Goal: Task Accomplishment & Management: Use online tool/utility

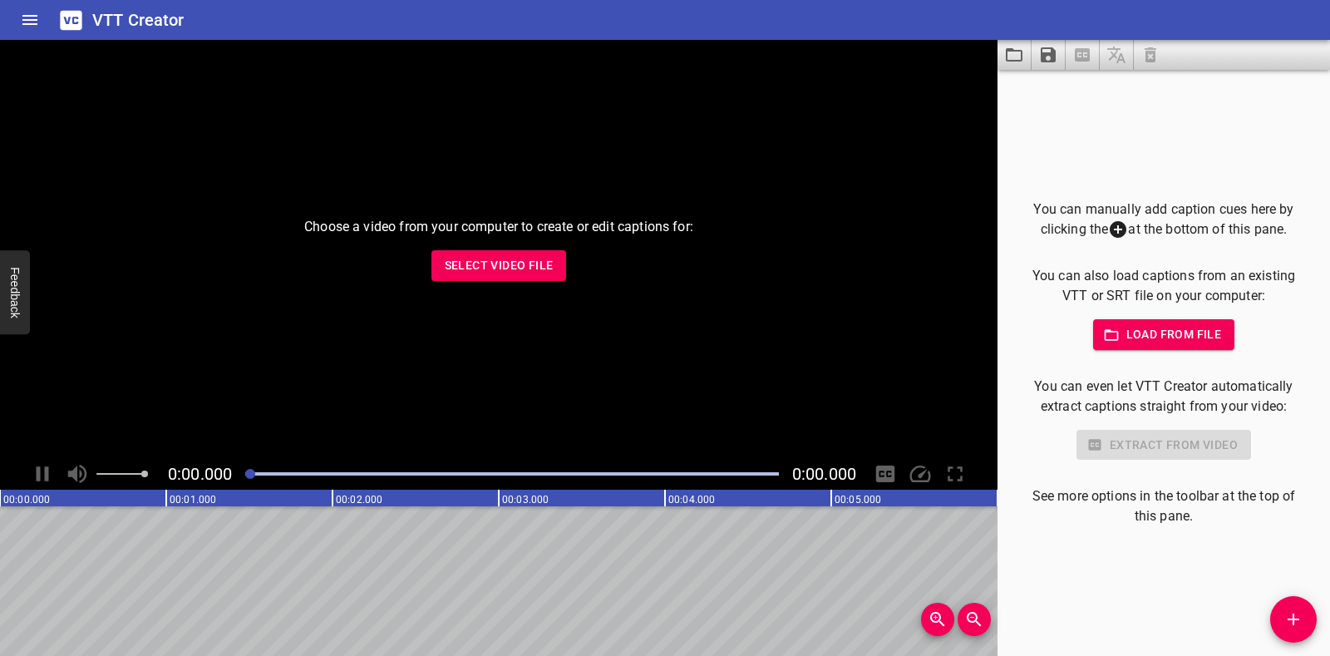
click at [536, 260] on span "Select Video File" at bounding box center [499, 265] width 109 height 21
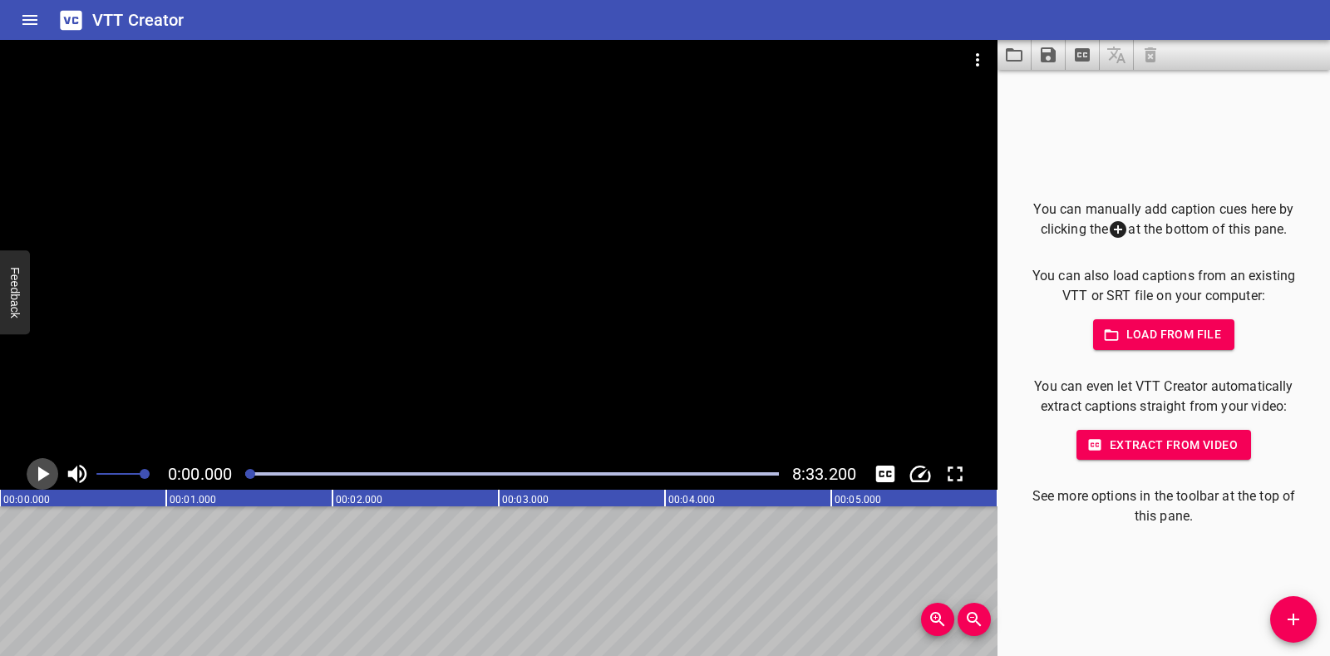
click at [40, 479] on icon "Play/Pause" at bounding box center [44, 473] width 12 height 15
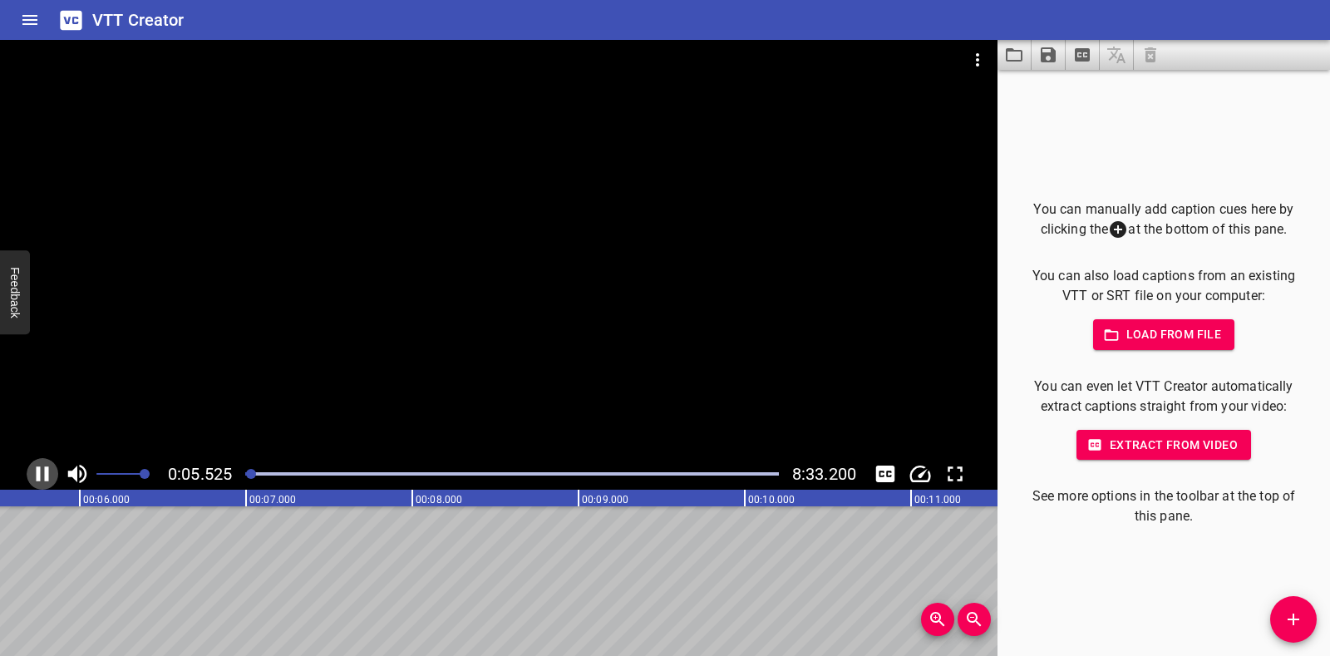
click at [41, 479] on icon "Play/Pause" at bounding box center [42, 473] width 25 height 25
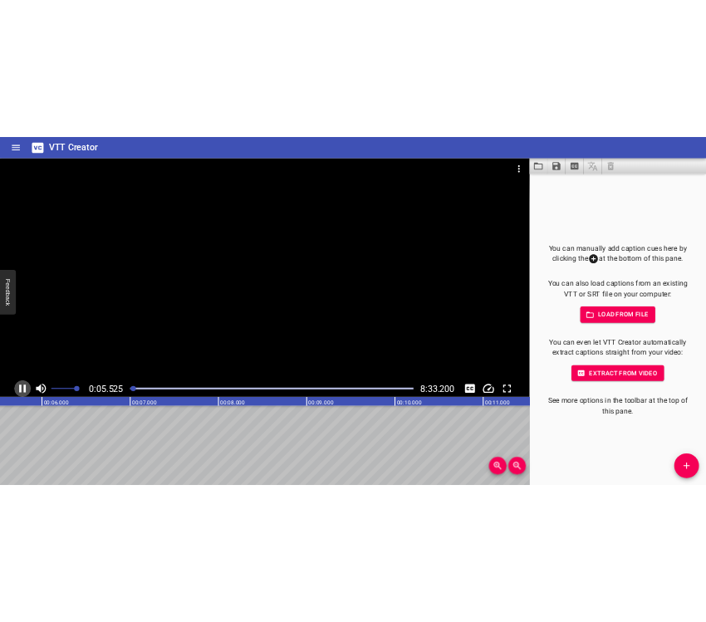
scroll to position [0, 948]
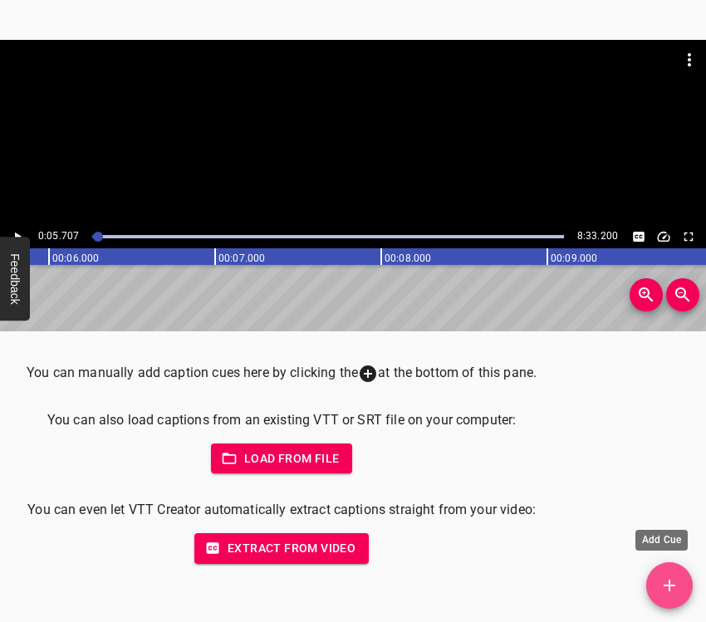
click at [668, 583] on icon "Add Cue" at bounding box center [670, 586] width 20 height 20
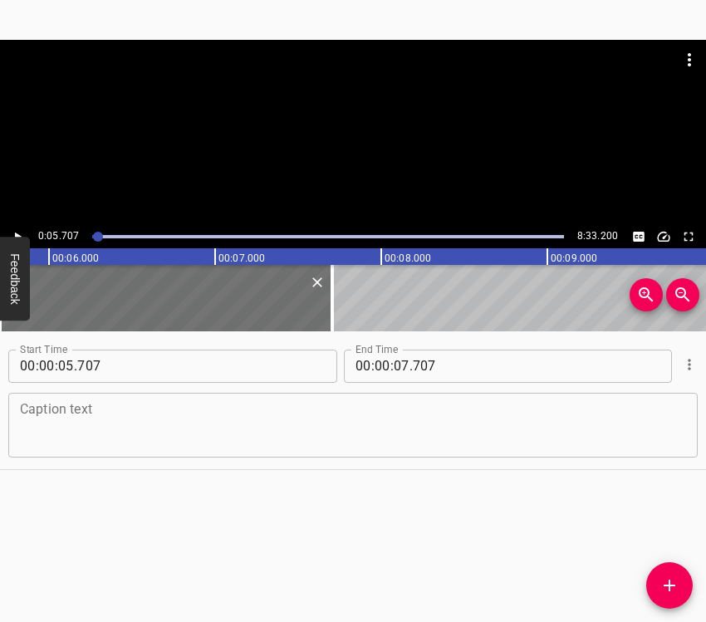
click at [96, 418] on textarea at bounding box center [353, 424] width 666 height 47
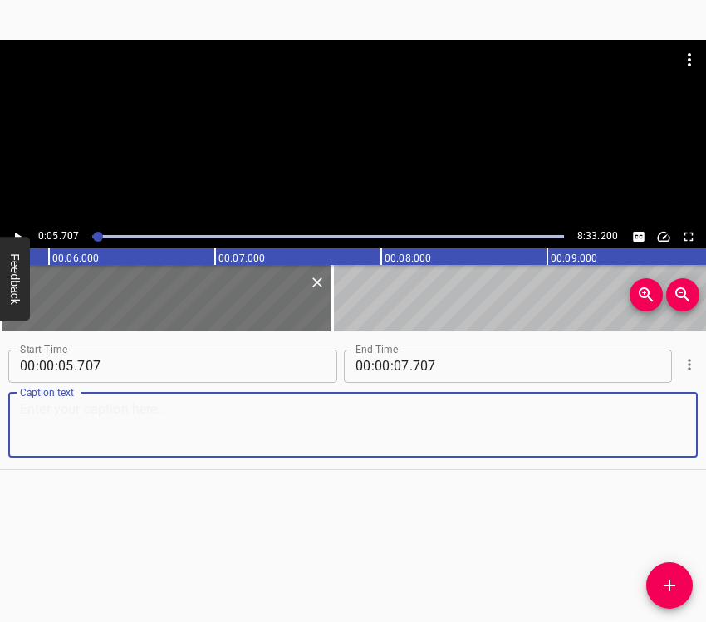
paste textarea "My name is [PERSON_NAME], I am a doctor of architecture, professor of the Depar…"
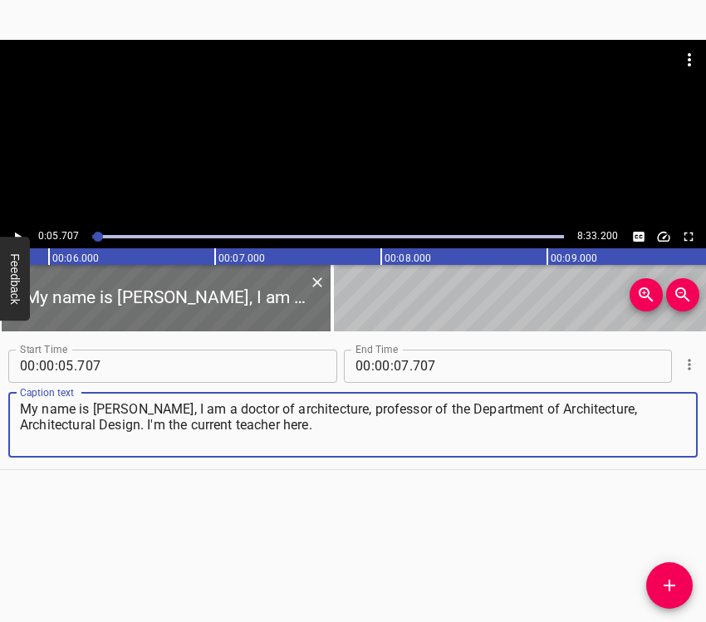
type textarea "My name is [PERSON_NAME], I am a doctor of architecture, professor of the Depar…"
click at [13, 229] on icon "Play/Pause" at bounding box center [17, 236] width 15 height 15
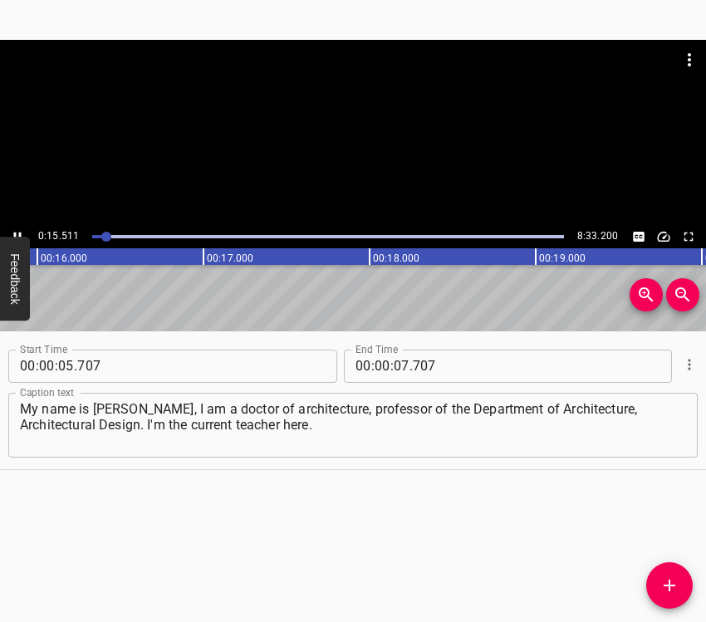
click at [12, 229] on icon "Play/Pause" at bounding box center [17, 236] width 15 height 15
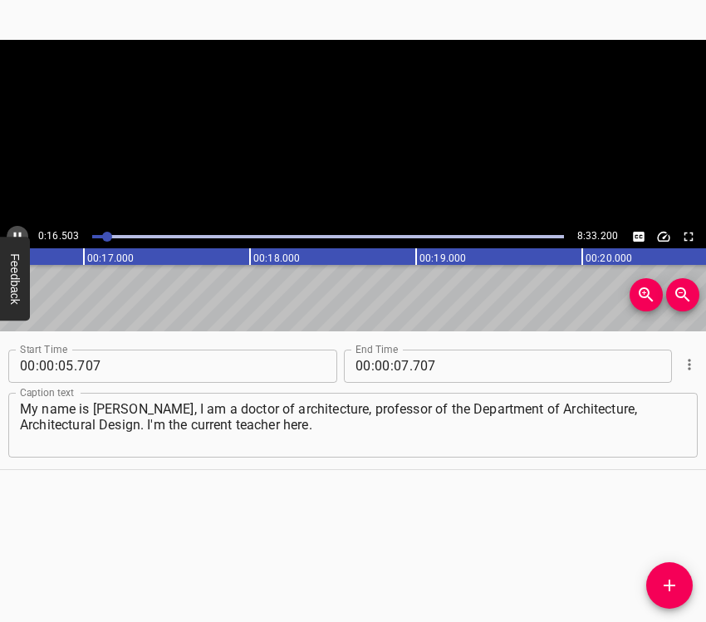
click at [12, 229] on icon "Play/Pause" at bounding box center [17, 236] width 15 height 15
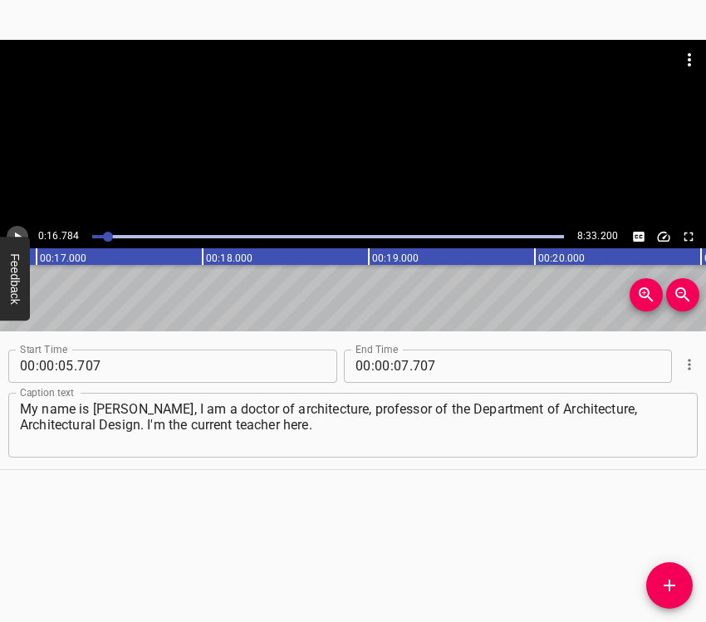
click at [12, 229] on icon "Play/Pause" at bounding box center [17, 236] width 15 height 15
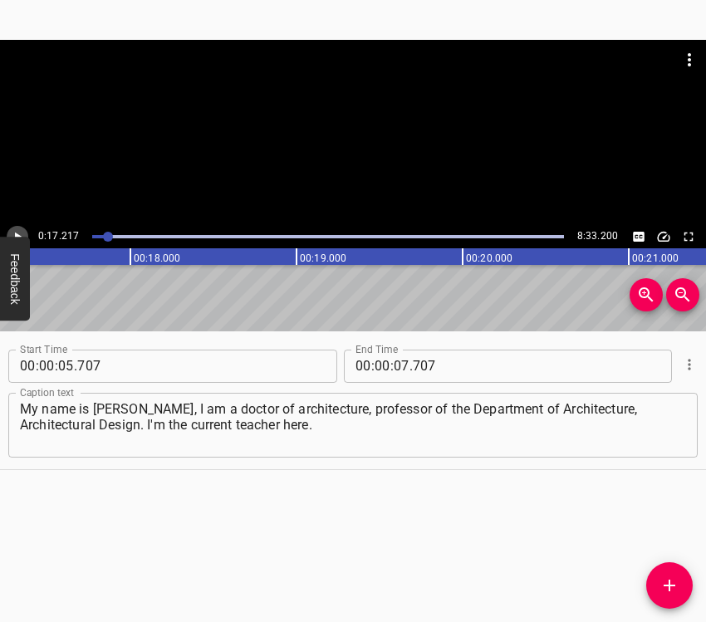
click at [14, 229] on icon "Play/Pause" at bounding box center [17, 236] width 15 height 15
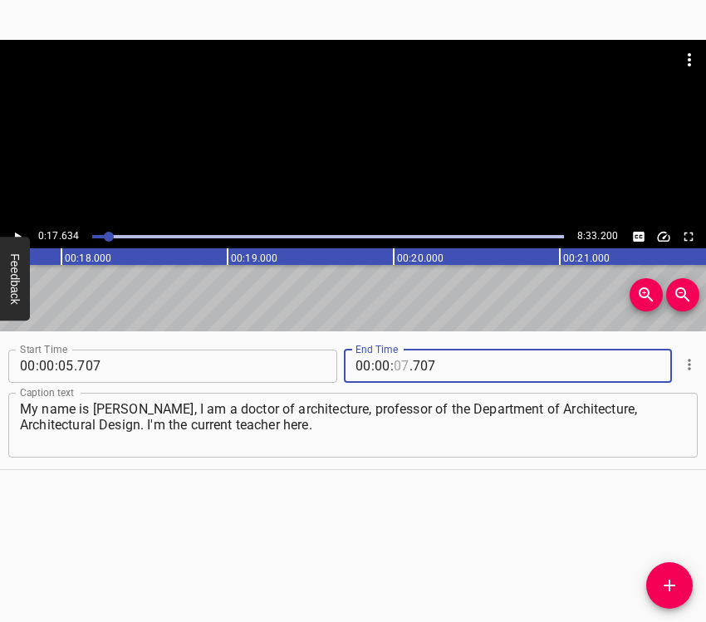
click at [397, 366] on input "number" at bounding box center [402, 366] width 16 height 33
type input "17"
type input "634"
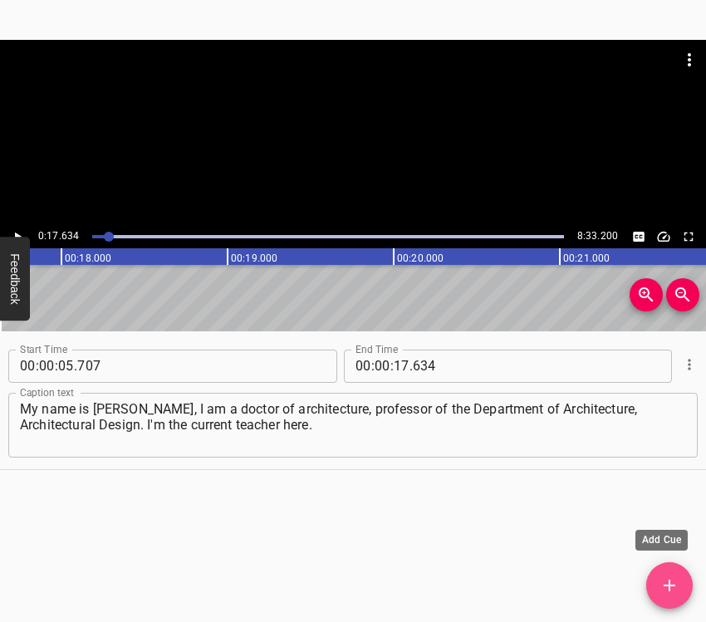
click at [674, 583] on icon "Add Cue" at bounding box center [670, 586] width 20 height 20
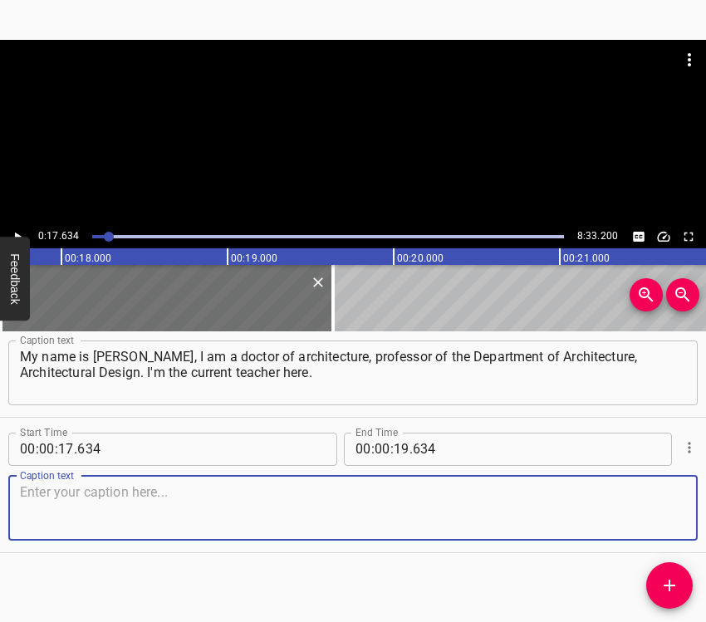
scroll to position [57, 0]
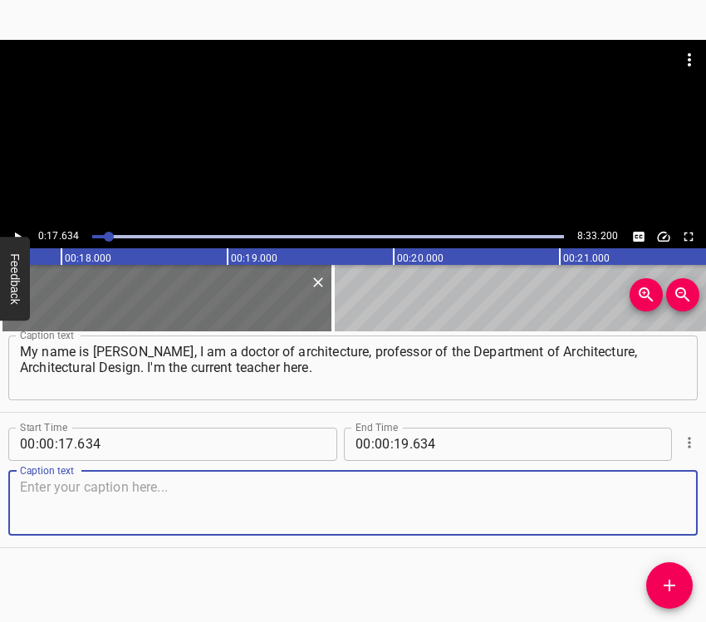
click at [655, 485] on textarea at bounding box center [353, 502] width 666 height 47
click at [66, 516] on textarea at bounding box center [353, 502] width 666 height 47
paste textarea "In my life, I am engaged in architecture all the time. When it started, I didn'…"
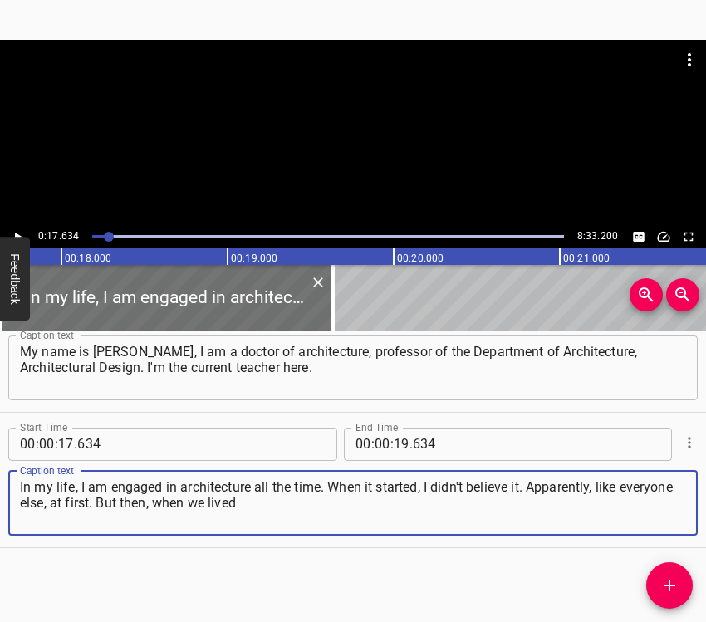
type textarea "In my life, I am engaged in architecture all the time. When it started, I didn'…"
click at [17, 228] on button "Play/Pause" at bounding box center [18, 237] width 22 height 22
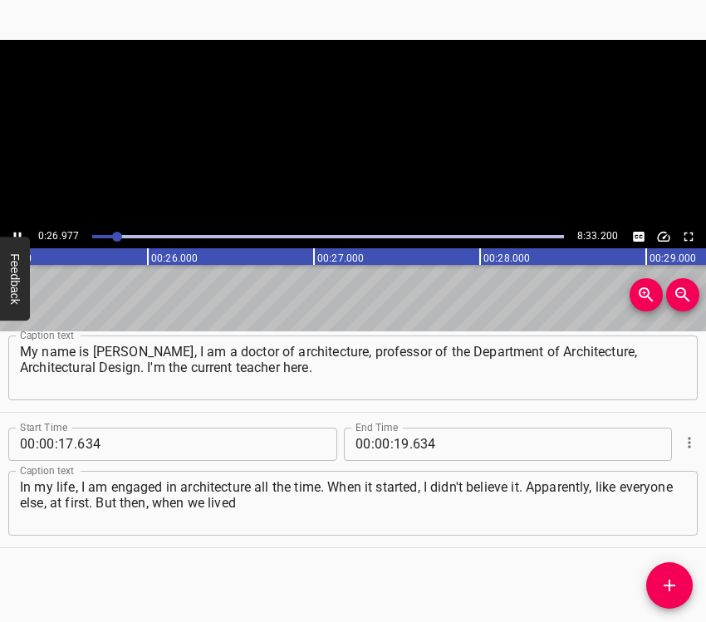
scroll to position [0, 4179]
click at [16, 235] on icon "Play/Pause" at bounding box center [17, 236] width 7 height 9
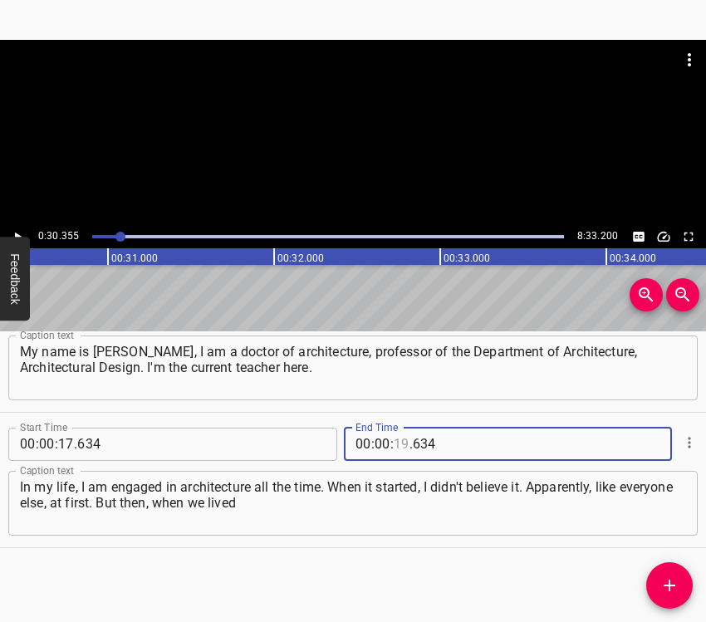
click at [396, 436] on input "number" at bounding box center [402, 444] width 16 height 33
type input "30"
type input "355"
click at [660, 581] on icon "Add Cue" at bounding box center [670, 586] width 20 height 20
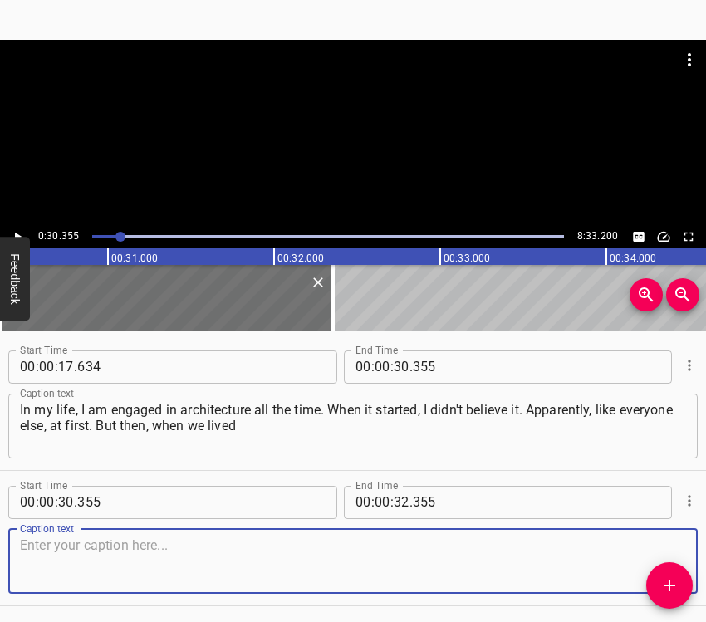
scroll to position [193, 0]
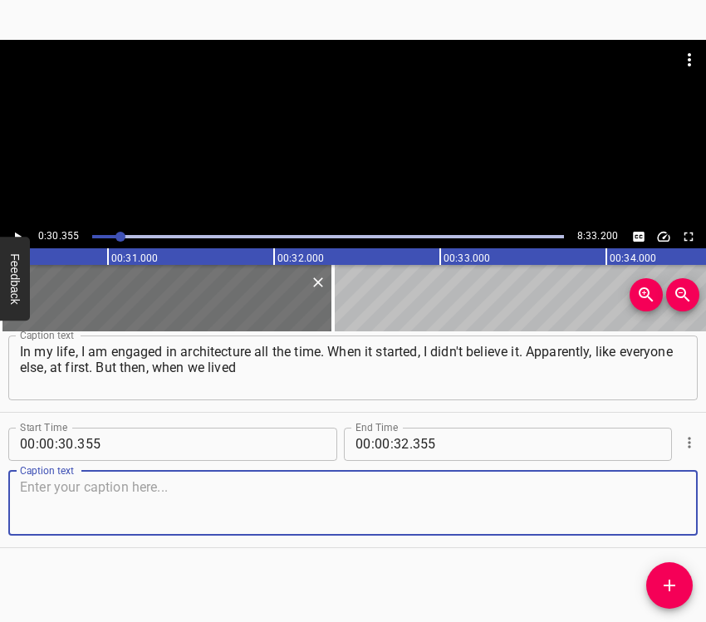
click at [648, 486] on textarea at bounding box center [353, 502] width 666 height 47
drag, startPoint x: 649, startPoint y: 485, endPoint x: 666, endPoint y: 481, distance: 17.9
click at [650, 485] on textarea at bounding box center [353, 502] width 666 height 47
click at [266, 505] on textarea at bounding box center [353, 502] width 666 height 47
paste textarea "in a shelter for 2 months, in a shelter, you realize that something [terrible] …"
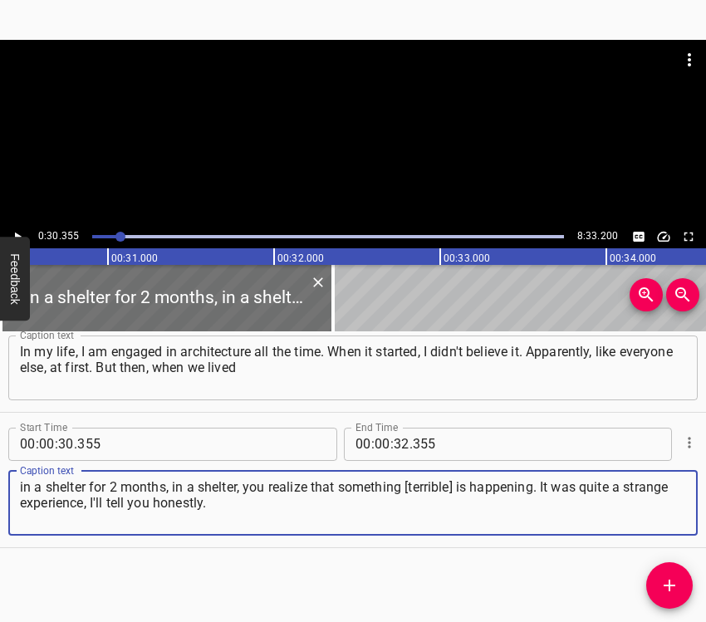
type textarea "in a shelter for 2 months, in a shelter, you realize that something [terrible] …"
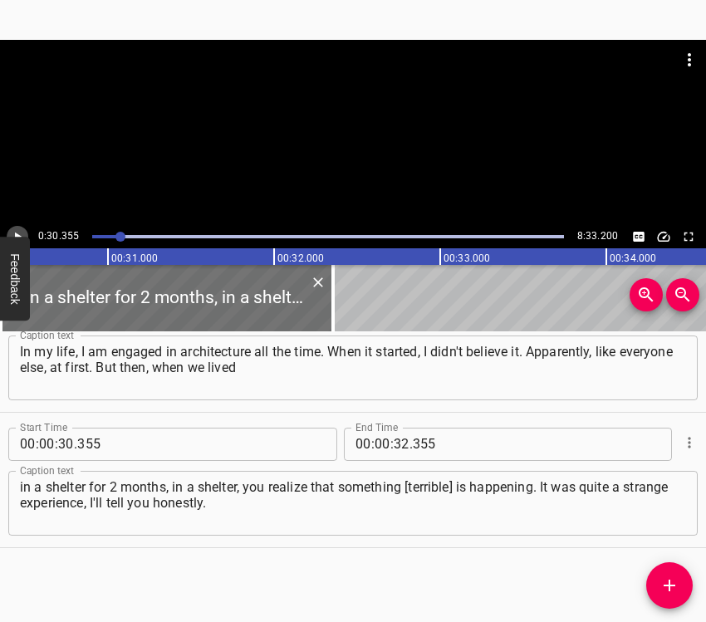
click at [17, 236] on icon "Play/Pause" at bounding box center [18, 236] width 7 height 9
click at [20, 231] on icon "Play/Pause" at bounding box center [17, 236] width 15 height 15
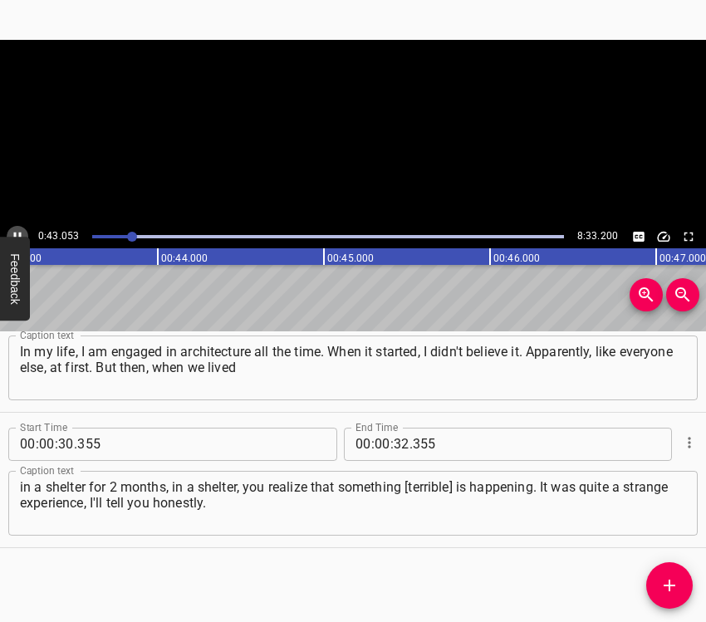
click at [20, 231] on icon "Play/Pause" at bounding box center [17, 236] width 15 height 15
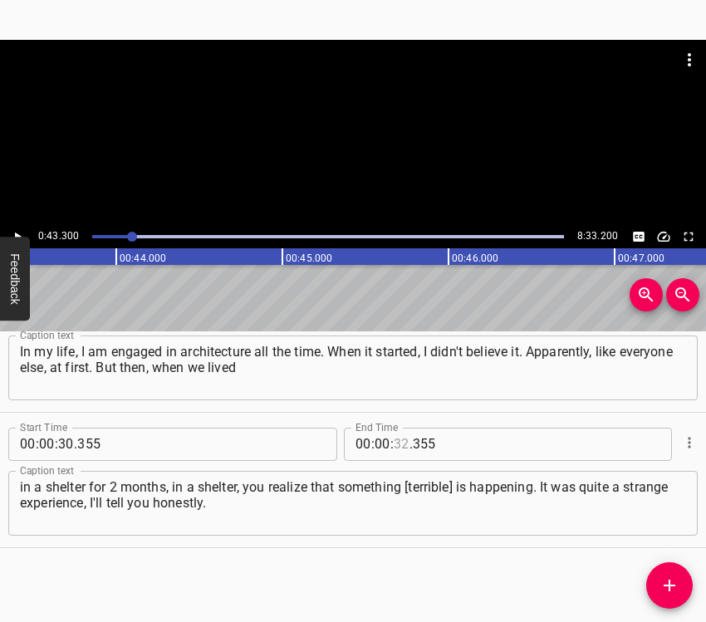
click at [397, 436] on input "number" at bounding box center [402, 444] width 16 height 33
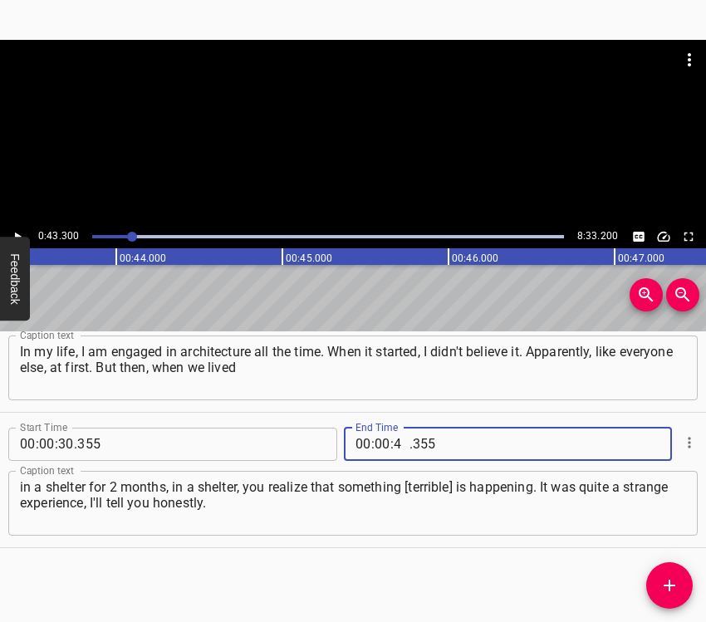
type input "43"
type input "300"
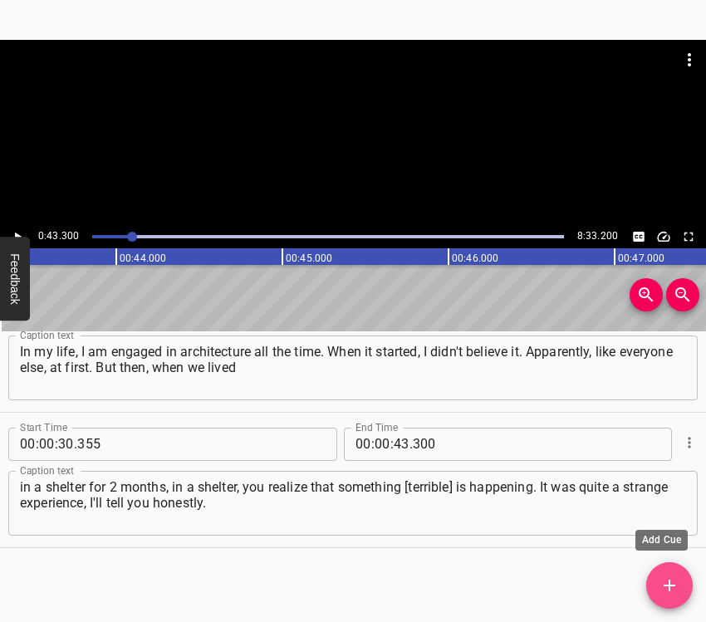
click at [670, 582] on icon "Add Cue" at bounding box center [670, 586] width 12 height 12
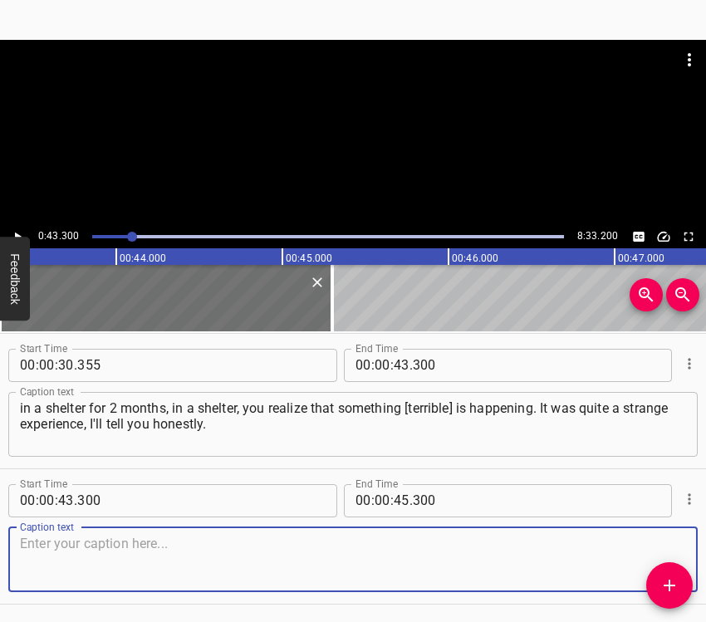
scroll to position [328, 0]
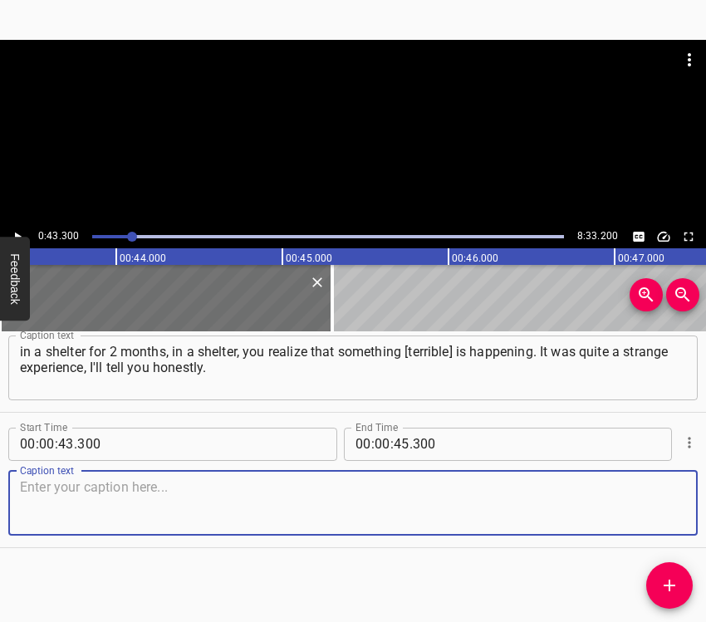
click at [652, 499] on textarea at bounding box center [353, 502] width 666 height 47
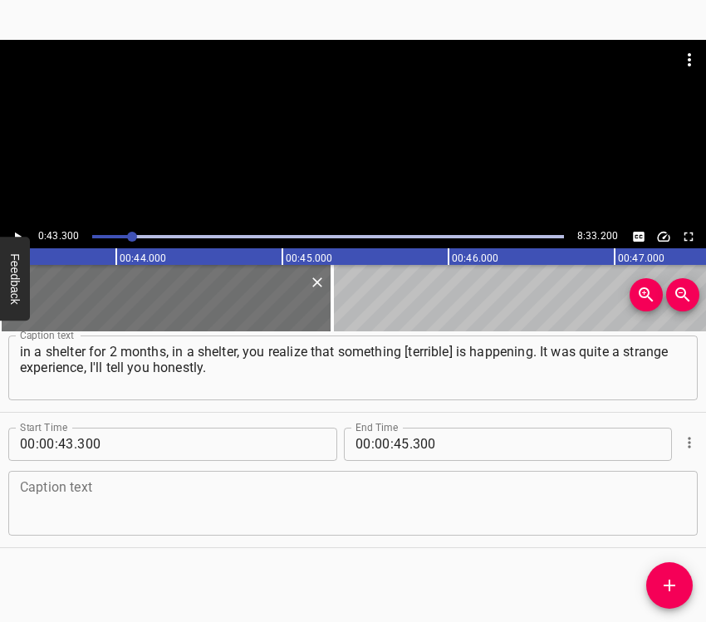
click at [289, 509] on textarea at bounding box center [353, 502] width 666 height 47
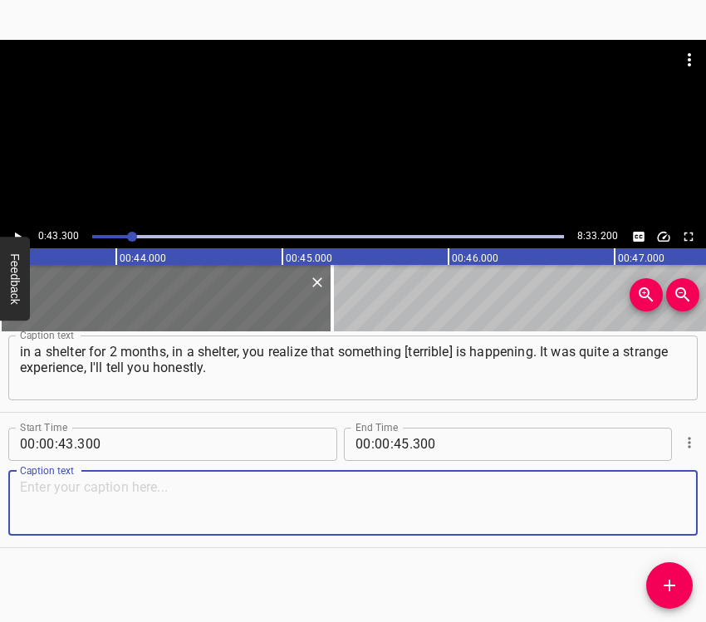
paste textarea "Somewhere in mid-March, we still realized that we are not just people who find …"
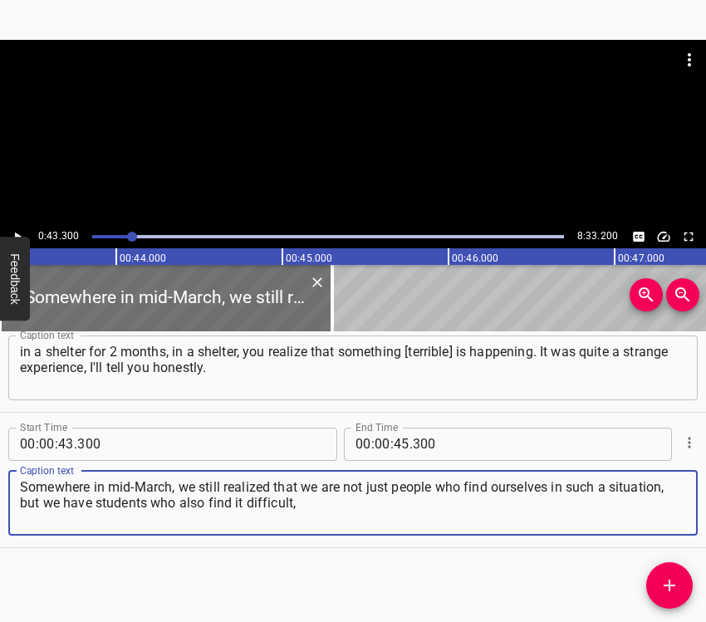
type textarea "Somewhere in mid-March, we still realized that we are not just people who find …"
click at [16, 235] on icon "Play/Pause" at bounding box center [18, 236] width 7 height 9
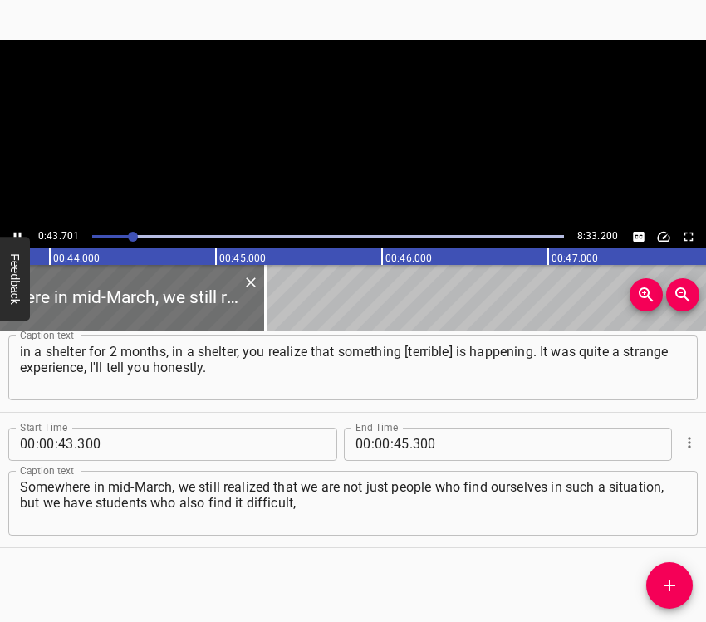
scroll to position [0, 7305]
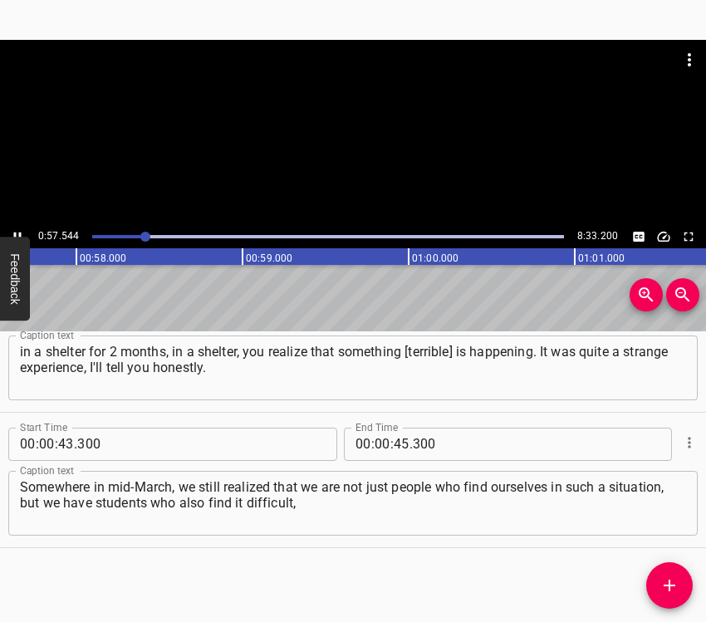
click at [14, 233] on icon "Play/Pause" at bounding box center [17, 236] width 7 height 9
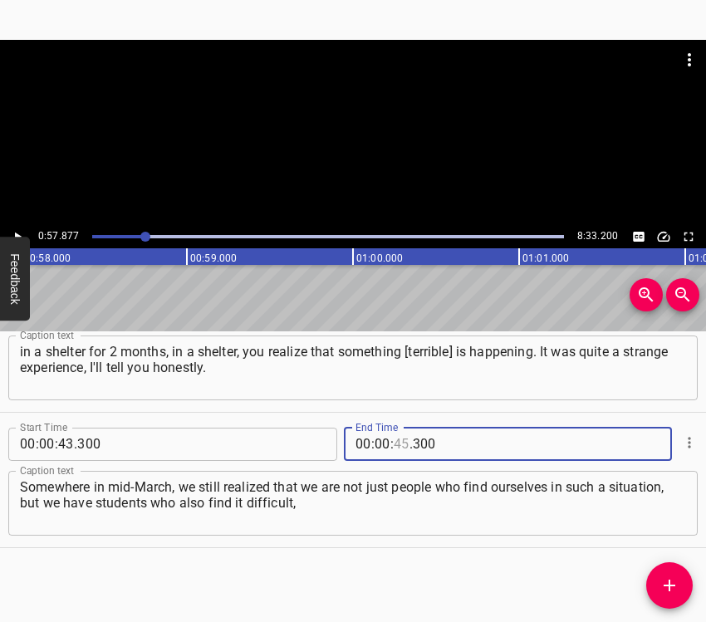
click at [396, 442] on input "number" at bounding box center [402, 444] width 16 height 33
type input "57"
type input "877"
drag, startPoint x: 667, startPoint y: 583, endPoint x: 679, endPoint y: 544, distance: 40.8
click at [666, 583] on icon "Add Cue" at bounding box center [670, 586] width 20 height 20
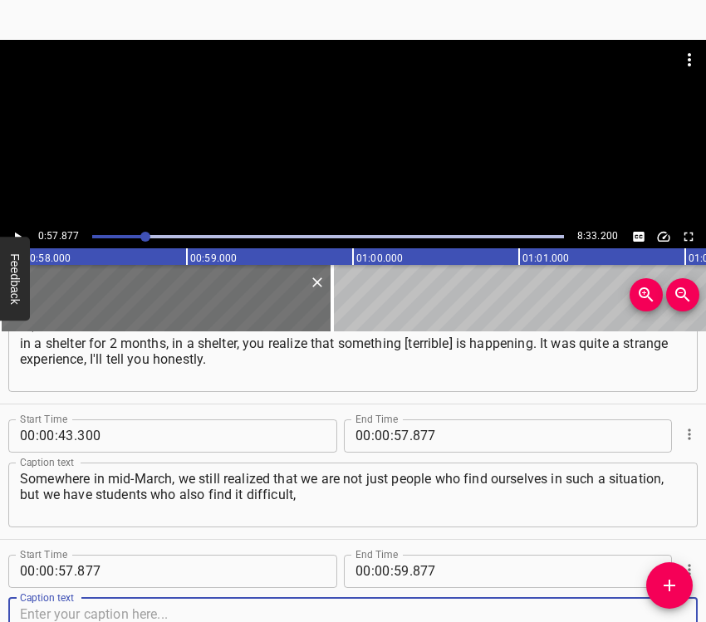
scroll to position [464, 0]
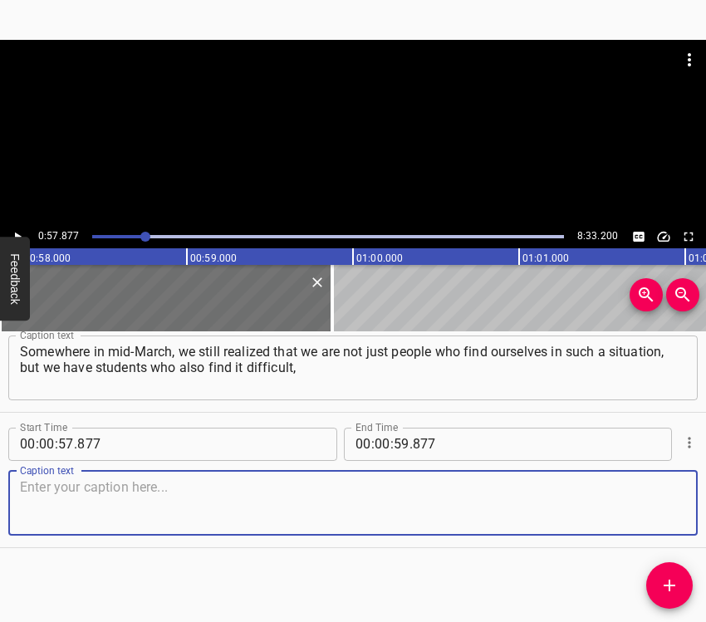
drag, startPoint x: 652, startPoint y: 502, endPoint x: 697, endPoint y: 476, distance: 51.7
click at [652, 501] on textarea at bounding box center [353, 502] width 666 height 47
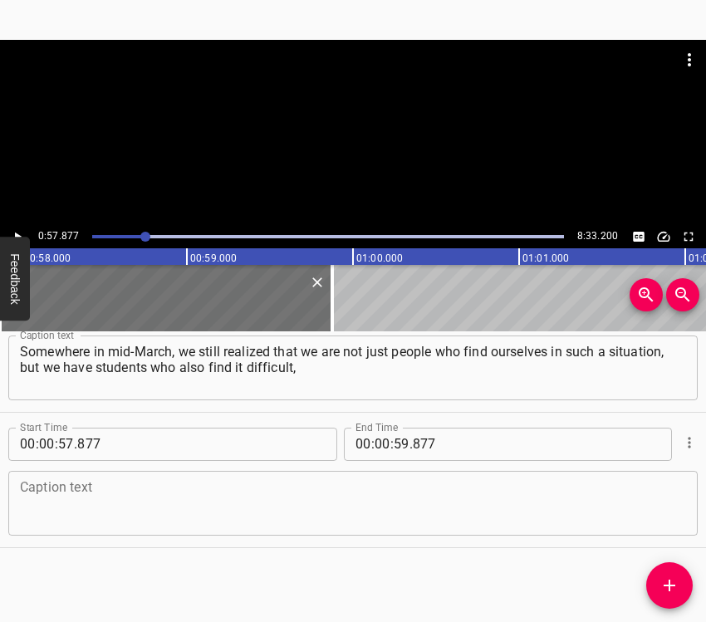
click at [244, 515] on textarea at bounding box center [353, 502] width 666 height 47
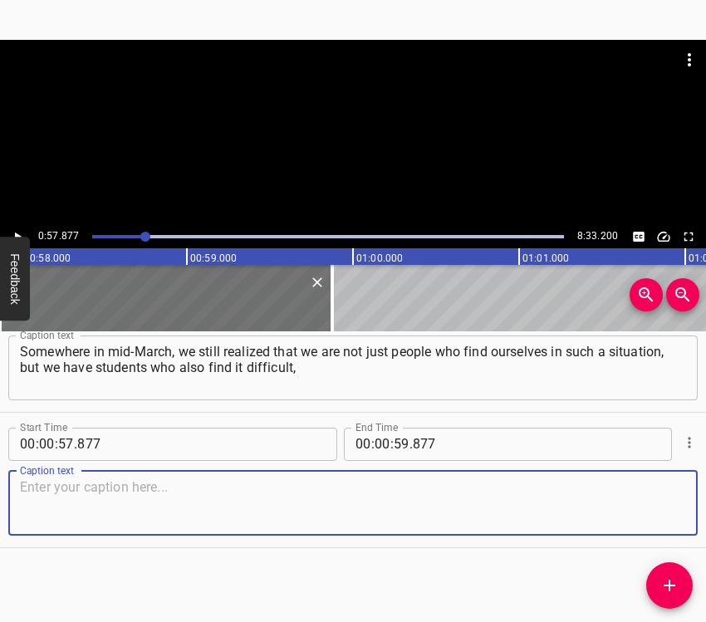
paste textarea "first of all, psychologically. And from the shelter somewhere in mid-March, we …"
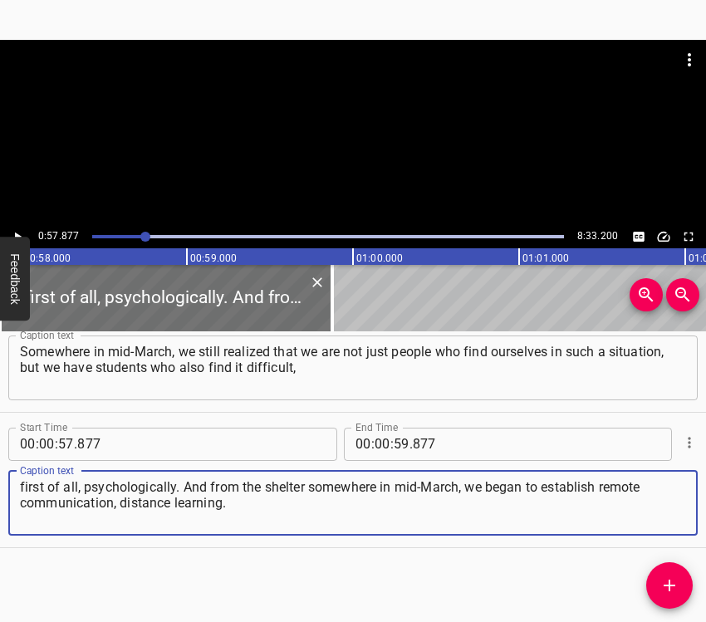
type textarea "first of all, psychologically. And from the shelter somewhere in mid-March, we …"
click at [17, 229] on icon "Play/Pause" at bounding box center [17, 236] width 15 height 15
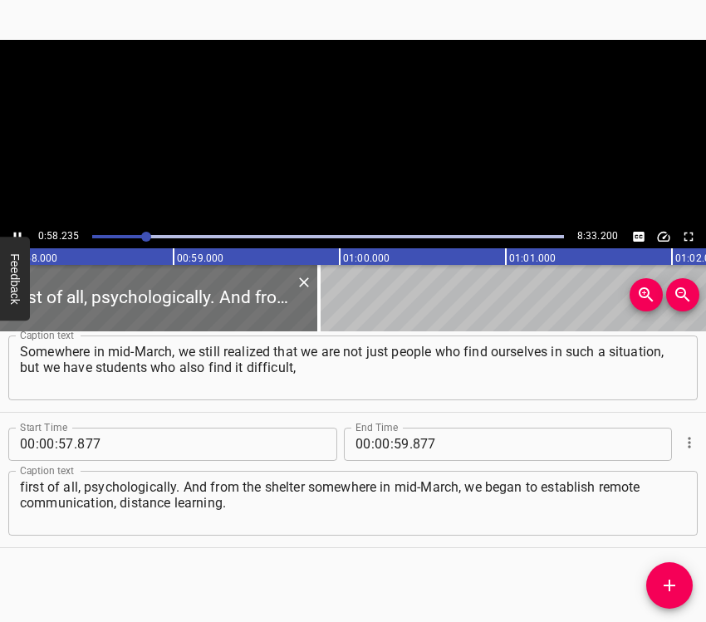
scroll to position [0, 9677]
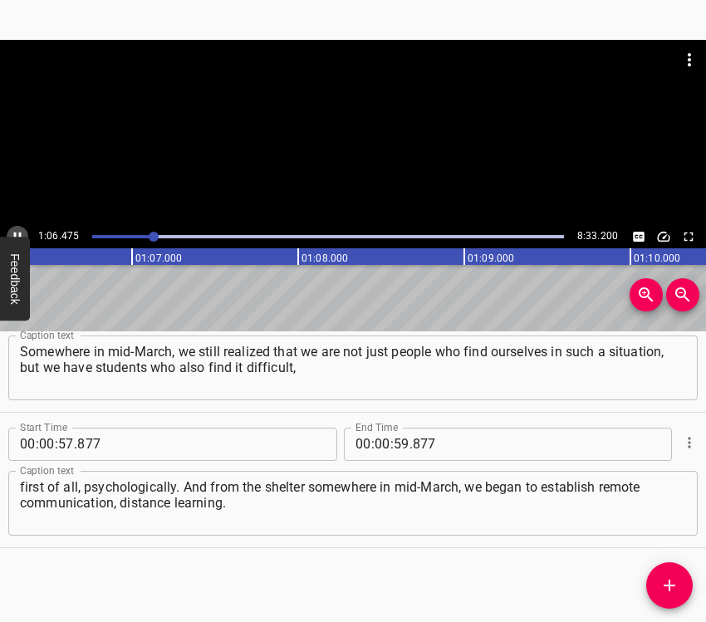
click at [17, 228] on button "Play/Pause" at bounding box center [18, 237] width 22 height 22
click at [150, 234] on div at bounding box center [328, 236] width 492 height 23
click at [15, 229] on icon "Play/Pause" at bounding box center [17, 236] width 15 height 15
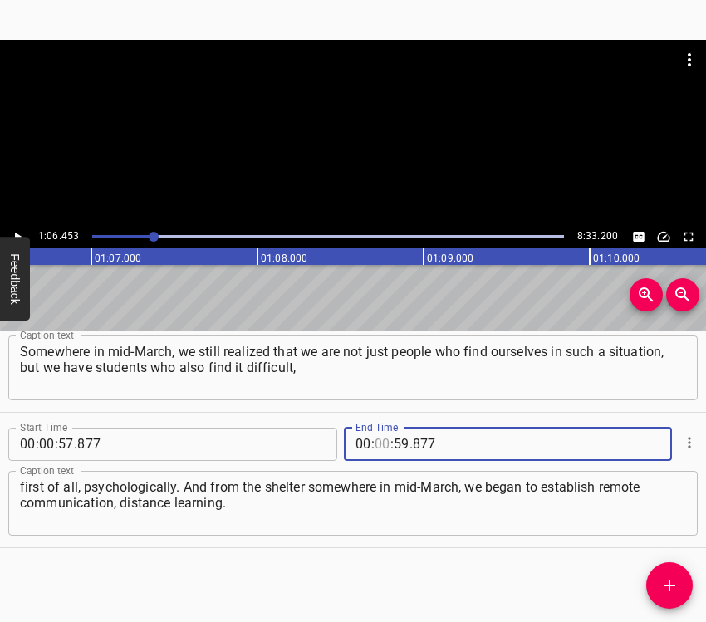
click at [375, 442] on input "number" at bounding box center [383, 444] width 16 height 33
type input "01"
type input "06"
type input "453"
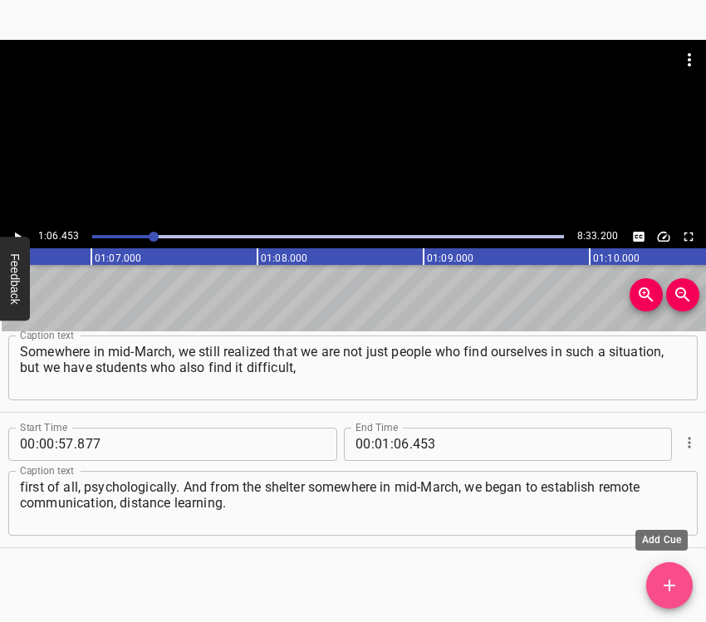
click at [676, 579] on icon "Add Cue" at bounding box center [670, 586] width 20 height 20
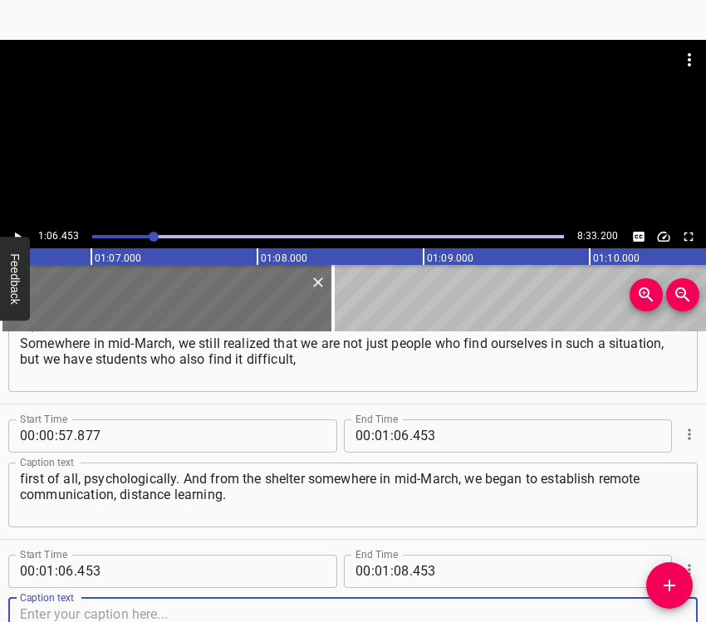
scroll to position [599, 0]
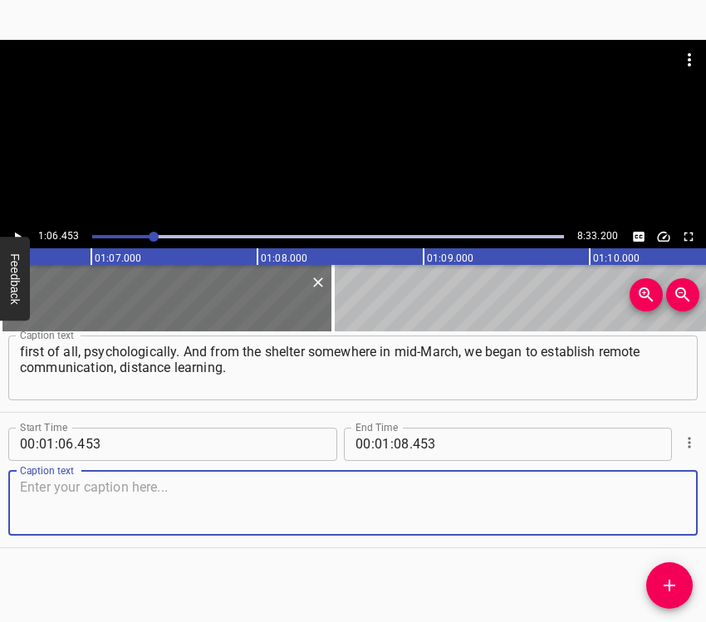
drag, startPoint x: 660, startPoint y: 507, endPoint x: 705, endPoint y: 500, distance: 45.4
click at [672, 507] on div "Caption text" at bounding box center [353, 503] width 690 height 65
click at [74, 499] on textarea at bounding box center [353, 502] width 666 height 47
paste textarea "The children responded very quickly, who had the opportunity. And, in fact, thi…"
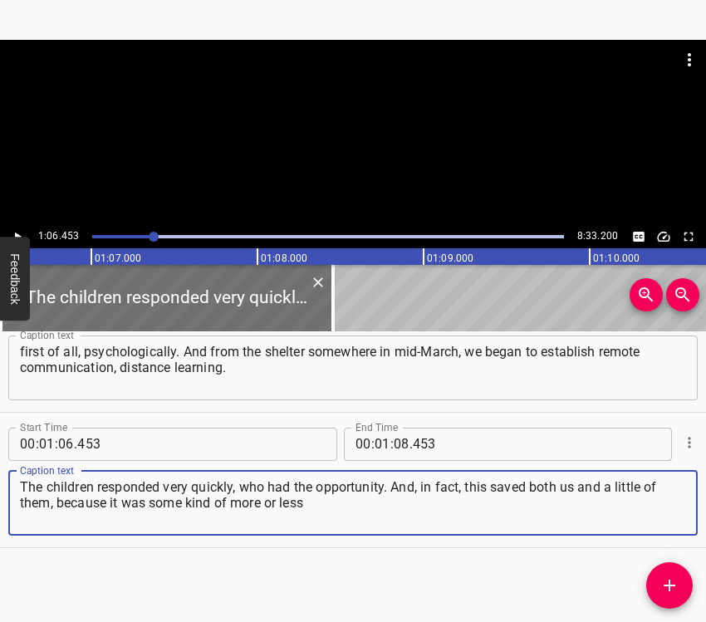
type textarea "The children responded very quickly, who had the opportunity. And, in fact, thi…"
click at [10, 233] on icon "Play/Pause" at bounding box center [17, 236] width 15 height 15
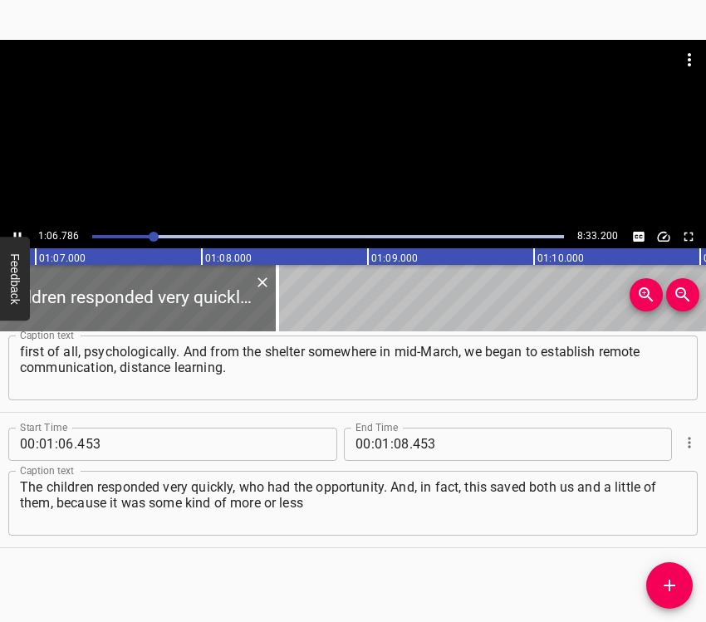
scroll to position [0, 11143]
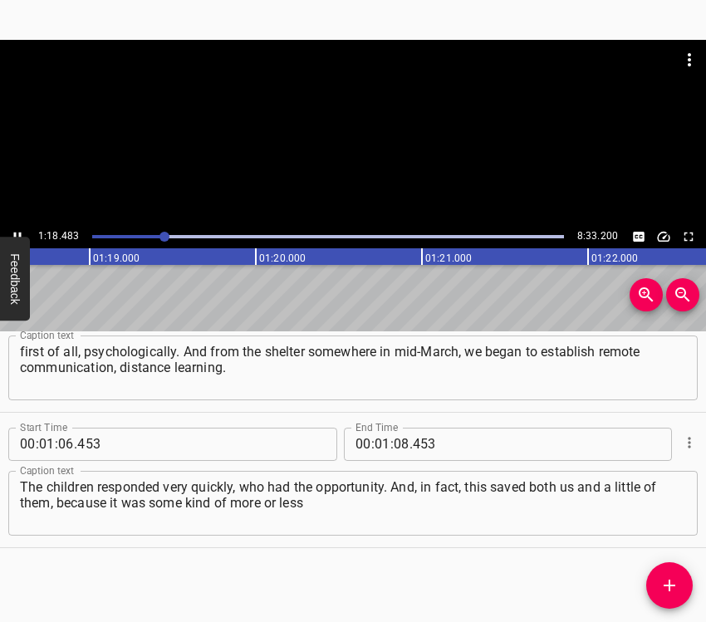
click at [14, 231] on icon "Play/Pause" at bounding box center [17, 236] width 15 height 15
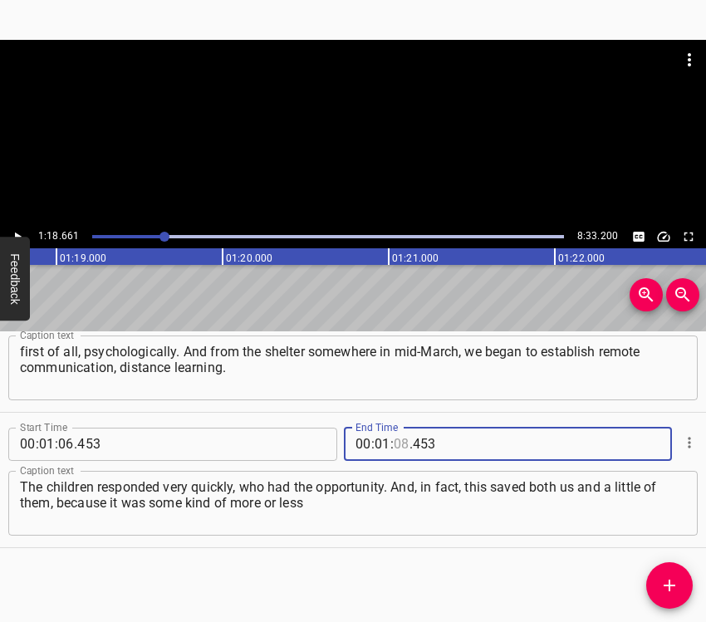
click at [394, 440] on input "number" at bounding box center [402, 444] width 16 height 33
type input "18"
type input "661"
click at [676, 581] on icon "Add Cue" at bounding box center [670, 586] width 20 height 20
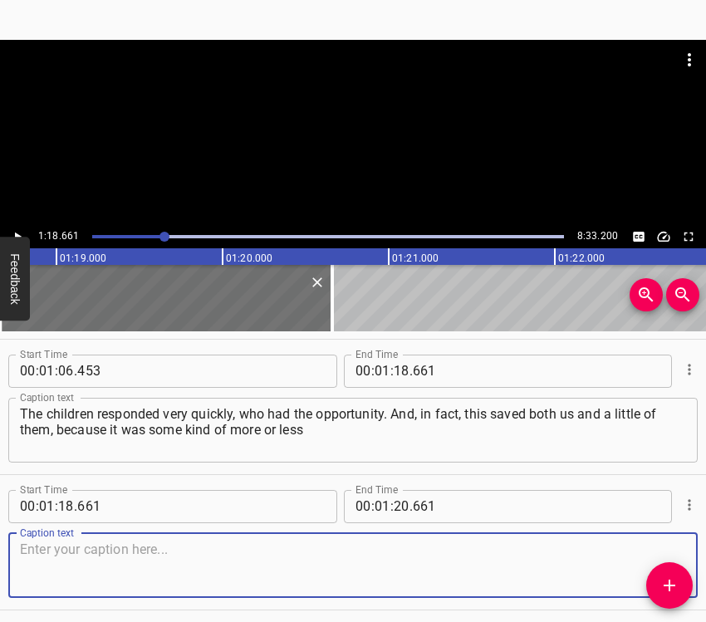
scroll to position [735, 0]
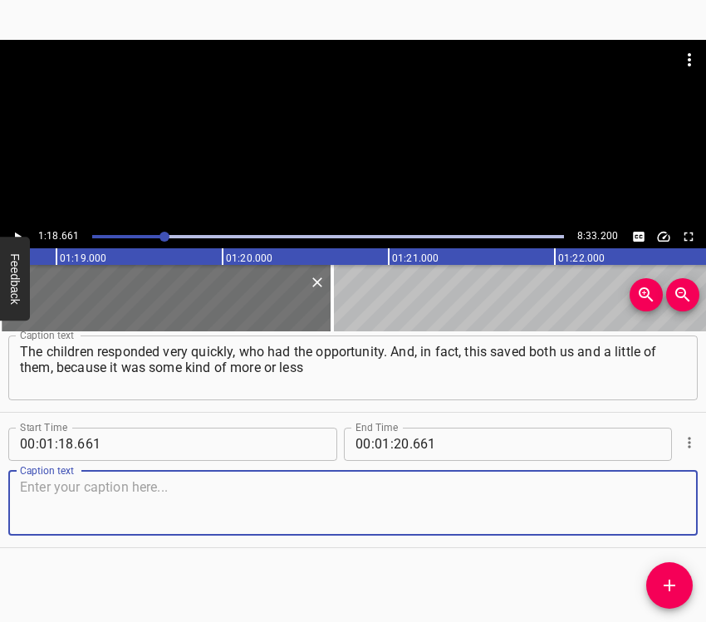
click at [671, 497] on div "Caption text" at bounding box center [353, 503] width 690 height 65
click at [51, 504] on textarea at bounding box center [353, 502] width 666 height 47
paste textarea "understandable regular employment. It's just that life goes on, the learning pr…"
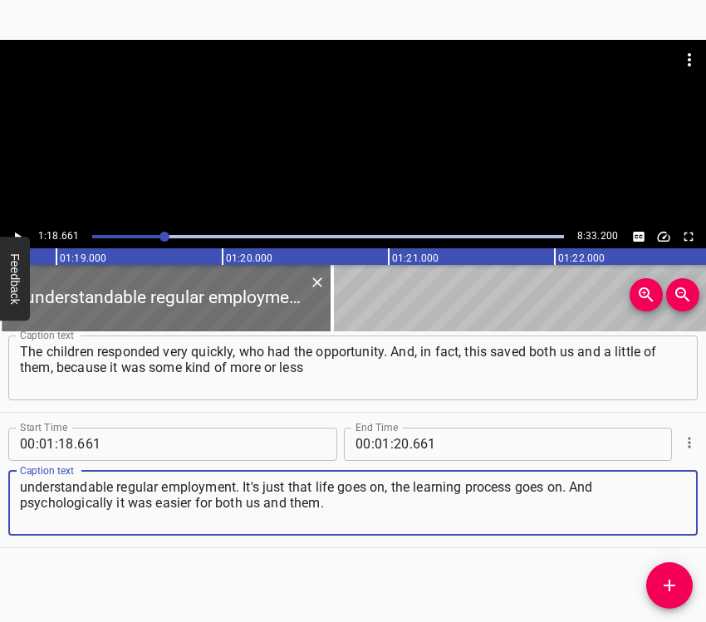
type textarea "understandable regular employment. It's just that life goes on, the learning pr…"
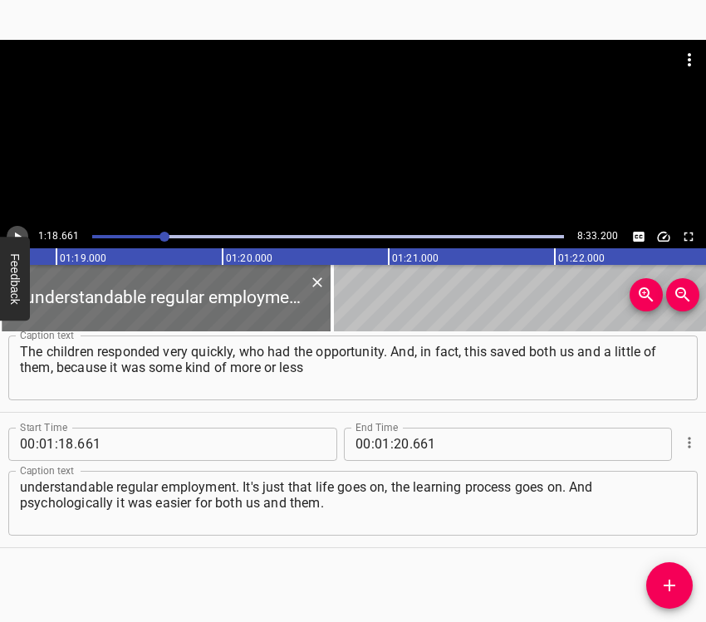
click at [15, 231] on icon "Play/Pause" at bounding box center [17, 236] width 15 height 15
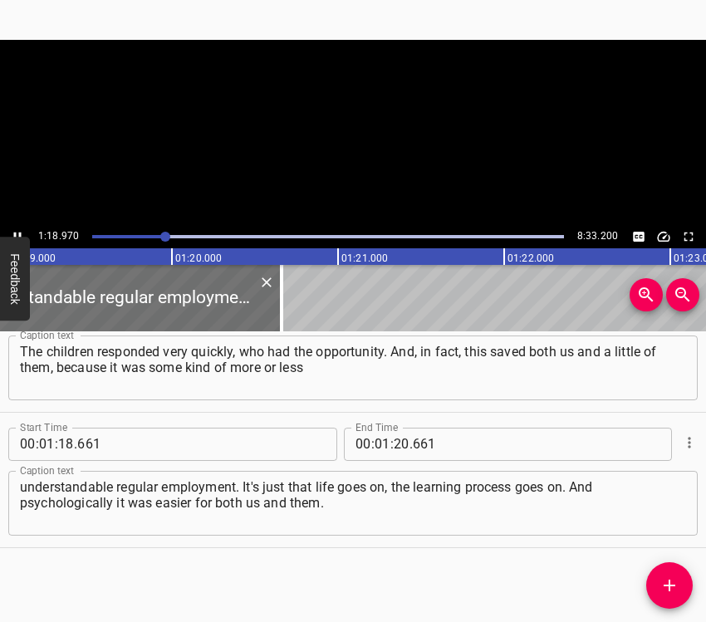
scroll to position [0, 13125]
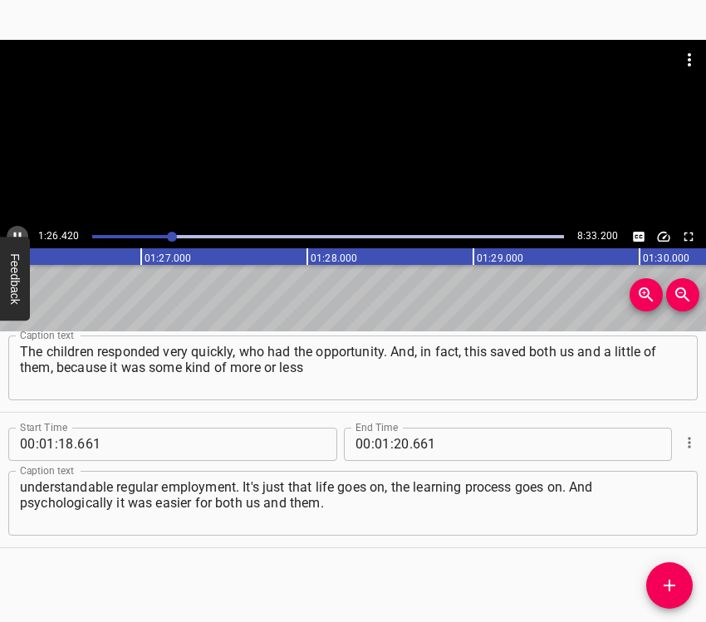
click at [16, 232] on icon "Play/Pause" at bounding box center [17, 236] width 15 height 15
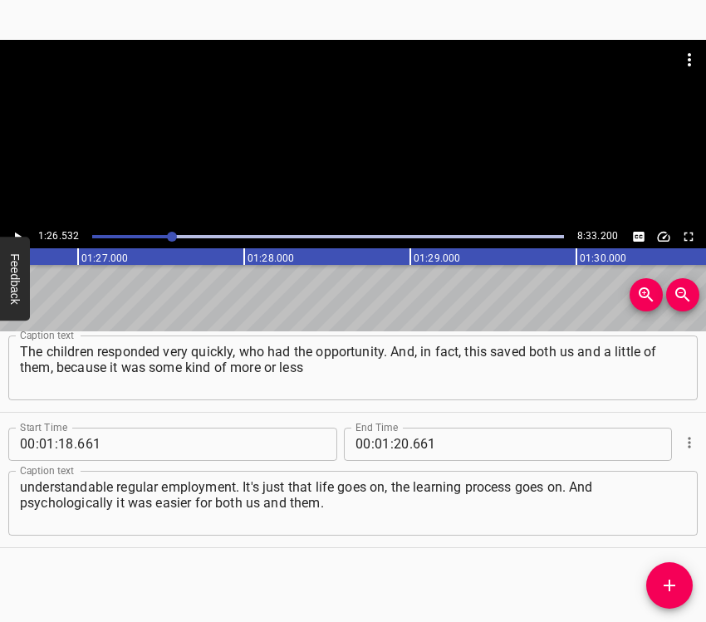
click at [16, 232] on icon "Play/Pause" at bounding box center [17, 236] width 15 height 15
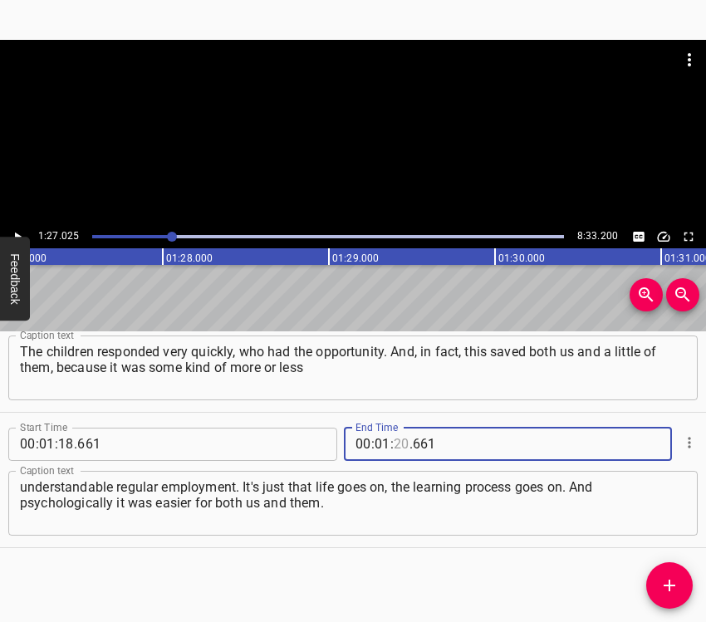
click at [394, 438] on input "number" at bounding box center [402, 444] width 16 height 33
type input "27"
type input "025"
click at [670, 577] on icon "Add Cue" at bounding box center [670, 586] width 20 height 20
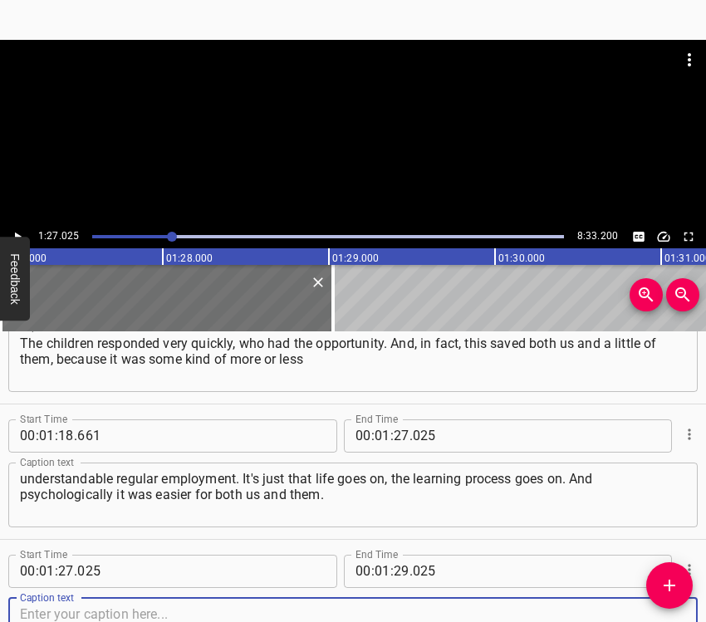
scroll to position [870, 0]
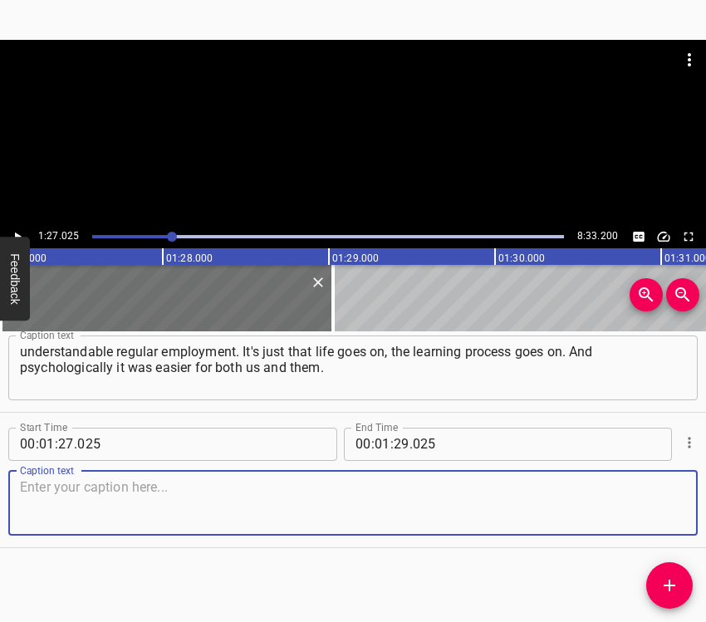
drag, startPoint x: 638, startPoint y: 502, endPoint x: 704, endPoint y: 475, distance: 70.8
click at [641, 500] on textarea at bounding box center [353, 502] width 666 height 47
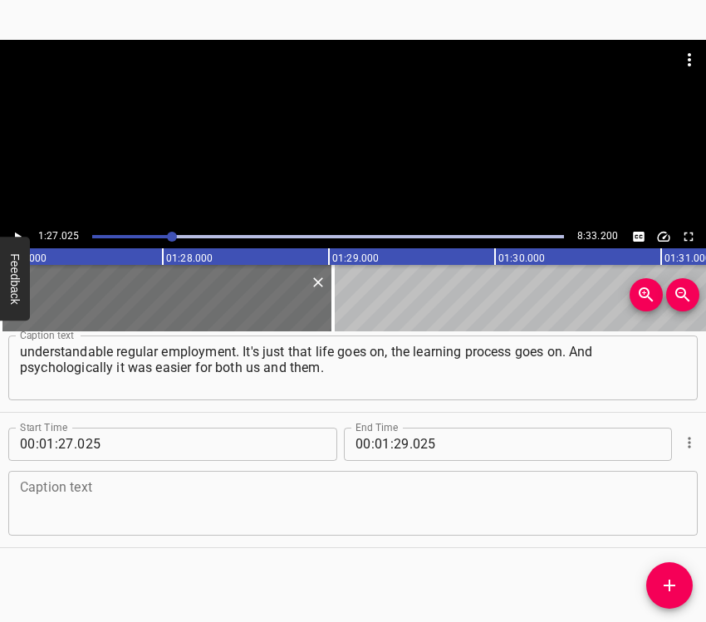
click at [85, 510] on textarea at bounding box center [353, 502] width 666 height 47
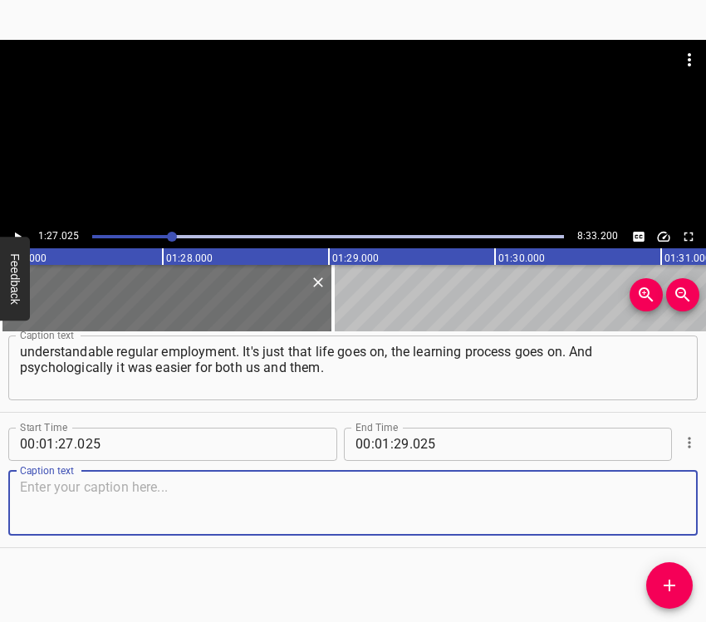
paste textarea "That is, we have reached a normal more or less defense of our graduate students…"
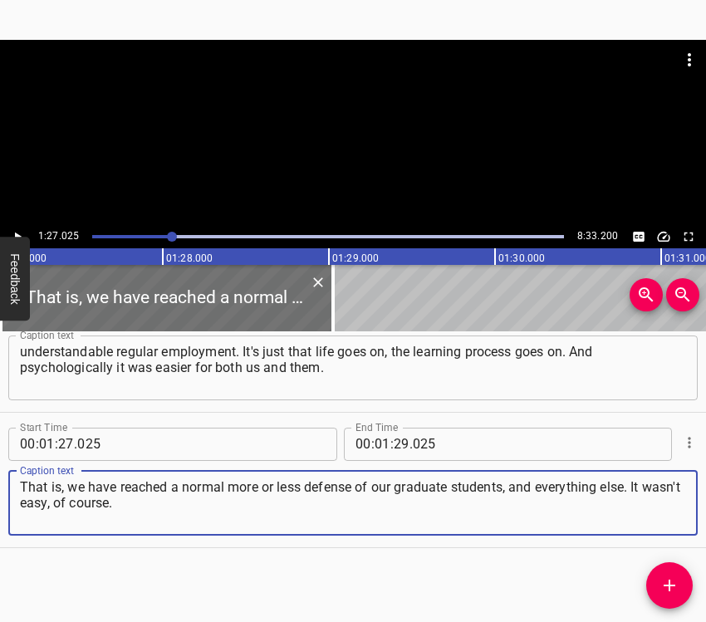
type textarea "That is, we have reached a normal more or less defense of our graduate students…"
click at [16, 226] on button "Play/Pause" at bounding box center [18, 237] width 22 height 22
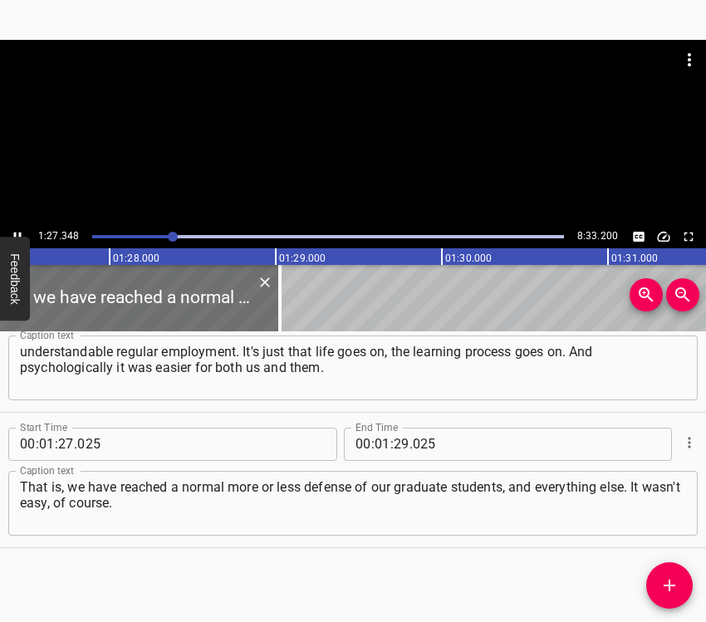
scroll to position [0, 14558]
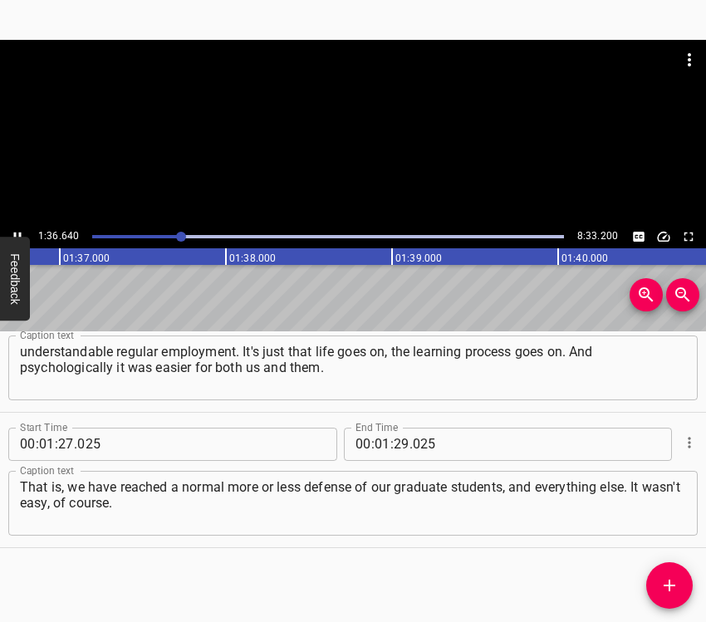
click at [16, 232] on icon "Play/Pause" at bounding box center [17, 236] width 15 height 15
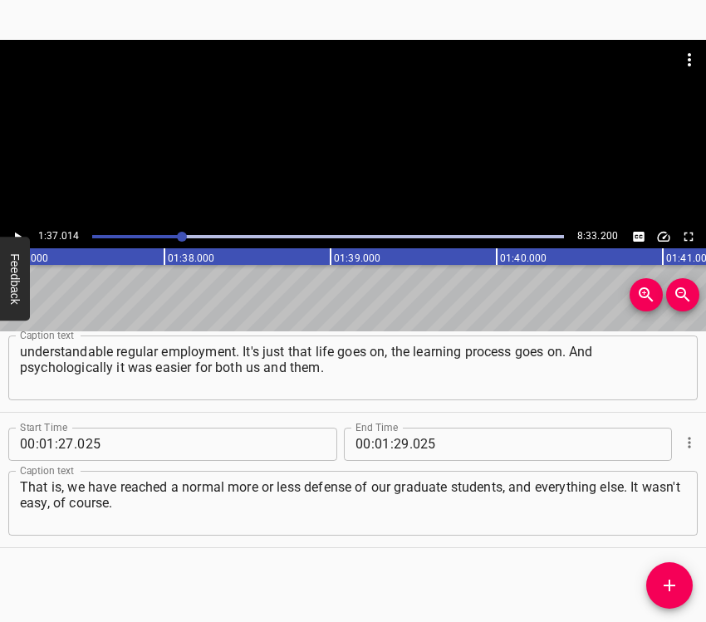
click at [14, 224] on div at bounding box center [353, 132] width 706 height 185
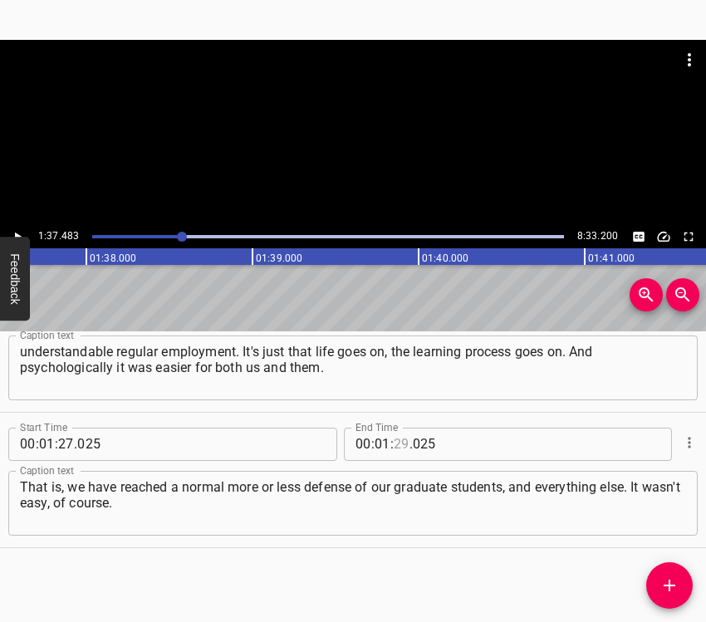
click at [394, 442] on input "number" at bounding box center [402, 444] width 16 height 33
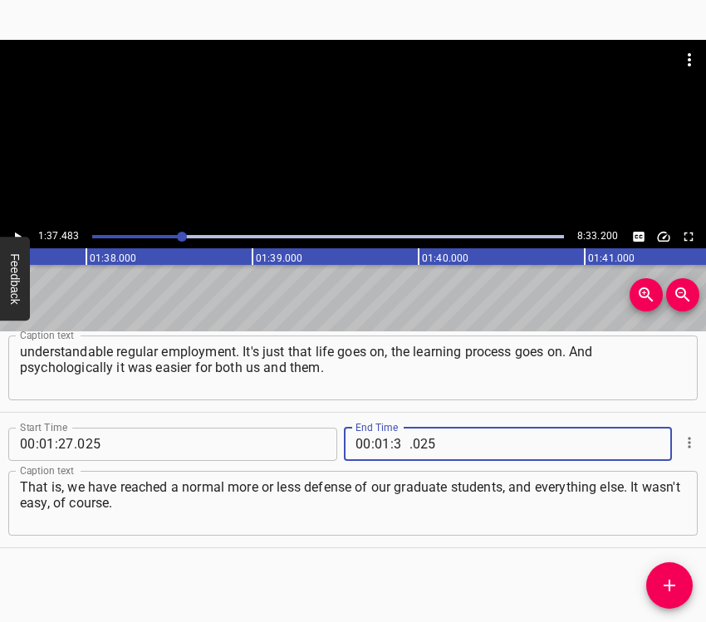
type input "37"
type input "483"
drag, startPoint x: 669, startPoint y: 589, endPoint x: 675, endPoint y: 558, distance: 31.3
click at [671, 589] on icon "Add Cue" at bounding box center [670, 586] width 12 height 12
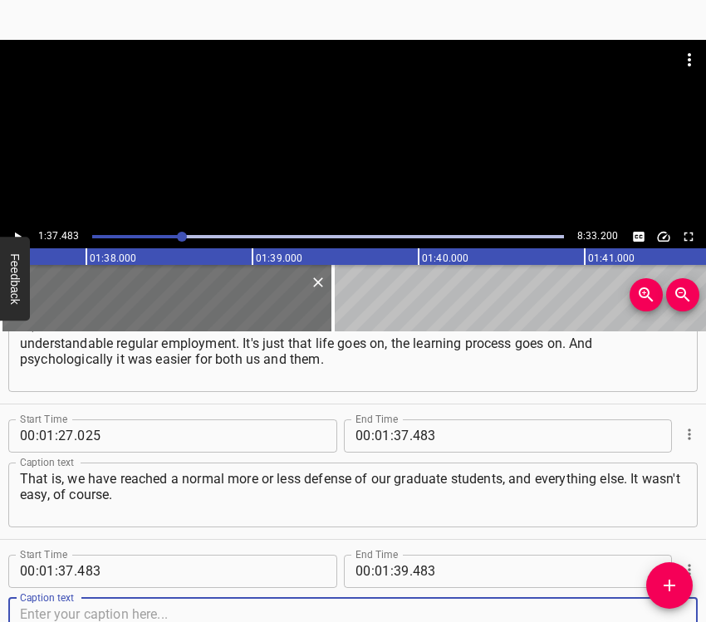
scroll to position [1006, 0]
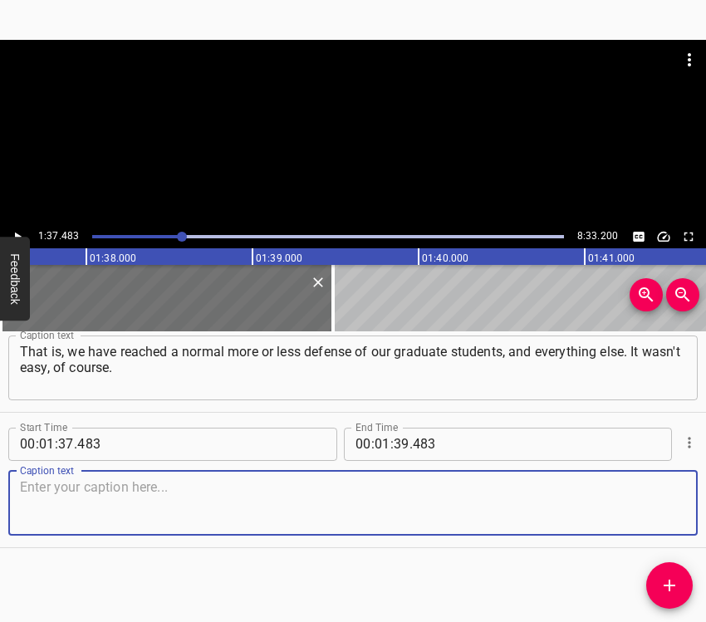
click at [627, 496] on textarea at bounding box center [353, 502] width 666 height 47
click at [178, 494] on textarea at bounding box center [353, 502] width 666 height 47
paste textarea "But even now, it's very strange to remember it as if it was a long time ago. Th…"
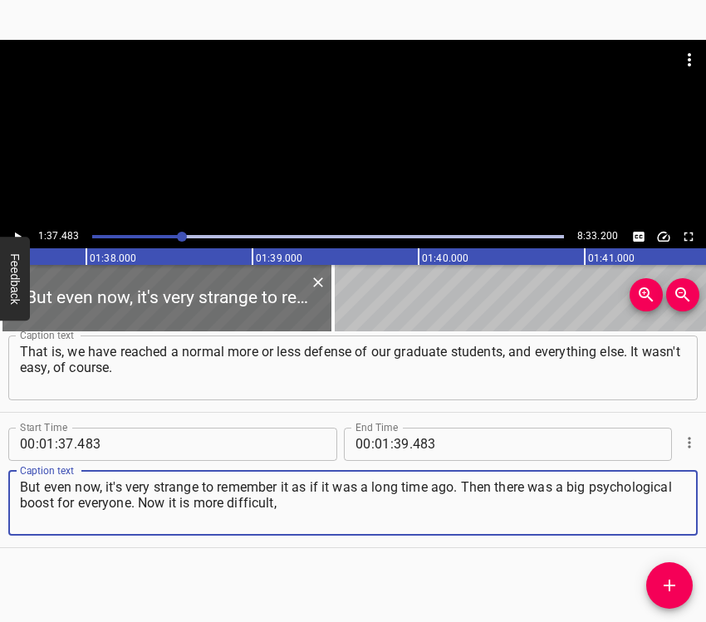
type textarea "But even now, it's very strange to remember it as if it was a long time ago. Th…"
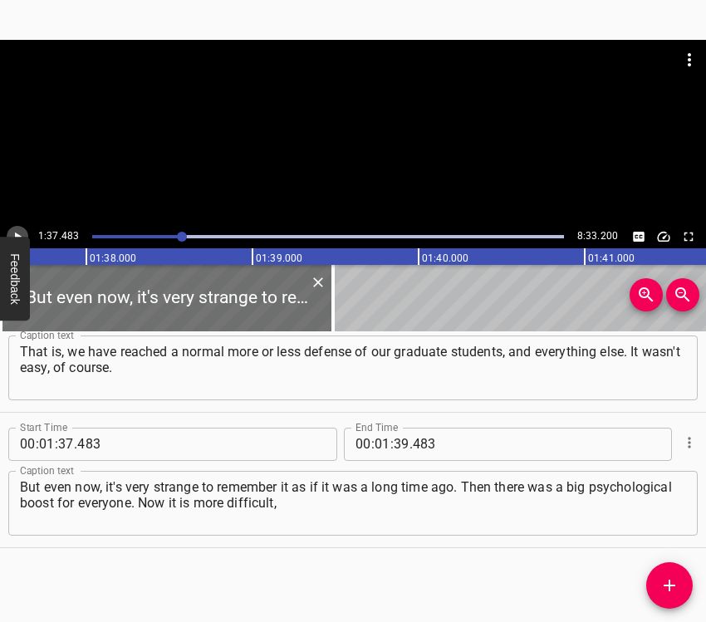
click at [17, 234] on icon "Play/Pause" at bounding box center [18, 236] width 7 height 9
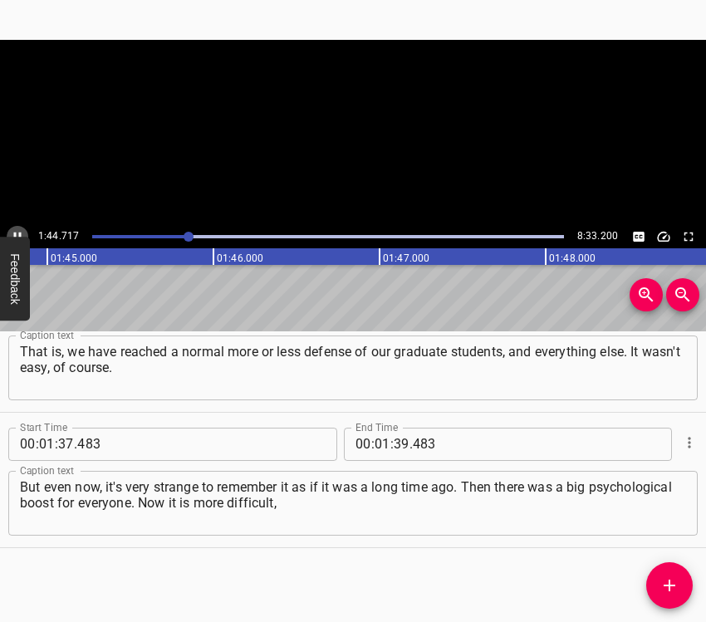
click at [22, 228] on button "Play/Pause" at bounding box center [18, 237] width 22 height 22
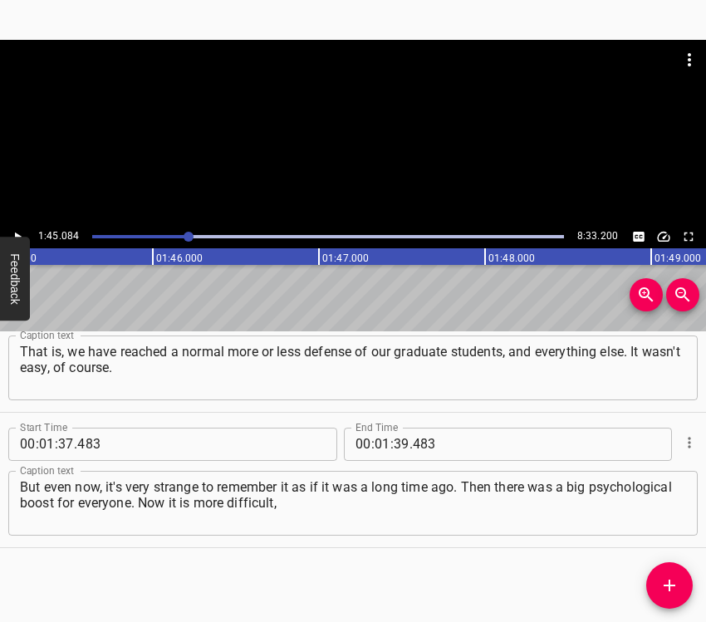
click at [15, 230] on icon "Play/Pause" at bounding box center [17, 236] width 15 height 15
click at [396, 439] on input "number" at bounding box center [402, 444] width 16 height 33
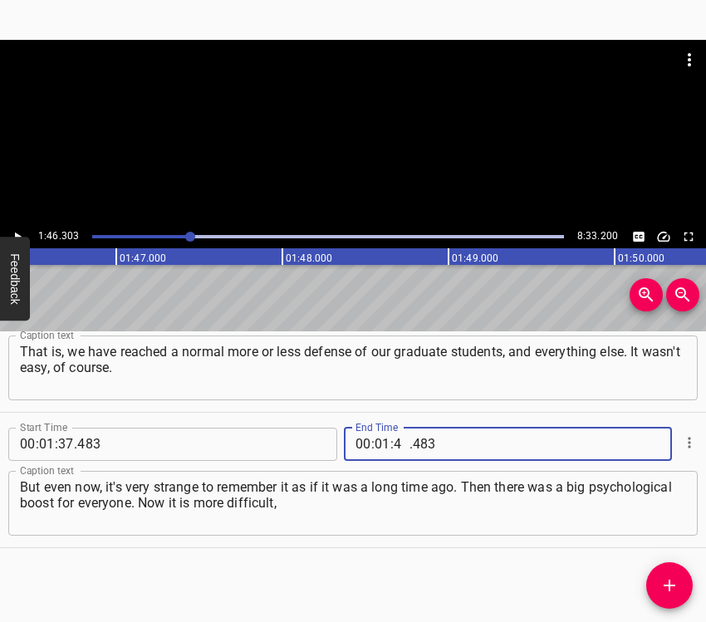
type input "46"
type input "303"
click at [672, 581] on icon "Add Cue" at bounding box center [670, 586] width 20 height 20
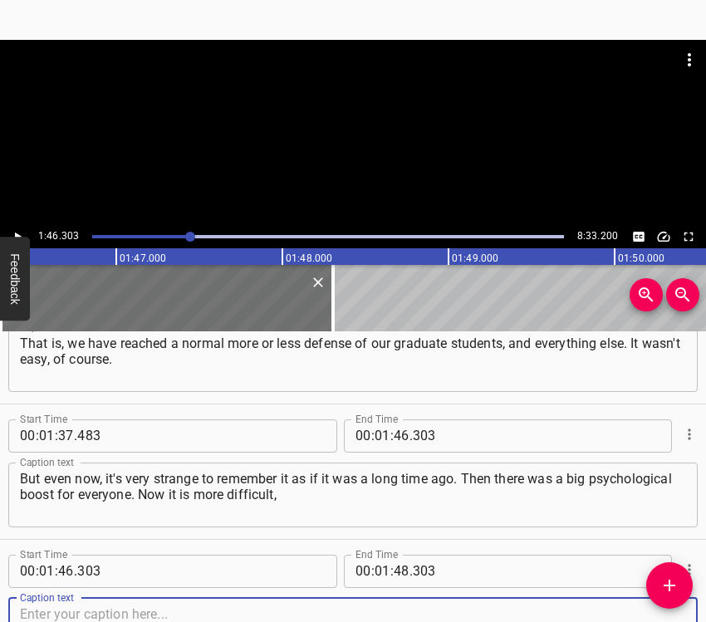
scroll to position [1141, 0]
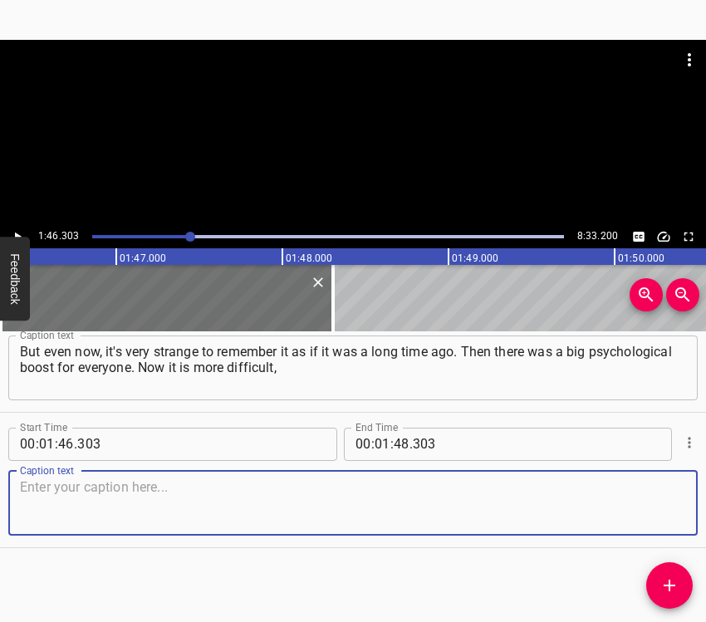
drag, startPoint x: 649, startPoint y: 504, endPoint x: 702, endPoint y: 478, distance: 59.5
click at [652, 500] on textarea at bounding box center [353, 502] width 666 height 47
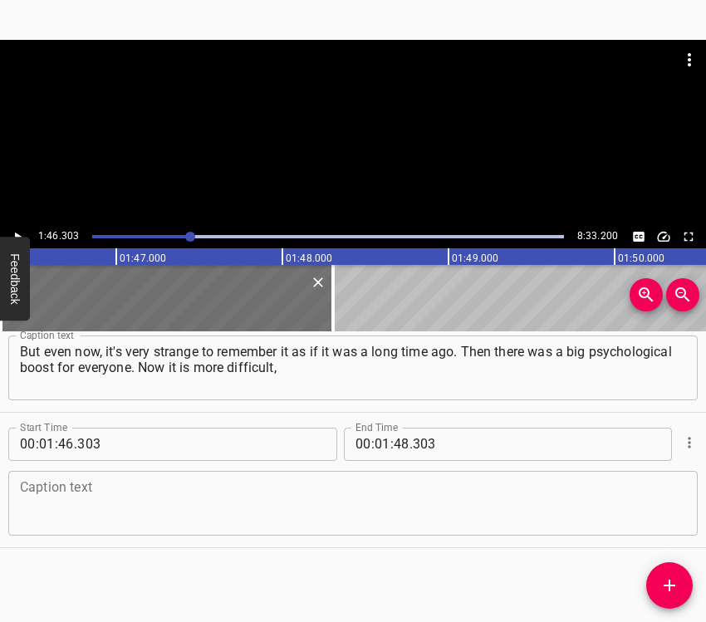
click at [69, 488] on textarea at bounding box center [353, 502] width 666 height 47
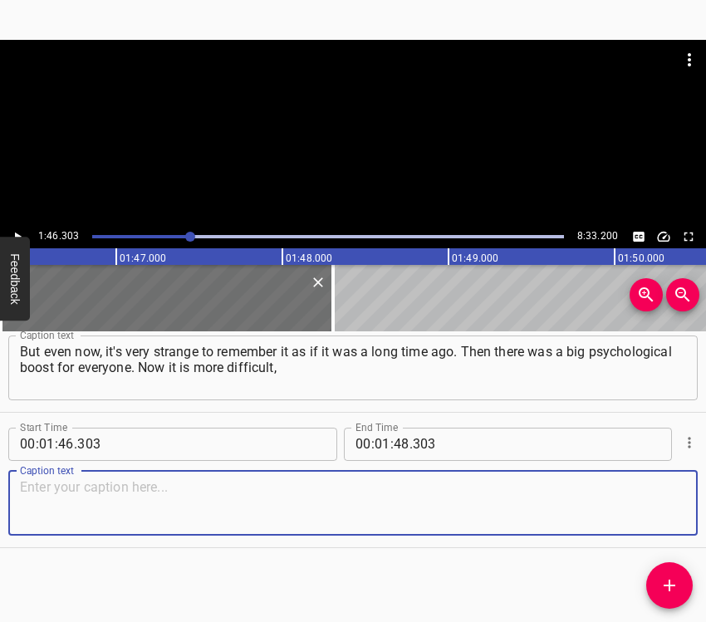
paste textarea "because there is, as I understand it, a certain accumulation of both stress and…"
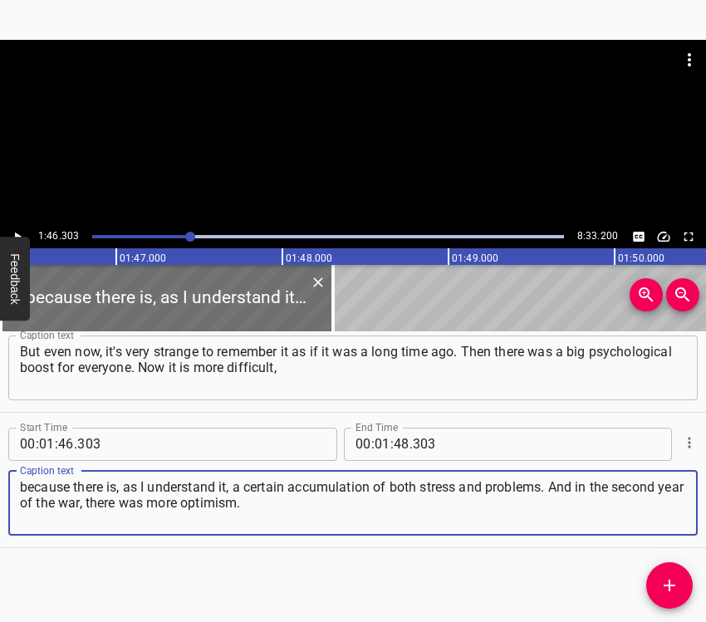
type textarea "because there is, as I understand it, a certain accumulation of both stress and…"
click at [13, 232] on icon "Play/Pause" at bounding box center [17, 236] width 15 height 15
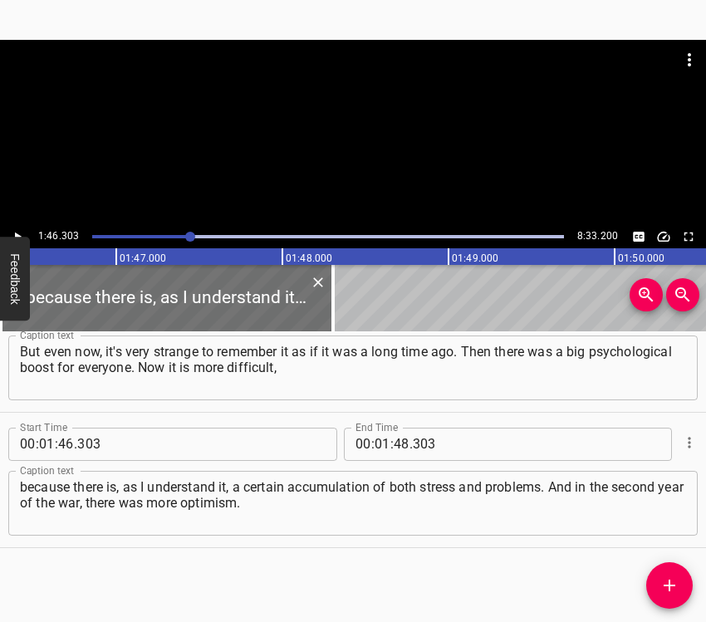
click at [14, 233] on icon "Play/Pause" at bounding box center [17, 236] width 15 height 15
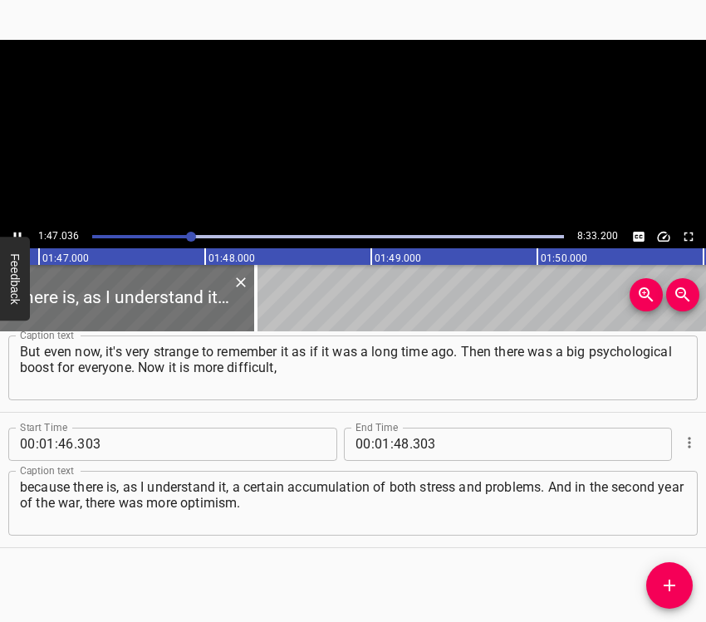
scroll to position [0, 17786]
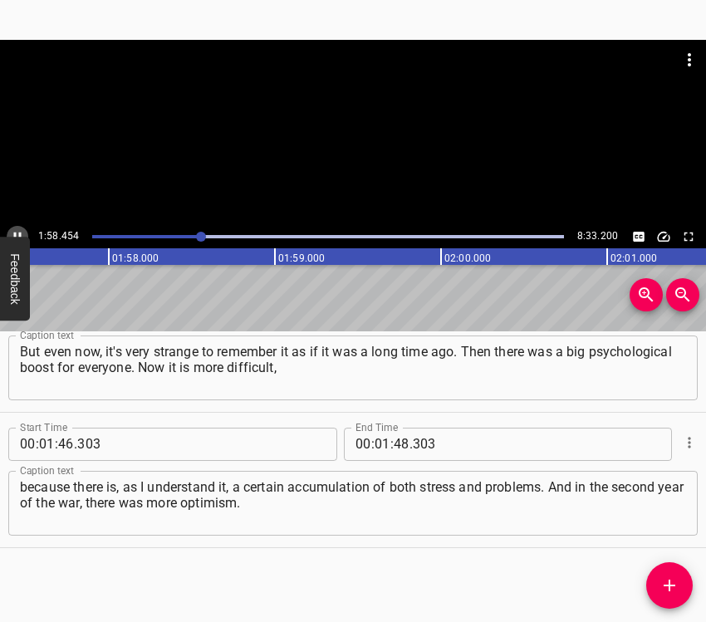
click at [17, 230] on icon "Play/Pause" at bounding box center [17, 236] width 15 height 15
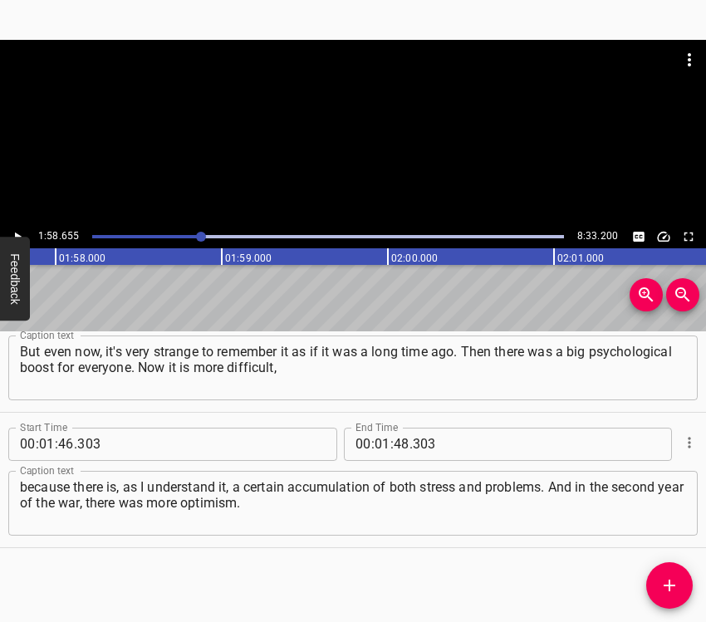
scroll to position [0, 19720]
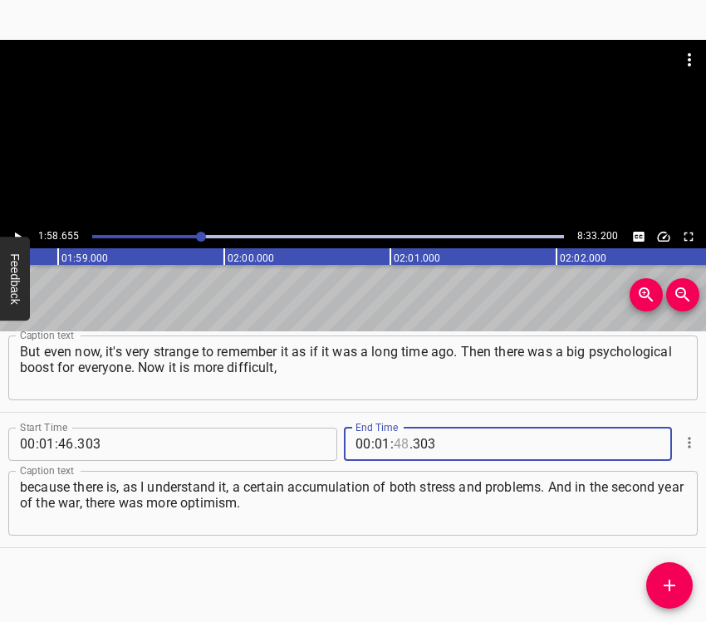
click at [394, 442] on input "number" at bounding box center [402, 444] width 16 height 33
type input "58"
type input "655"
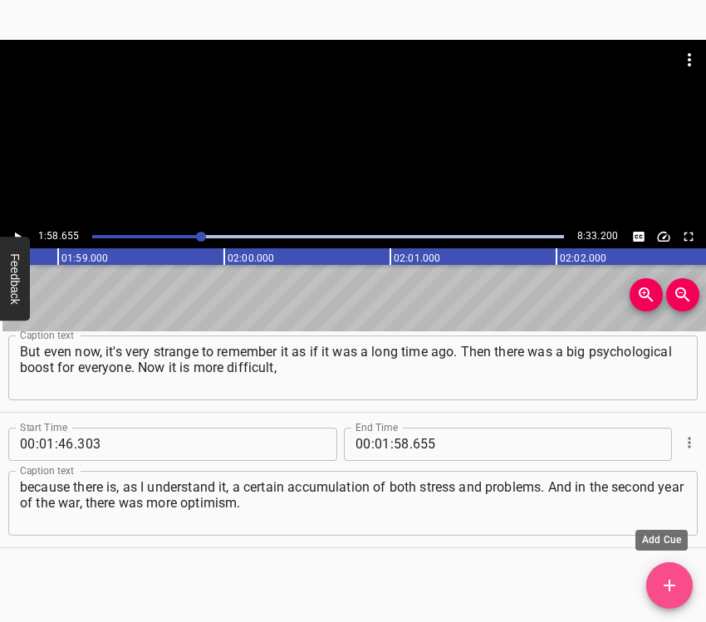
click at [669, 577] on icon "Add Cue" at bounding box center [670, 586] width 20 height 20
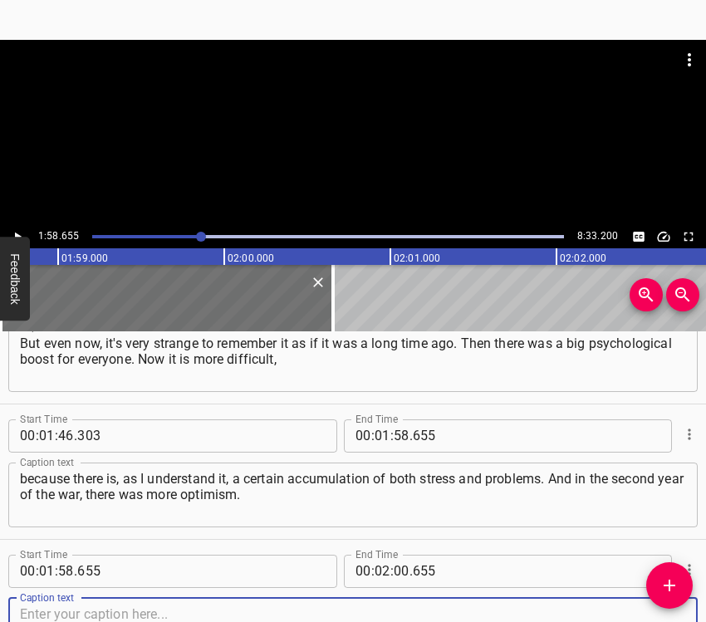
scroll to position [1276, 0]
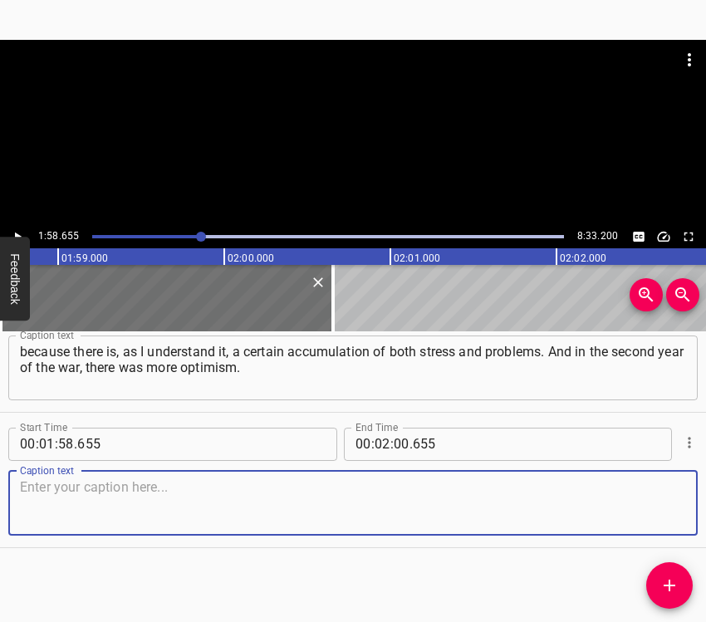
drag, startPoint x: 656, startPoint y: 499, endPoint x: 701, endPoint y: 470, distance: 53.7
click at [656, 497] on textarea at bounding box center [353, 502] width 666 height 47
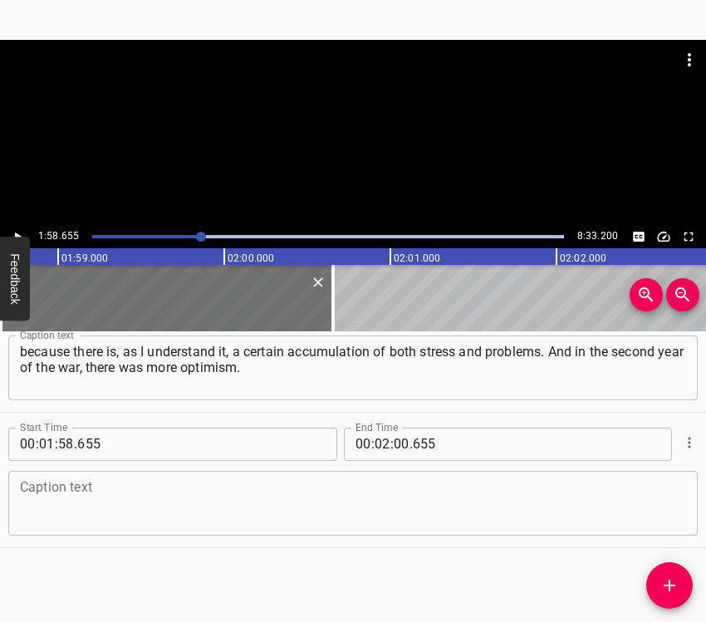
click at [120, 491] on textarea at bounding box center [353, 502] width 666 height 47
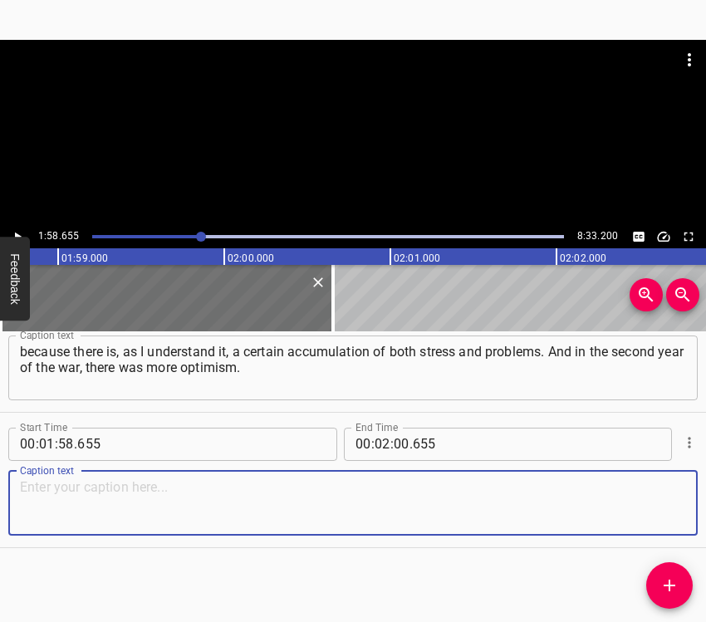
paste textarea "Apparently, everyone does, not just me. This is such a psychological story, jus…"
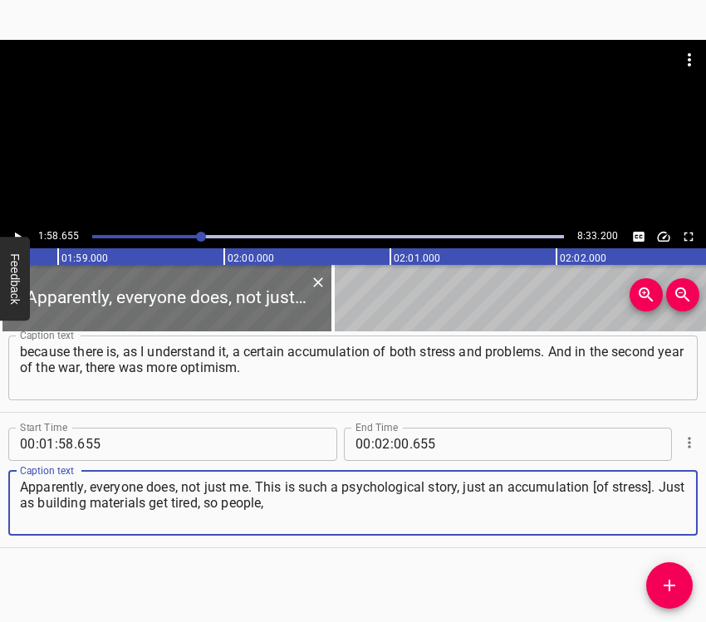
type textarea "Apparently, everyone does, not just me. This is such a psychological story, jus…"
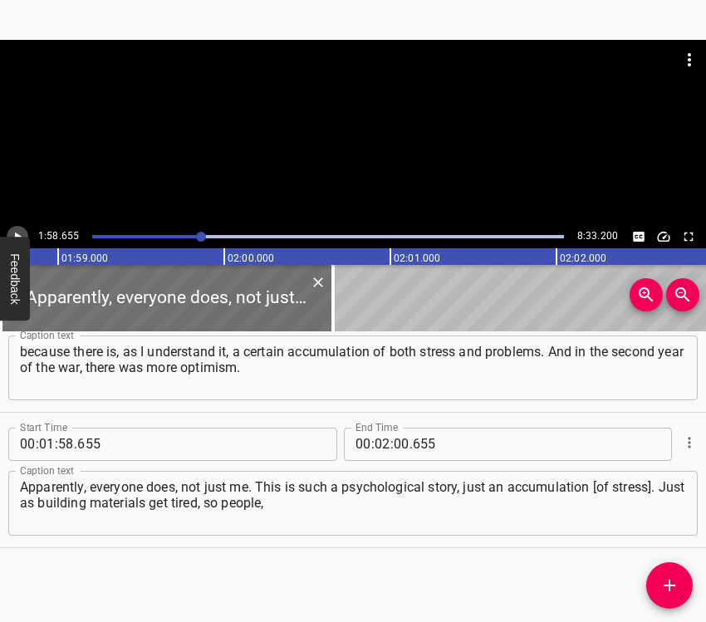
click at [19, 234] on icon "Play/Pause" at bounding box center [17, 236] width 15 height 15
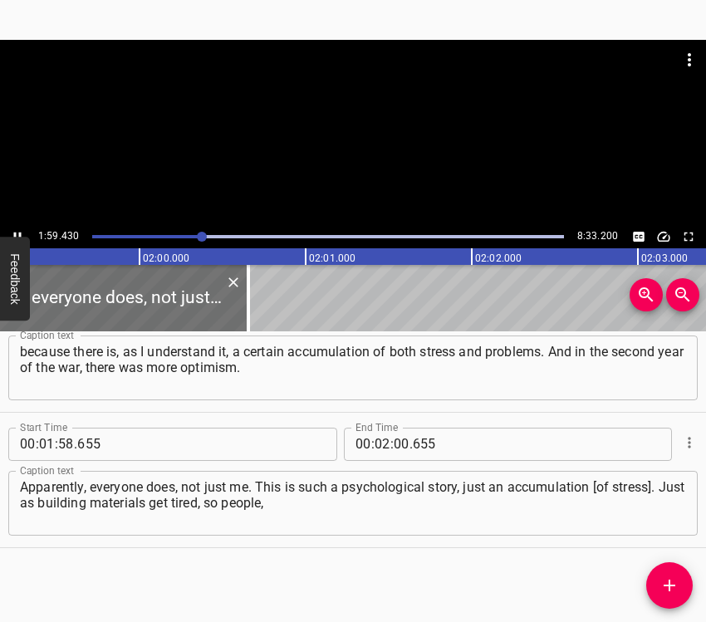
scroll to position [0, 19846]
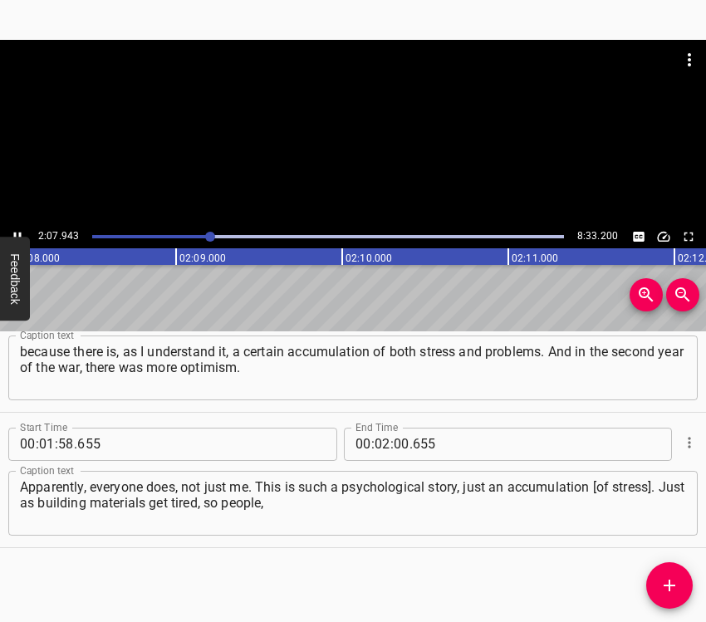
click at [13, 234] on icon "Play/Pause" at bounding box center [17, 236] width 15 height 15
click at [394, 452] on input "number" at bounding box center [402, 444] width 16 height 33
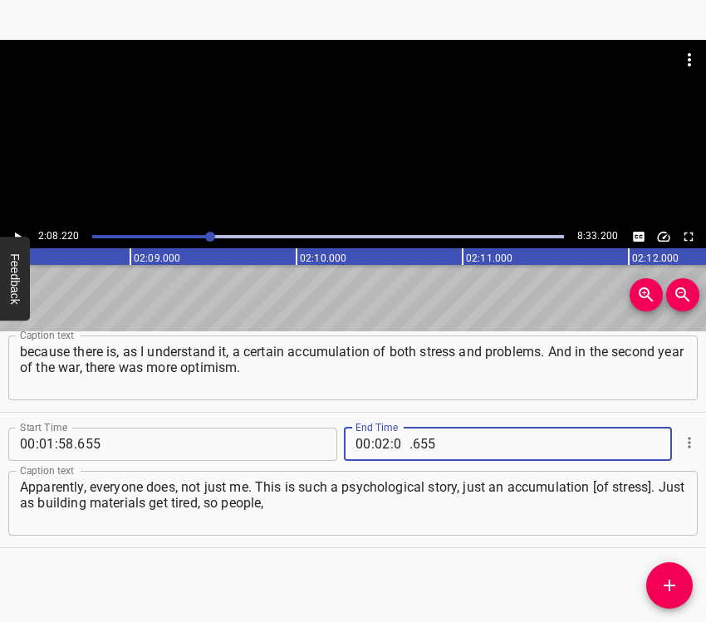
type input "08"
type input "220"
click at [666, 578] on icon "Add Cue" at bounding box center [670, 586] width 20 height 20
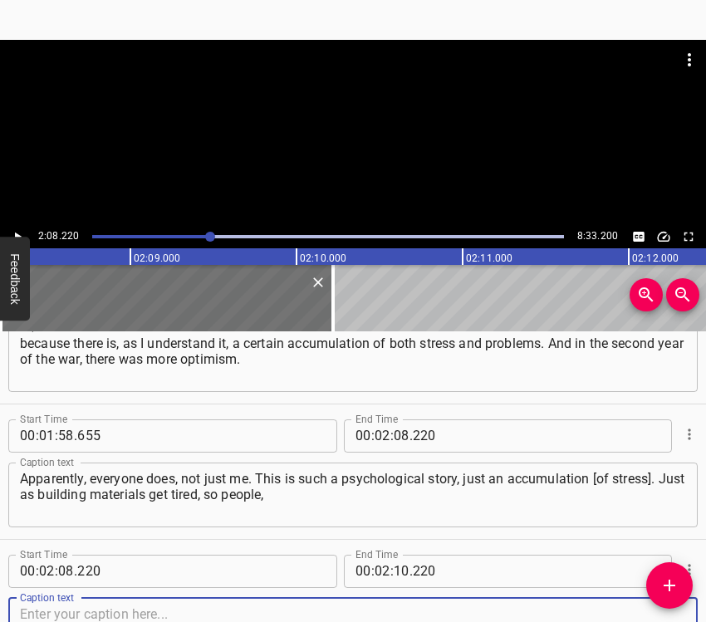
scroll to position [1412, 0]
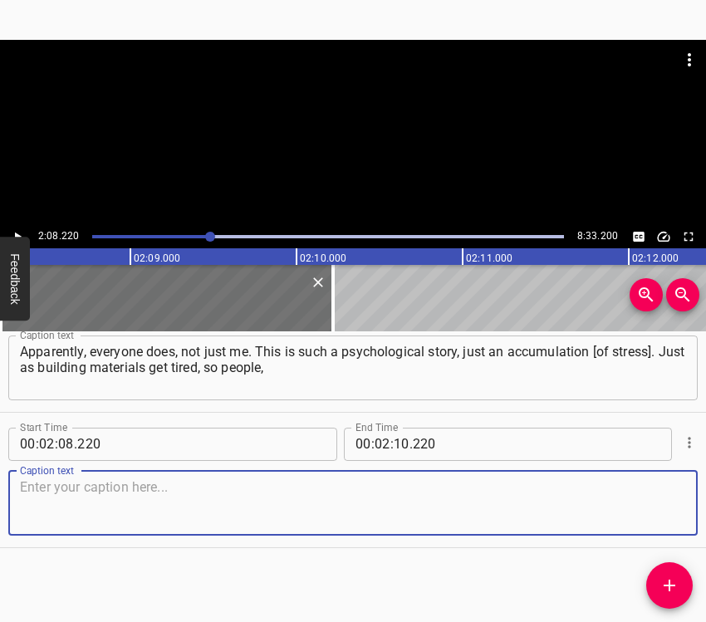
drag, startPoint x: 643, startPoint y: 504, endPoint x: 705, endPoint y: 479, distance: 66.7
click at [648, 503] on textarea at bounding box center [353, 502] width 666 height 47
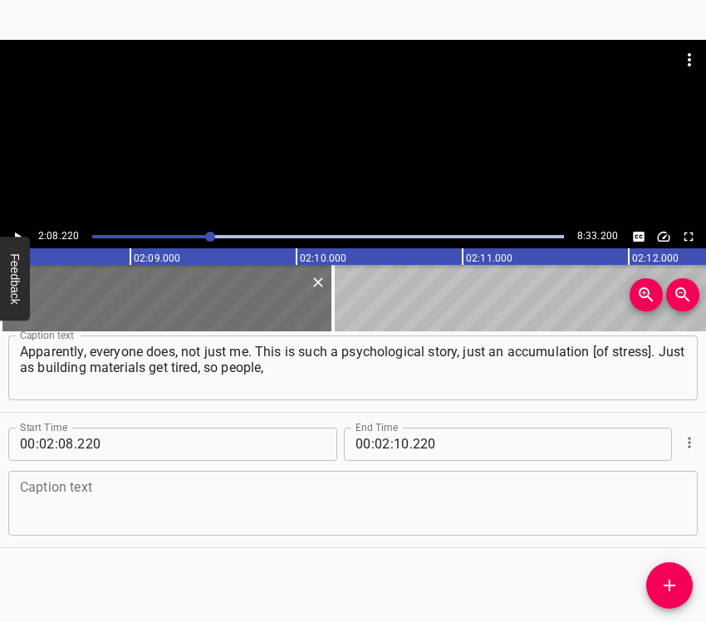
click at [67, 503] on textarea at bounding box center [353, 502] width 666 height 47
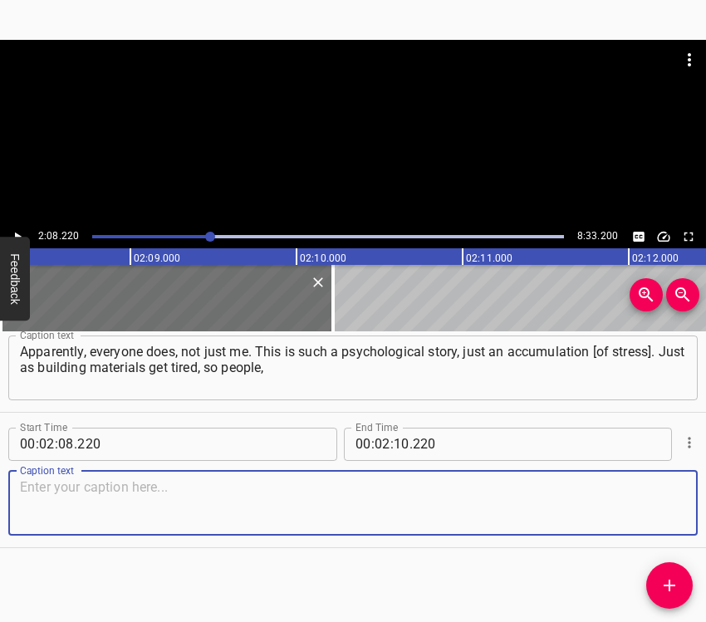
paste textarea "of course, get tired. But still, faith has not disappeared anywhere. We will wi…"
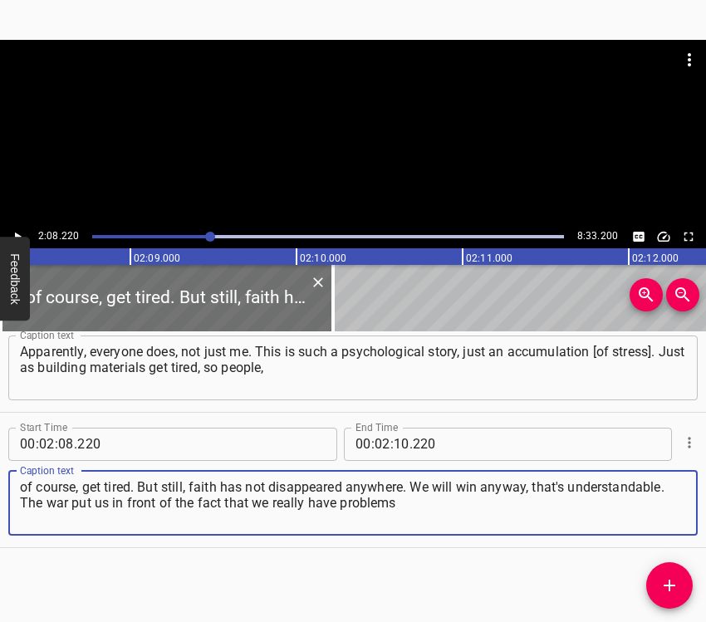
type textarea "of course, get tired. But still, faith has not disappeared anywhere. We will wi…"
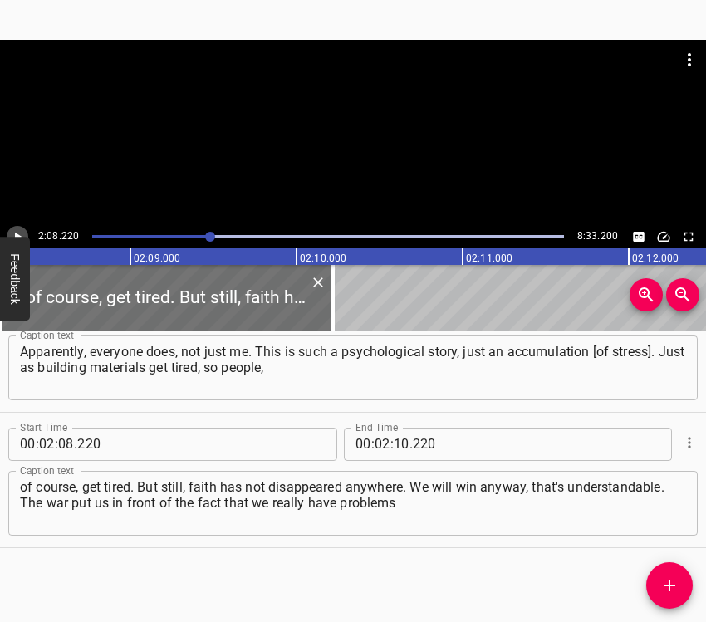
click at [17, 231] on icon "Play/Pause" at bounding box center [17, 236] width 15 height 15
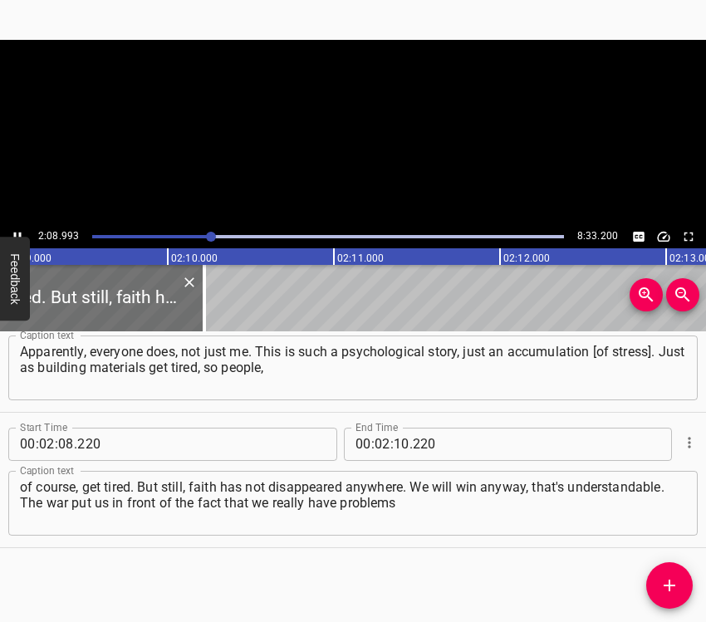
scroll to position [0, 21481]
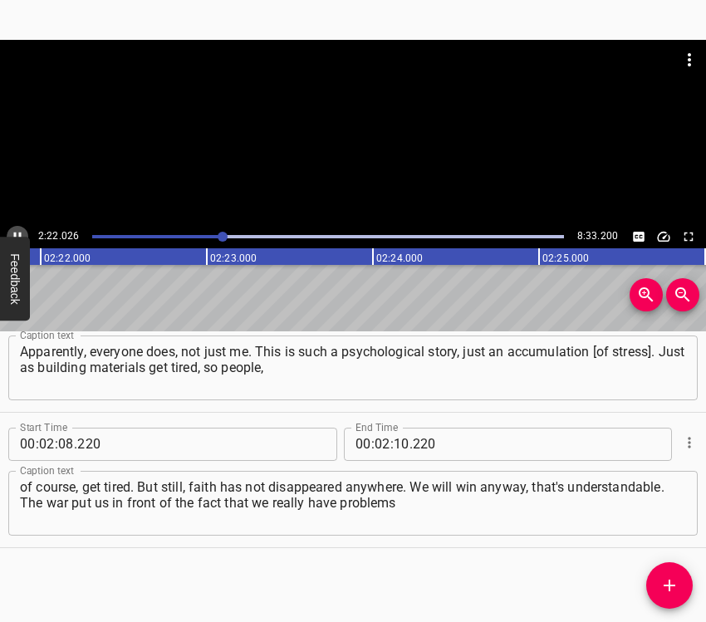
click at [20, 229] on icon "Play/Pause" at bounding box center [17, 236] width 15 height 15
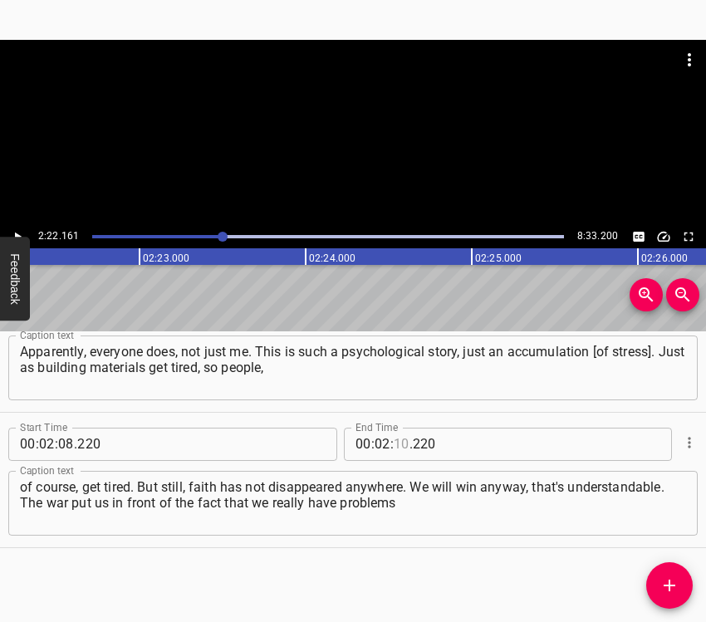
drag, startPoint x: 396, startPoint y: 446, endPoint x: 410, endPoint y: 438, distance: 15.7
click at [399, 445] on input "number" at bounding box center [402, 444] width 16 height 33
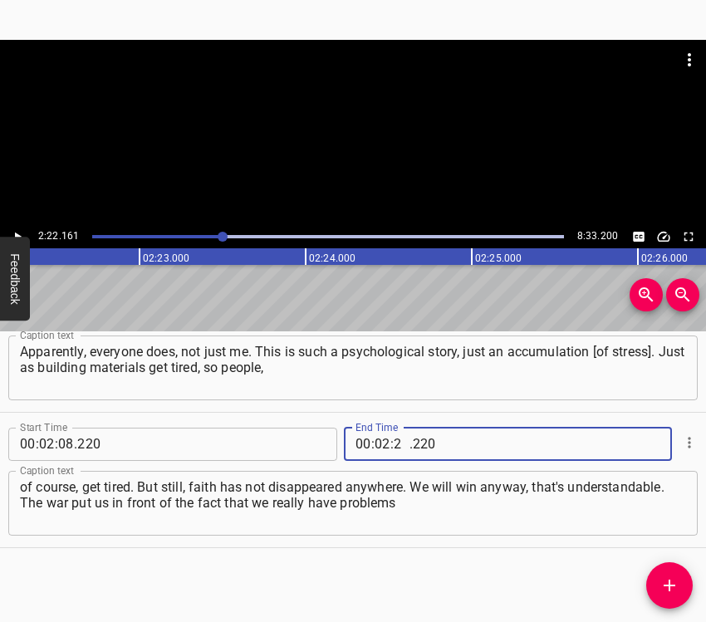
type input "22"
type input "161"
click at [678, 580] on icon "Add Cue" at bounding box center [670, 586] width 20 height 20
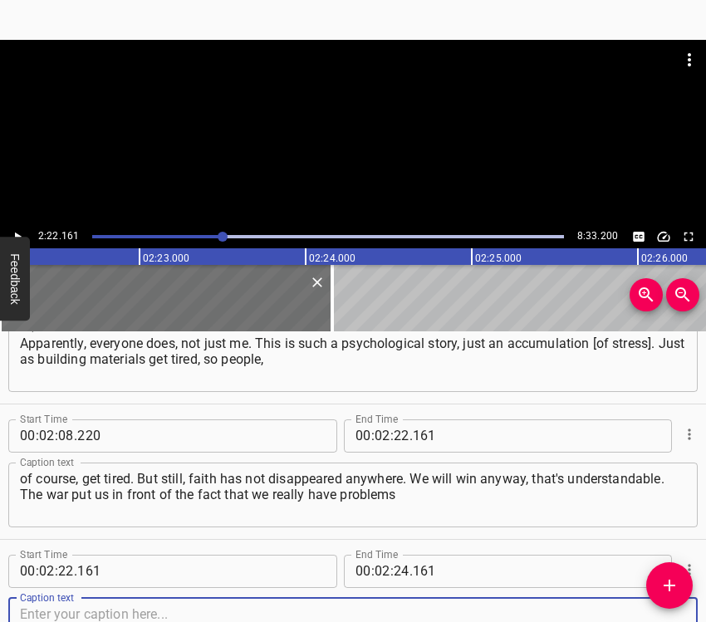
scroll to position [1547, 0]
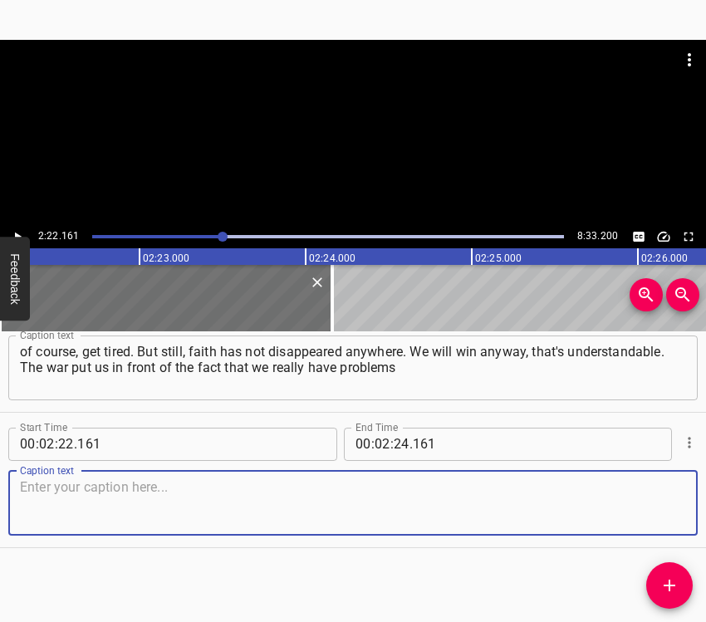
drag, startPoint x: 661, startPoint y: 508, endPoint x: 701, endPoint y: 479, distance: 48.9
click at [662, 504] on textarea at bounding box center [353, 502] width 666 height 47
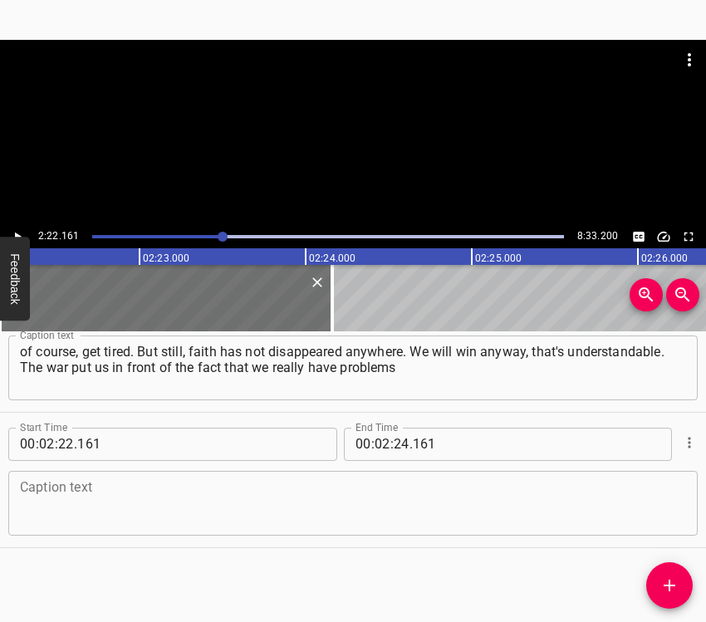
click at [412, 503] on textarea at bounding box center [353, 502] width 666 height 47
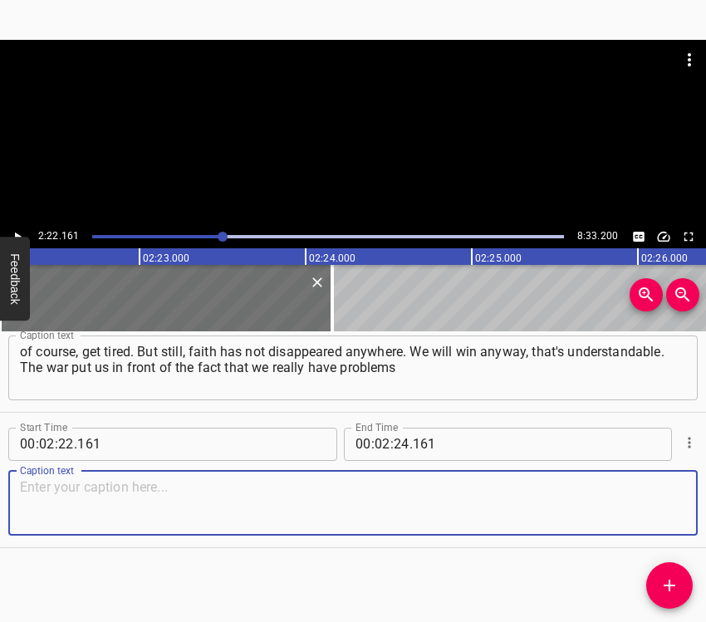
paste textarea "that we guessed about or that we started to solve before. For example, reconstr…"
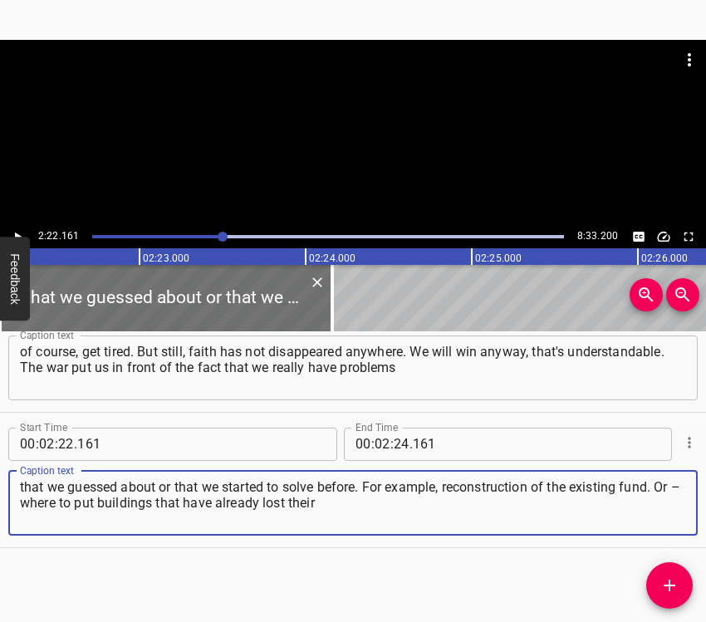
type textarea "that we guessed about or that we started to solve before. For example, reconstr…"
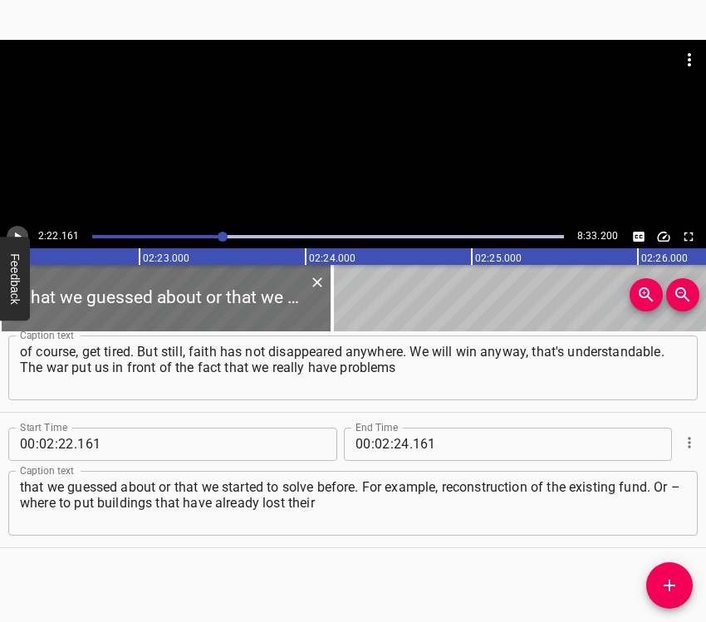
click at [19, 229] on icon "Play/Pause" at bounding box center [17, 236] width 15 height 15
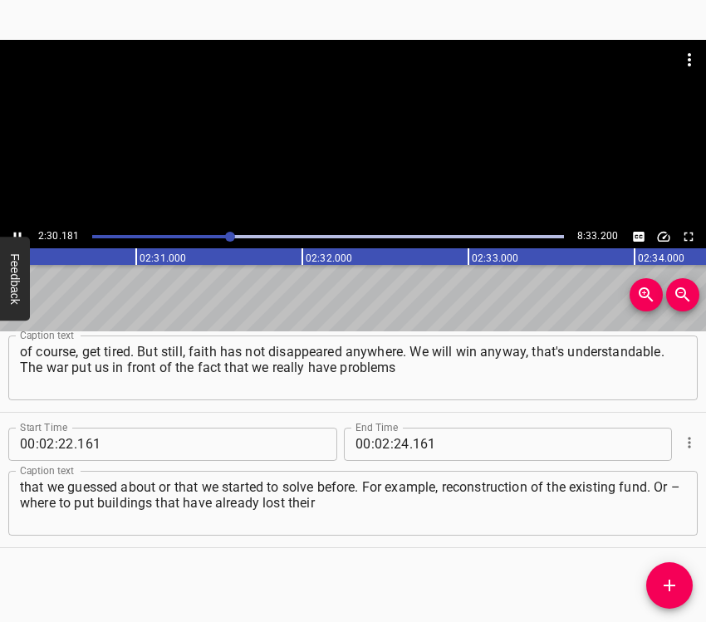
click at [13, 232] on icon "Play/Pause" at bounding box center [17, 236] width 15 height 15
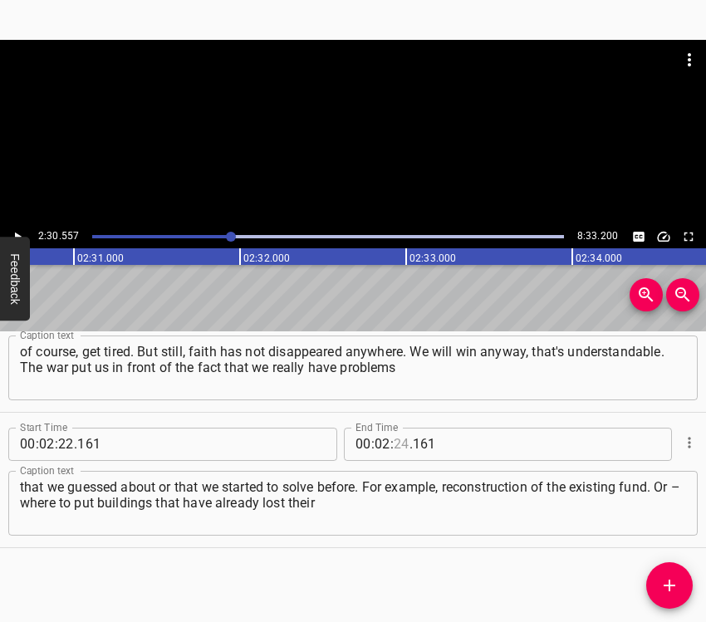
click at [401, 440] on input "number" at bounding box center [402, 444] width 16 height 33
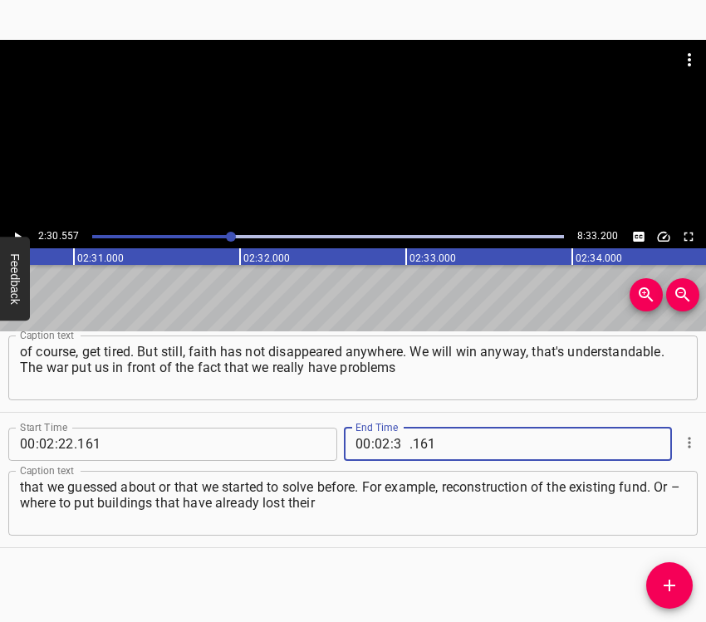
type input "30"
type input "557"
click at [682, 587] on span "Add Cue" at bounding box center [670, 586] width 47 height 20
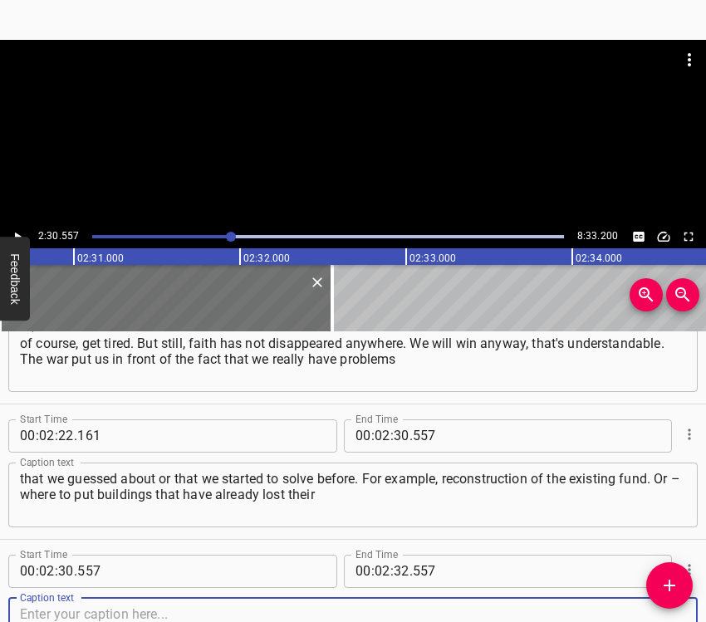
scroll to position [1683, 0]
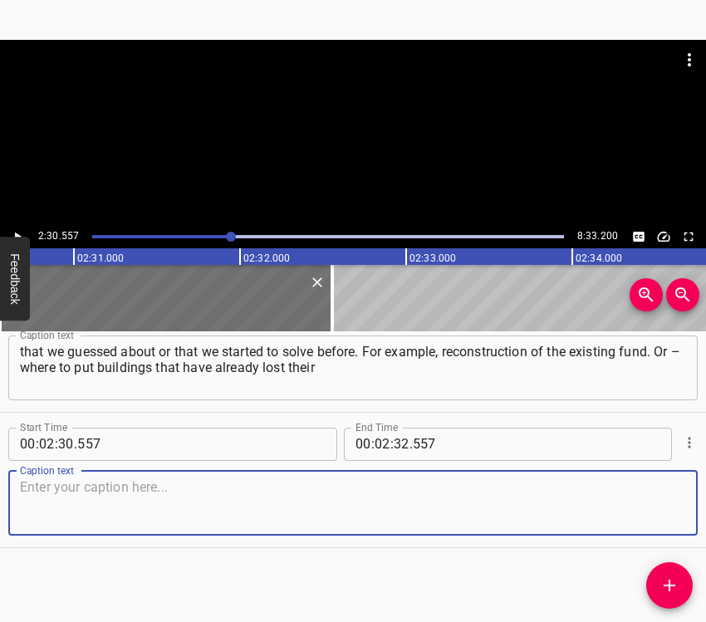
drag, startPoint x: 647, startPoint y: 499, endPoint x: 702, endPoint y: 474, distance: 60.6
click at [649, 498] on textarea at bounding box center [353, 502] width 666 height 47
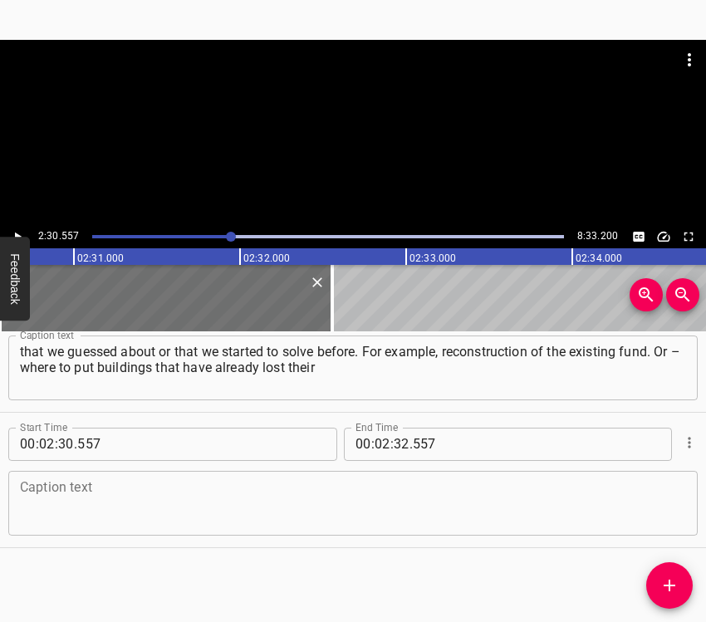
click at [71, 490] on textarea at bounding box center [353, 502] width 666 height 47
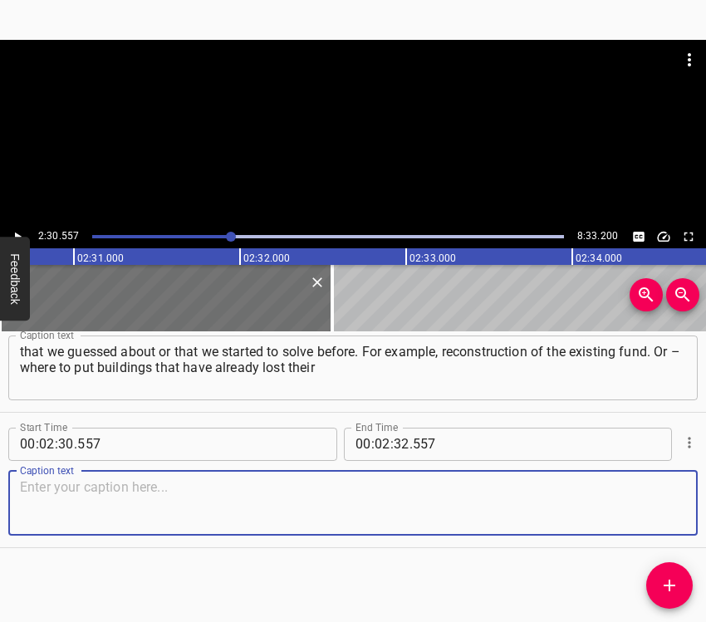
paste textarea "characteristics and ability to perform their function? How do we recycle them s…"
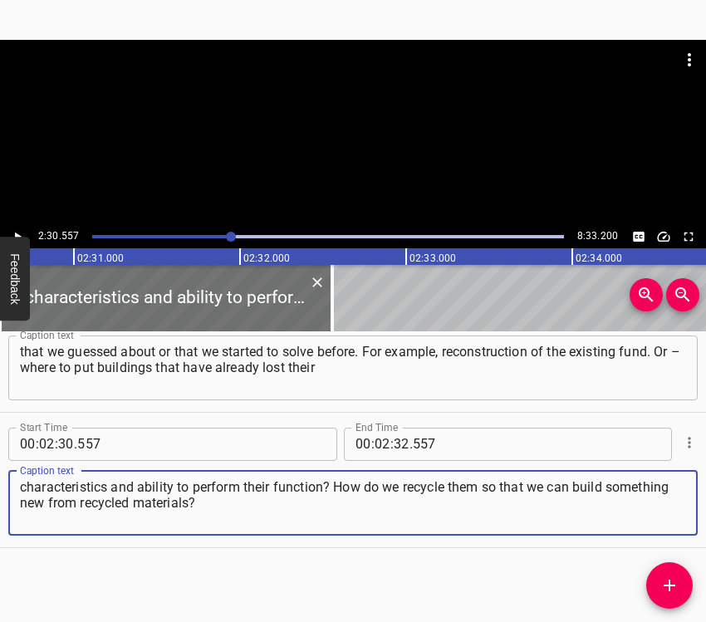
type textarea "characteristics and ability to perform their function? How do we recycle them s…"
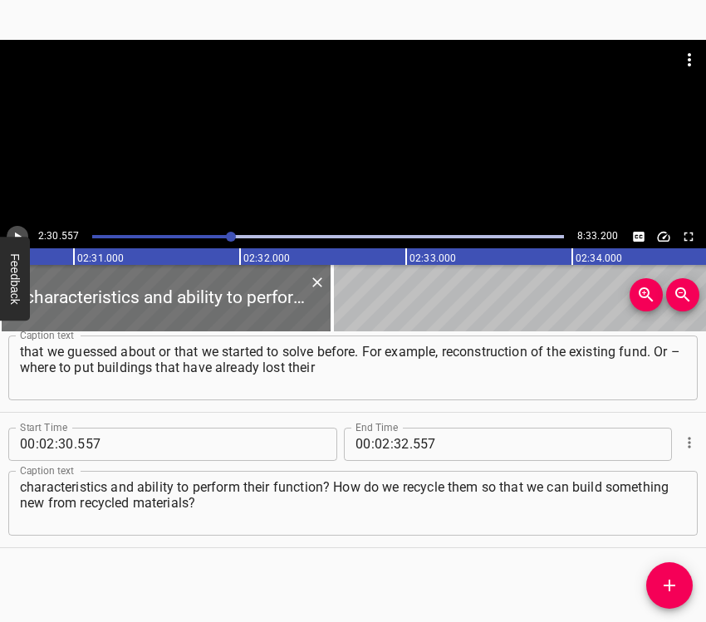
click at [18, 232] on icon "Play/Pause" at bounding box center [17, 236] width 15 height 15
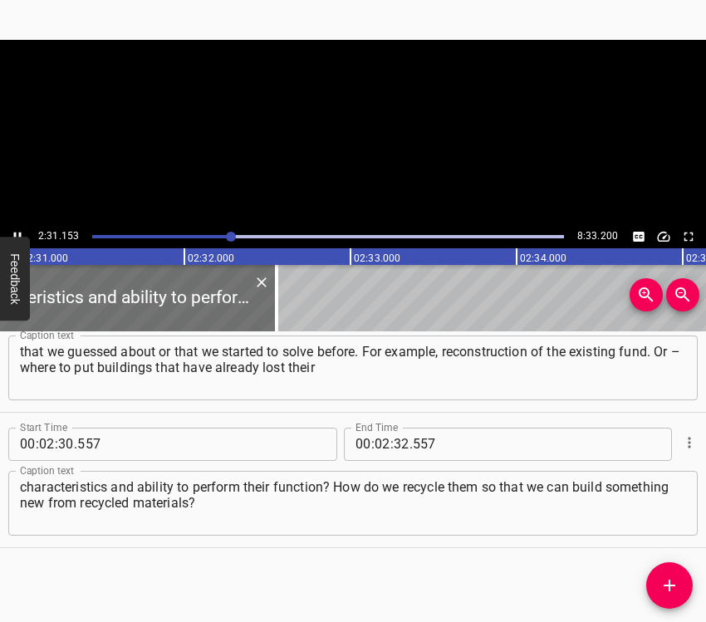
scroll to position [0, 25121]
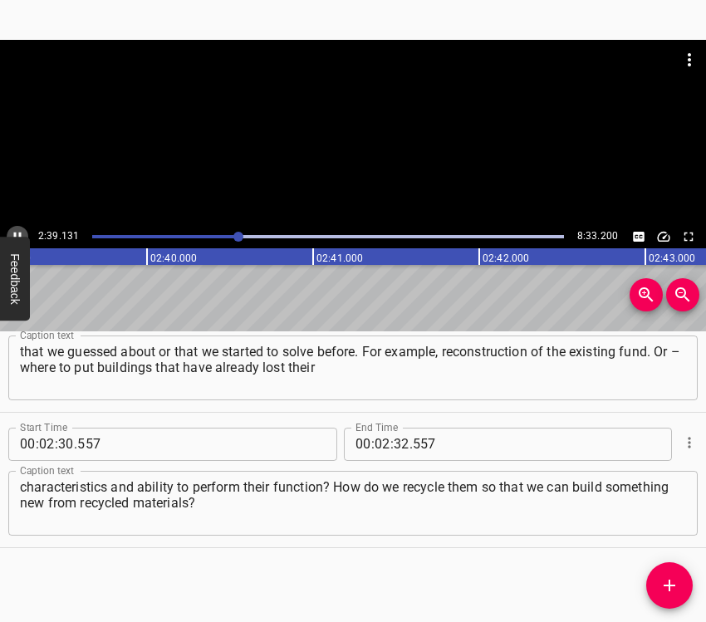
click at [17, 232] on icon "Play/Pause" at bounding box center [17, 236] width 15 height 15
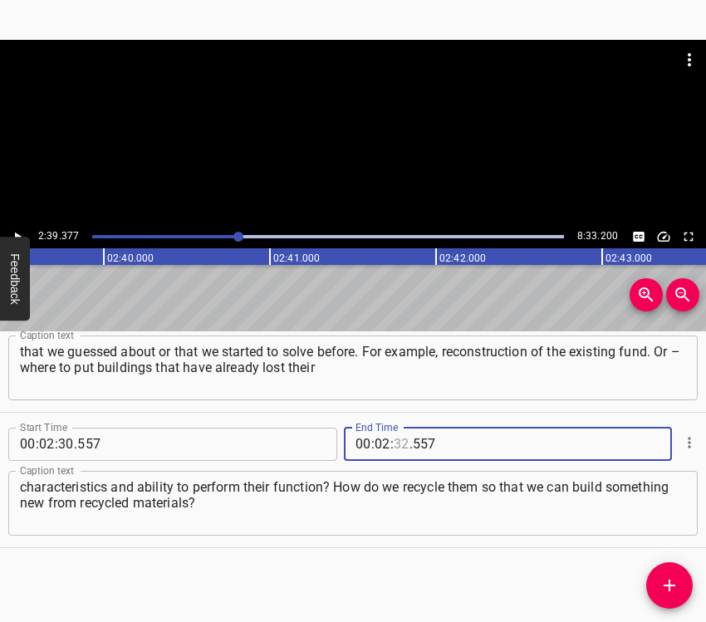
click at [395, 438] on input "number" at bounding box center [402, 444] width 16 height 33
type input "39"
type input "377"
click at [680, 587] on span "Add Cue" at bounding box center [670, 586] width 47 height 20
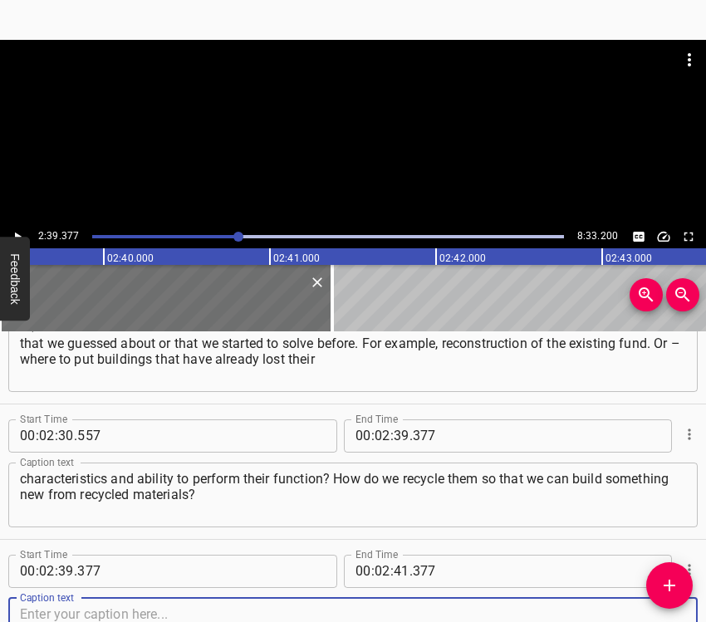
scroll to position [1818, 0]
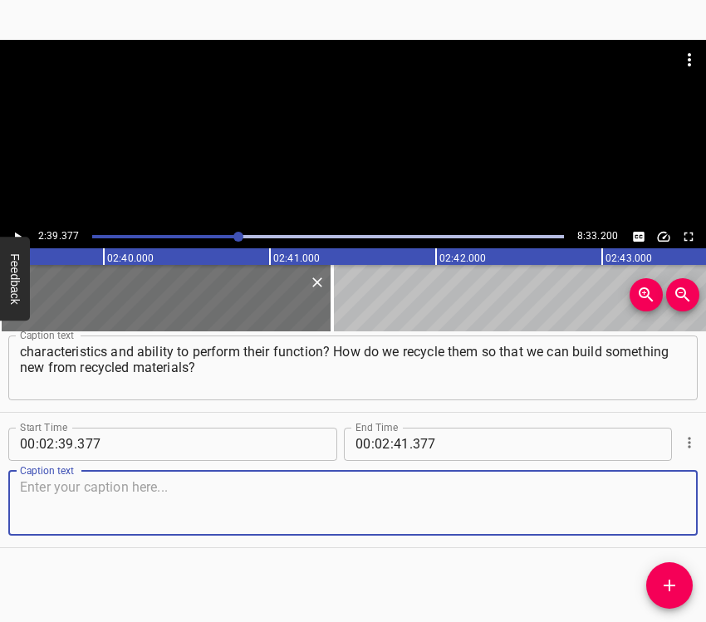
click at [659, 499] on textarea at bounding box center [353, 502] width 666 height 47
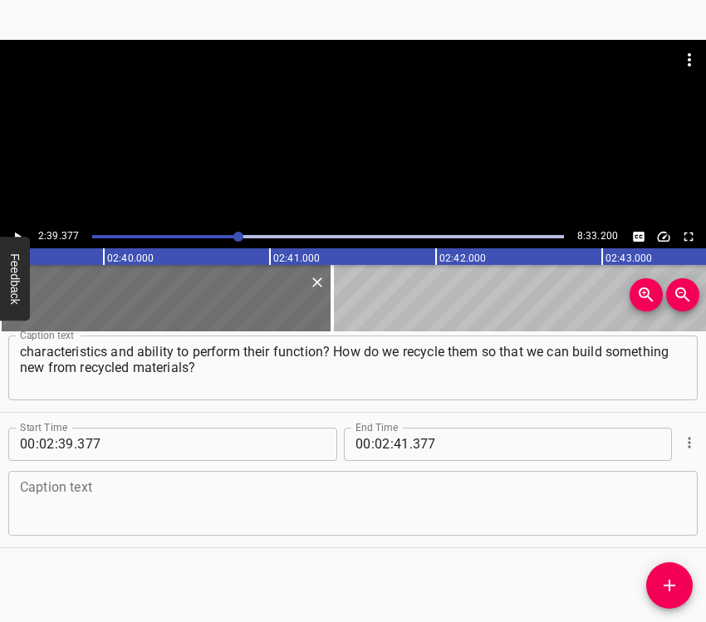
click at [219, 500] on textarea at bounding box center [353, 502] width 666 height 47
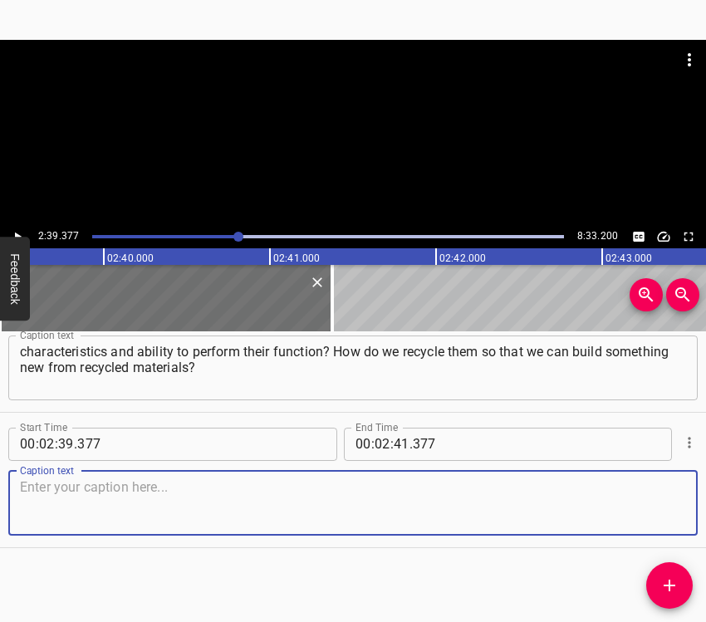
paste textarea "Now this question is one of the main ones. That is, not only to build something…"
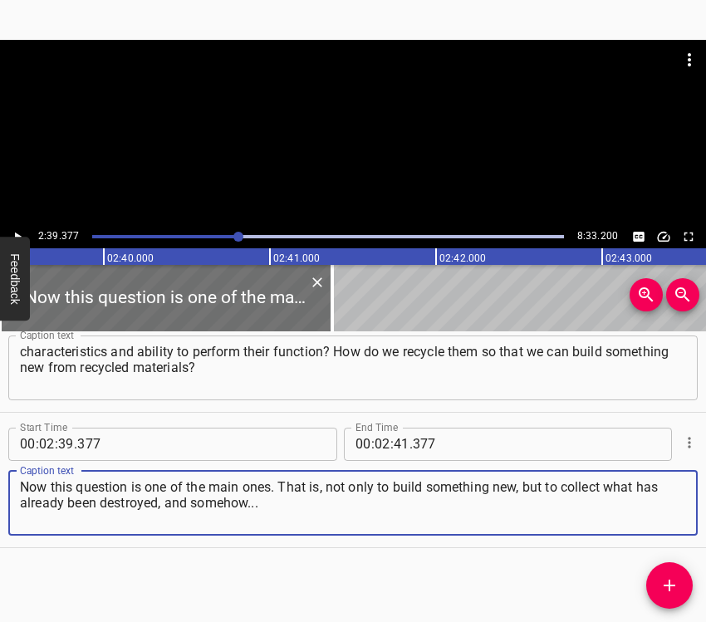
type textarea "Now this question is one of the main ones. That is, not only to build something…"
click at [13, 234] on icon "Play/Pause" at bounding box center [17, 236] width 15 height 15
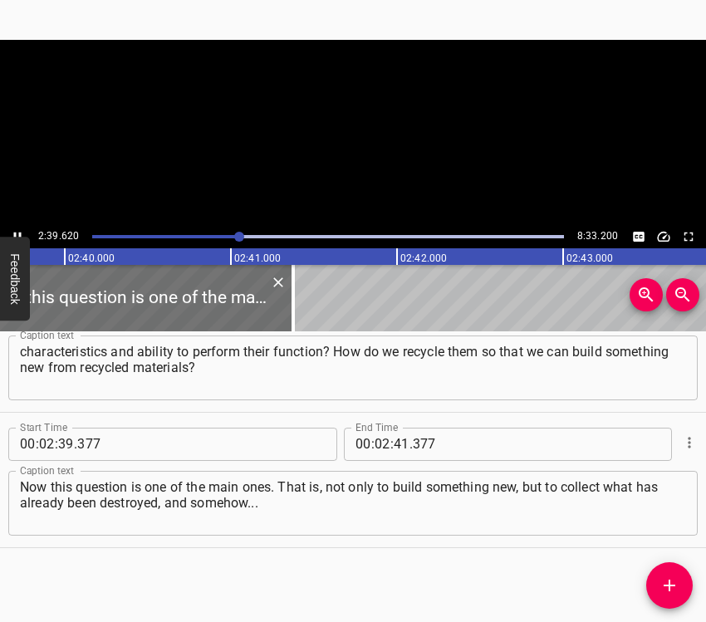
scroll to position [0, 26572]
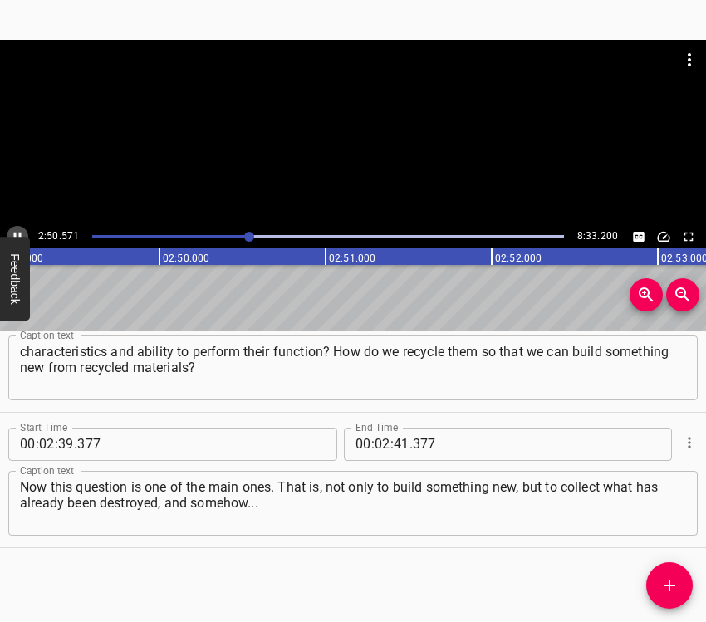
click at [14, 229] on icon "Play/Pause" at bounding box center [17, 236] width 15 height 15
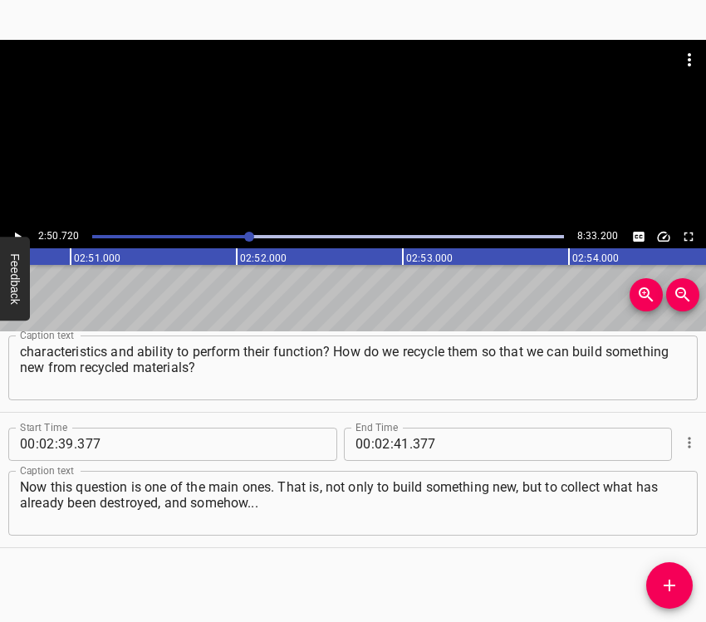
scroll to position [0, 28373]
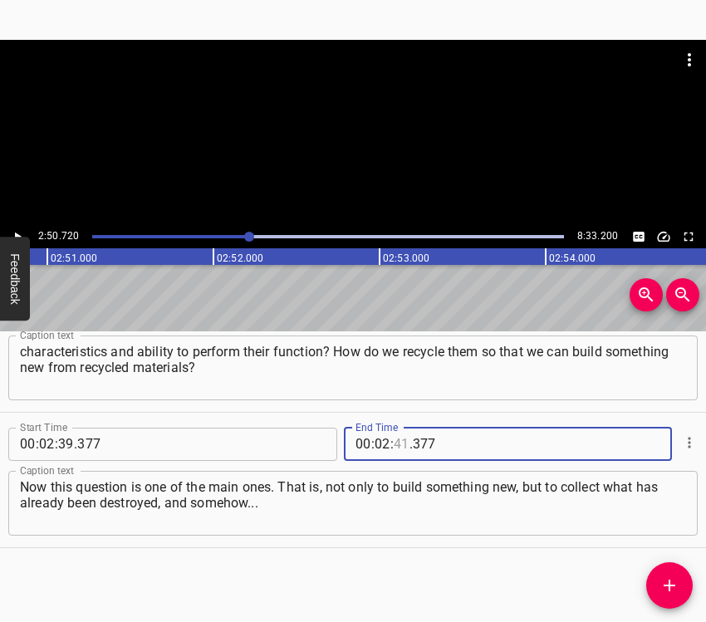
click at [396, 441] on input "number" at bounding box center [402, 444] width 16 height 33
type input "50"
type input "720"
click at [652, 581] on span "Add Cue" at bounding box center [670, 586] width 47 height 20
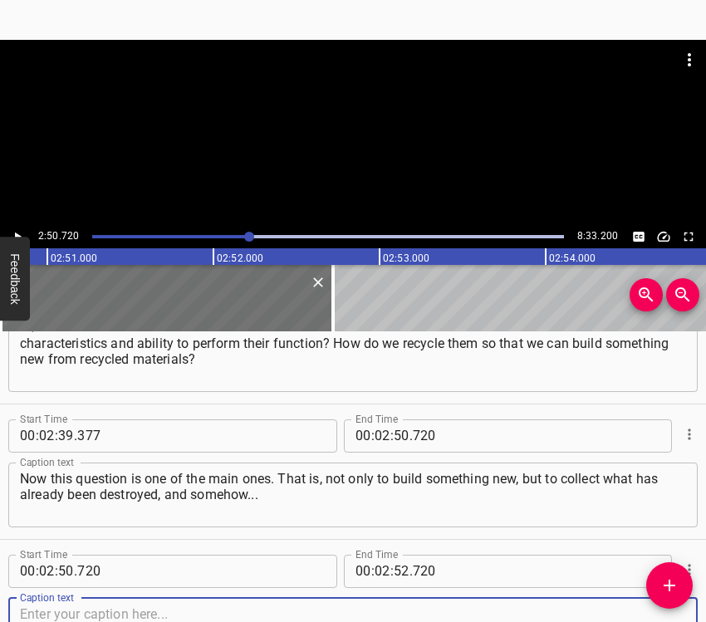
scroll to position [1954, 0]
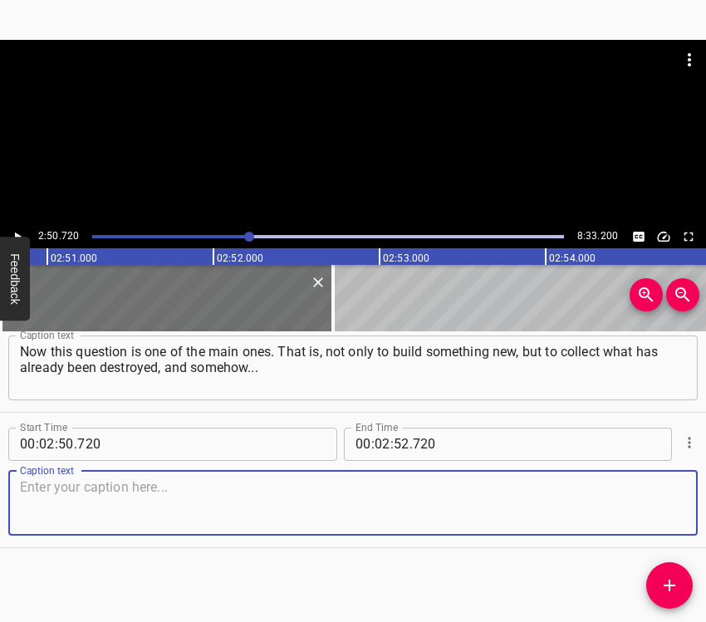
click at [661, 501] on textarea at bounding box center [353, 502] width 666 height 47
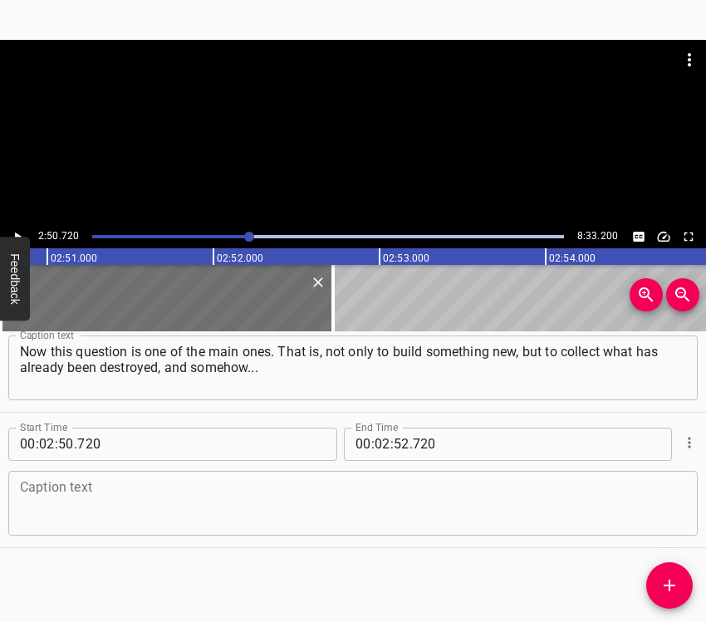
click at [37, 497] on textarea at bounding box center [353, 502] width 666 height 47
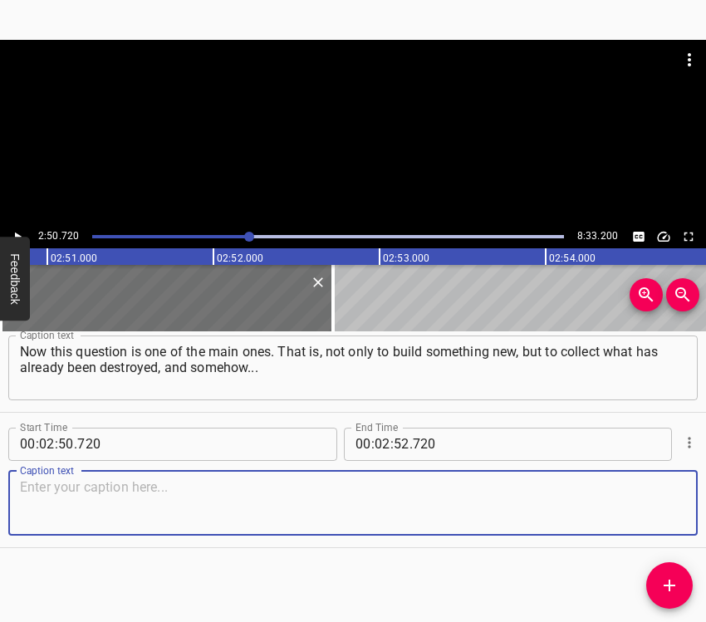
paste textarea "Is it possibility to redo it? It turned out that there is such the possibility.…"
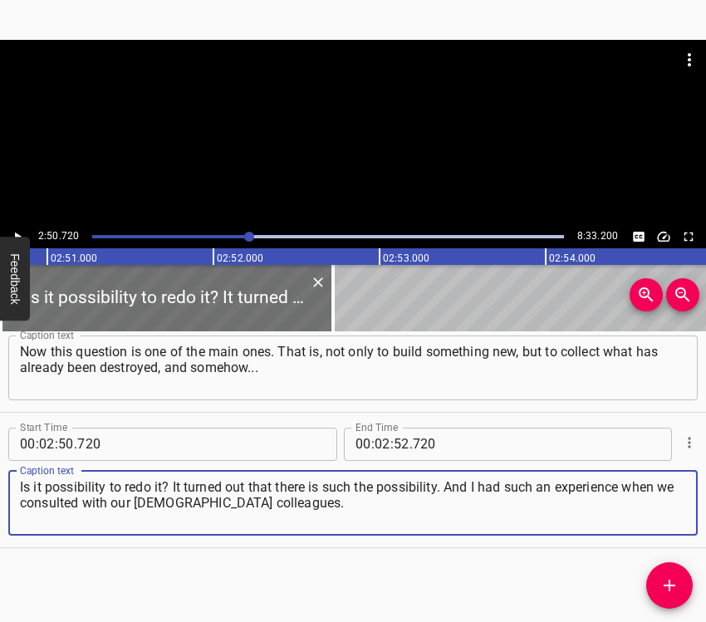
type textarea "Is it possibility to redo it? It turned out that there is such the possibility.…"
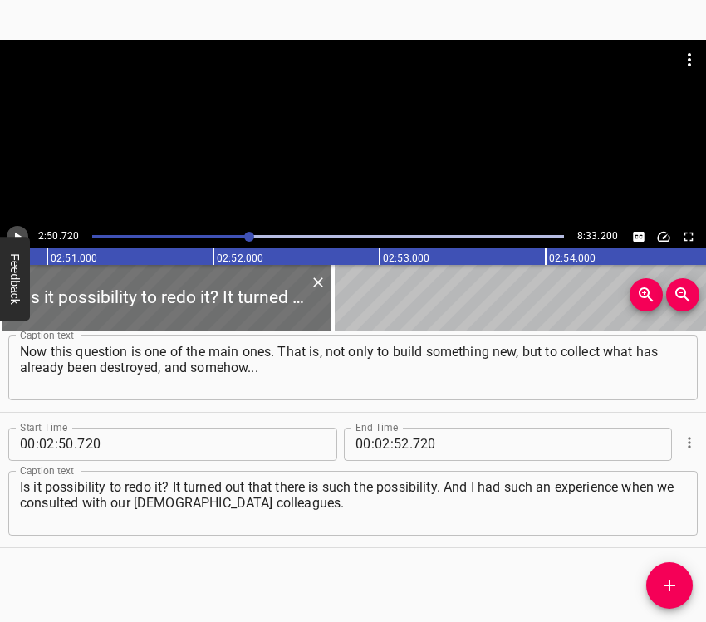
click at [16, 229] on icon "Play/Pause" at bounding box center [17, 236] width 15 height 15
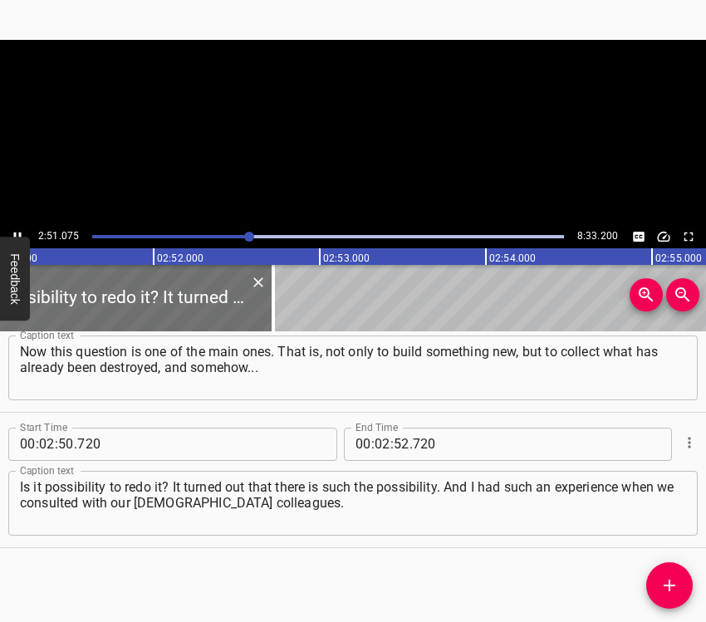
scroll to position [0, 28474]
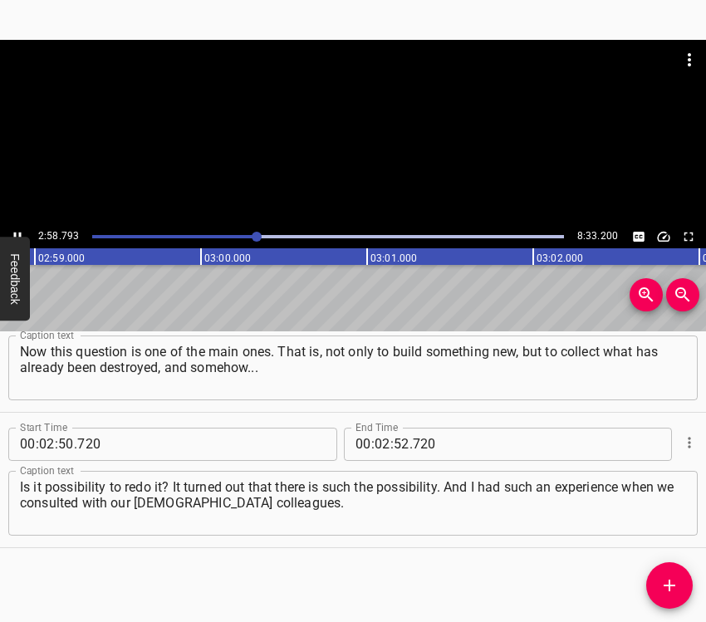
click at [18, 229] on icon "Play/Pause" at bounding box center [17, 236] width 15 height 15
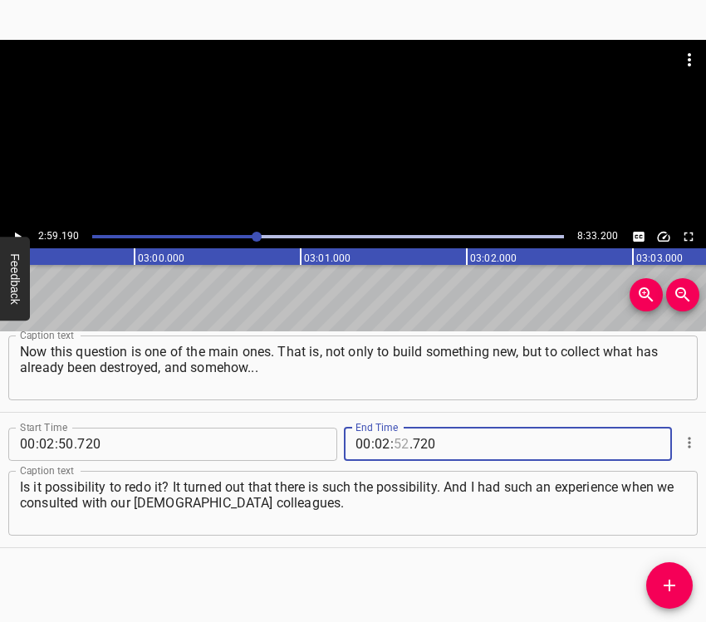
click at [394, 442] on input "number" at bounding box center [402, 444] width 16 height 33
type input "59"
type input "190"
click at [675, 588] on icon "Add Cue" at bounding box center [670, 586] width 20 height 20
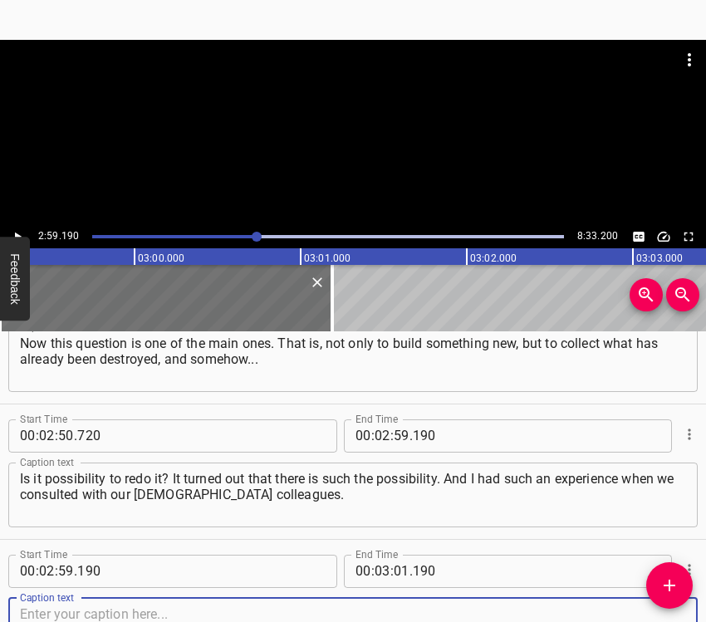
scroll to position [2089, 0]
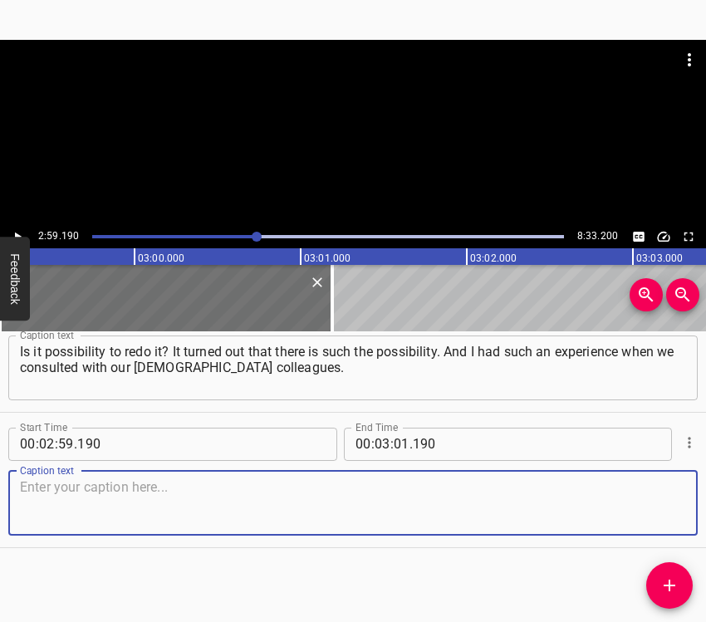
drag, startPoint x: 657, startPoint y: 507, endPoint x: 706, endPoint y: 487, distance: 52.2
click at [661, 503] on textarea at bounding box center [353, 502] width 666 height 47
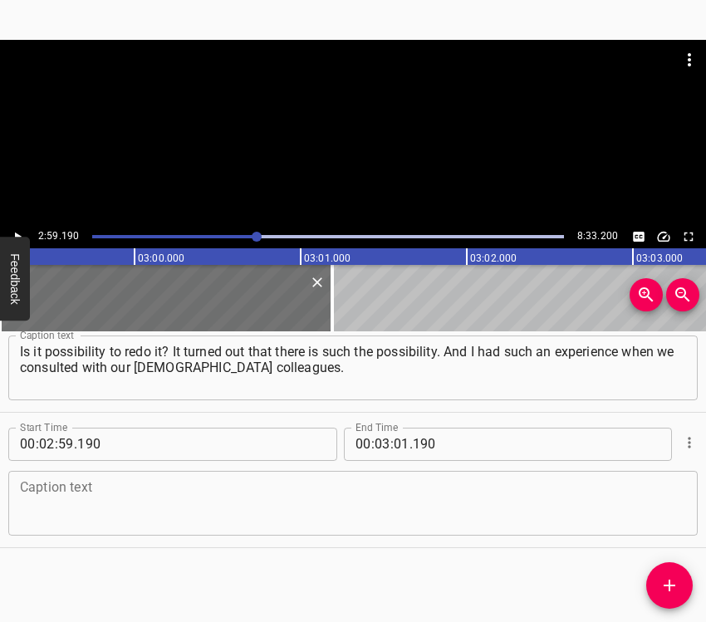
click at [125, 508] on textarea at bounding box center [353, 502] width 666 height 47
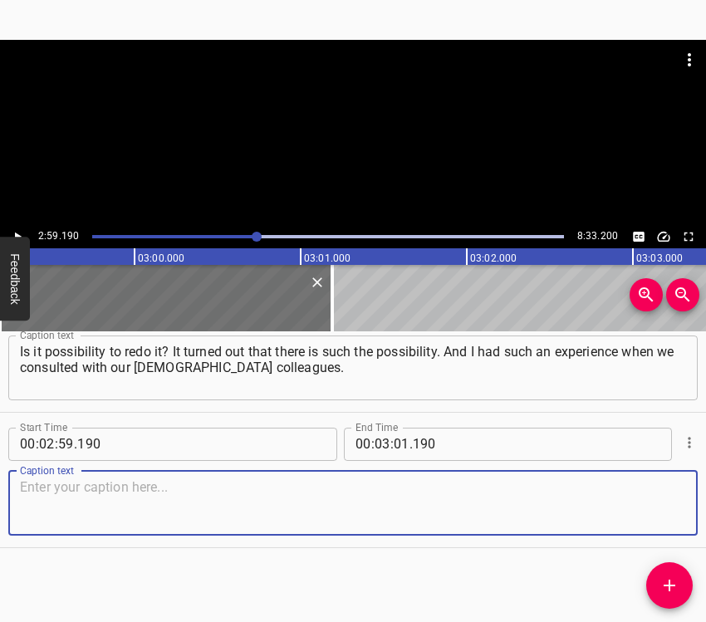
paste textarea "And I do not know, however, at what stage they are now, but negotiations are un…"
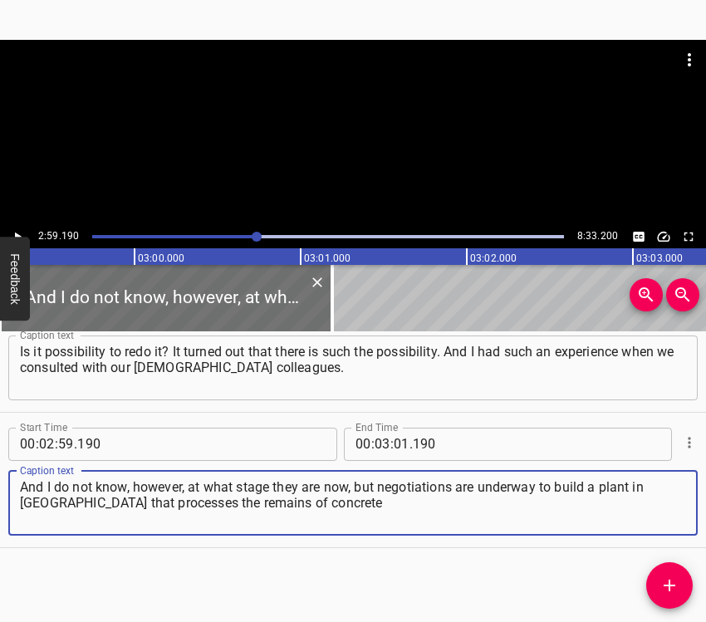
type textarea "And I do not know, however, at what stage they are now, but negotiations are un…"
click at [20, 231] on icon "Play/Pause" at bounding box center [17, 236] width 15 height 15
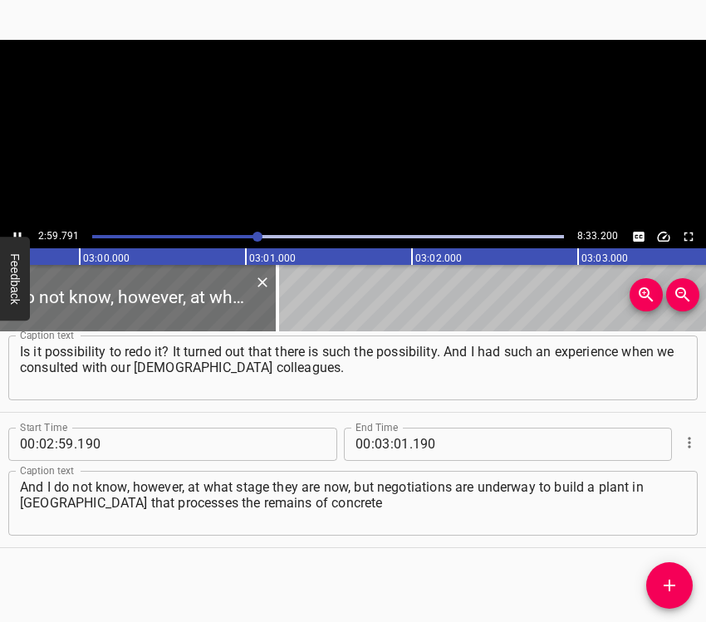
scroll to position [0, 29881]
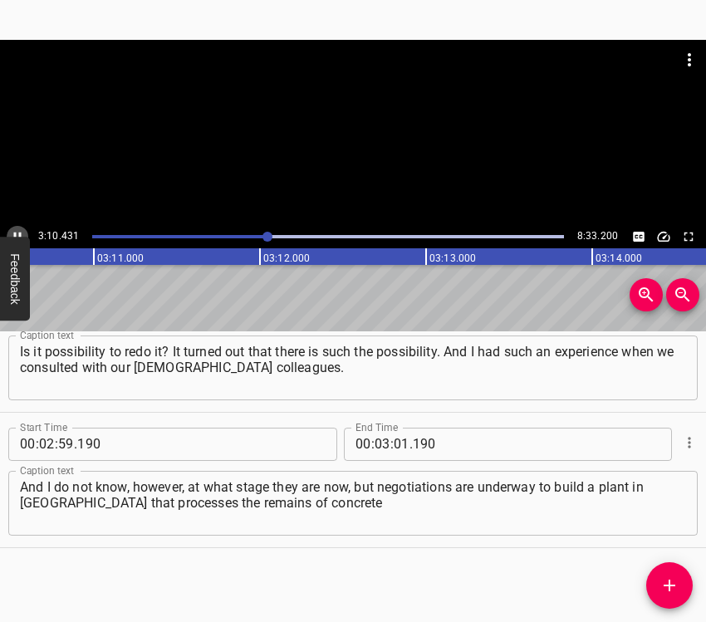
click at [16, 227] on button "Play/Pause" at bounding box center [18, 237] width 22 height 22
click at [396, 441] on input "number" at bounding box center [402, 444] width 16 height 33
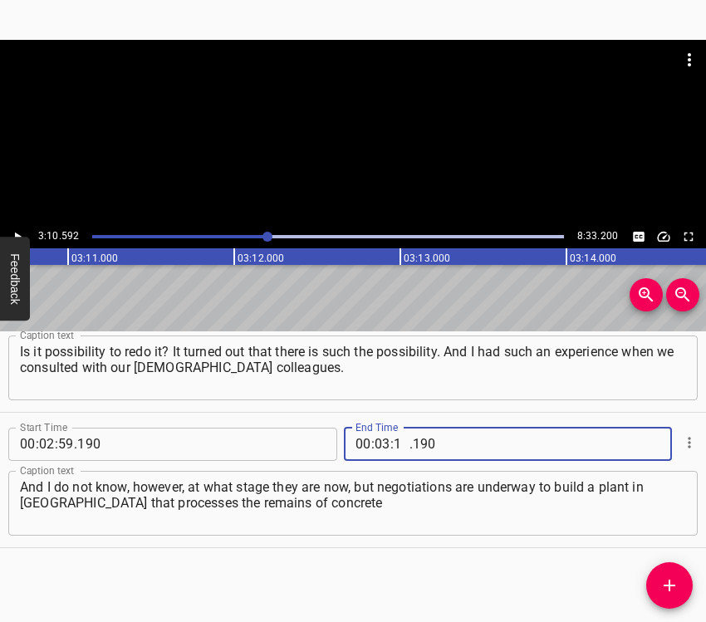
type input "10"
type input "592"
click at [667, 585] on icon "Add Cue" at bounding box center [670, 586] width 12 height 12
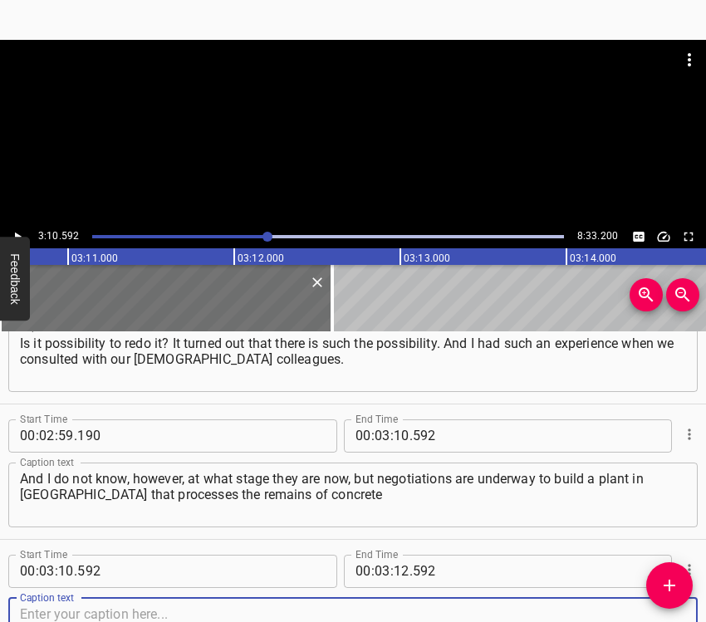
scroll to position [2225, 0]
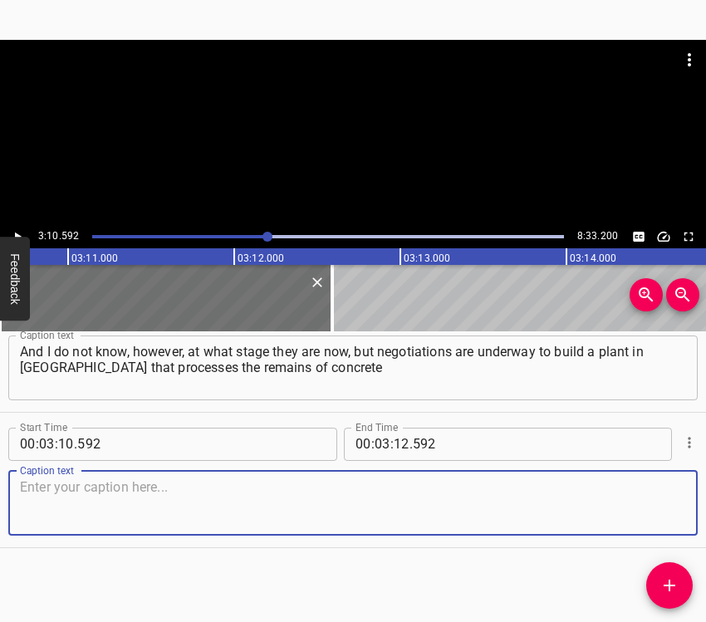
drag, startPoint x: 659, startPoint y: 504, endPoint x: 706, endPoint y: 489, distance: 48.6
click at [666, 502] on textarea at bounding box center [353, 502] width 666 height 47
click at [96, 484] on textarea at bounding box center [353, 502] width 666 height 47
paste textarea "and processes other things. And we can use this to make, if not new building ma…"
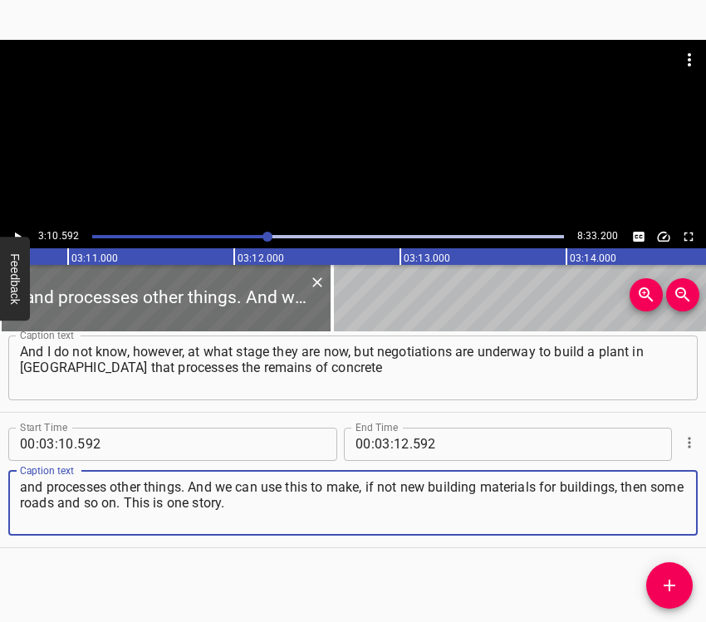
type textarea "and processes other things. And we can use this to make, if not new building ma…"
click at [11, 233] on icon "Play/Pause" at bounding box center [17, 236] width 15 height 15
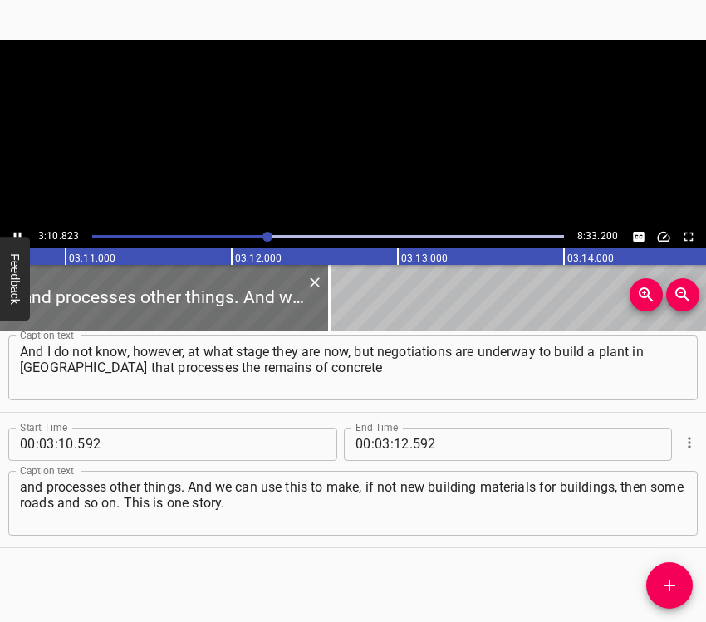
scroll to position [0, 31714]
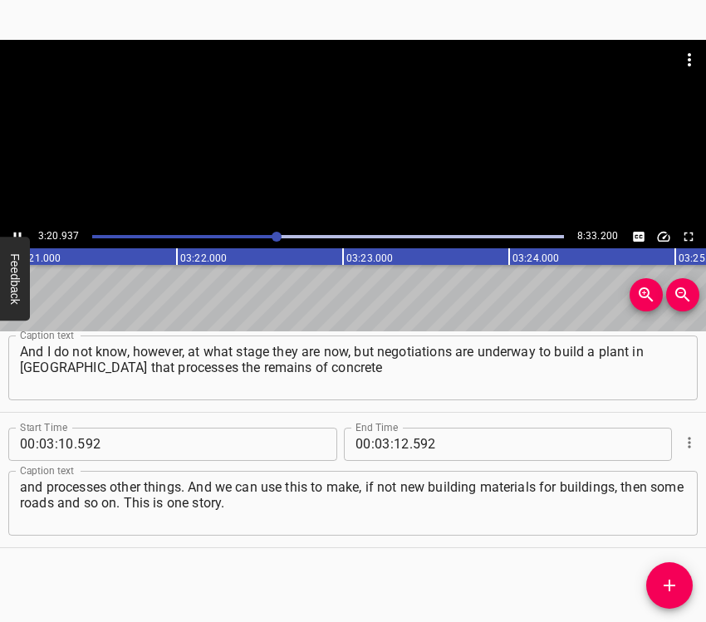
click at [18, 227] on button "Play/Pause" at bounding box center [18, 237] width 22 height 22
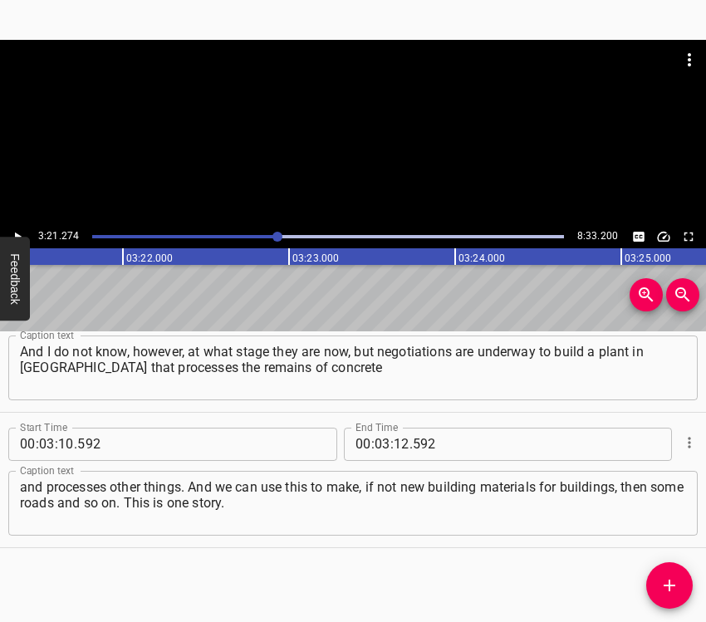
scroll to position [0, 33451]
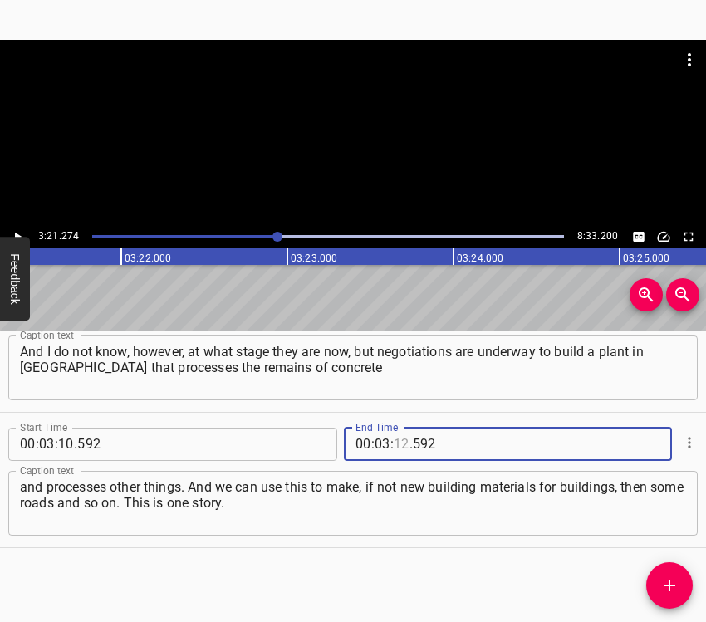
click at [395, 435] on input "number" at bounding box center [402, 444] width 16 height 33
type input "21"
type input "274"
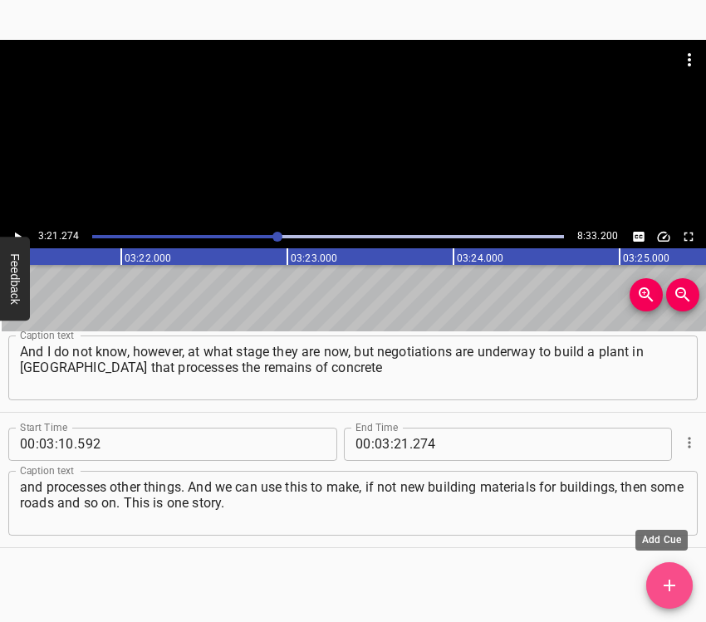
click at [674, 588] on icon "Add Cue" at bounding box center [670, 586] width 20 height 20
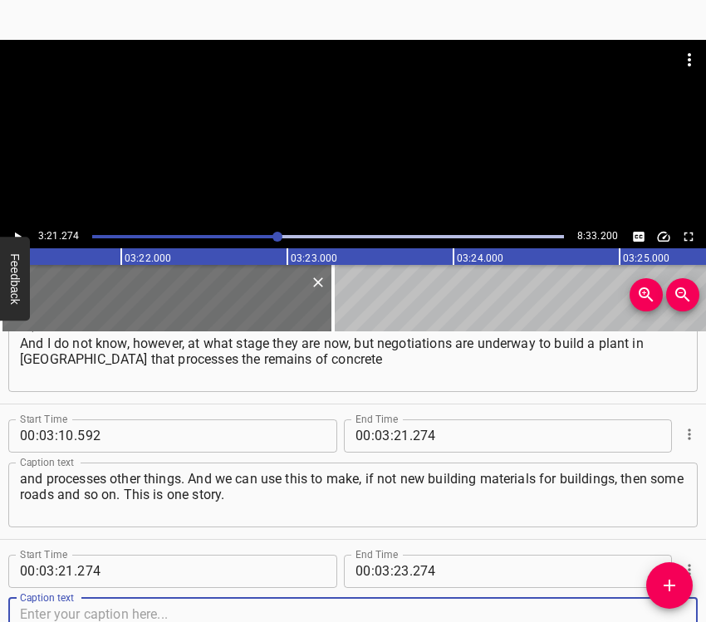
scroll to position [2360, 0]
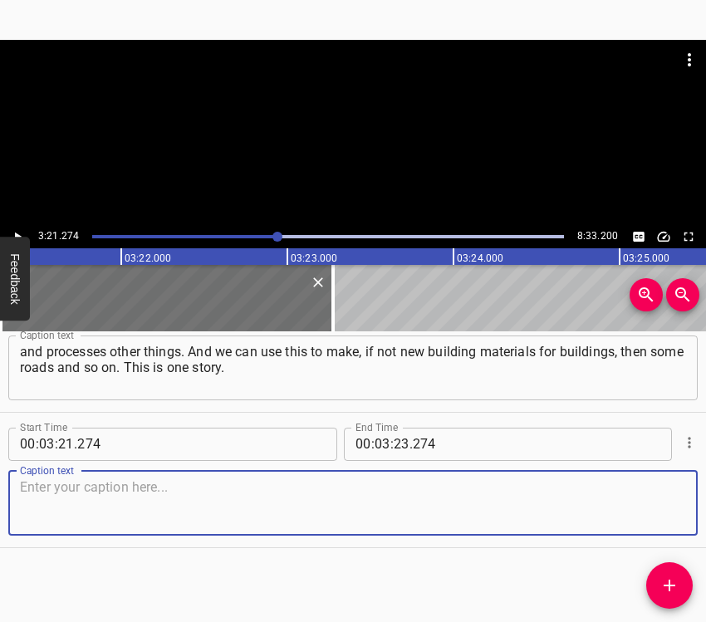
click at [661, 511] on textarea at bounding box center [353, 502] width 666 height 47
click at [126, 494] on textarea at bounding box center [353, 502] width 666 height 47
paste textarea "And this is a very broad issue. And, of course, there was an issue of restoring…"
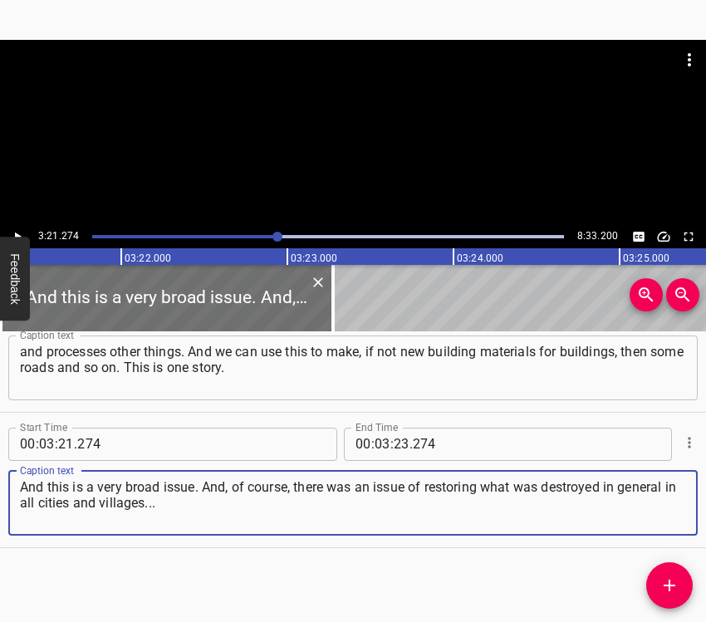
type textarea "And this is a very broad issue. And, of course, there was an issue of restoring…"
click at [17, 232] on icon "Play/Pause" at bounding box center [17, 236] width 15 height 15
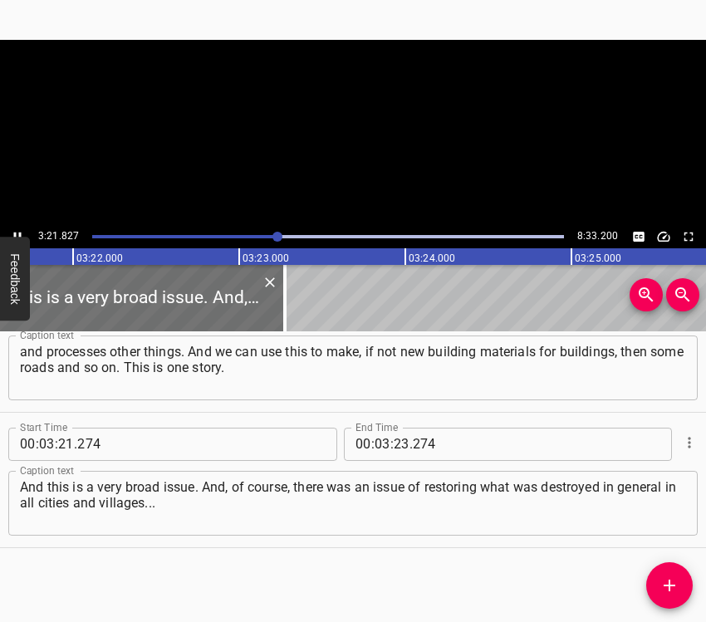
scroll to position [0, 33534]
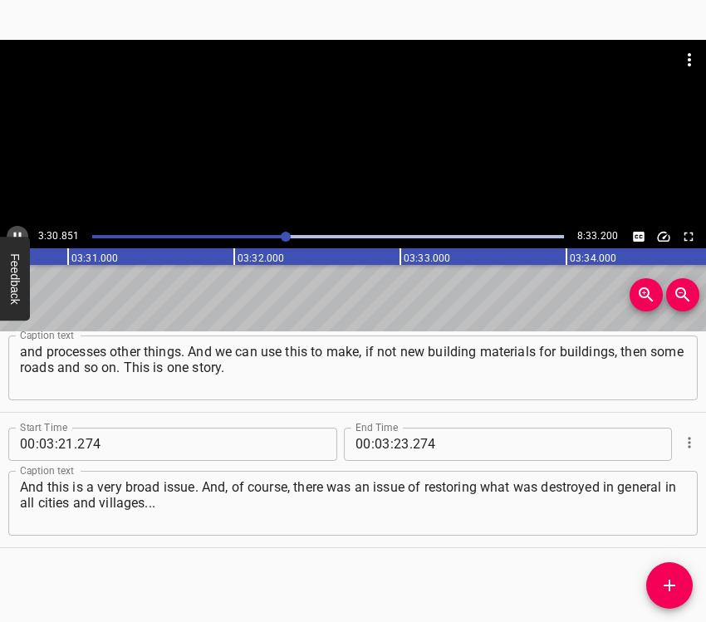
click at [14, 231] on icon "Play/Pause" at bounding box center [17, 236] width 15 height 15
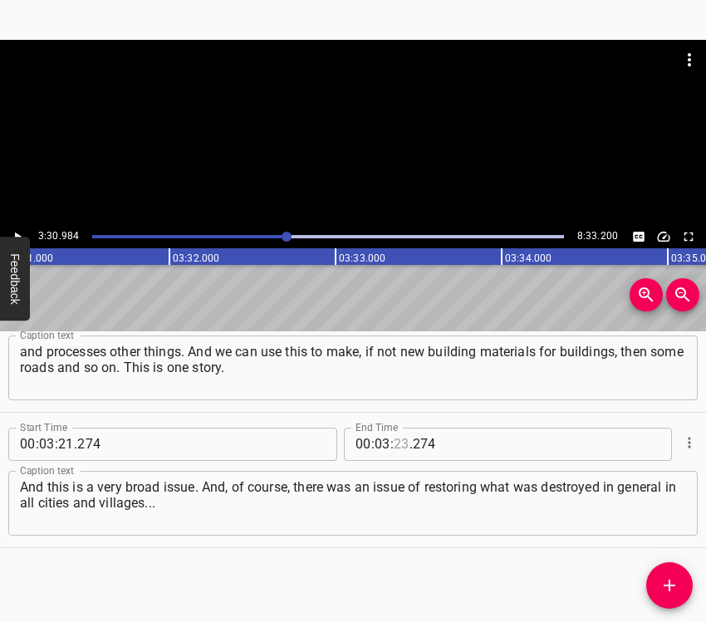
click at [394, 444] on input "number" at bounding box center [402, 444] width 16 height 33
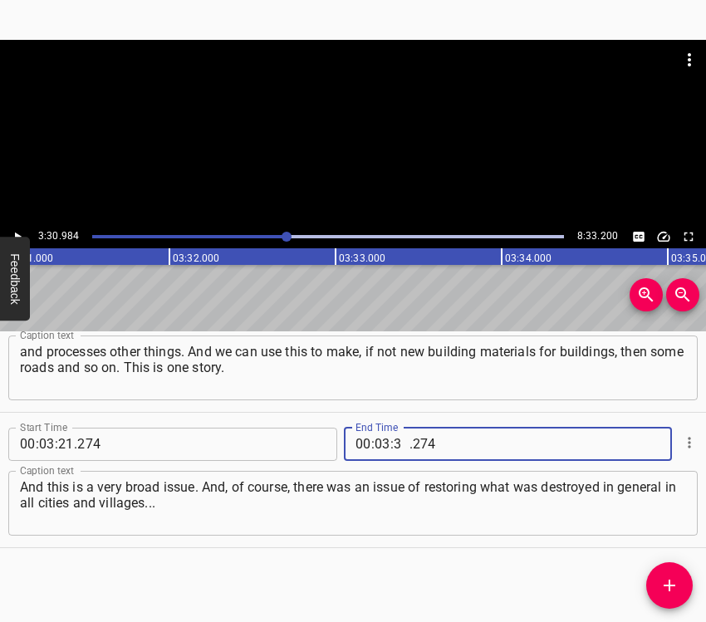
type input "30"
type input "984"
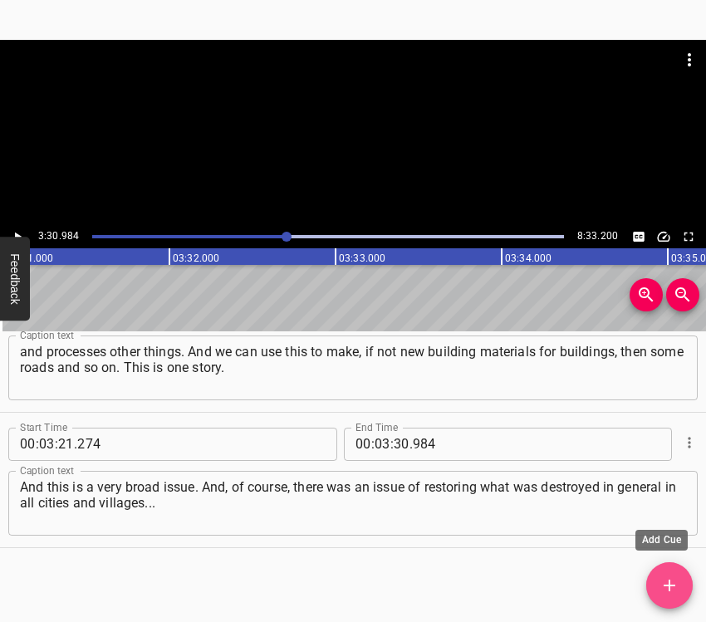
click at [675, 589] on icon "Add Cue" at bounding box center [670, 586] width 20 height 20
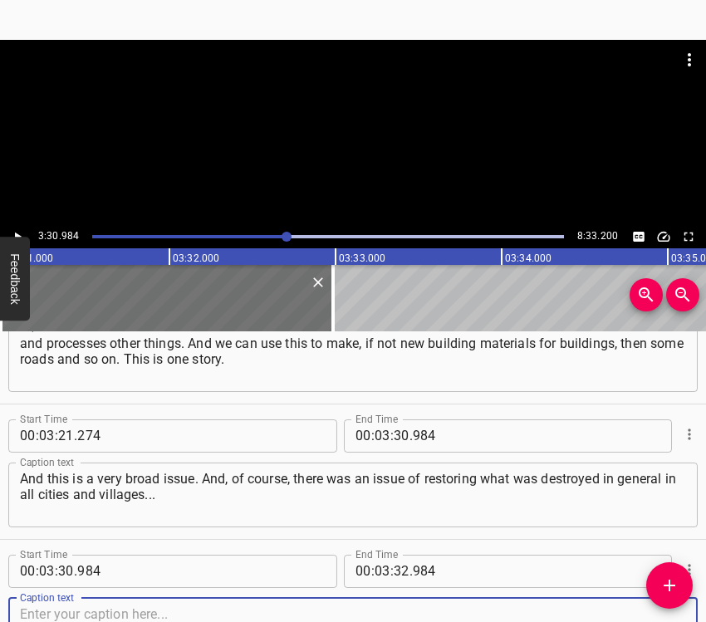
scroll to position [2495, 0]
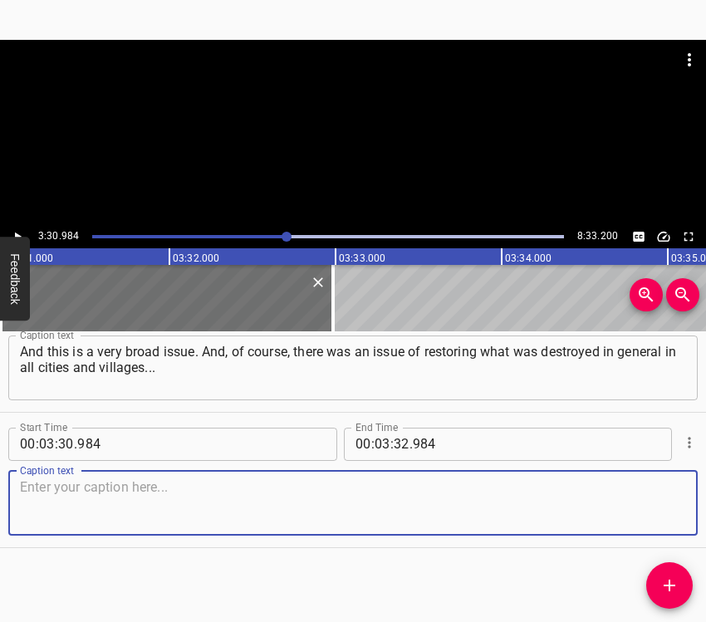
drag, startPoint x: 646, startPoint y: 498, endPoint x: 705, endPoint y: 479, distance: 62.0
click at [647, 497] on textarea at bounding box center [353, 502] width 666 height 47
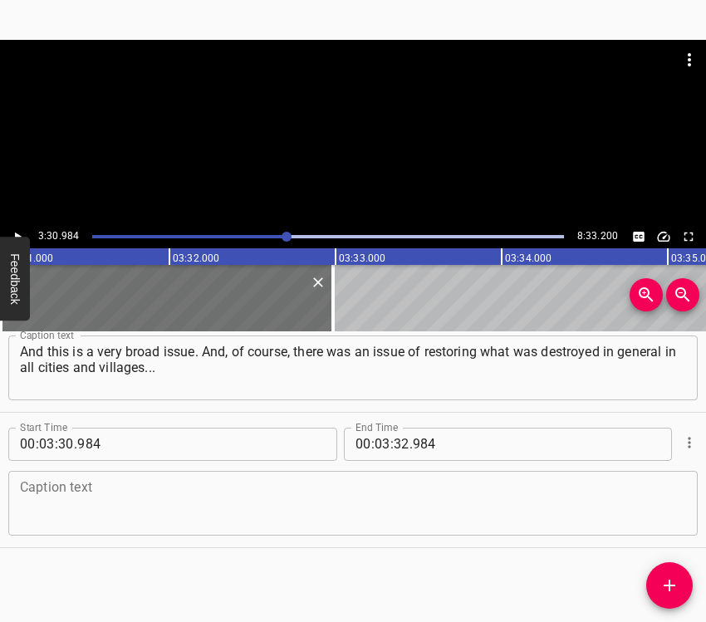
click at [138, 506] on textarea at bounding box center [353, 502] width 666 height 47
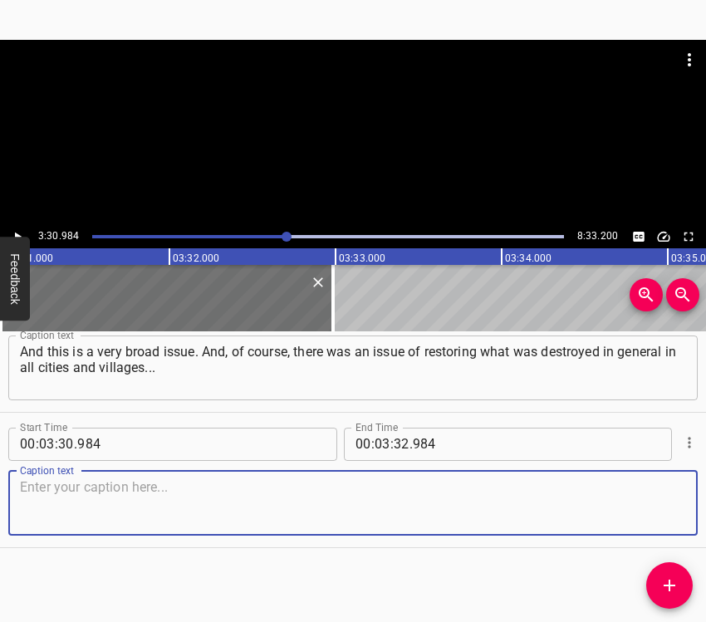
paste textarea "But we should not reproduce what was, but do it according to new requirements –…"
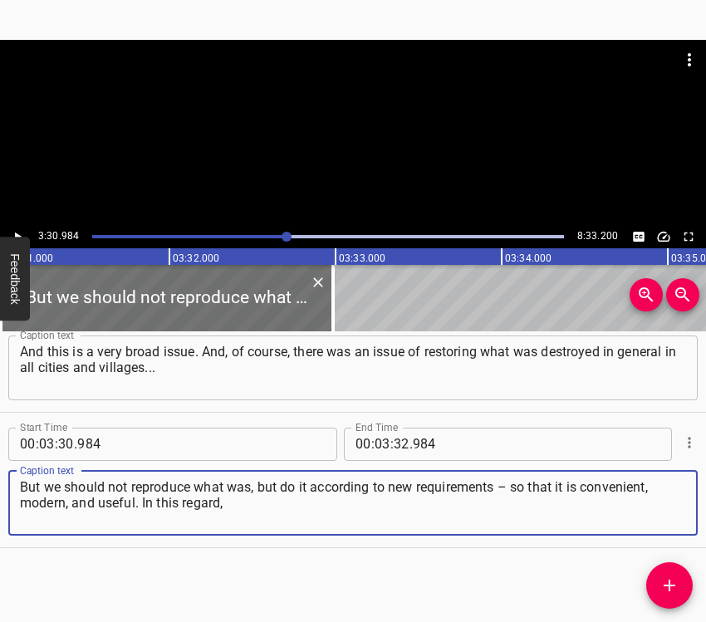
type textarea "But we should not reproduce what was, but do it according to new requirements –…"
click at [22, 226] on div "3:30.984 8:33.200" at bounding box center [353, 144] width 706 height 209
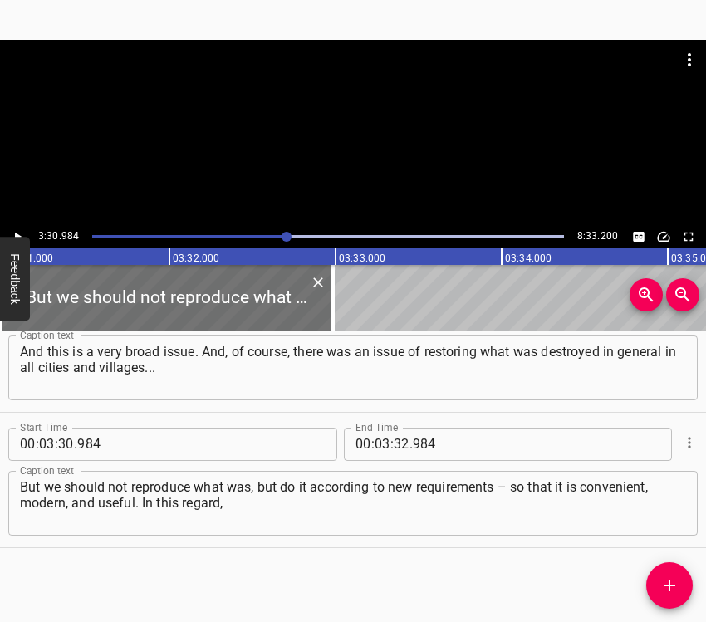
click at [18, 228] on button "Play/Pause" at bounding box center [18, 237] width 22 height 22
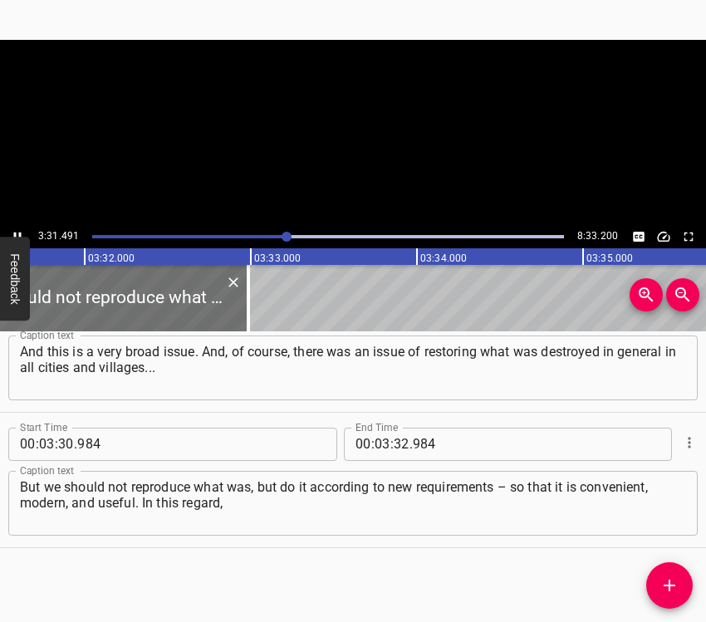
scroll to position [0, 35194]
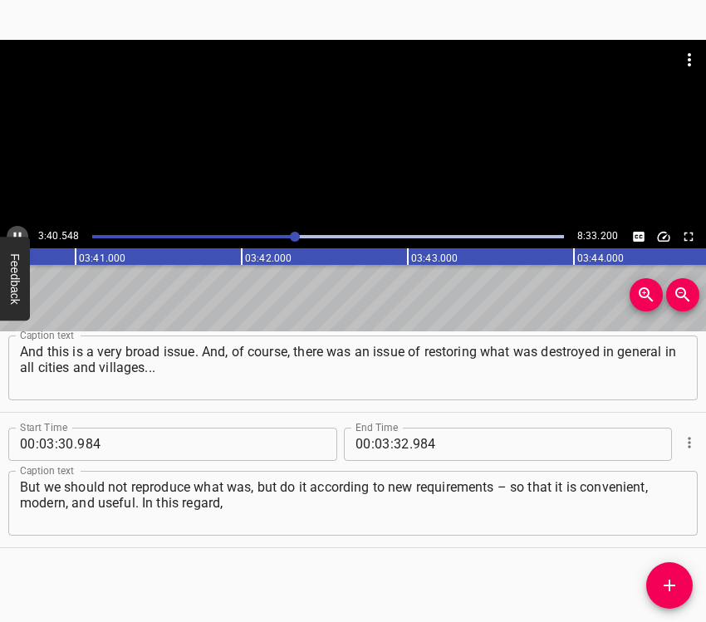
click at [16, 233] on icon "Play/Pause" at bounding box center [17, 236] width 7 height 9
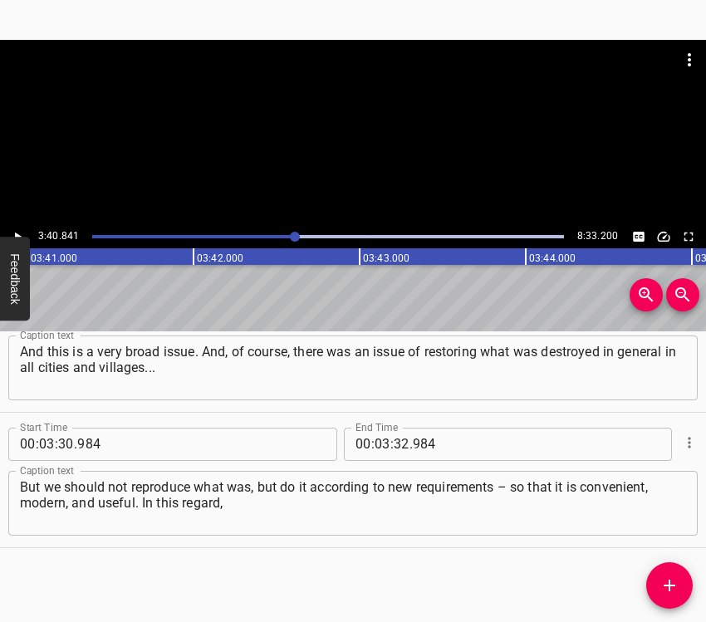
scroll to position [0, 36704]
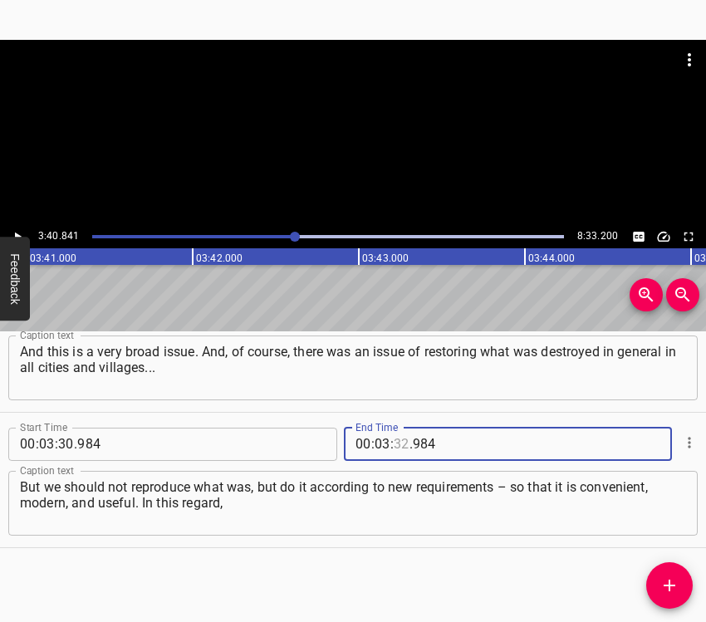
click at [399, 444] on input "number" at bounding box center [402, 444] width 16 height 33
type input "40"
type input "841"
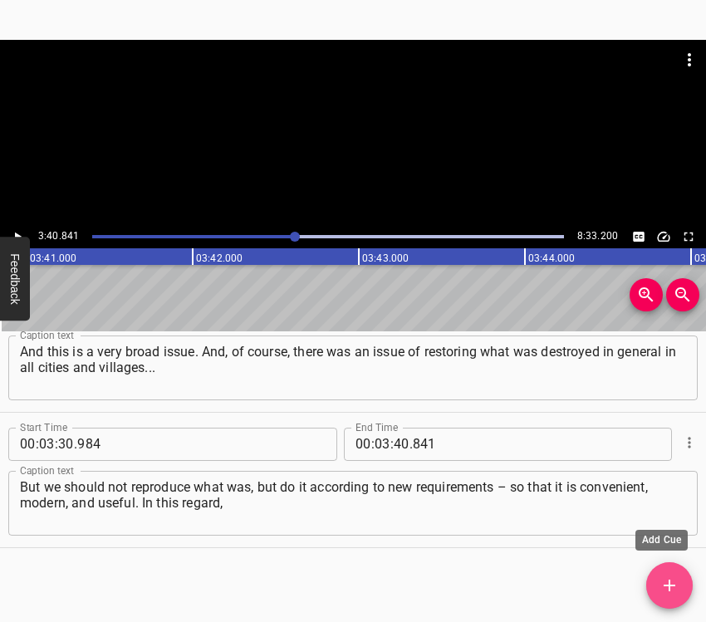
click at [661, 587] on icon "Add Cue" at bounding box center [670, 586] width 20 height 20
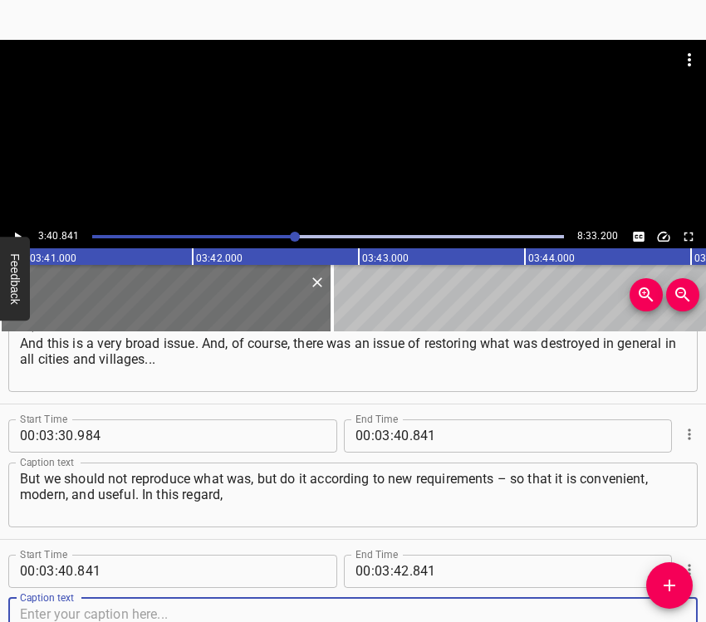
scroll to position [2631, 0]
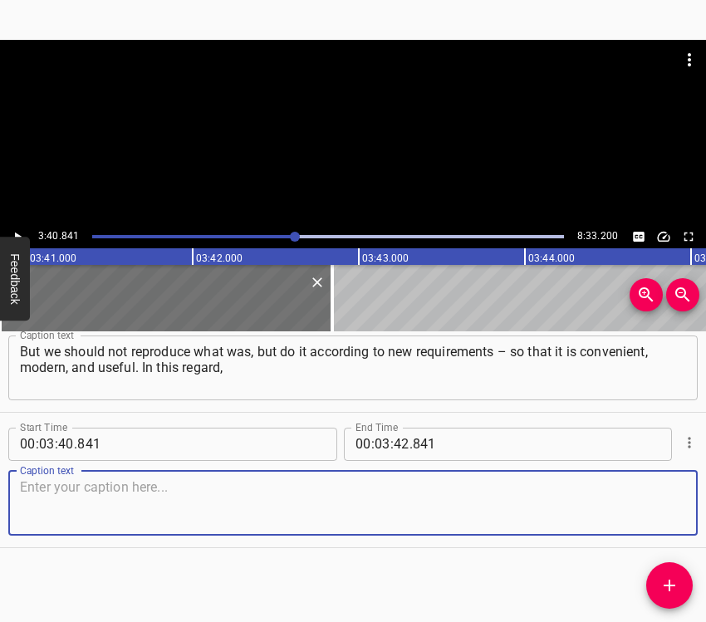
drag, startPoint x: 656, startPoint y: 509, endPoint x: 701, endPoint y: 485, distance: 51.3
click at [657, 506] on textarea at bounding box center [353, 502] width 666 height 47
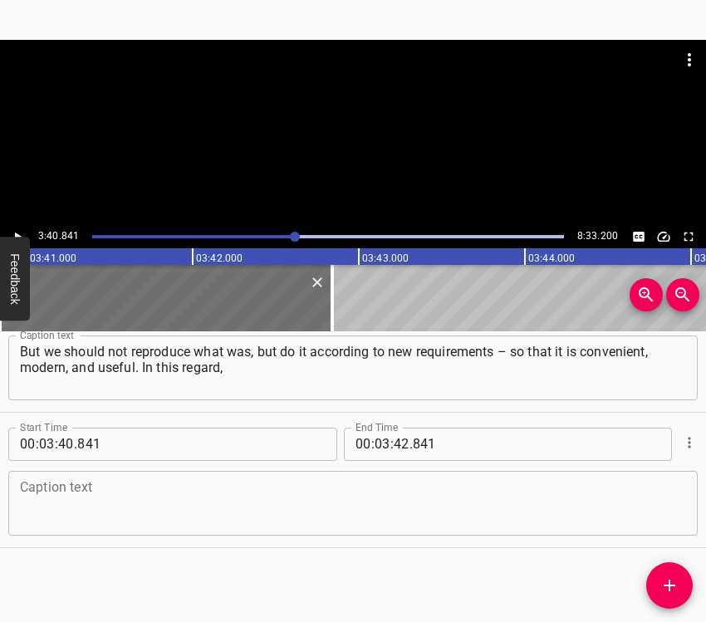
click at [66, 511] on textarea at bounding box center [353, 502] width 666 height 47
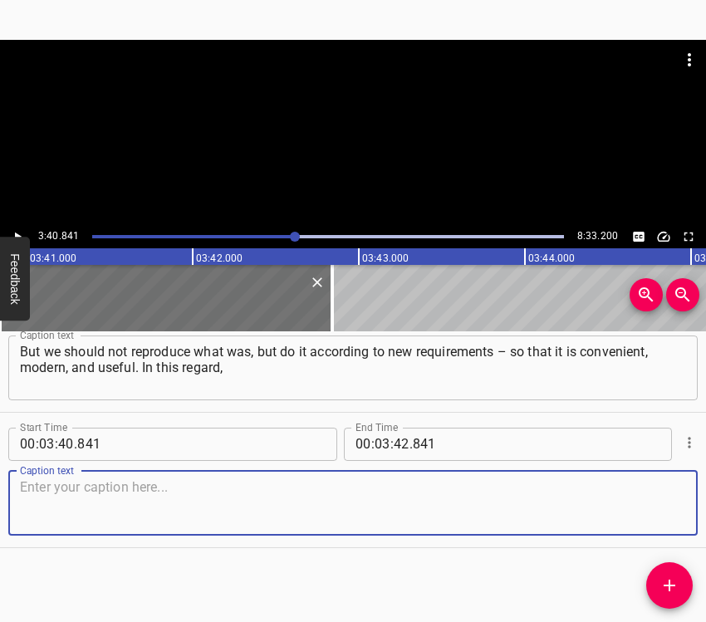
paste textarea "several projects have emerged. I participated in the formation of the task "Fut…"
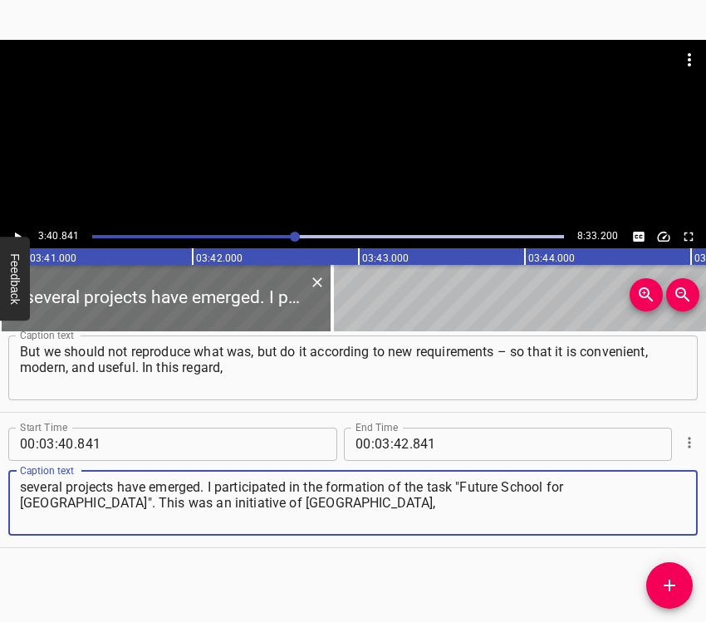
type textarea "several projects have emerged. I participated in the formation of the task "Fut…"
click at [17, 230] on icon "Play/Pause" at bounding box center [17, 236] width 15 height 15
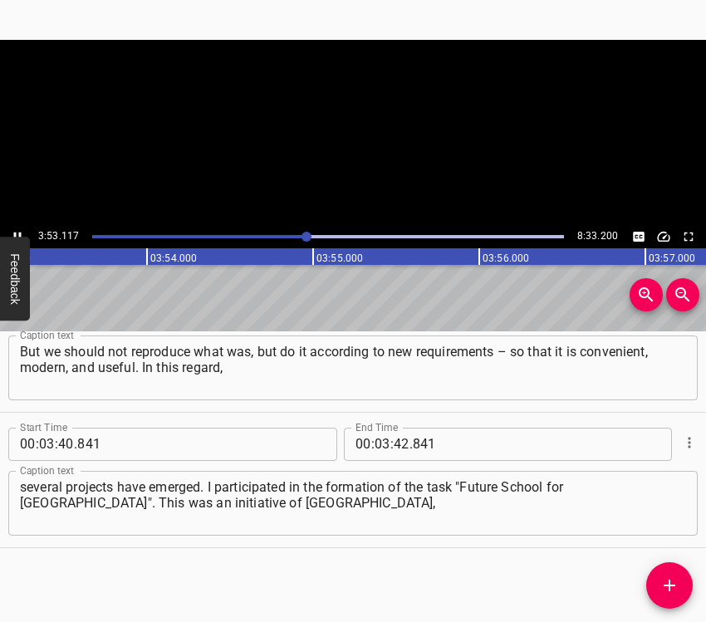
click at [20, 230] on icon "Play/Pause" at bounding box center [17, 236] width 15 height 15
click at [398, 442] on input "number" at bounding box center [402, 444] width 16 height 33
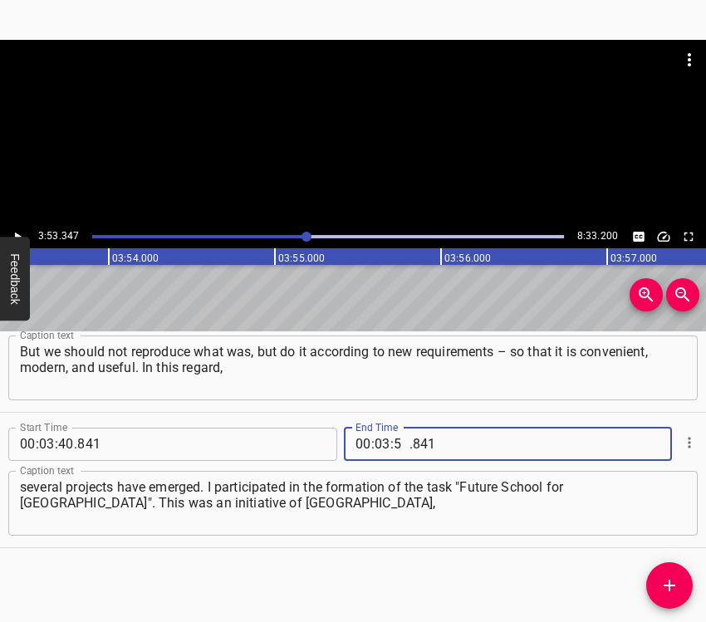
type input "53"
type input "347"
click at [671, 574] on button "Add Cue" at bounding box center [670, 586] width 47 height 47
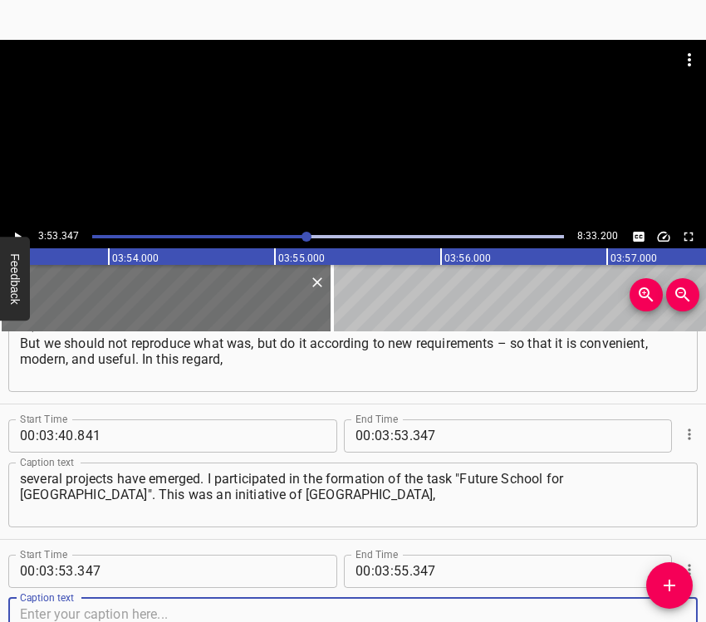
scroll to position [2766, 0]
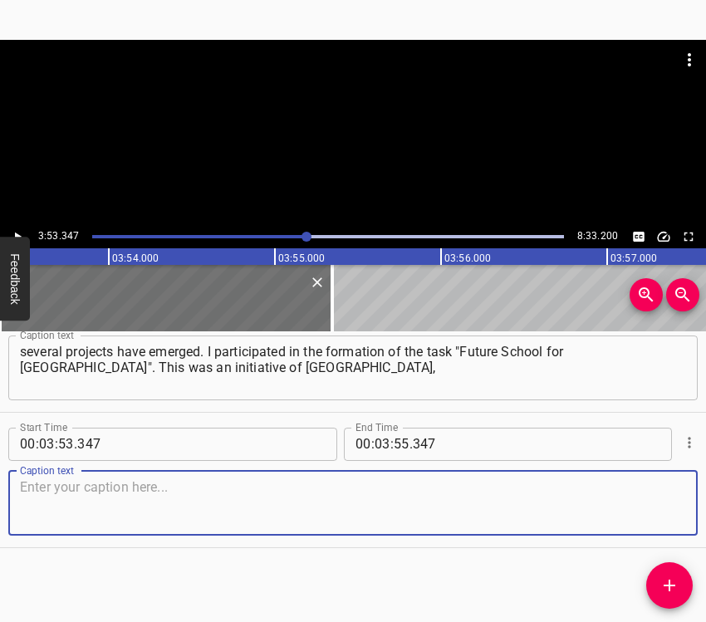
click at [656, 494] on textarea at bounding box center [353, 502] width 666 height 47
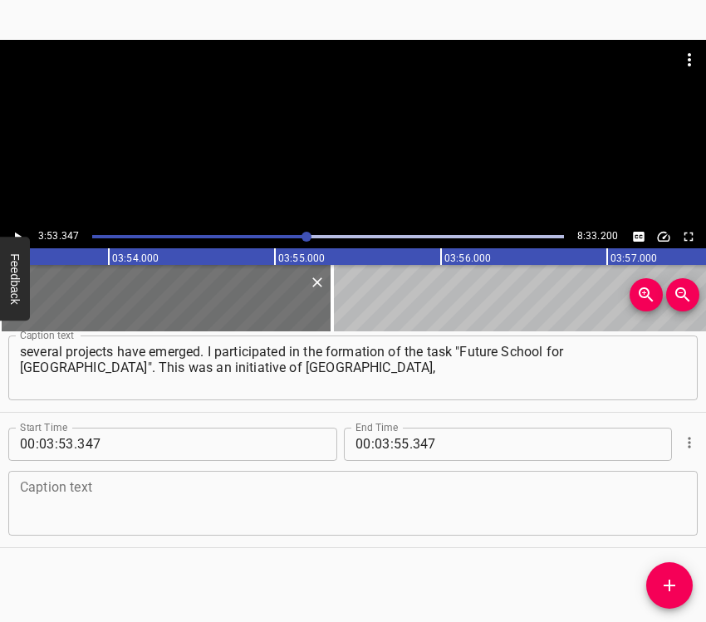
click at [92, 494] on textarea at bounding box center [353, 502] width 666 height 47
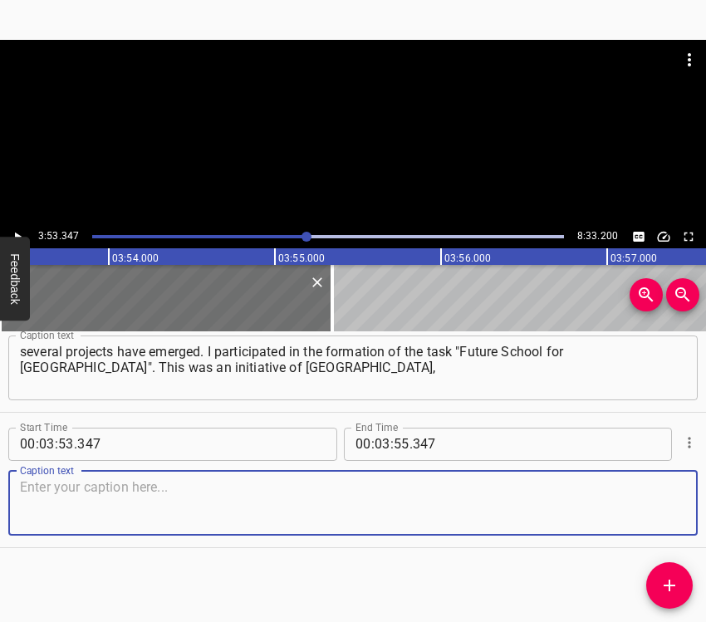
paste textarea "and the European Union is also involved in this. In other words, this project i…"
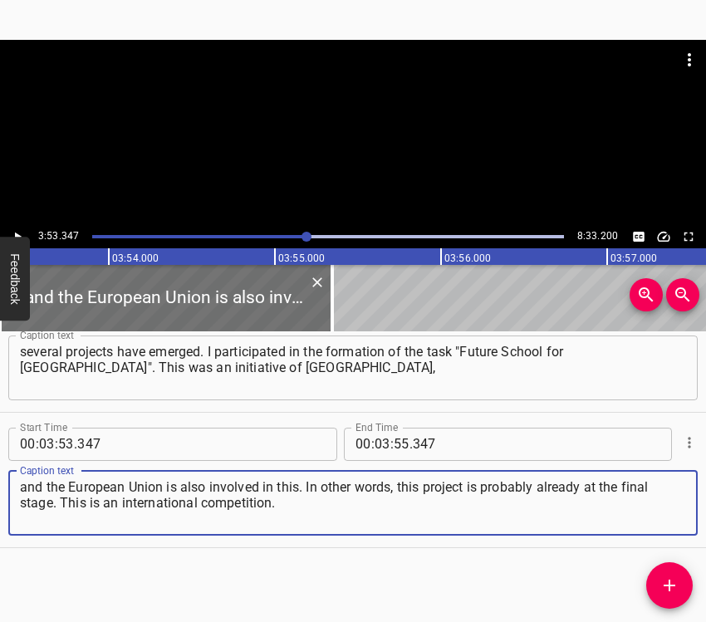
type textarea "and the European Union is also involved in this. In other words, this project i…"
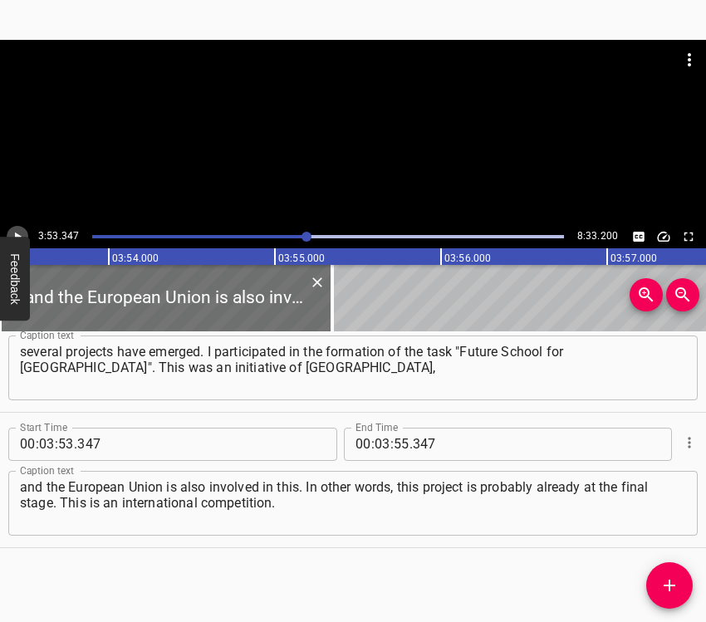
click at [17, 228] on button "Play/Pause" at bounding box center [18, 237] width 22 height 22
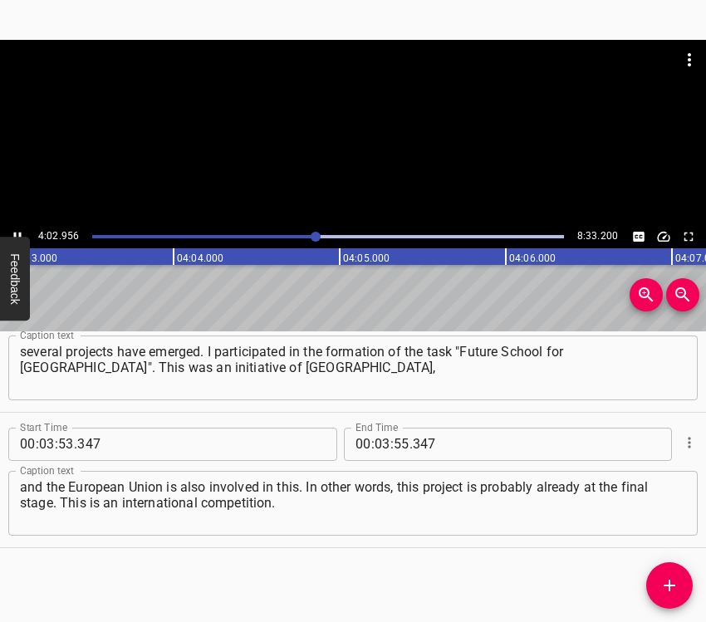
click at [18, 231] on icon "Play/Pause" at bounding box center [17, 236] width 15 height 15
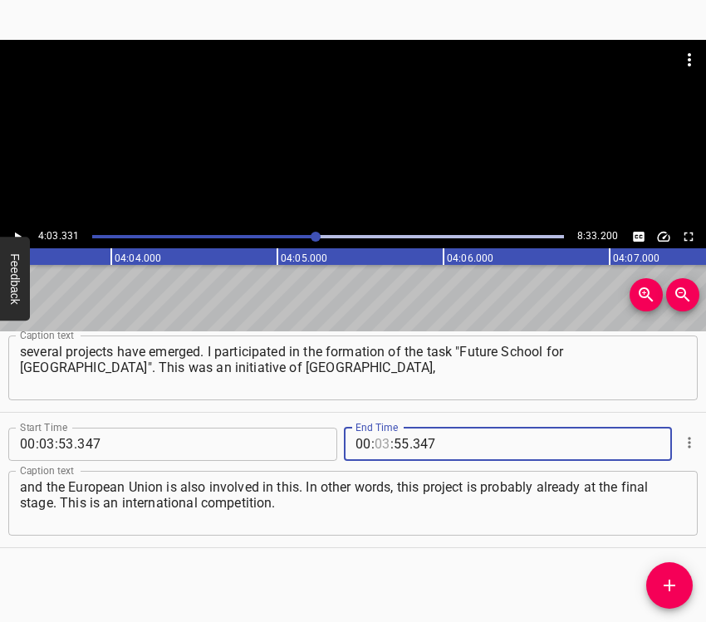
click at [380, 440] on input "number" at bounding box center [383, 444] width 16 height 33
type input "04"
type input "03"
type input "331"
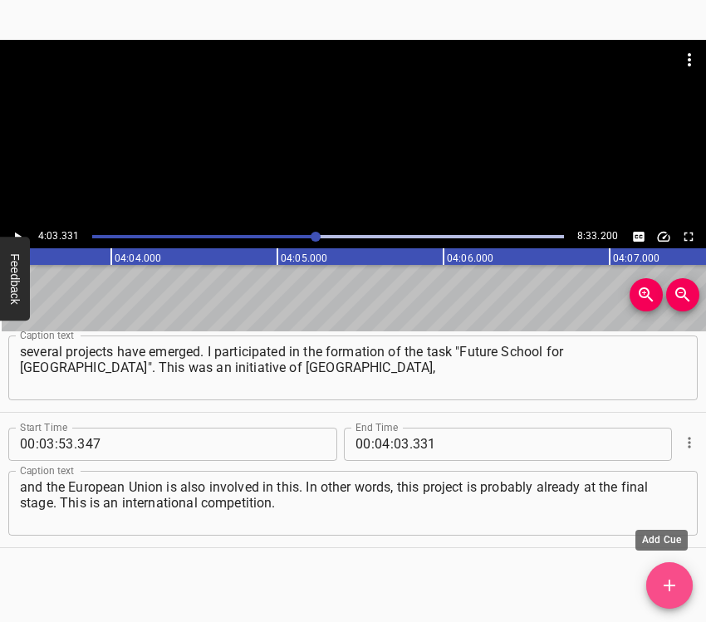
click at [670, 578] on icon "Add Cue" at bounding box center [670, 586] width 20 height 20
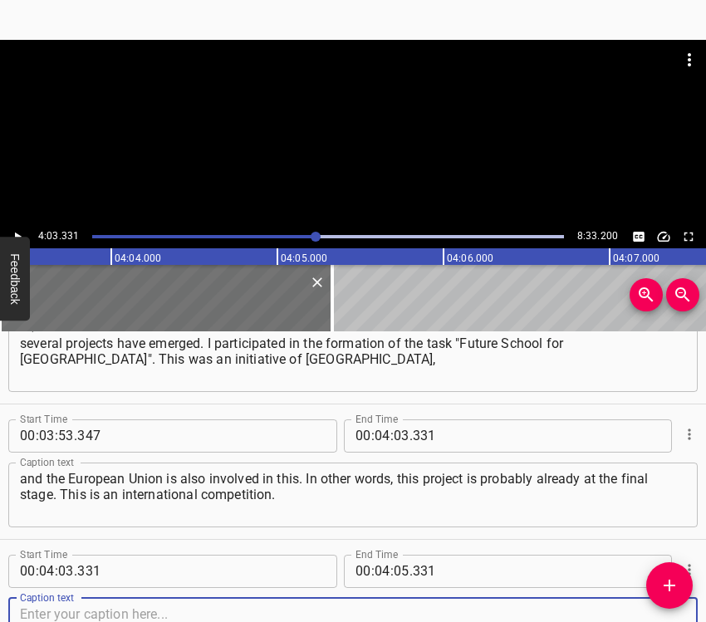
scroll to position [2902, 0]
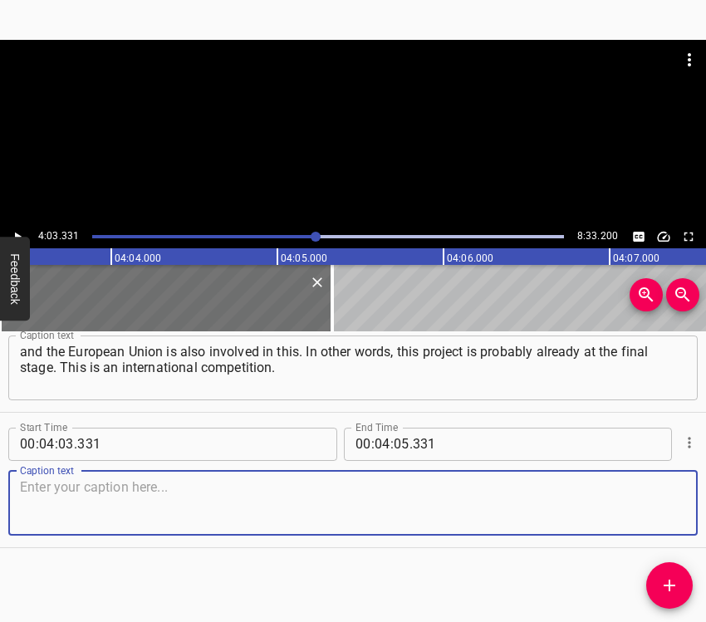
click at [656, 497] on textarea at bounding box center [353, 502] width 666 height 47
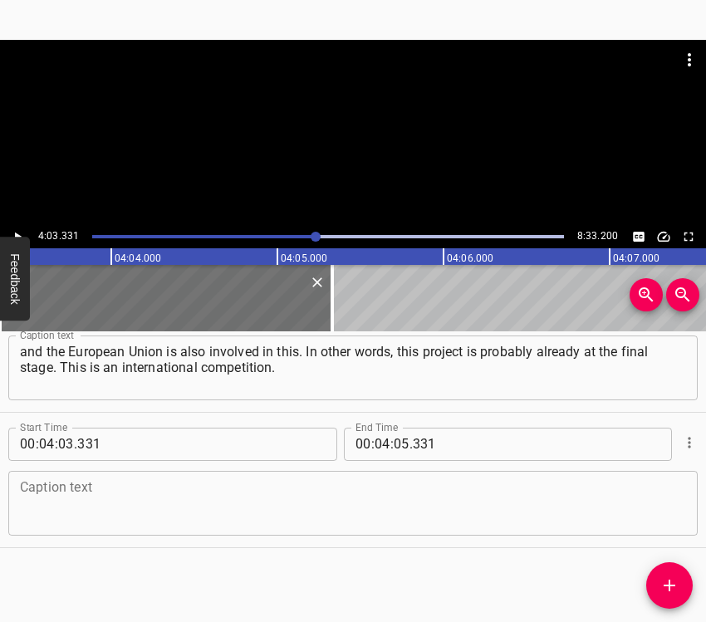
click at [89, 506] on textarea at bounding box center [353, 502] width 666 height 47
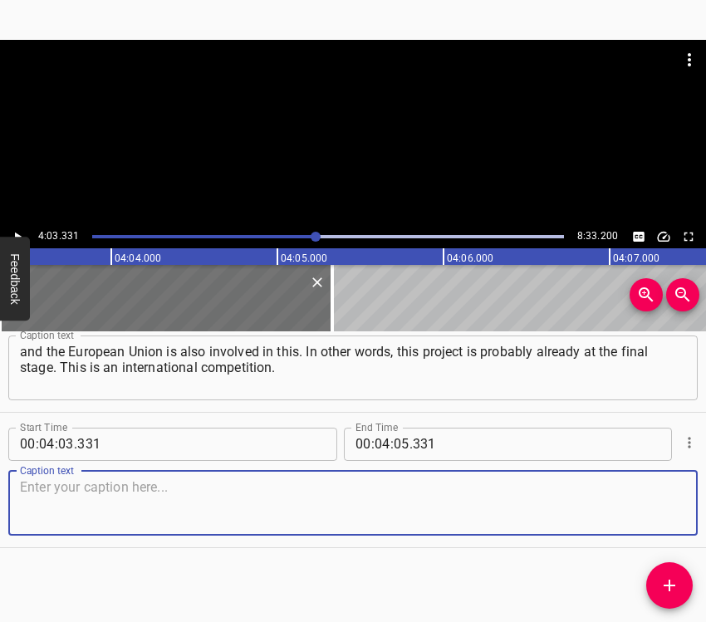
paste textarea "We must focus on the fact that there will be no war later, but still we must be…"
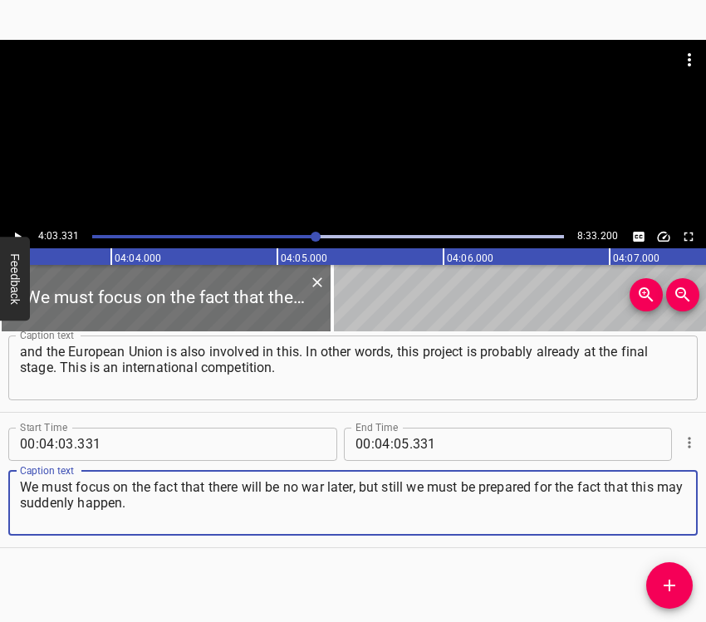
type textarea "We must focus on the fact that there will be no war later, but still we must be…"
click at [22, 235] on icon "Play/Pause" at bounding box center [17, 236] width 15 height 15
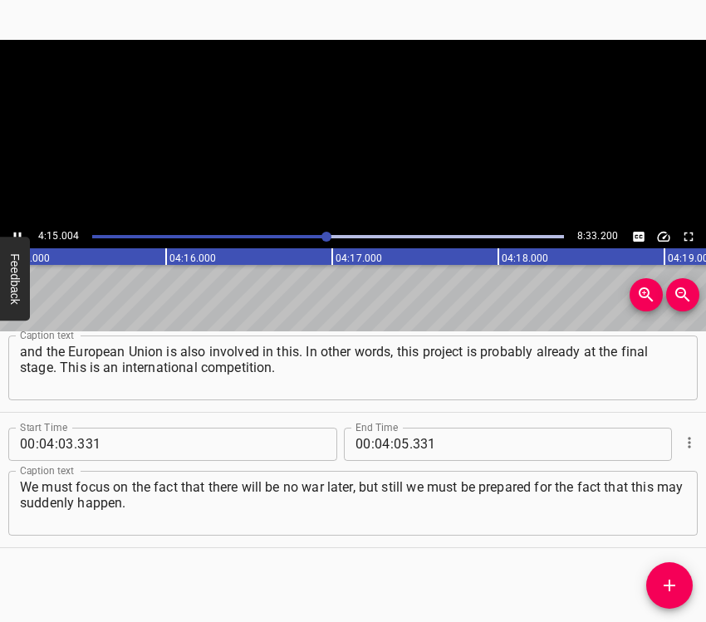
click at [16, 229] on icon "Play/Pause" at bounding box center [17, 236] width 15 height 15
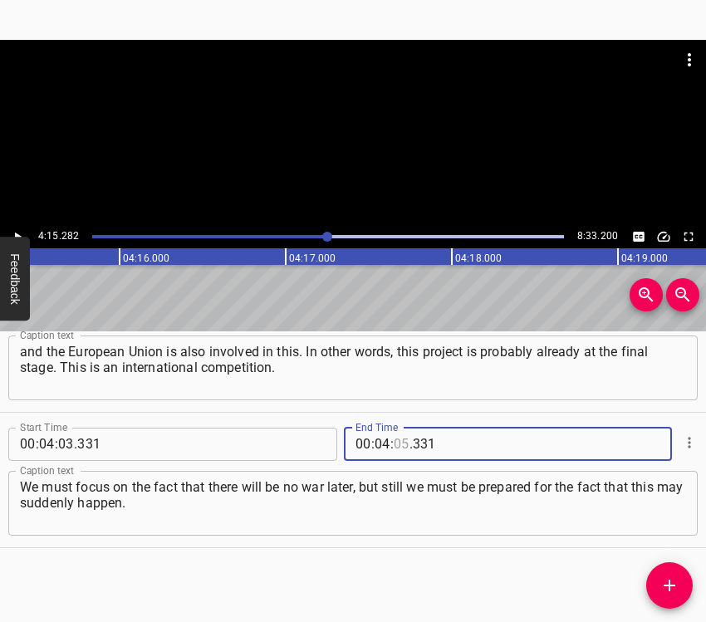
click at [396, 443] on input "number" at bounding box center [402, 444] width 16 height 33
type input "15"
type input "282"
click at [674, 584] on icon "Add Cue" at bounding box center [670, 586] width 20 height 20
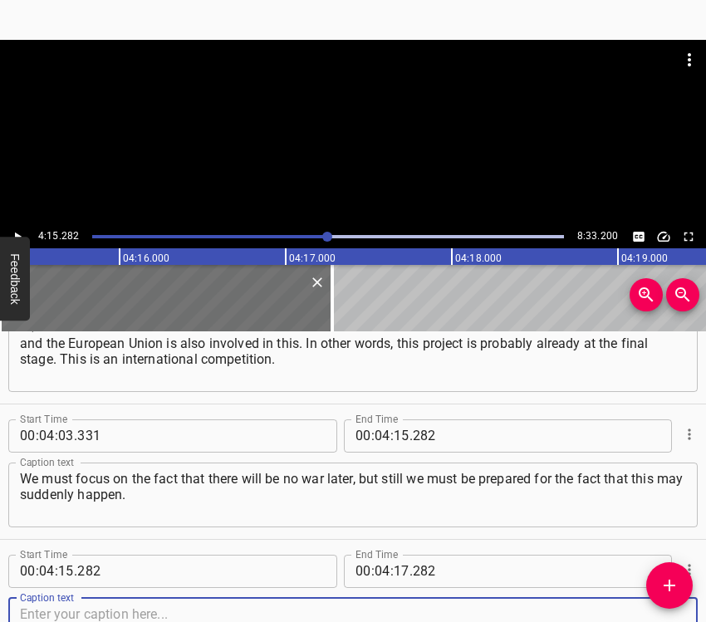
scroll to position [3037, 0]
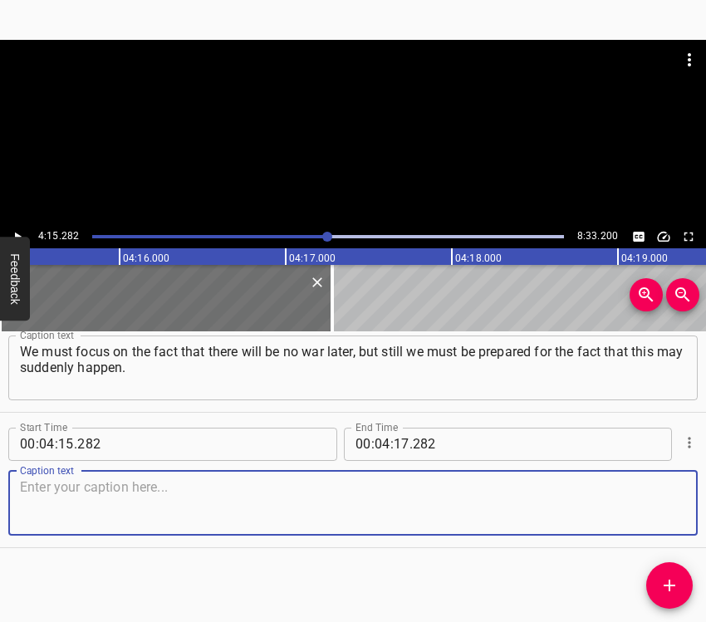
click at [656, 504] on textarea at bounding box center [353, 502] width 666 height 47
click at [179, 494] on textarea at bounding box center [353, 502] width 666 height 47
paste textarea "Therefore, we must now re-design all public buildings and residential buildings…"
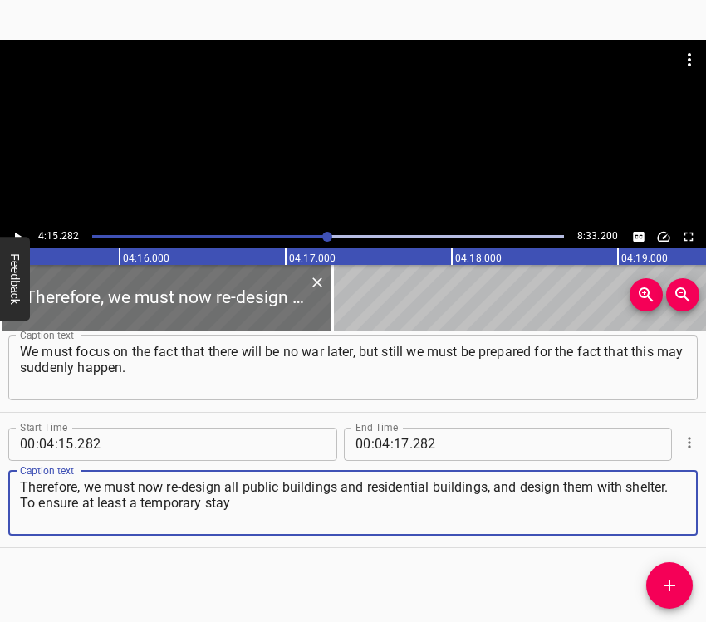
type textarea "Therefore, we must now re-design all public buildings and residential buildings…"
click at [20, 233] on icon "Play/Pause" at bounding box center [17, 236] width 15 height 15
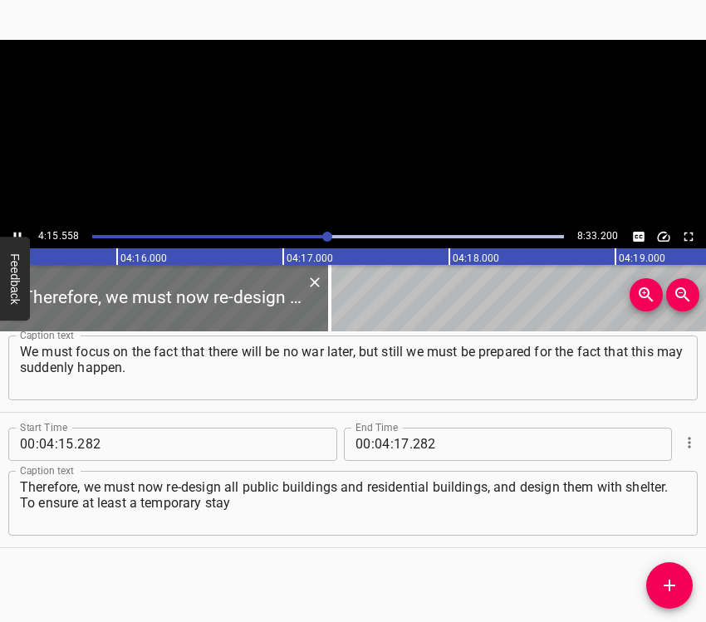
scroll to position [0, 42473]
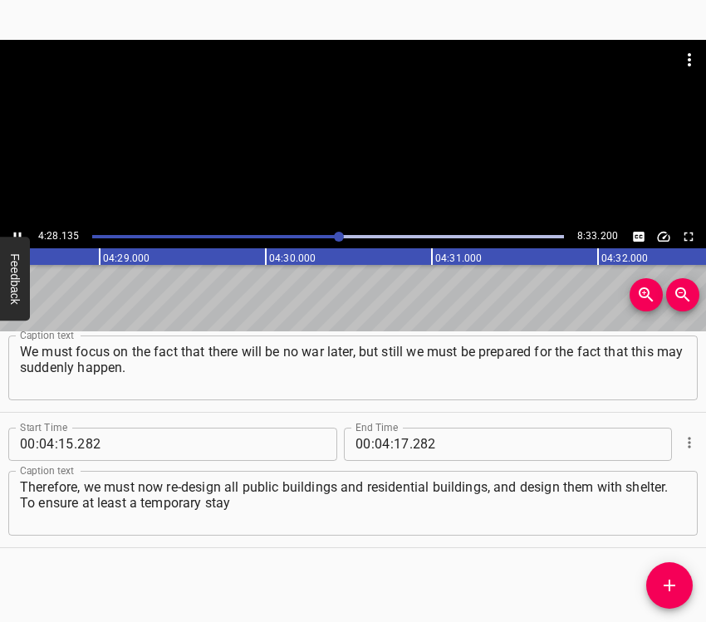
click at [17, 233] on icon "Play/Pause" at bounding box center [17, 236] width 15 height 15
click at [400, 434] on input "number" at bounding box center [402, 444] width 16 height 33
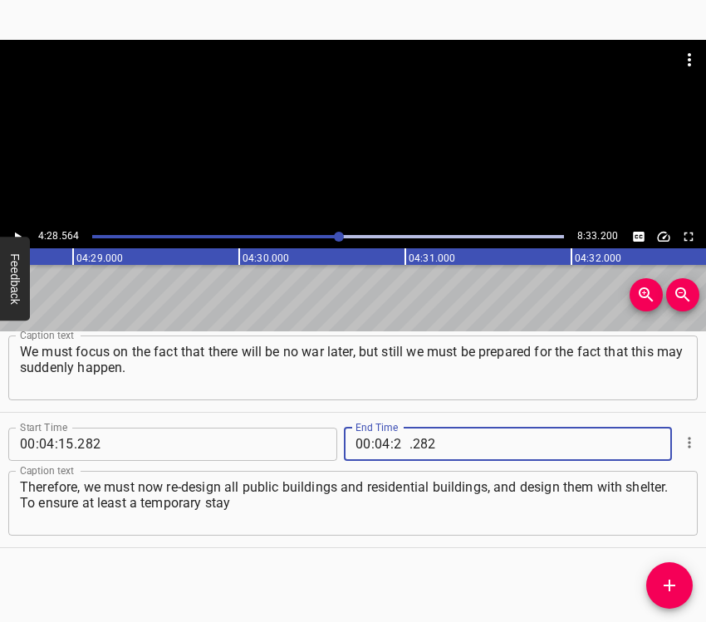
type input "28"
type input "564"
click at [666, 583] on icon "Add Cue" at bounding box center [670, 586] width 20 height 20
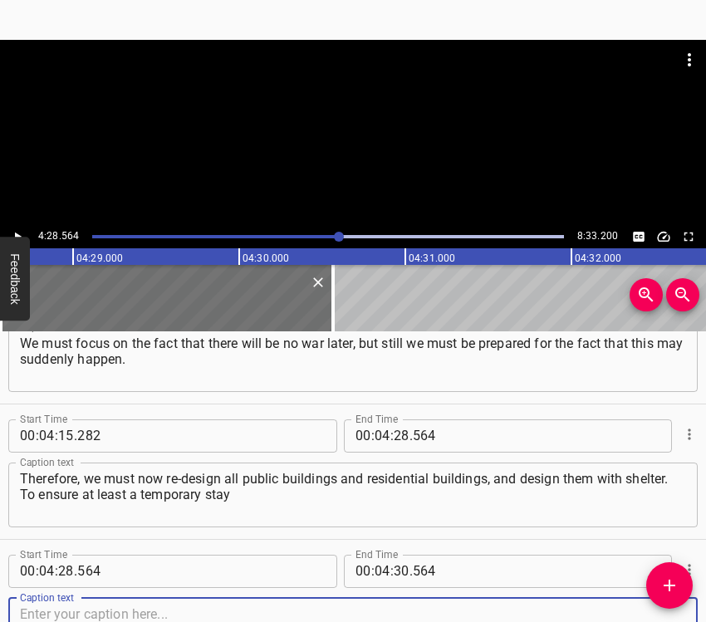
scroll to position [3173, 0]
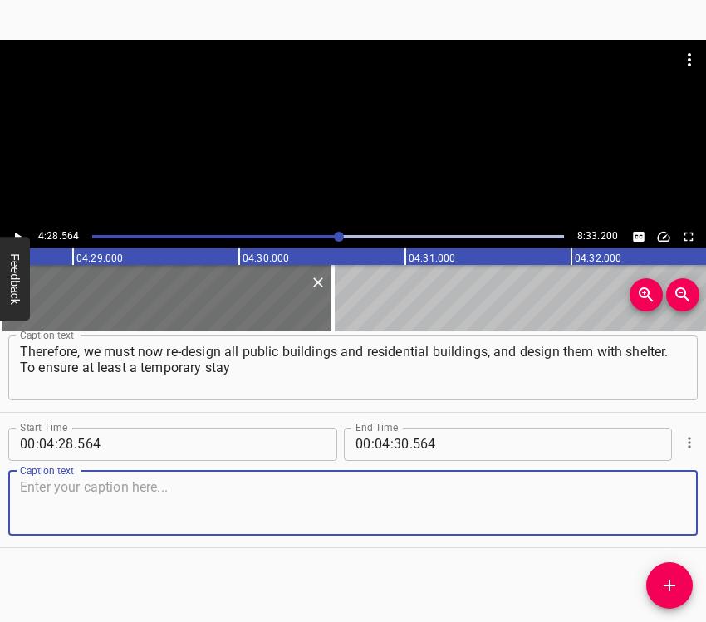
click at [649, 517] on textarea at bounding box center [353, 502] width 666 height 47
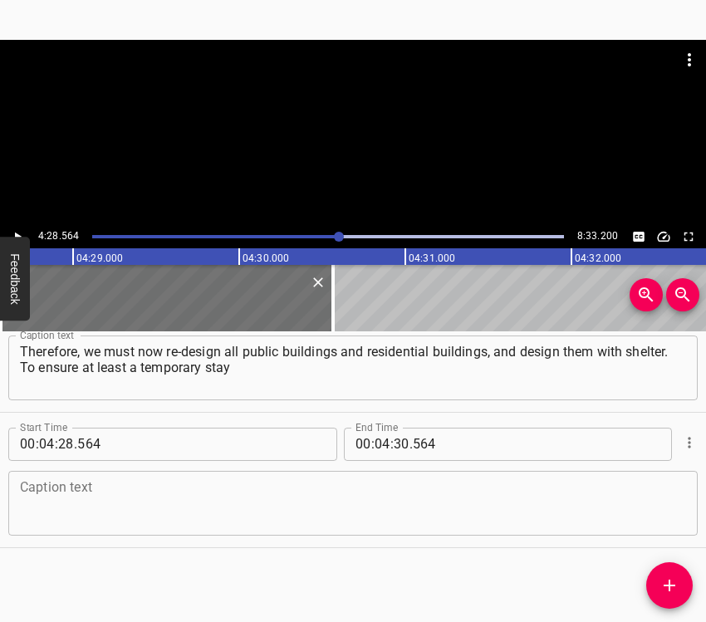
click at [141, 486] on textarea at bounding box center [353, 502] width 666 height 47
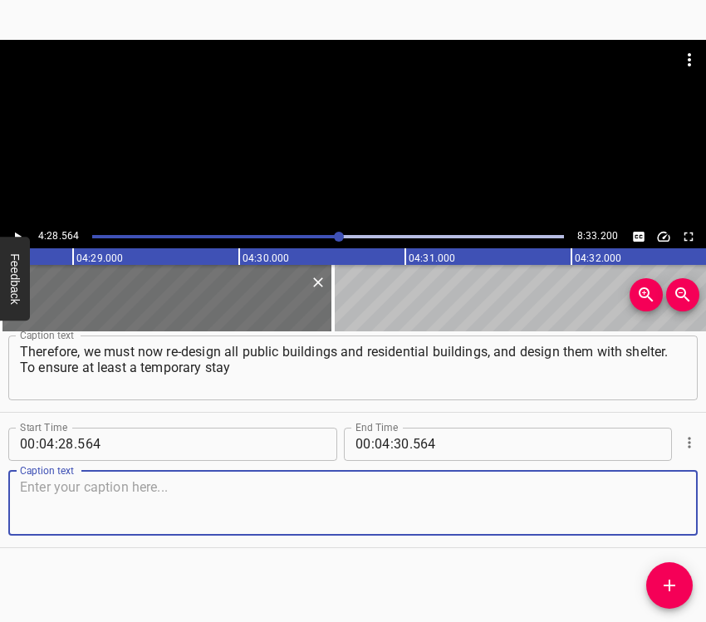
paste textarea "for those people who use the services of this institution or live in this build…"
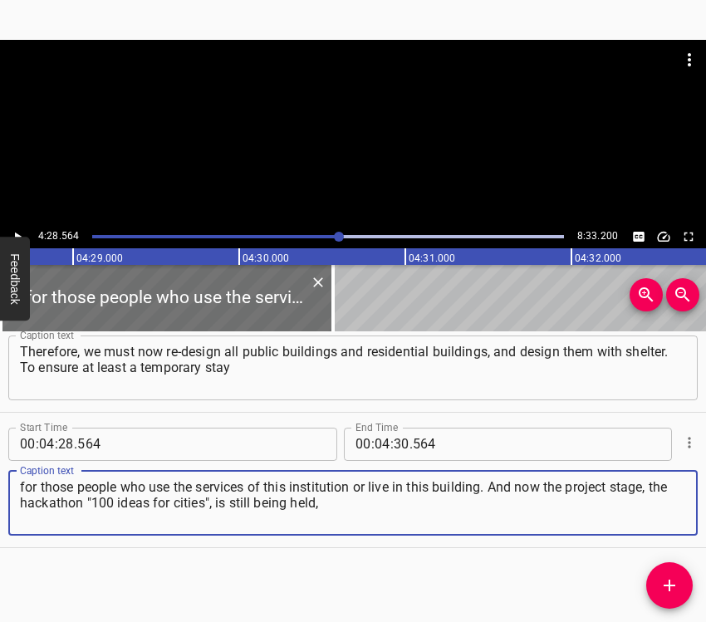
type textarea "for those people who use the services of this institution or live in this build…"
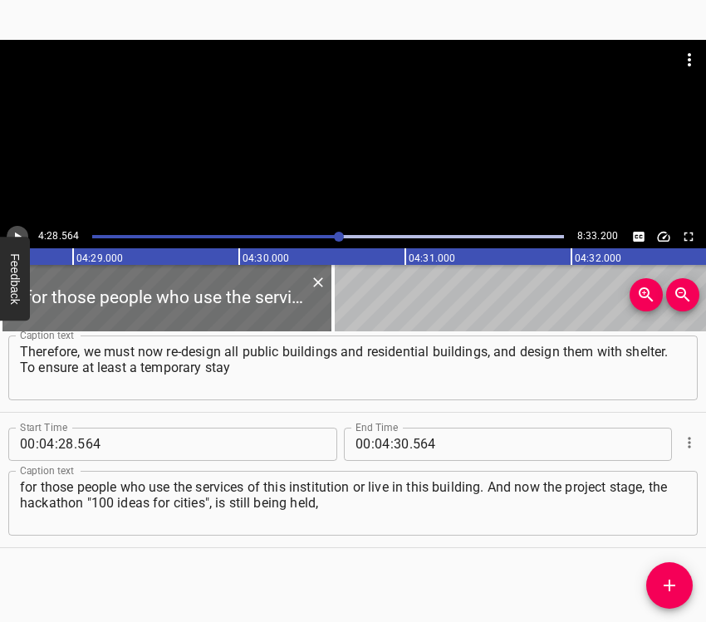
click at [20, 233] on icon "Play/Pause" at bounding box center [17, 236] width 15 height 15
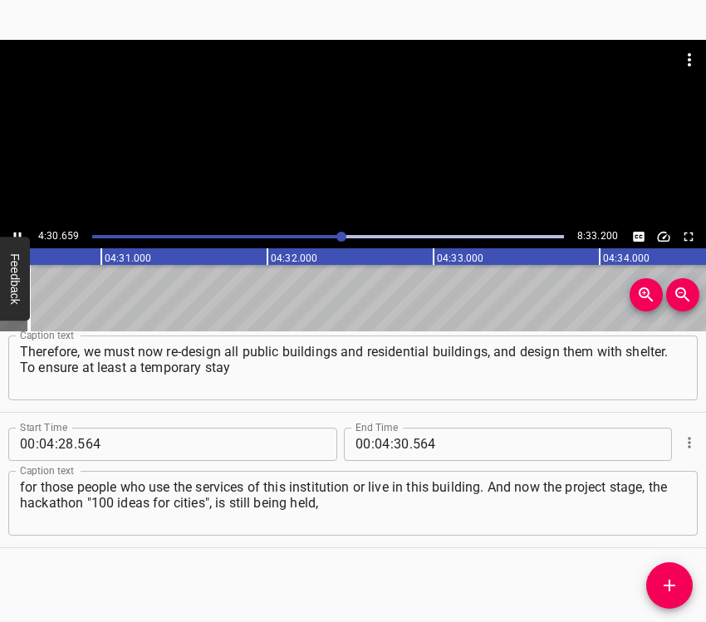
scroll to position [0, 44983]
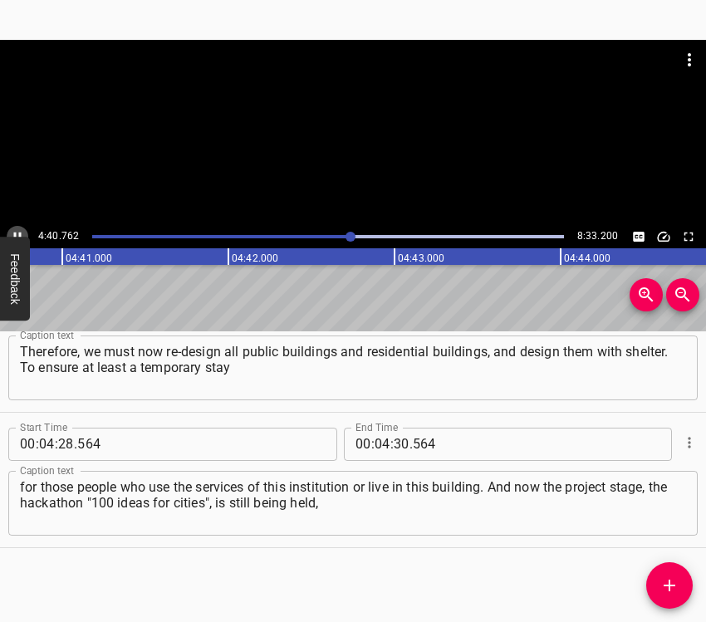
click at [11, 229] on icon "Play/Pause" at bounding box center [17, 236] width 15 height 15
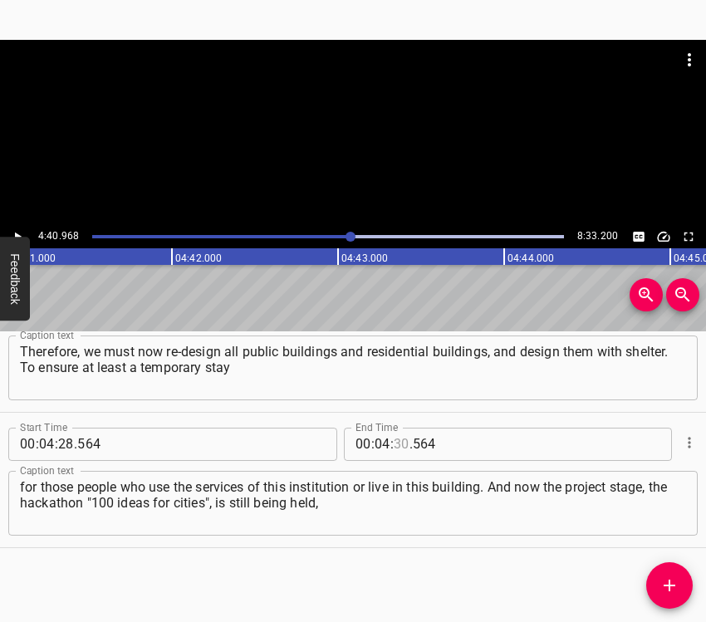
click at [399, 439] on input "number" at bounding box center [402, 444] width 16 height 33
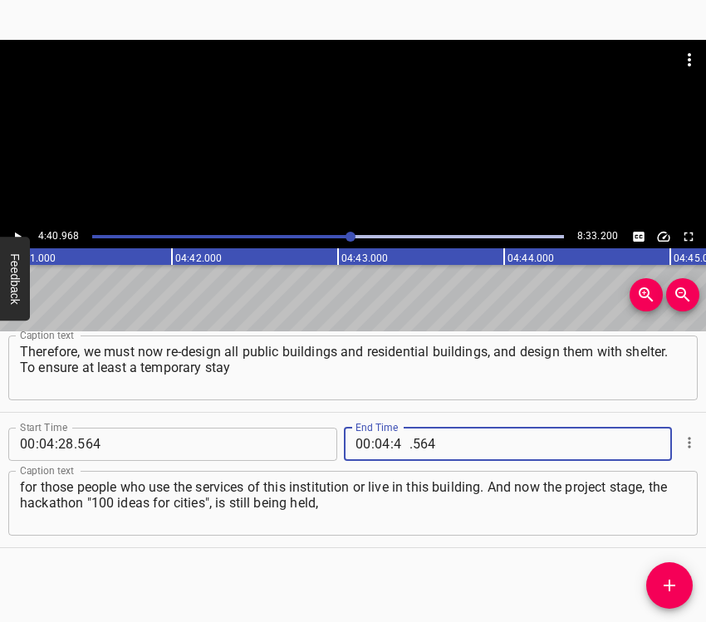
type input "40"
type input "968"
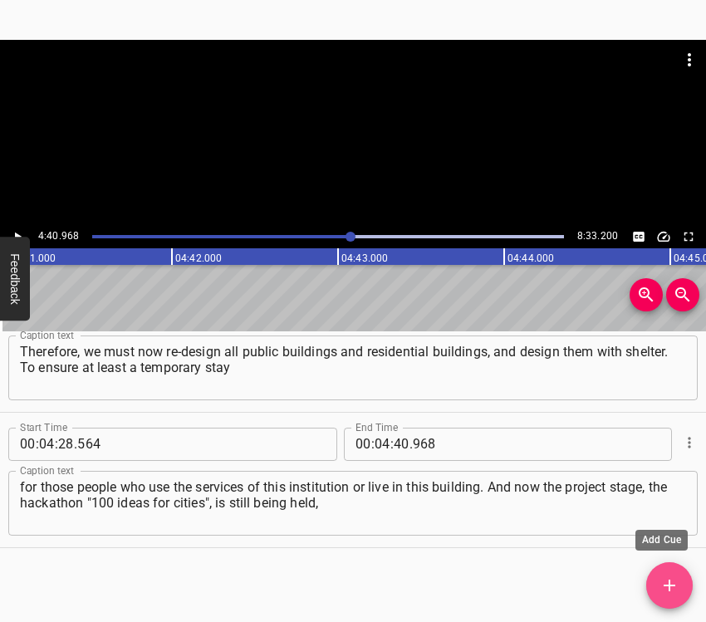
click at [678, 584] on icon "Add Cue" at bounding box center [670, 586] width 20 height 20
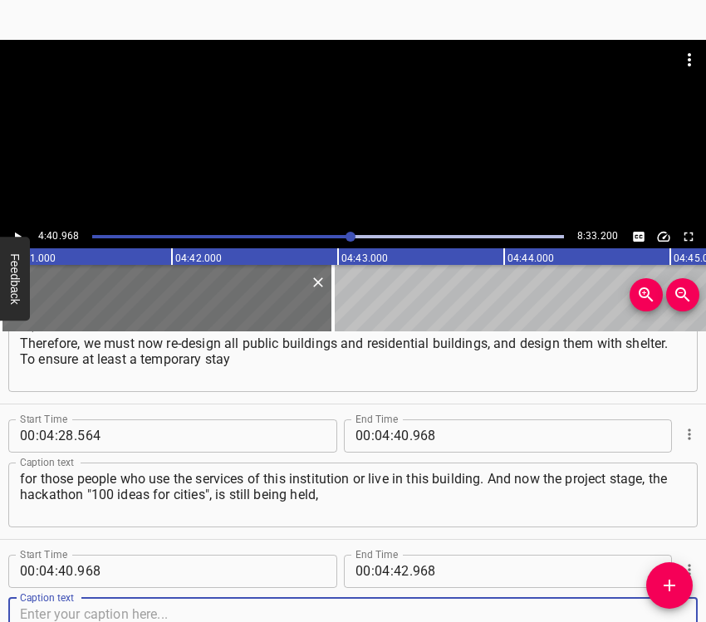
scroll to position [3308, 0]
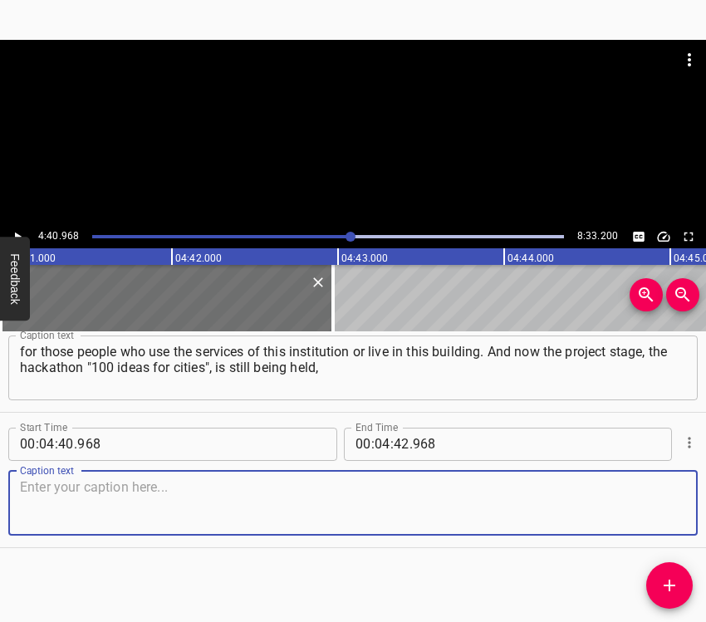
drag, startPoint x: 652, startPoint y: 507, endPoint x: 681, endPoint y: 501, distance: 29.7
click at [663, 506] on textarea at bounding box center [353, 502] width 666 height 47
click at [85, 495] on textarea at bounding box center [353, 502] width 666 height 47
paste textarea "or rather, it has already been completed. We have a lot of students involved in…"
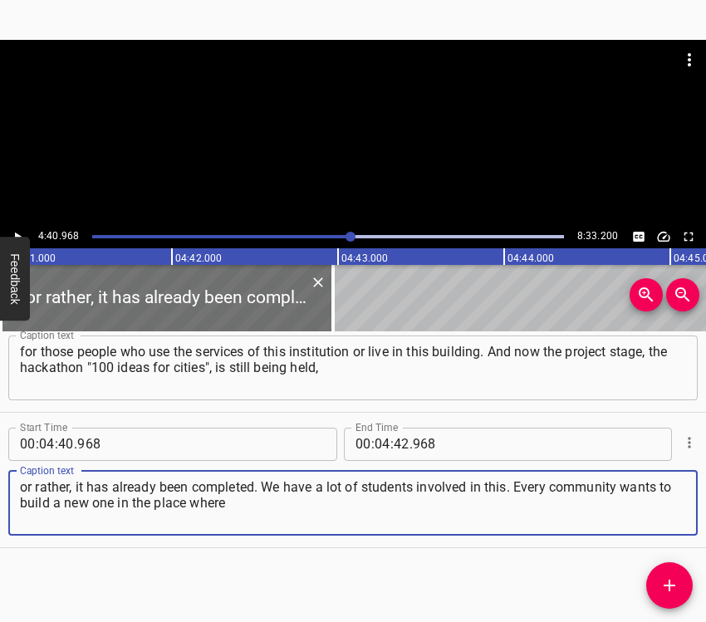
type textarea "or rather, it has already been completed. We have a lot of students involved in…"
click at [18, 224] on div at bounding box center [353, 132] width 706 height 185
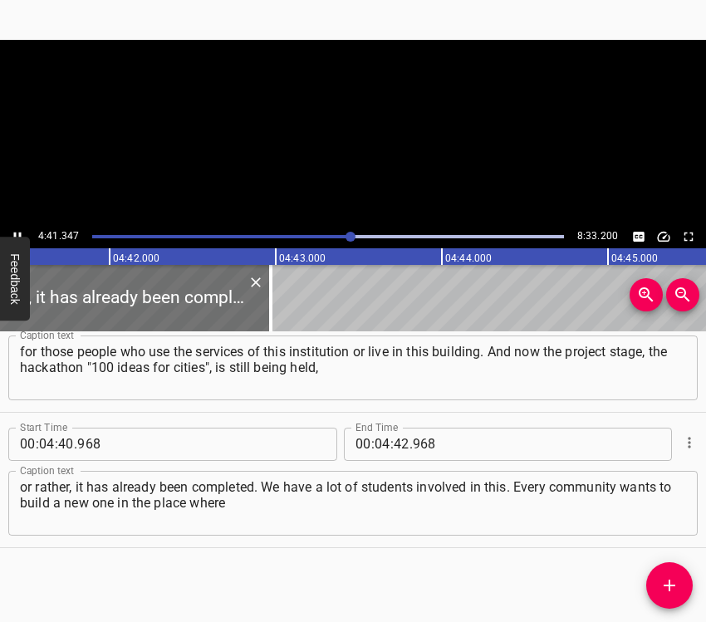
scroll to position [0, 46801]
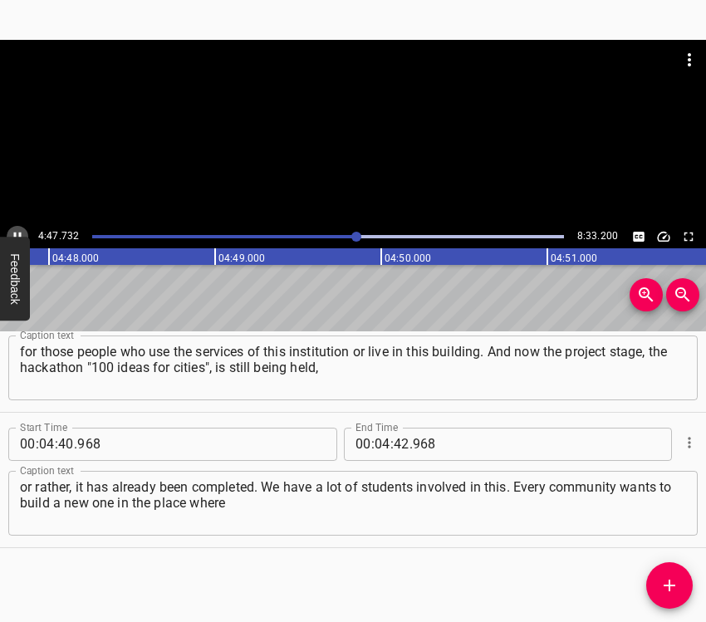
click at [13, 232] on icon "Play/Pause" at bounding box center [17, 236] width 15 height 15
click at [397, 445] on input "number" at bounding box center [402, 444] width 16 height 33
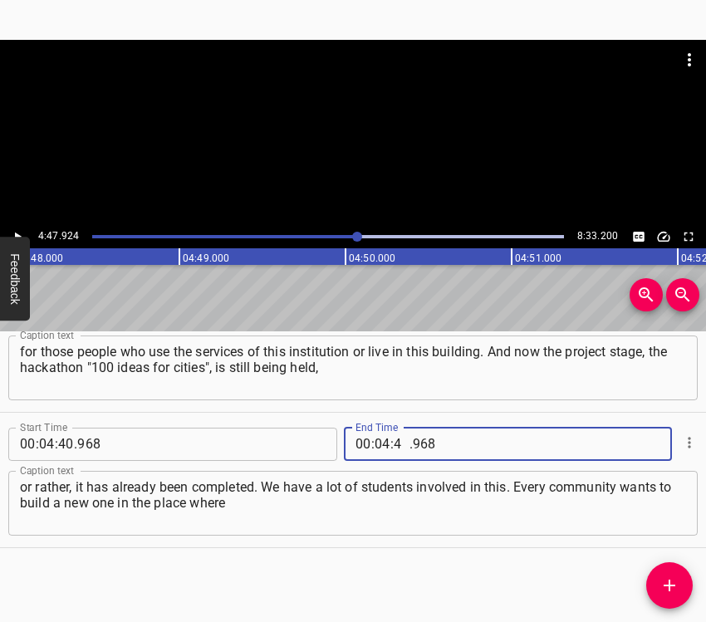
type input "47"
type input "924"
click at [666, 580] on icon "Add Cue" at bounding box center [670, 586] width 20 height 20
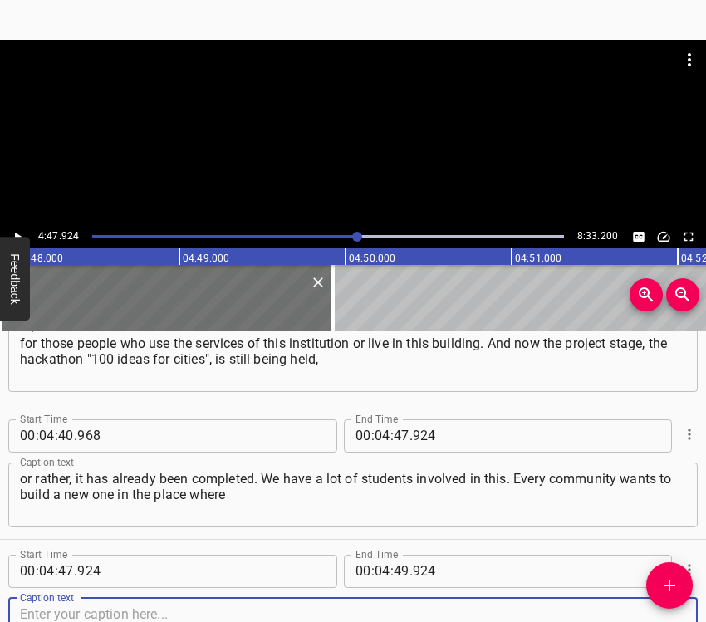
scroll to position [3444, 0]
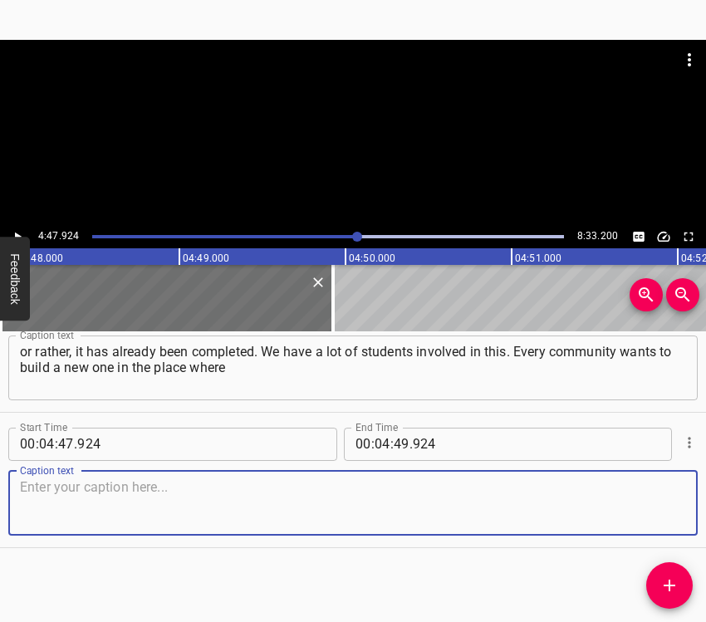
click at [658, 496] on textarea at bounding box center [353, 502] width 666 height 47
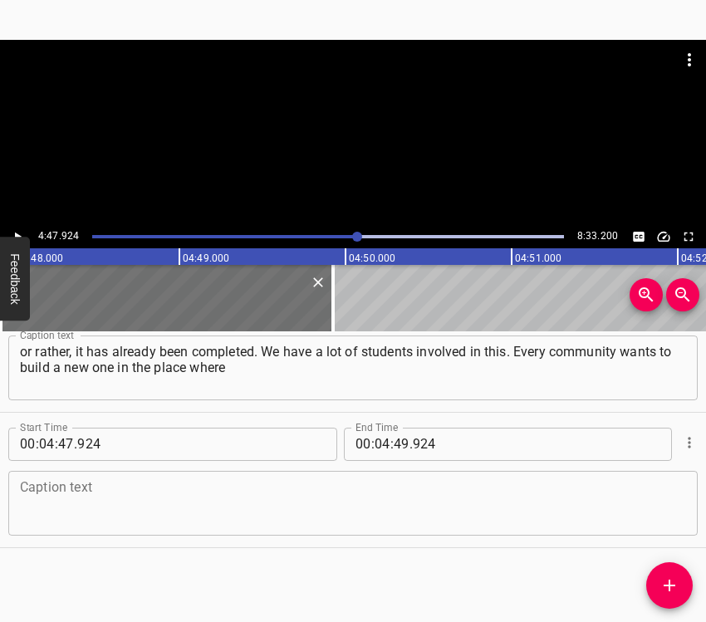
click at [89, 509] on textarea at bounding box center [353, 502] width 666 height 47
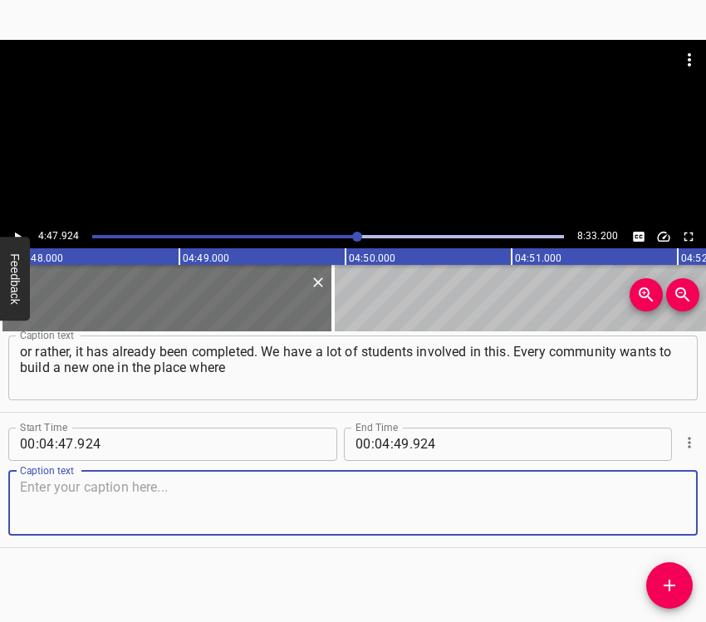
paste textarea "something was destroyed. But they no longer just want to reanimate what they ha…"
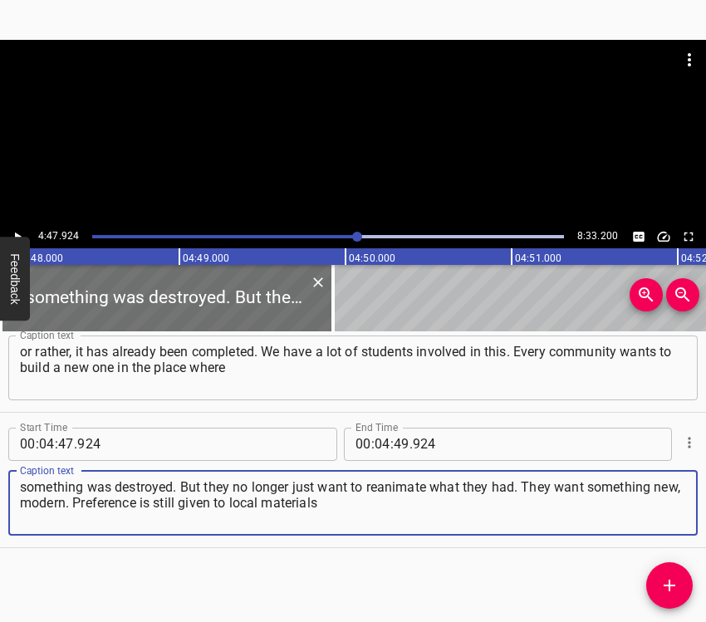
type textarea "something was destroyed. But they no longer just want to reanimate what they ha…"
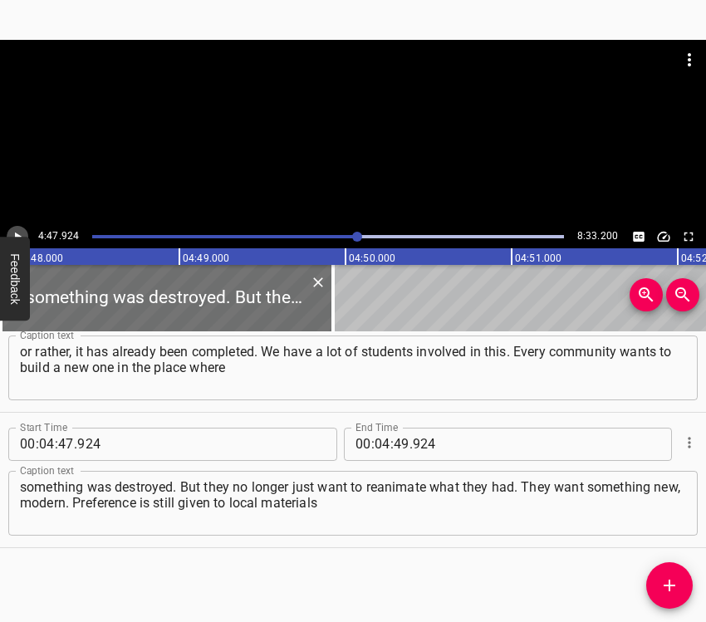
click at [21, 228] on button "Play/Pause" at bounding box center [18, 237] width 22 height 22
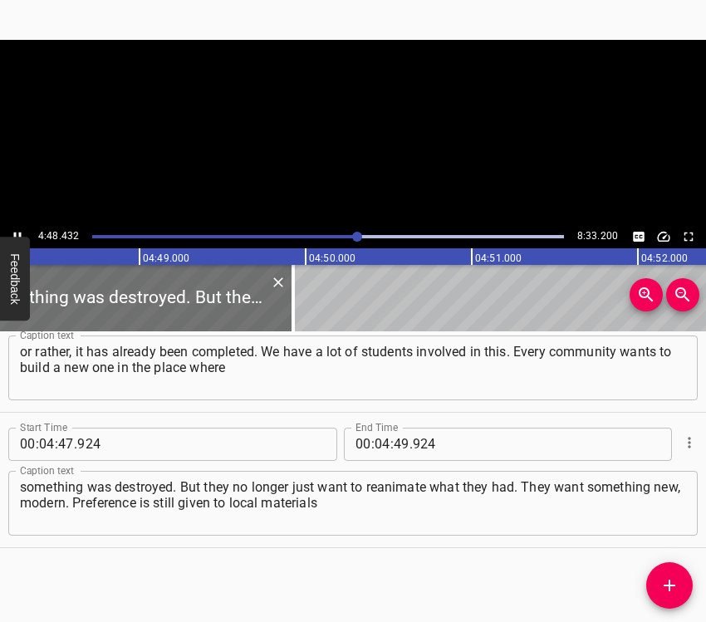
scroll to position [0, 47937]
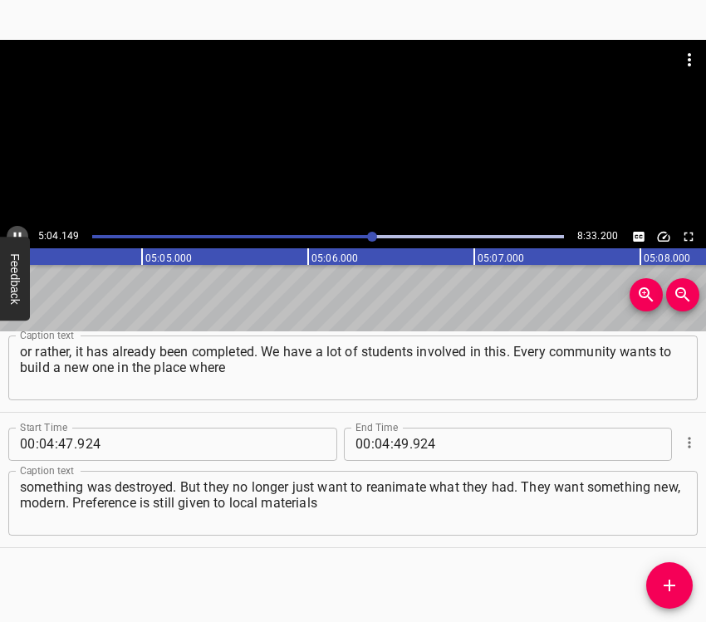
click at [14, 229] on icon "Play/Pause" at bounding box center [17, 236] width 15 height 15
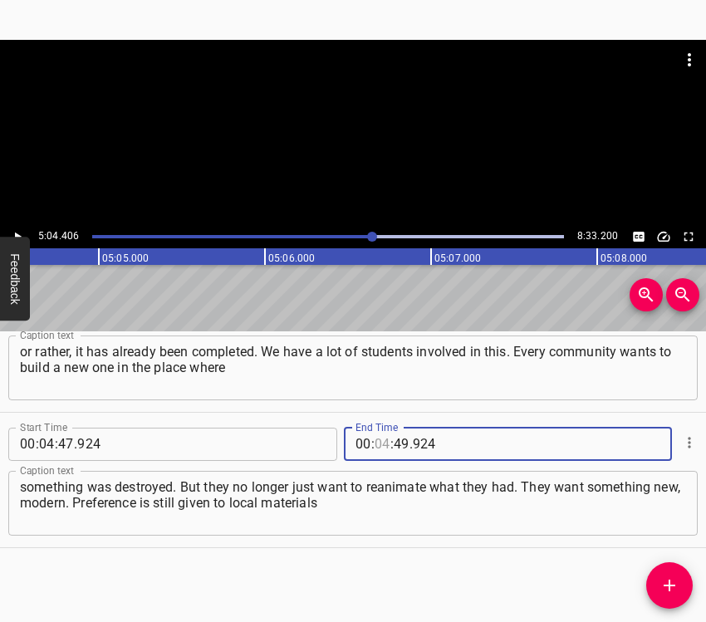
click at [383, 441] on input "number" at bounding box center [383, 444] width 16 height 33
type input "05"
type input "04"
type input "406"
click at [666, 578] on icon "Add Cue" at bounding box center [670, 586] width 20 height 20
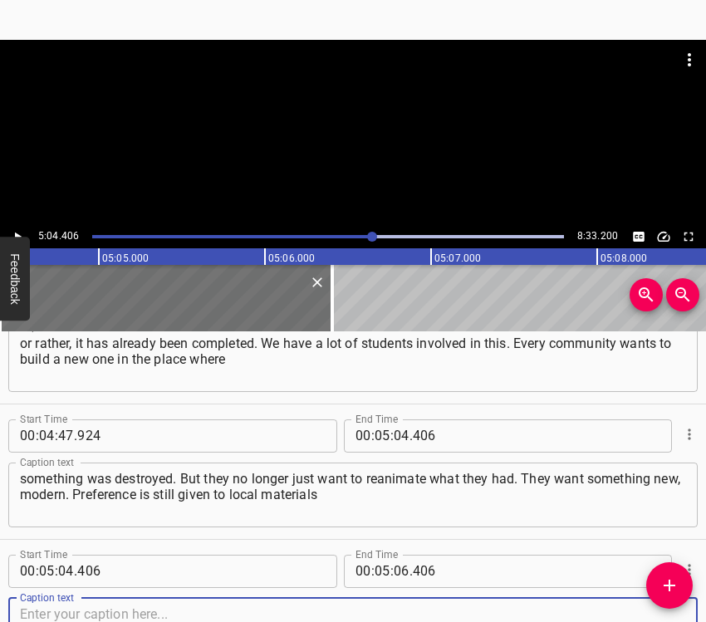
scroll to position [3579, 0]
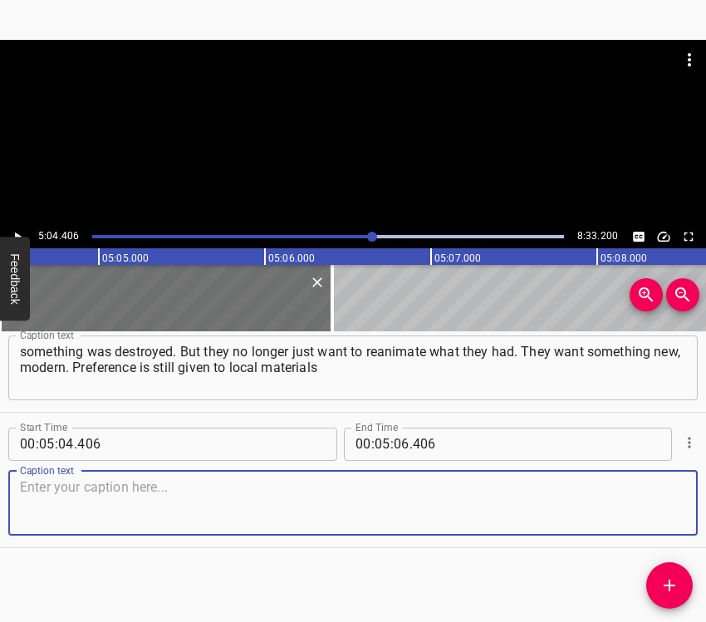
click at [667, 504] on textarea at bounding box center [353, 502] width 666 height 47
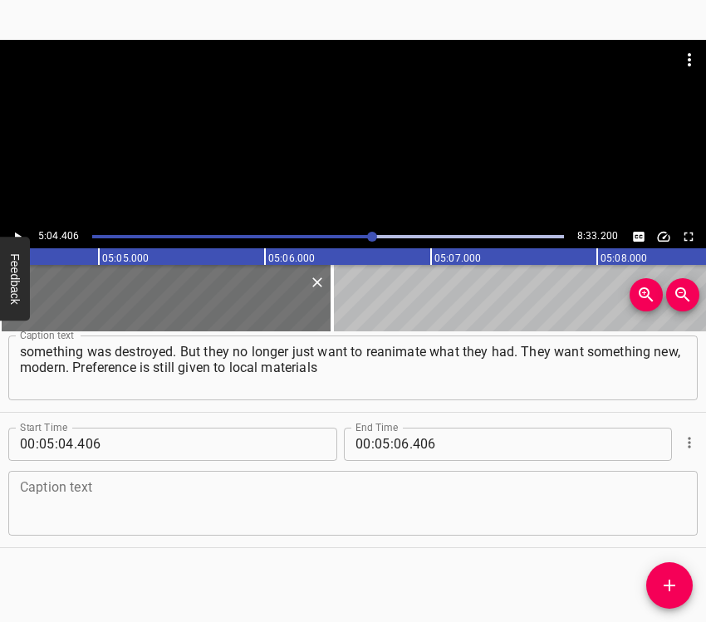
click at [108, 507] on textarea at bounding box center [353, 502] width 666 height 47
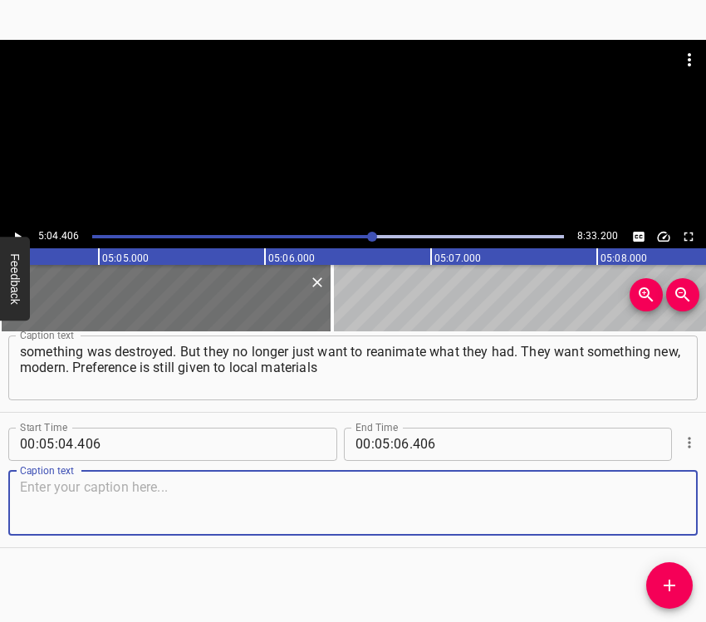
paste textarea "or those that are made somewhere near that place. In other words, we must take …"
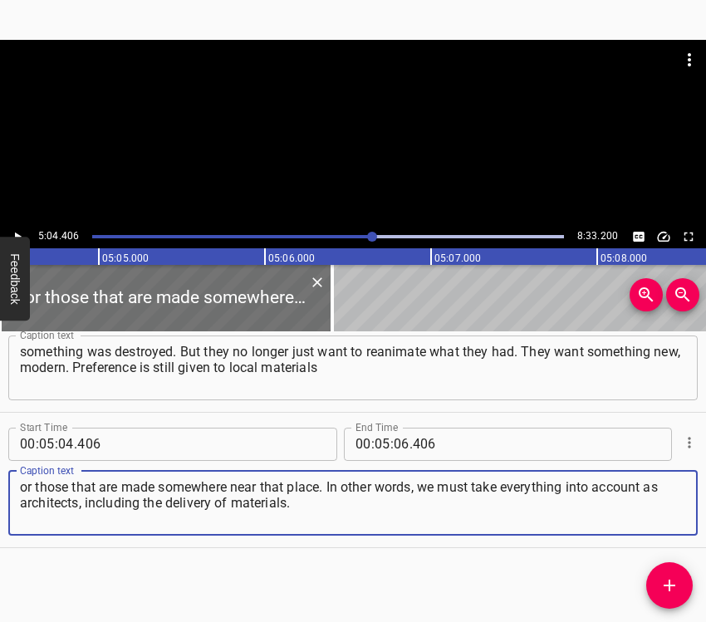
type textarea "or those that are made somewhere near that place. In other words, we must take …"
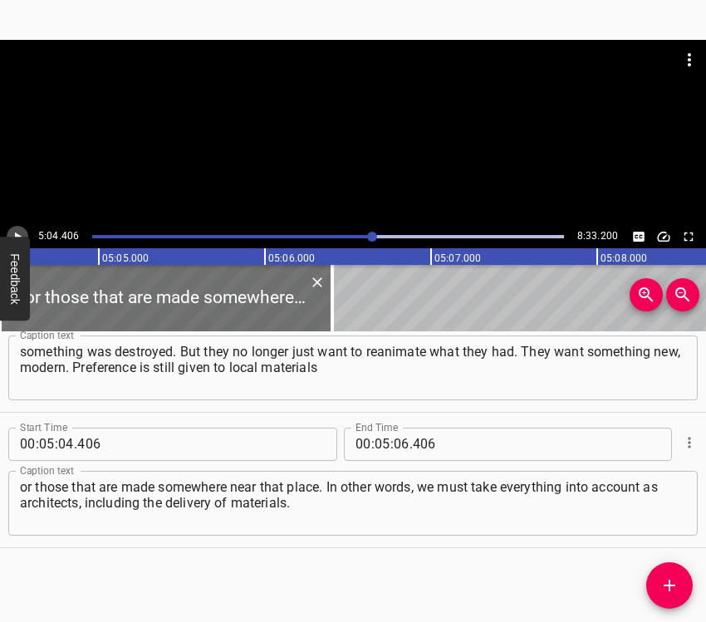
click at [18, 230] on icon "Play/Pause" at bounding box center [17, 236] width 15 height 15
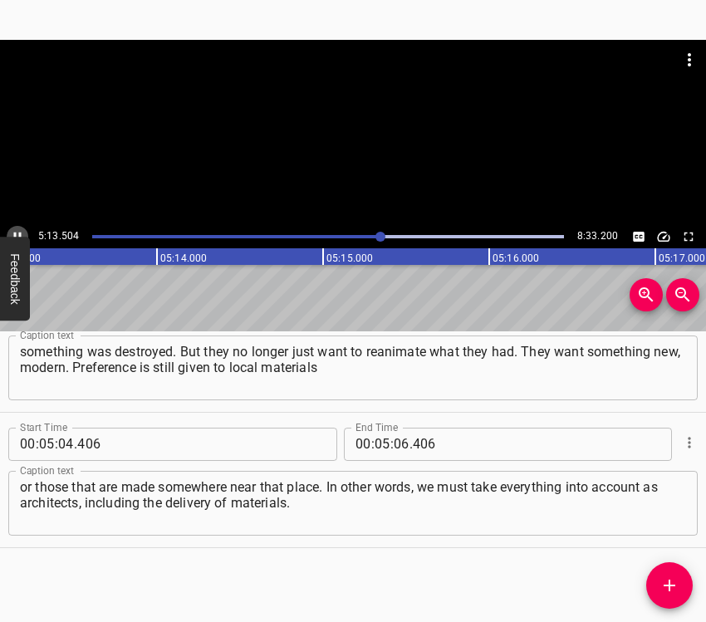
click at [15, 230] on icon "Play/Pause" at bounding box center [17, 236] width 15 height 15
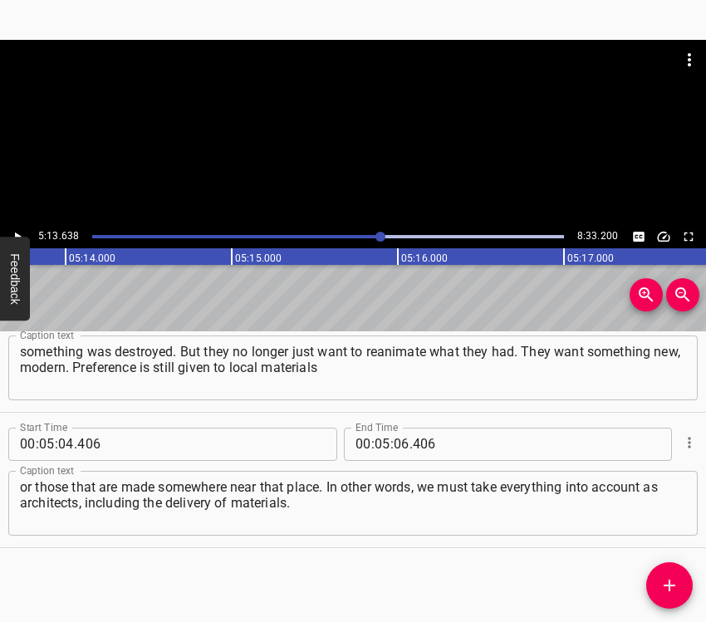
scroll to position [0, 52126]
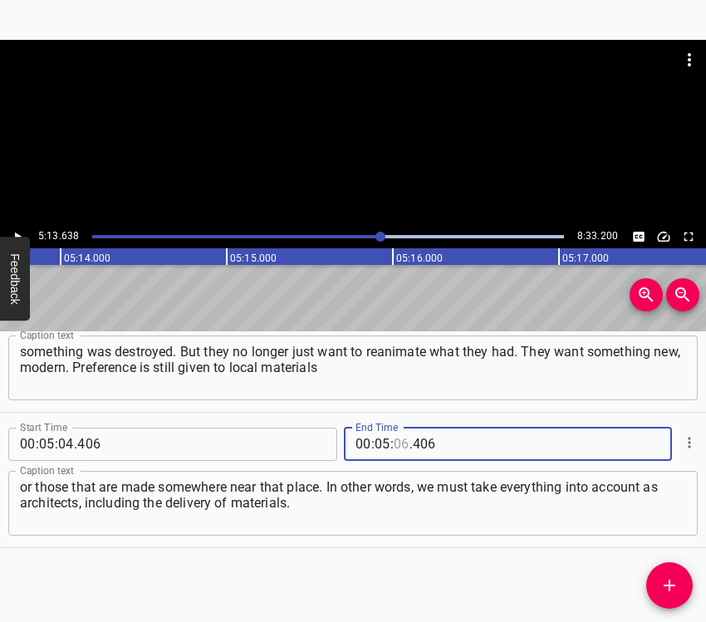
click at [394, 443] on input "number" at bounding box center [402, 444] width 16 height 33
type input "13"
type input "638"
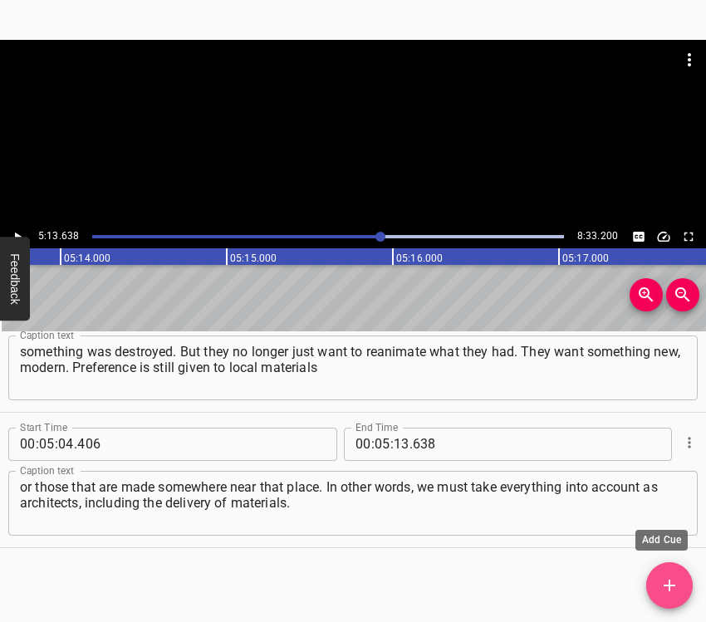
click at [669, 586] on icon "Add Cue" at bounding box center [670, 586] width 12 height 12
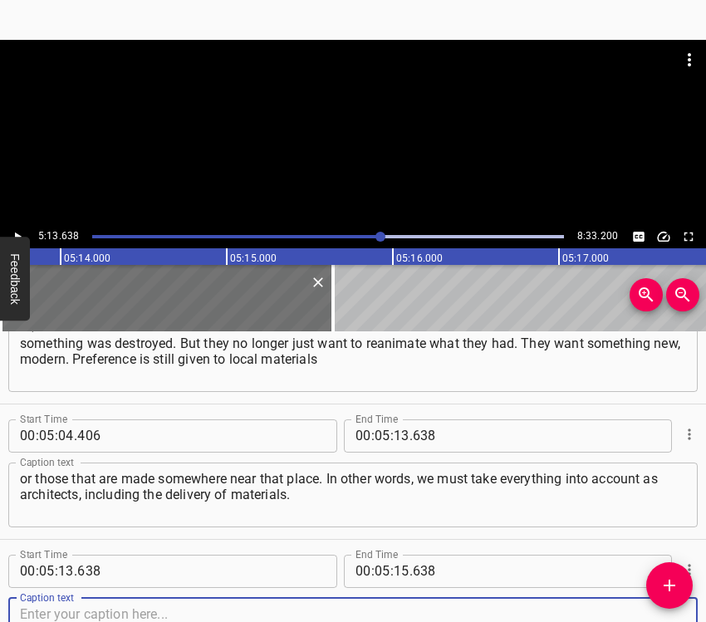
scroll to position [3715, 0]
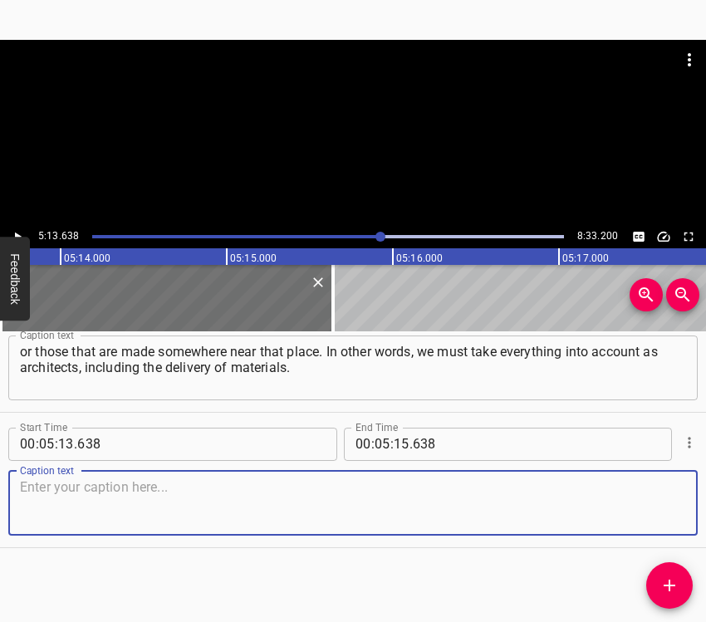
click at [647, 496] on textarea at bounding box center [353, 502] width 666 height 47
click at [80, 509] on textarea at bounding box center [353, 502] width 666 height 47
paste textarea "We must still create an optimal economic project, among other things. This is a…"
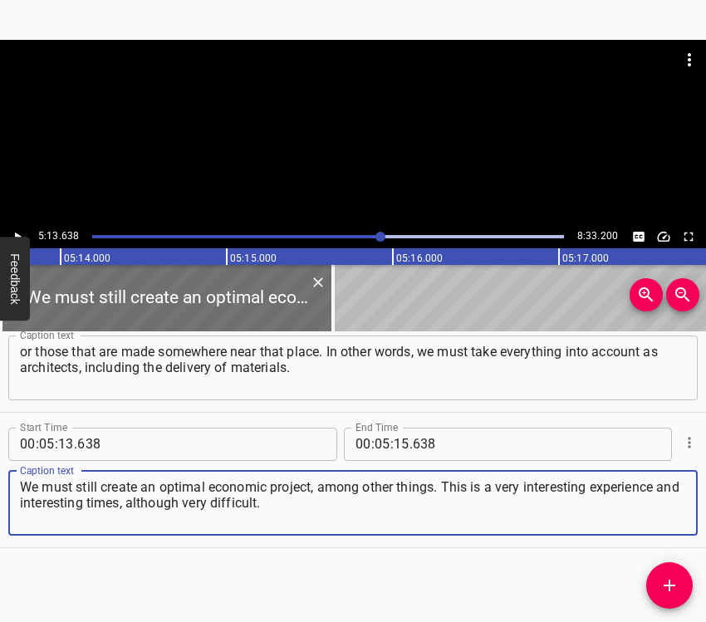
type textarea "We must still create an optimal economic project, among other things. This is a…"
click at [16, 226] on button "Play/Pause" at bounding box center [18, 237] width 22 height 22
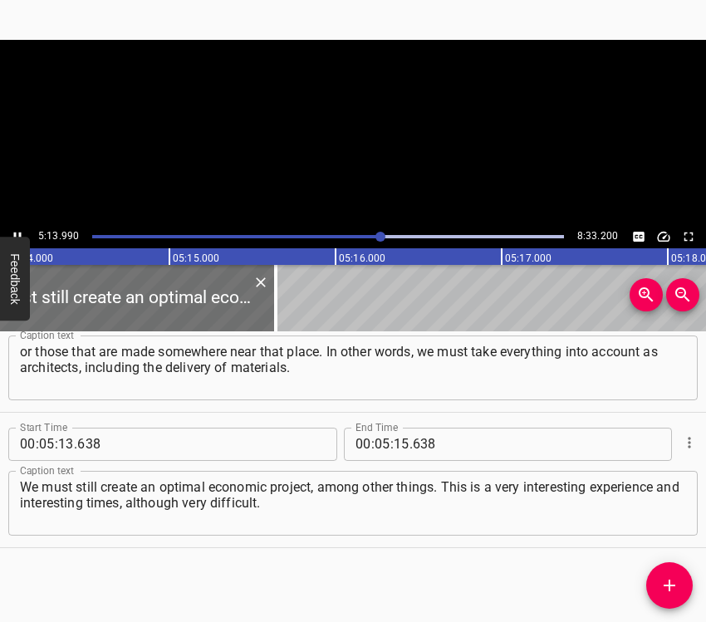
scroll to position [0, 52228]
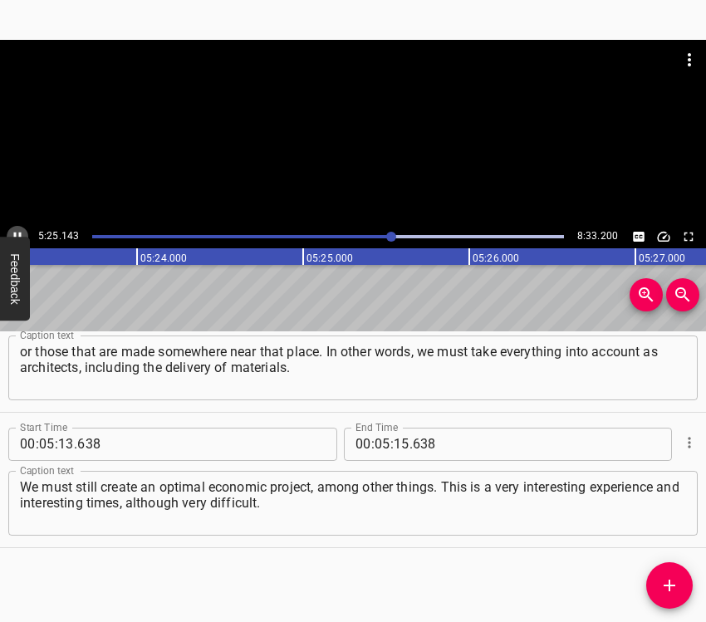
click at [12, 230] on icon "Play/Pause" at bounding box center [17, 236] width 15 height 15
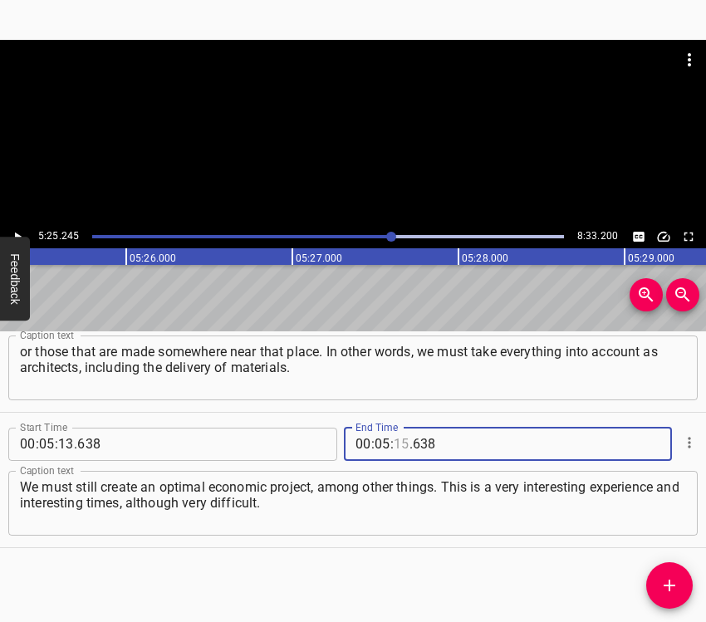
click at [394, 442] on input "number" at bounding box center [402, 444] width 16 height 33
type input "25"
type input "245"
click at [676, 585] on icon "Add Cue" at bounding box center [670, 586] width 12 height 12
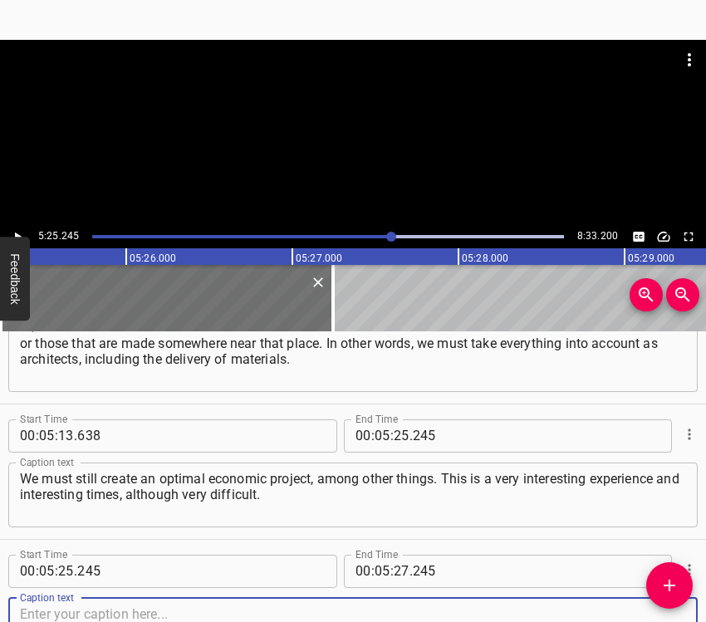
scroll to position [3850, 0]
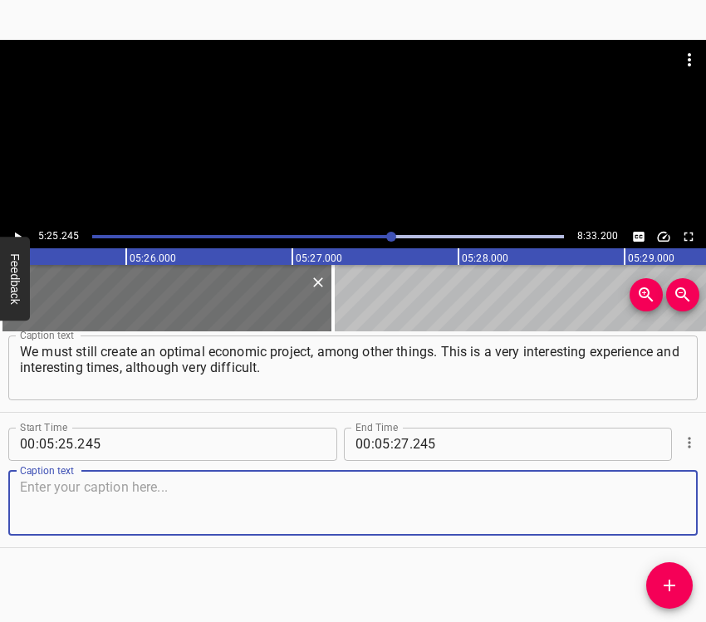
click at [658, 503] on textarea at bounding box center [353, 502] width 666 height 47
click at [105, 494] on textarea at bounding box center [353, 502] width 666 height 47
paste textarea "At our department, several of our teachers are already involved in internationa…"
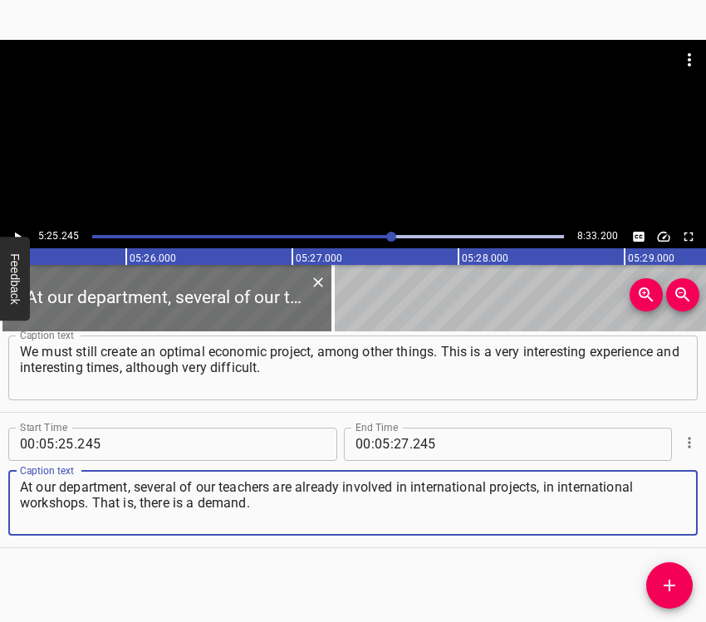
type textarea "At our department, several of our teachers are already involved in internationa…"
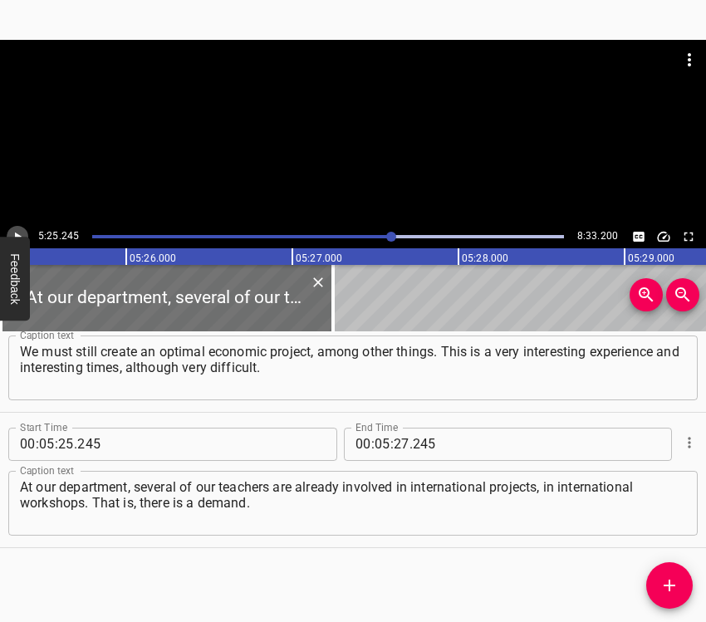
click at [16, 231] on icon "Play/Pause" at bounding box center [17, 236] width 15 height 15
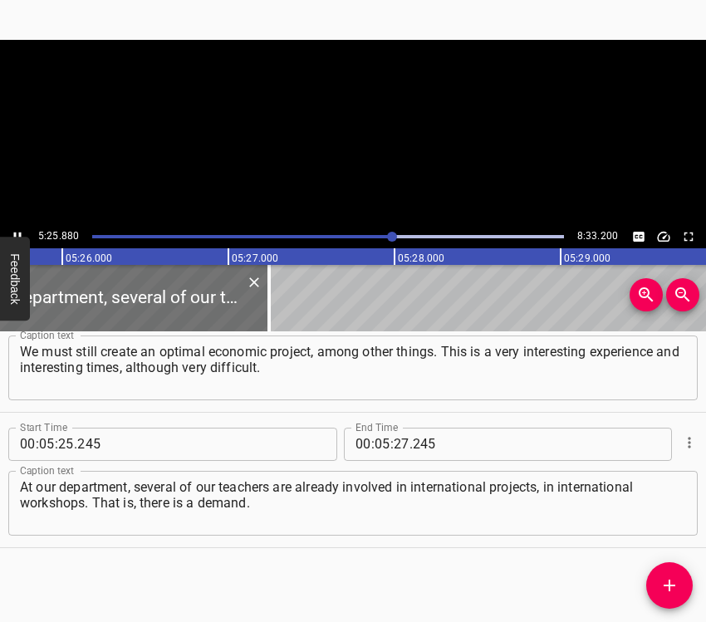
scroll to position [0, 54160]
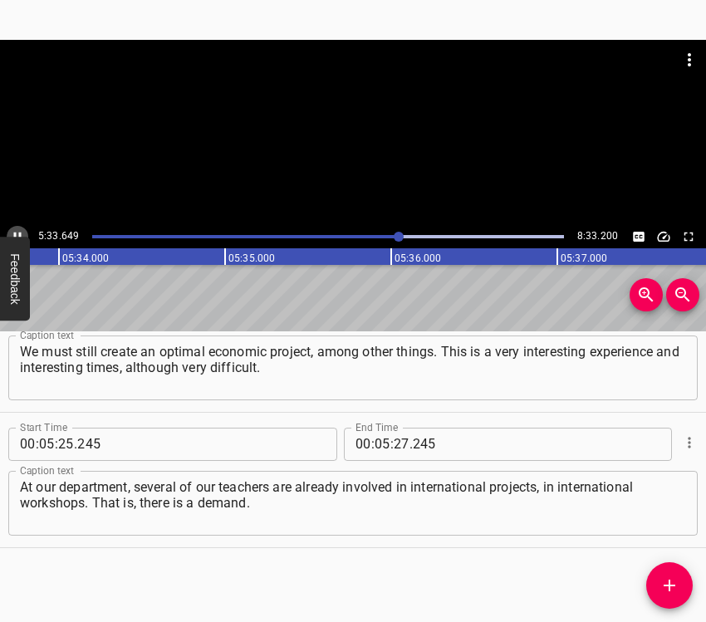
click at [14, 231] on icon "Play/Pause" at bounding box center [17, 236] width 15 height 15
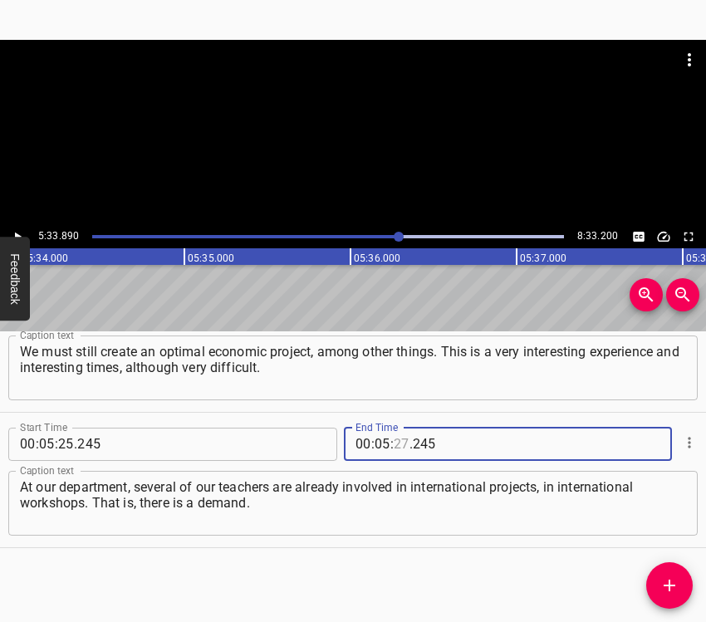
click at [394, 439] on input "number" at bounding box center [402, 444] width 16 height 33
type input "33"
type input "890"
click at [669, 591] on icon "Add Cue" at bounding box center [670, 586] width 12 height 12
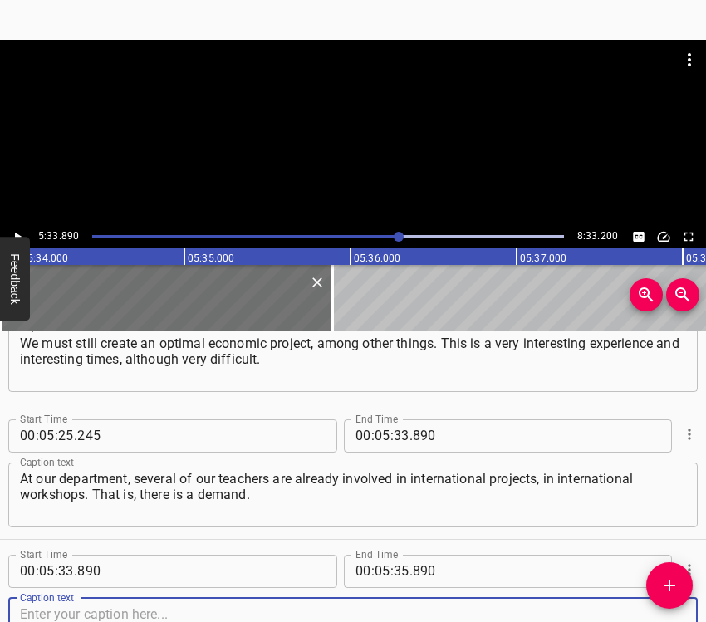
scroll to position [3985, 0]
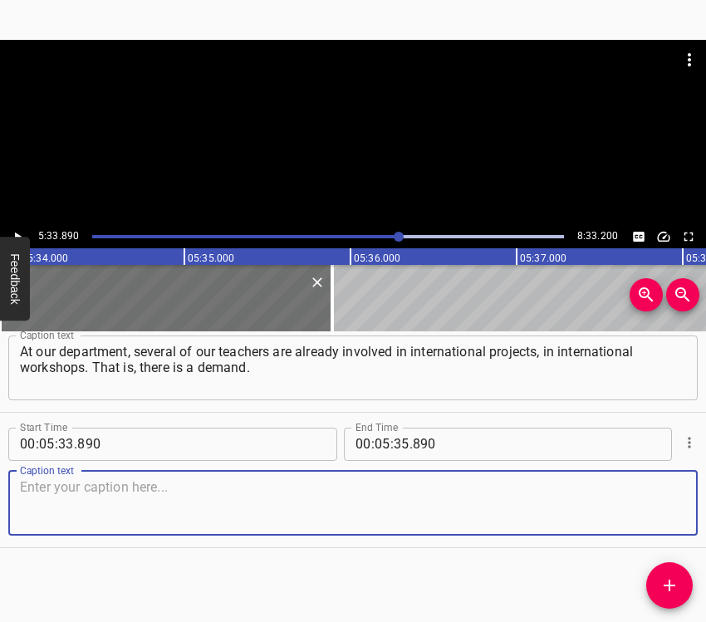
drag, startPoint x: 663, startPoint y: 509, endPoint x: 702, endPoint y: 484, distance: 46.8
click at [663, 508] on textarea at bounding box center [353, 502] width 666 height 47
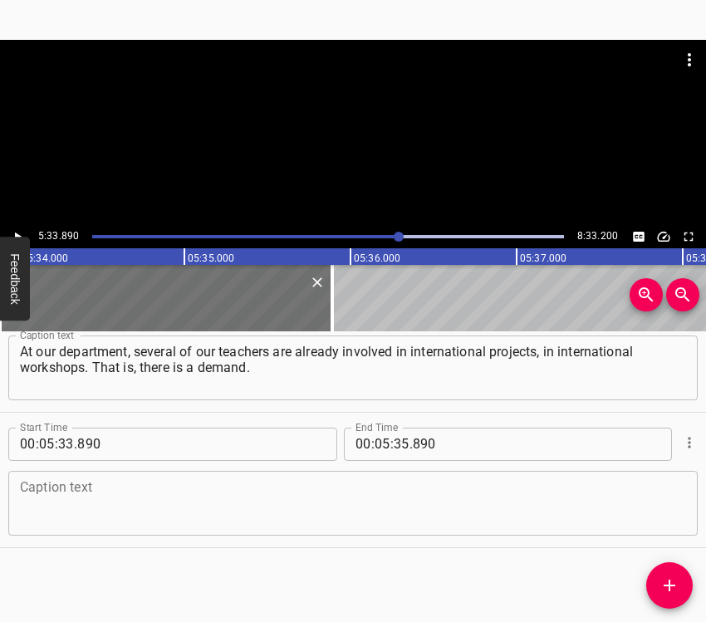
click at [127, 496] on textarea at bounding box center [353, 502] width 666 height 47
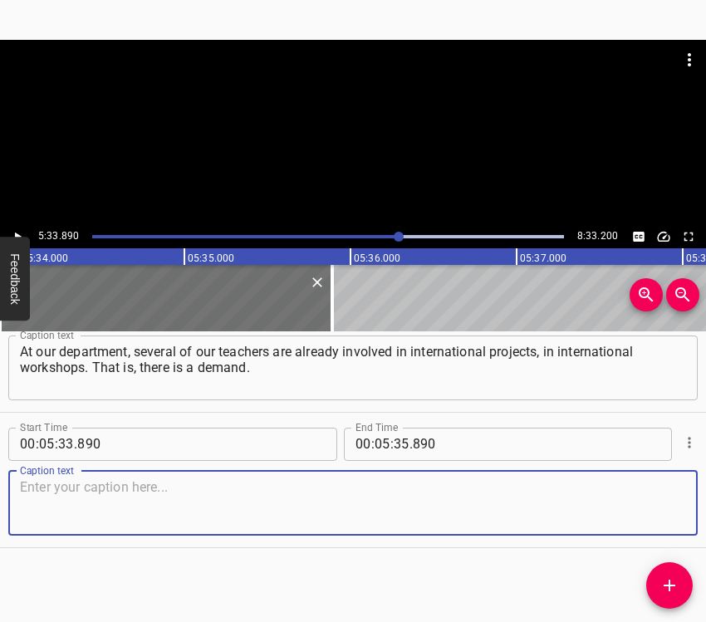
paste textarea "And we are addressed by foreign specialists not only with the question: "How ca…"
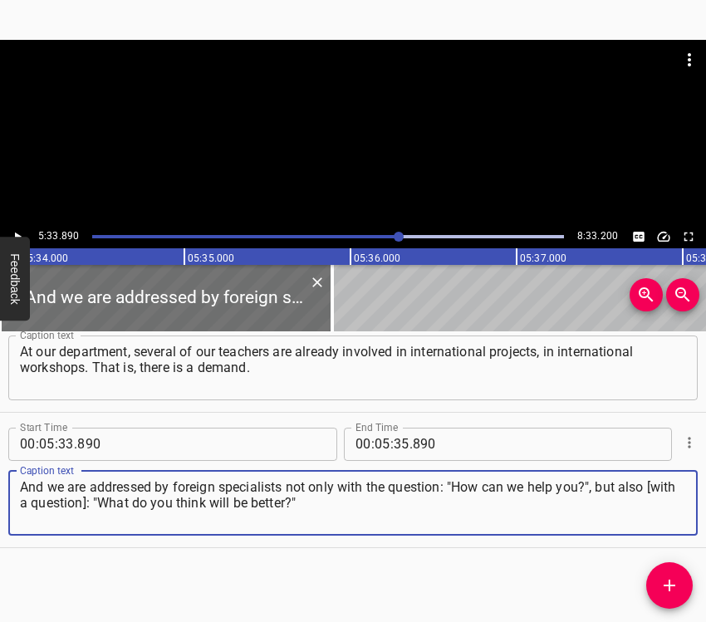
type textarea "And we are addressed by foreign specialists not only with the question: "How ca…"
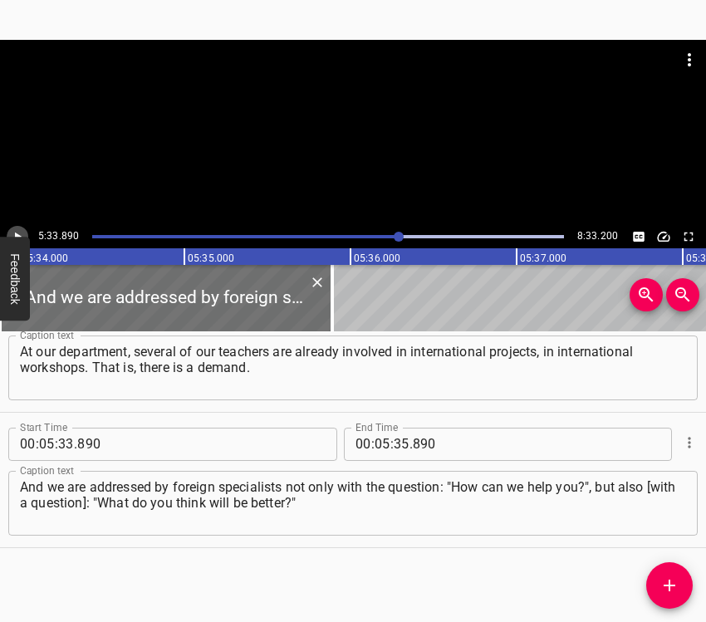
click at [23, 233] on icon "Play/Pause" at bounding box center [17, 236] width 15 height 15
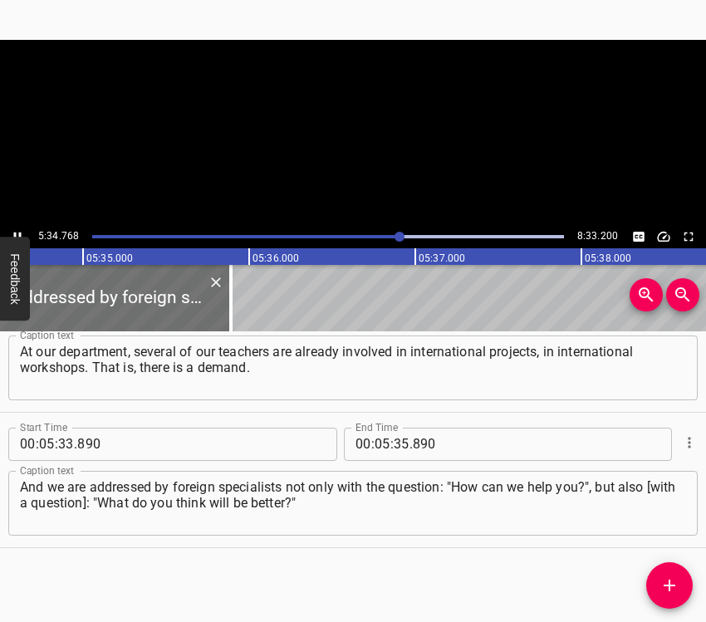
scroll to position [0, 55638]
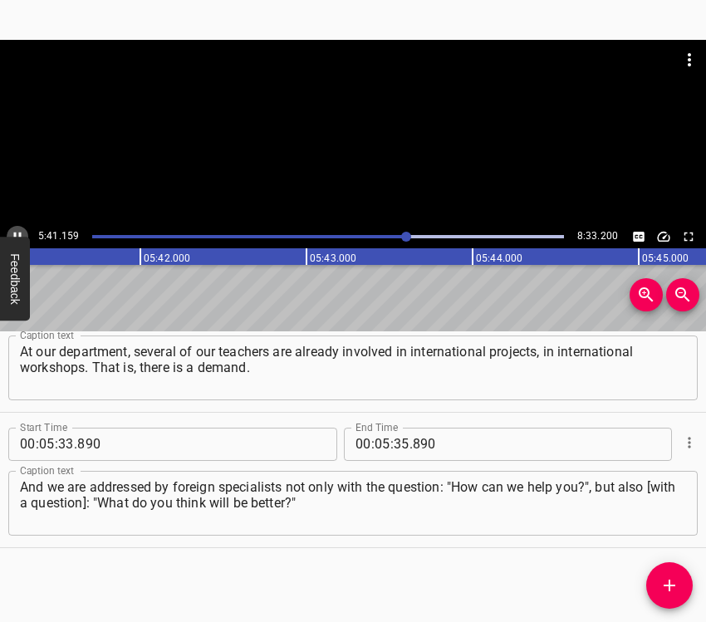
click at [19, 229] on icon "Play/Pause" at bounding box center [17, 236] width 15 height 15
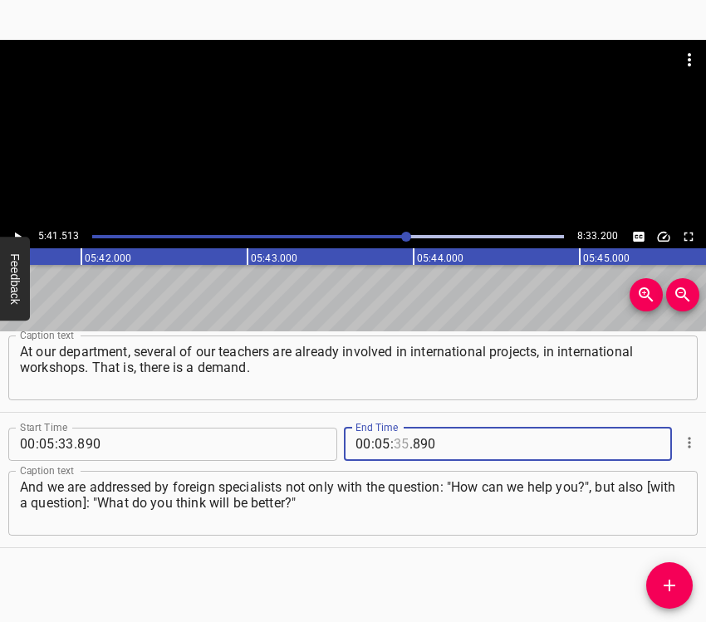
click at [398, 438] on input "number" at bounding box center [402, 444] width 16 height 33
type input "41"
type input "513"
click at [670, 586] on icon "Add Cue" at bounding box center [670, 586] width 12 height 12
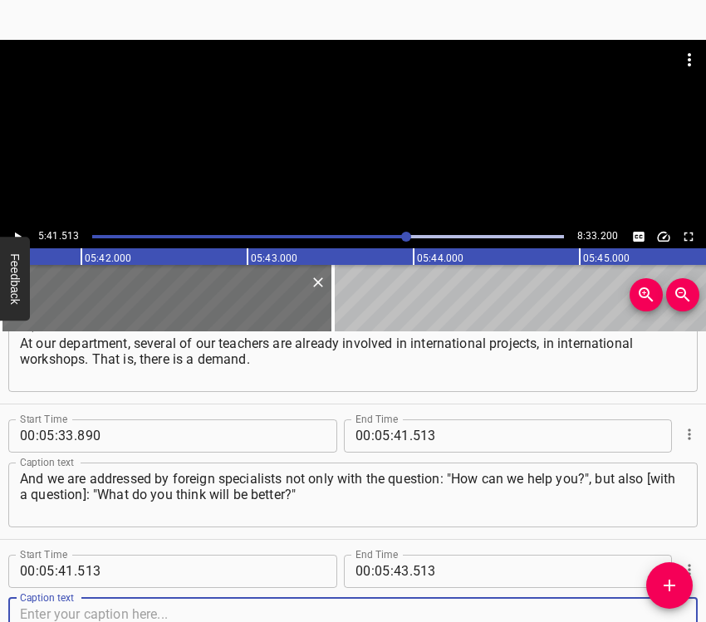
scroll to position [4121, 0]
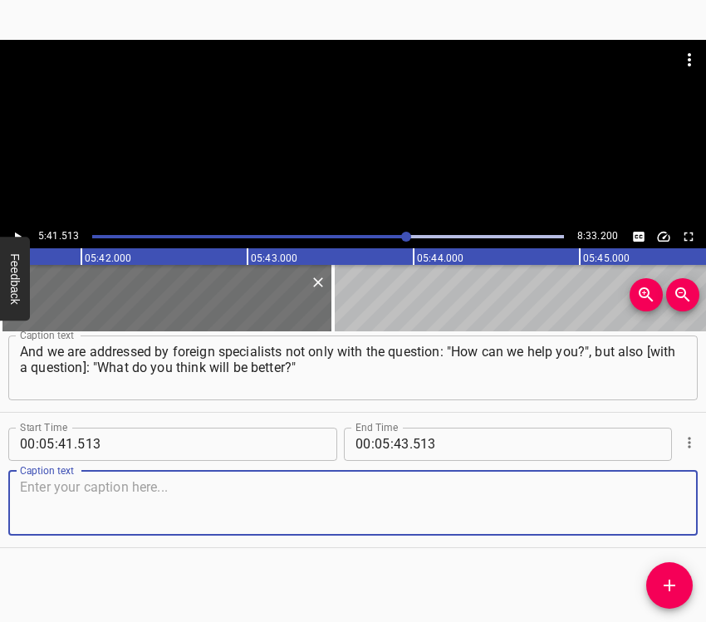
drag, startPoint x: 653, startPoint y: 504, endPoint x: 700, endPoint y: 483, distance: 51.0
click at [656, 501] on textarea at bounding box center [353, 502] width 666 height 47
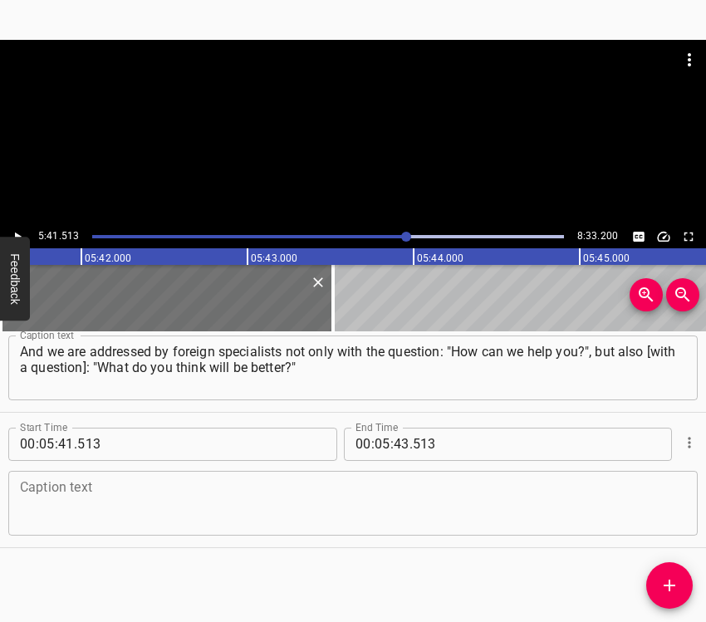
click at [62, 524] on div "Caption text" at bounding box center [353, 503] width 690 height 65
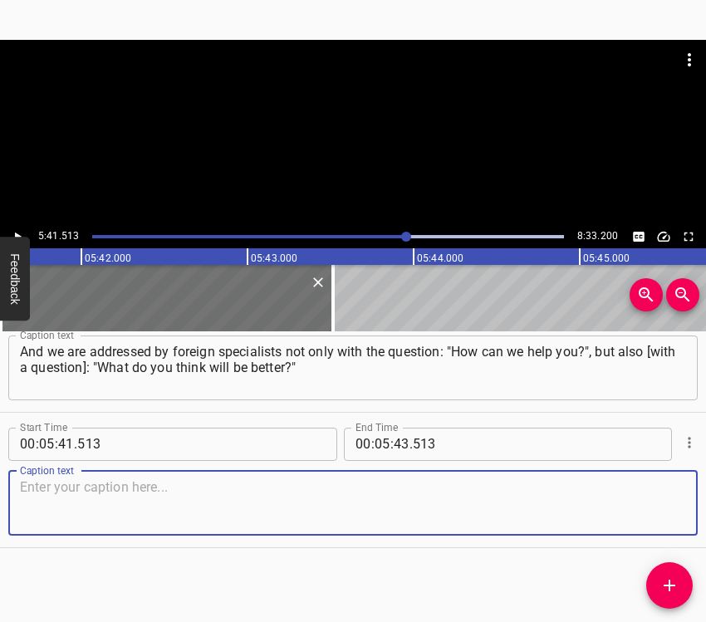
paste textarea "That is, we are addressed as scientists, because we know our history, we know w…"
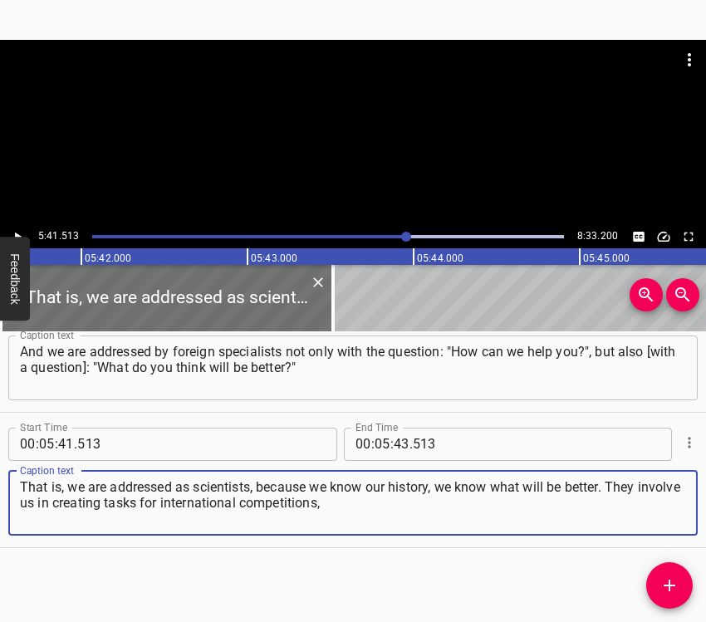
type textarea "That is, we are addressed as scientists, because we know our history, we know w…"
click at [14, 233] on icon "Play/Pause" at bounding box center [17, 236] width 15 height 15
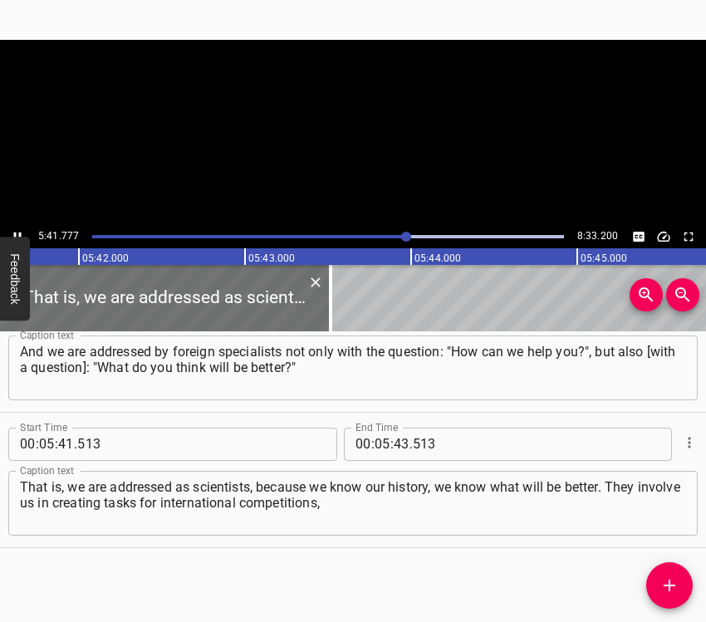
scroll to position [0, 56801]
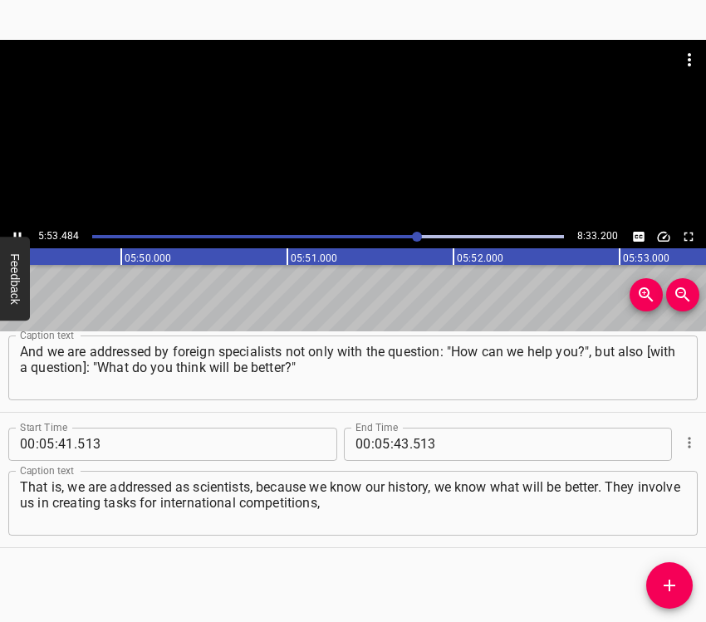
click at [10, 233] on icon "Play/Pause" at bounding box center [17, 236] width 15 height 15
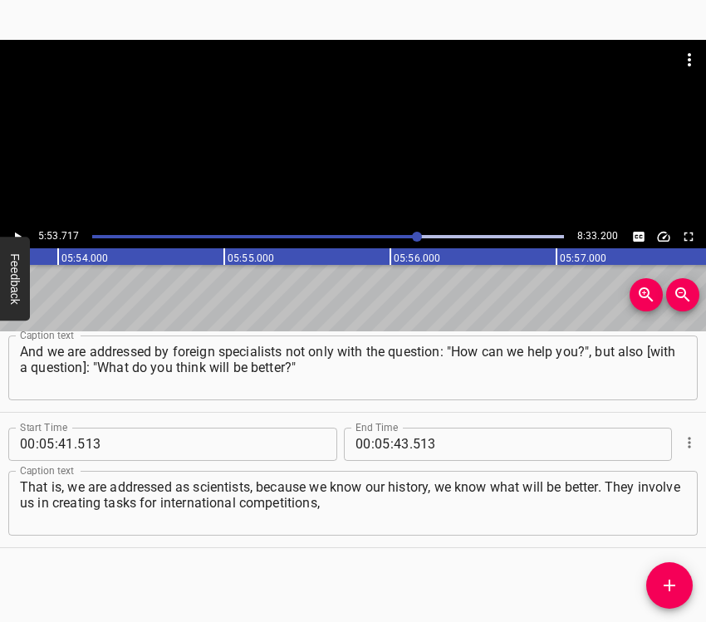
scroll to position [0, 58787]
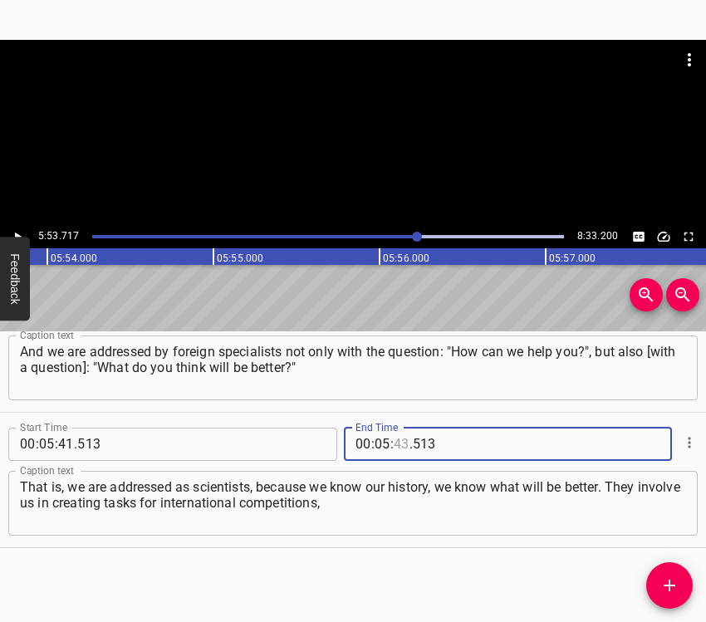
click at [395, 442] on input "number" at bounding box center [402, 444] width 16 height 33
type input "53"
type input "717"
click at [669, 583] on icon "Add Cue" at bounding box center [670, 586] width 12 height 12
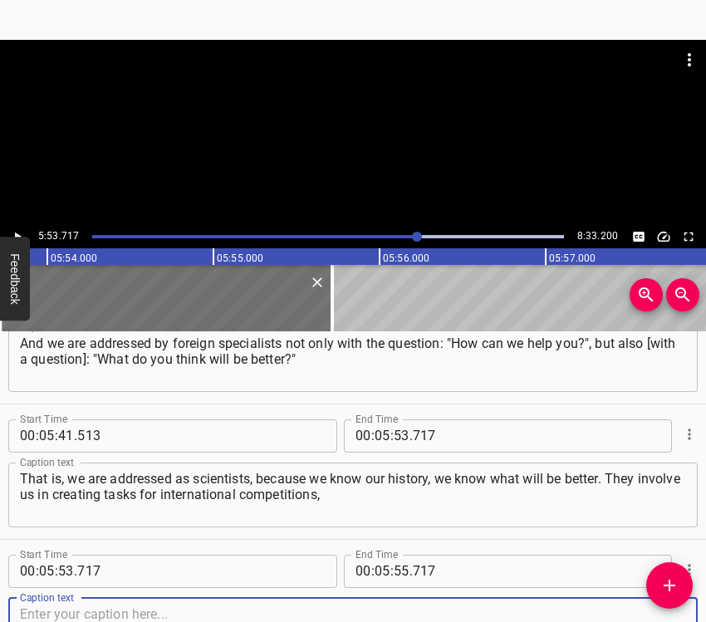
scroll to position [4256, 0]
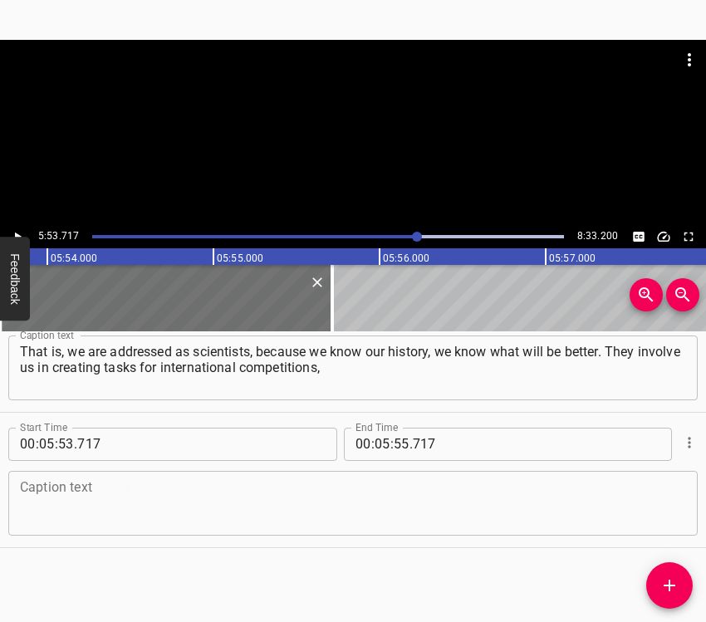
drag, startPoint x: 673, startPoint y: 510, endPoint x: 706, endPoint y: 482, distance: 43.0
click at [673, 509] on div "Caption text" at bounding box center [353, 503] width 690 height 65
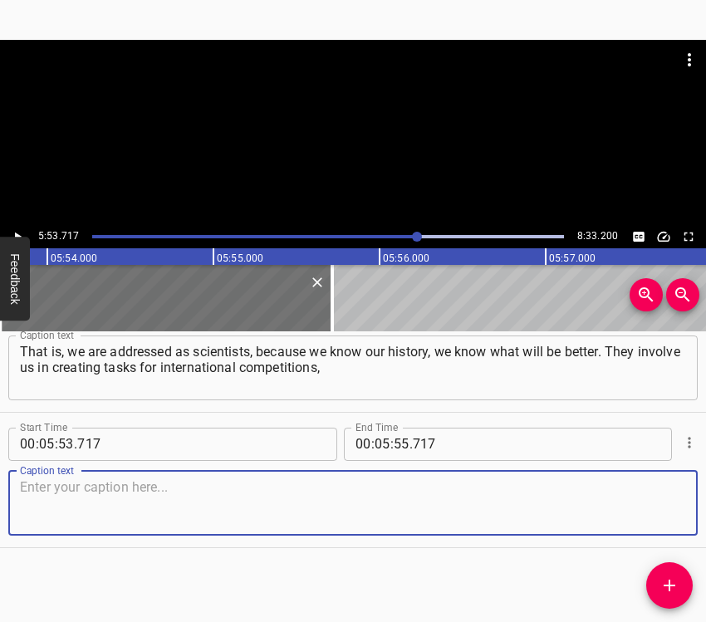
click at [93, 493] on textarea at bounding box center [353, 502] width 666 height 47
paste textarea "because, of course, they are equal. And, of course, we understand that our leve…"
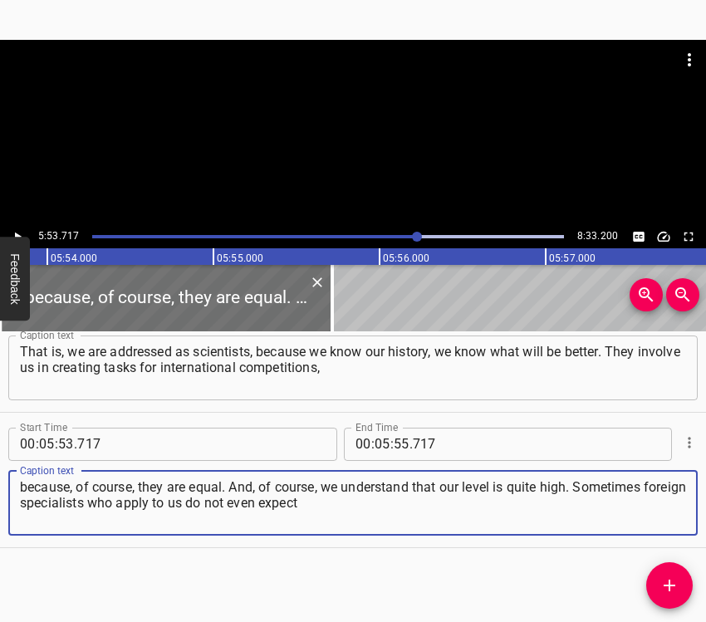
type textarea "because, of course, they are equal. And, of course, we understand that our leve…"
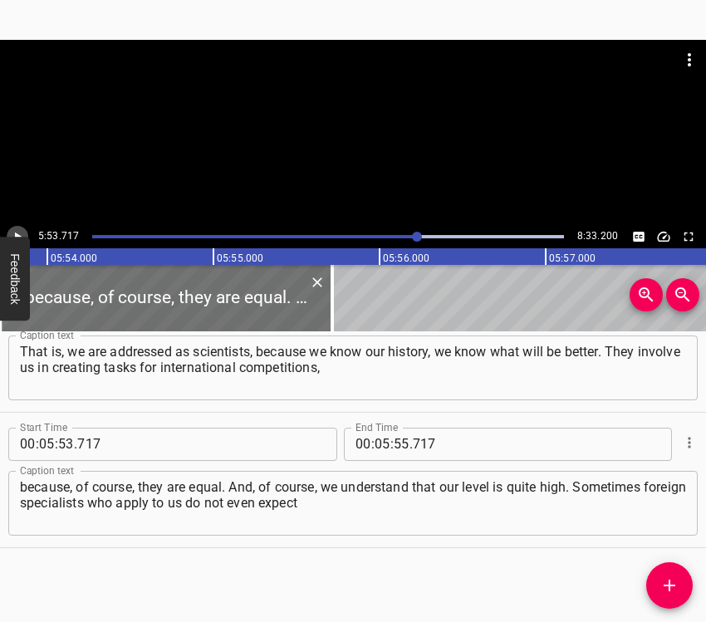
click at [19, 231] on icon "Play/Pause" at bounding box center [17, 236] width 15 height 15
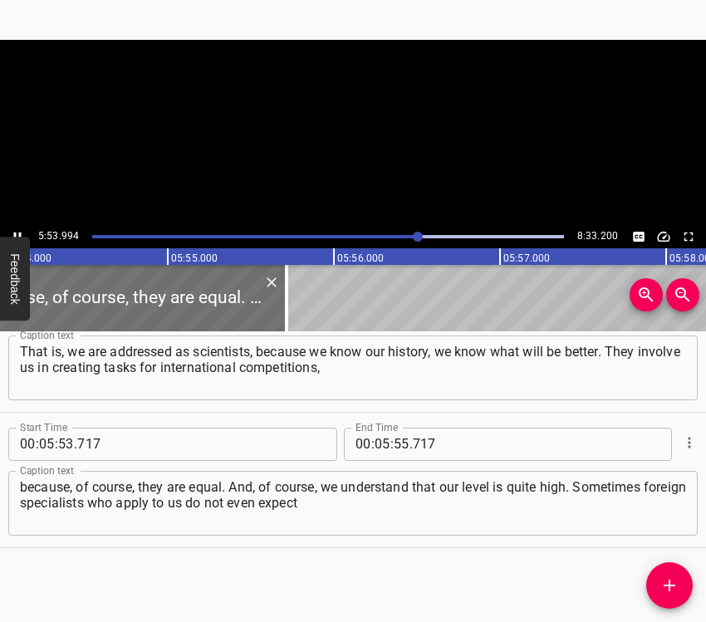
scroll to position [0, 58876]
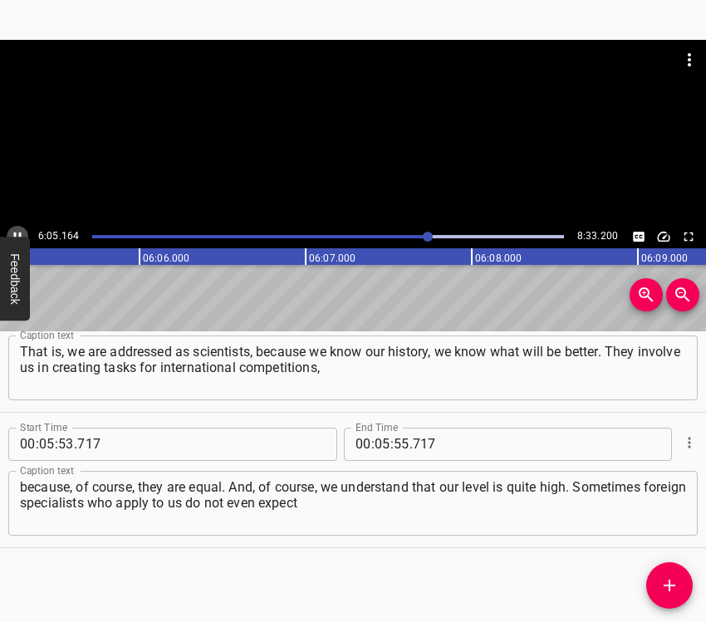
click at [13, 228] on button "Play/Pause" at bounding box center [18, 237] width 22 height 22
click at [12, 233] on icon "Play/Pause" at bounding box center [17, 236] width 15 height 15
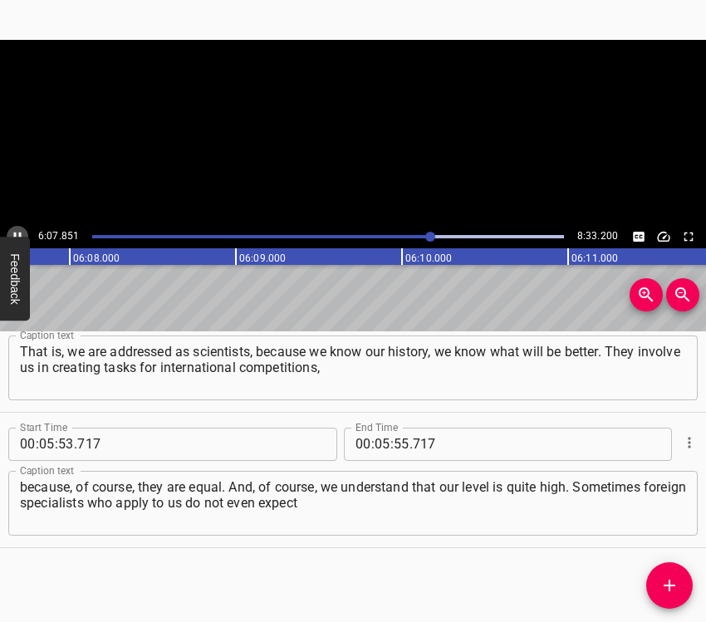
click at [12, 233] on icon "Play/Pause" at bounding box center [17, 236] width 15 height 15
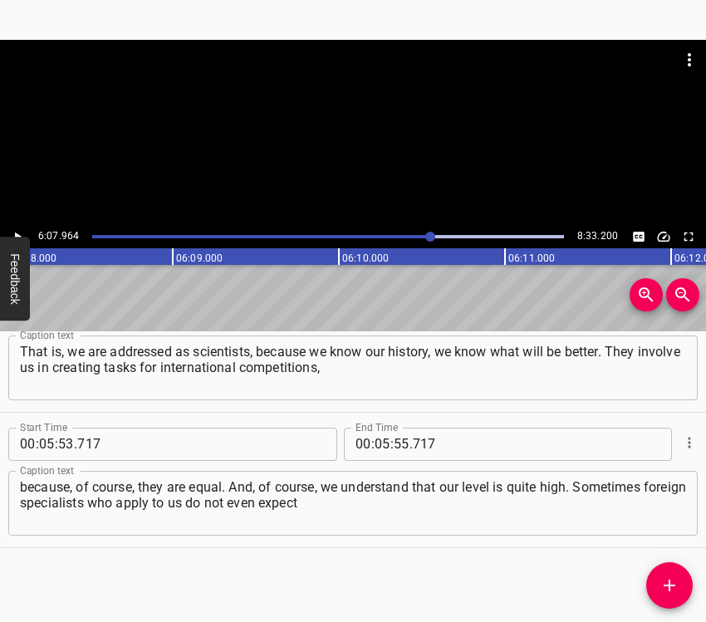
click at [12, 233] on icon "Play/Pause" at bounding box center [17, 236] width 15 height 15
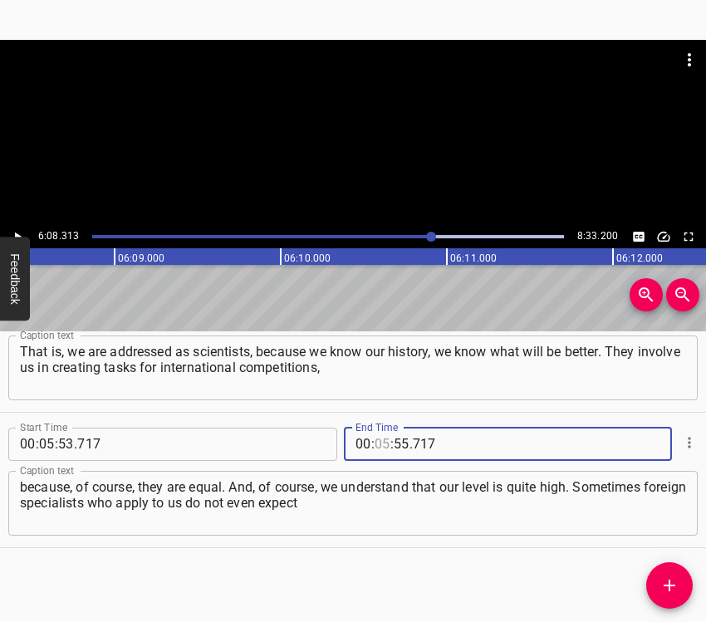
click at [378, 440] on input "number" at bounding box center [383, 444] width 16 height 33
type input "06"
type input "08"
type input "313"
click at [677, 582] on icon "Add Cue" at bounding box center [670, 586] width 20 height 20
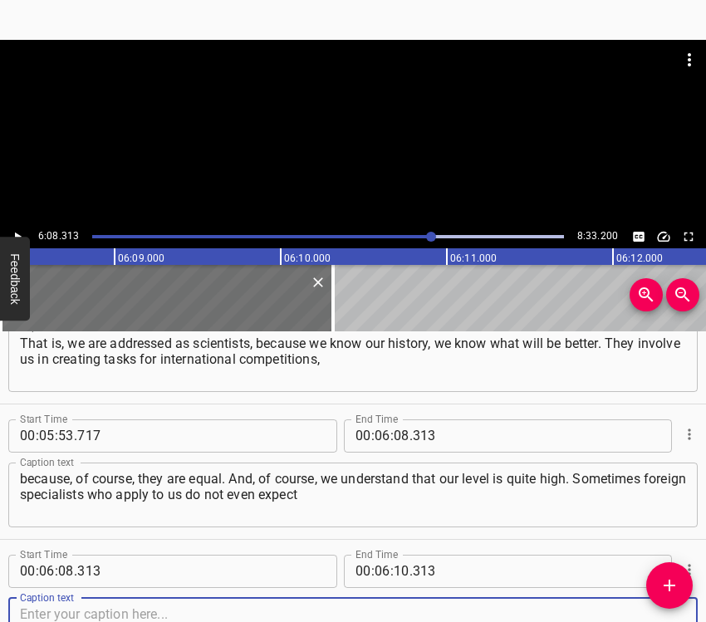
scroll to position [4392, 0]
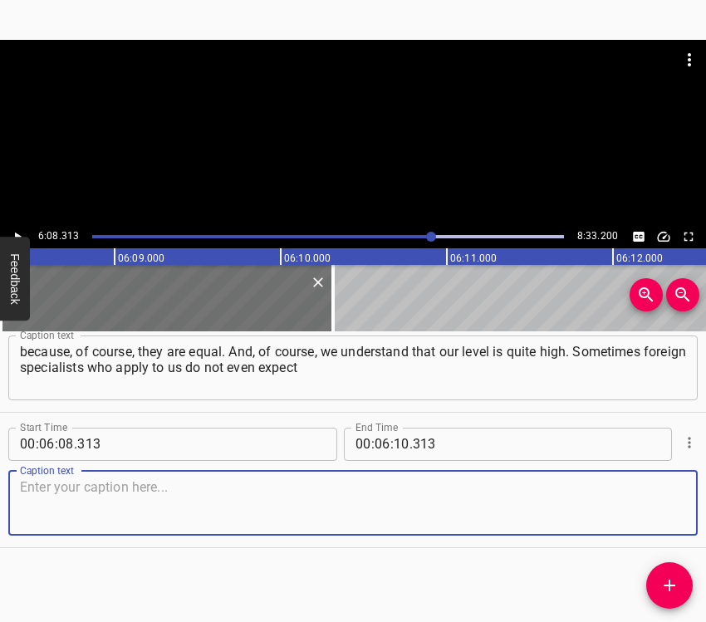
click at [634, 493] on textarea at bounding box center [353, 502] width 666 height 47
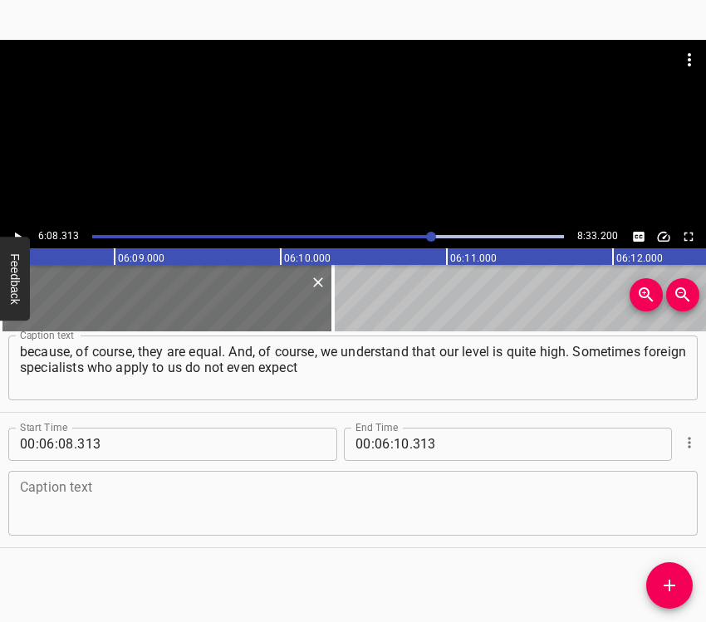
click at [199, 511] on textarea at bounding box center [353, 502] width 666 height 47
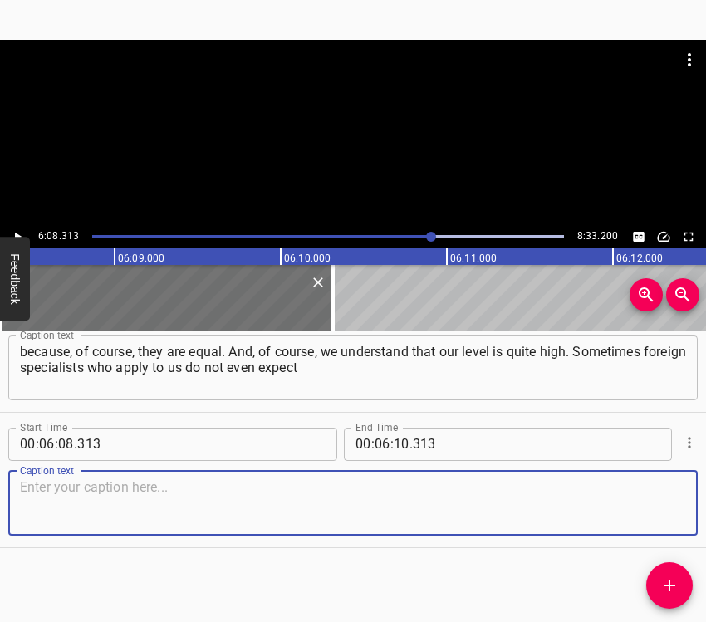
paste textarea "how professionally we and our students can participate in restoration and compe…"
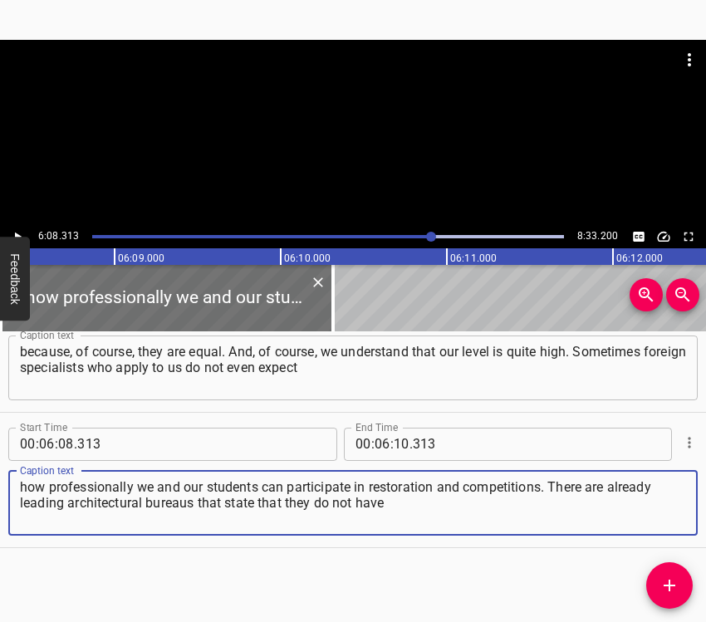
type textarea "how professionally we and our students can participate in restoration and compe…"
click at [17, 228] on button "Play/Pause" at bounding box center [18, 237] width 22 height 22
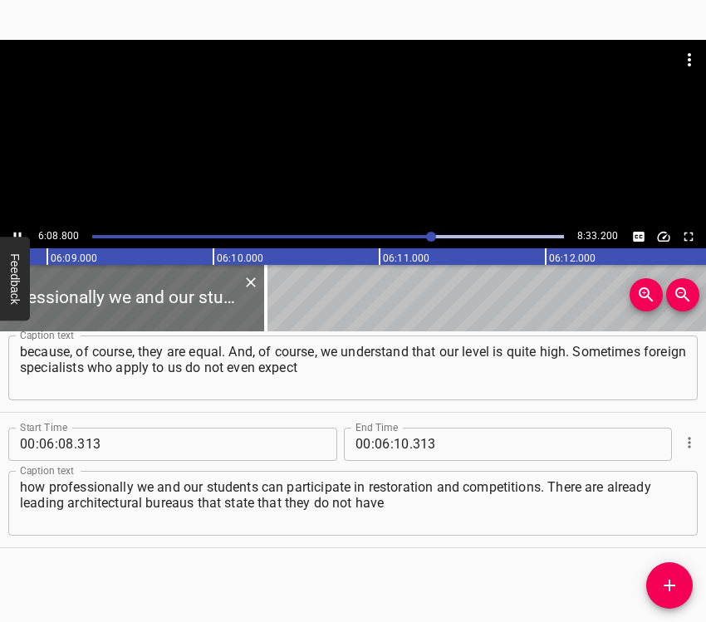
scroll to position [0, 61294]
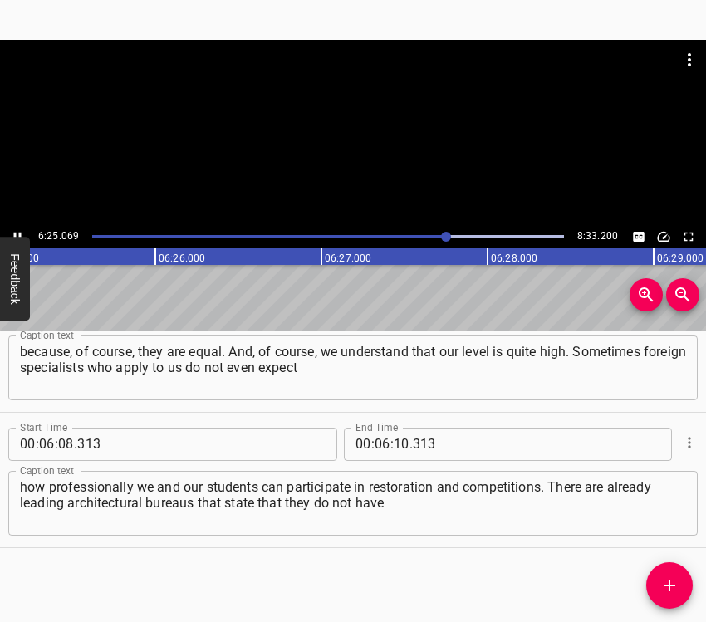
click at [17, 230] on icon "Play/Pause" at bounding box center [17, 236] width 15 height 15
click at [395, 443] on input "number" at bounding box center [402, 444] width 16 height 33
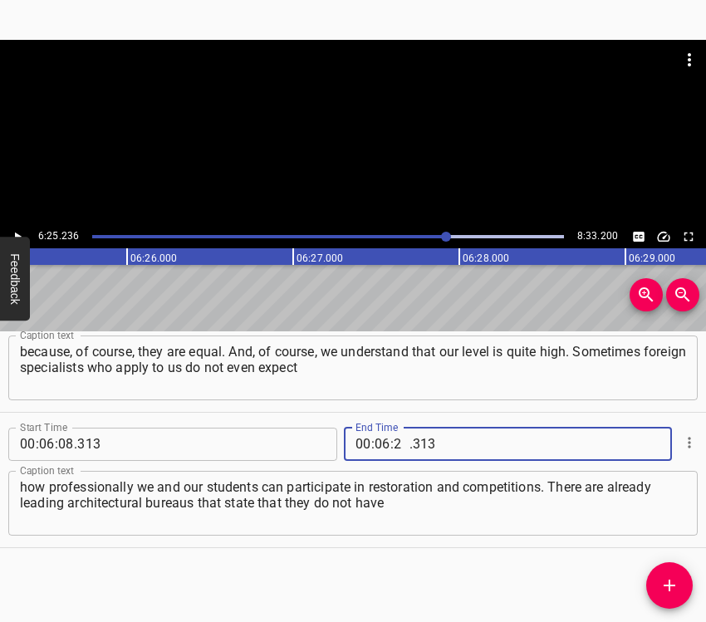
type input "25"
type input "236"
drag, startPoint x: 666, startPoint y: 580, endPoint x: 684, endPoint y: 578, distance: 18.4
click at [666, 581] on icon "Add Cue" at bounding box center [670, 586] width 20 height 20
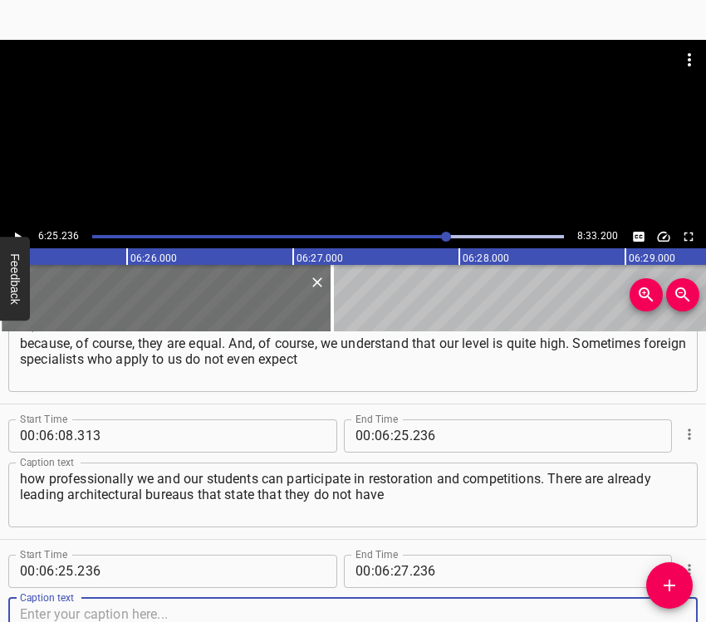
scroll to position [4527, 0]
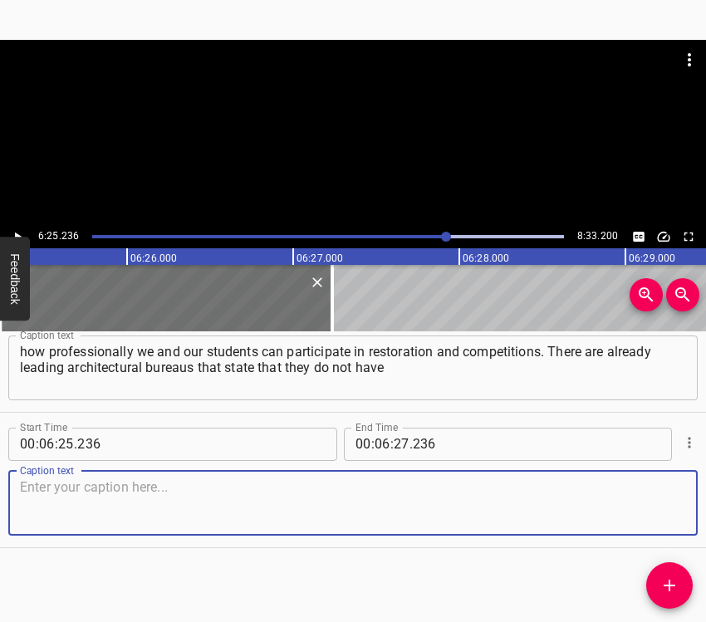
click at [651, 506] on textarea at bounding box center [353, 502] width 666 height 47
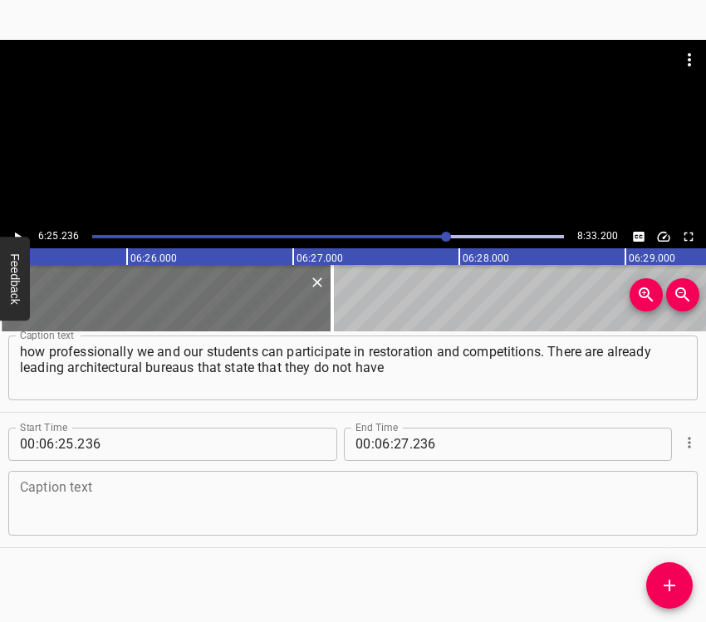
click at [132, 489] on textarea at bounding box center [353, 502] width 666 height 47
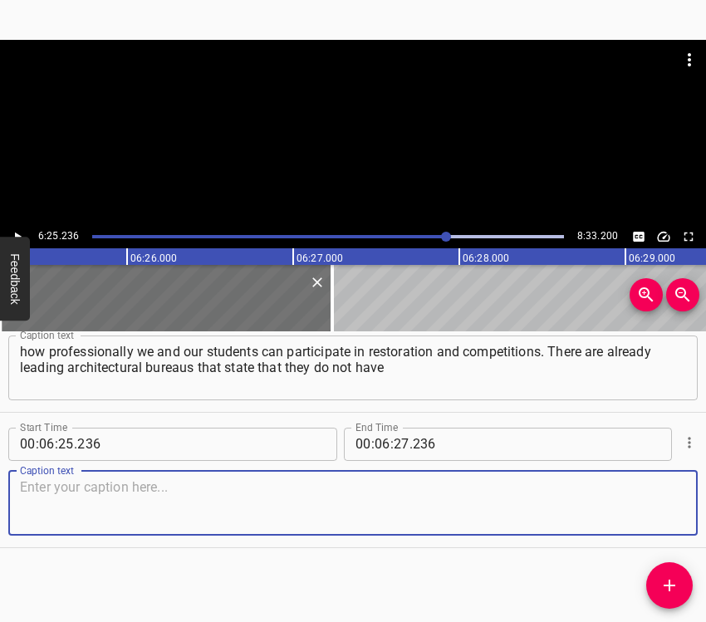
paste textarea "enough specialists-architects. Of course, there will definitely be demand. Ther…"
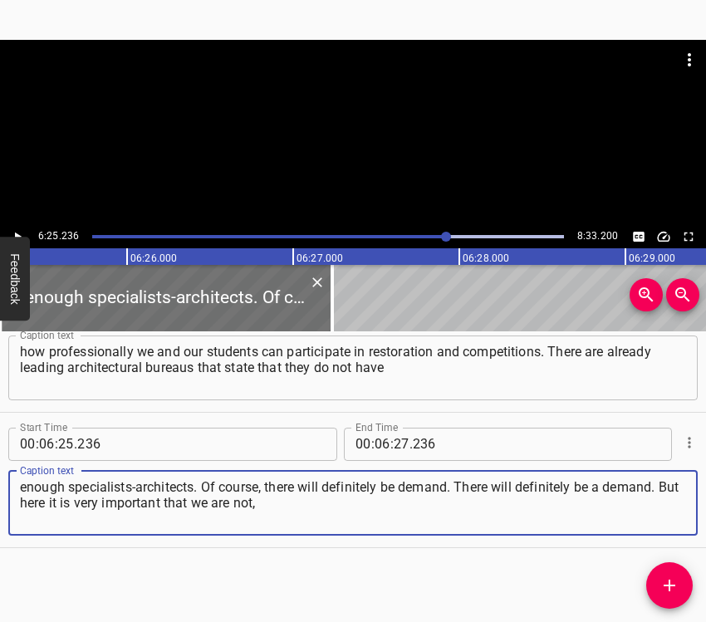
type textarea "enough specialists-architects. Of course, there will definitely be demand. Ther…"
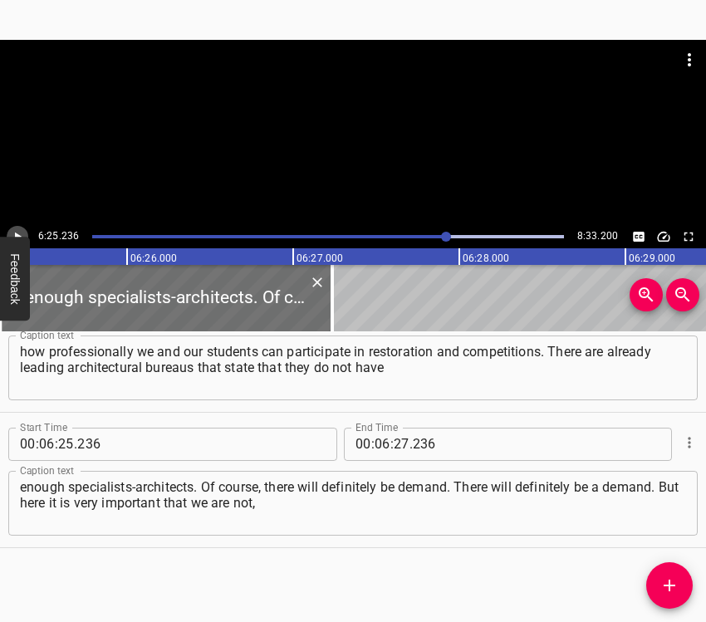
click at [18, 231] on icon "Play/Pause" at bounding box center [17, 236] width 15 height 15
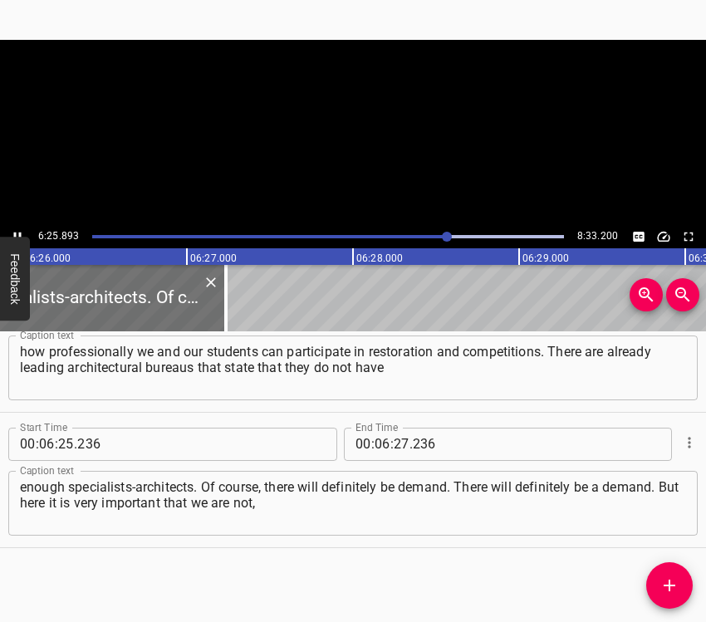
scroll to position [0, 64135]
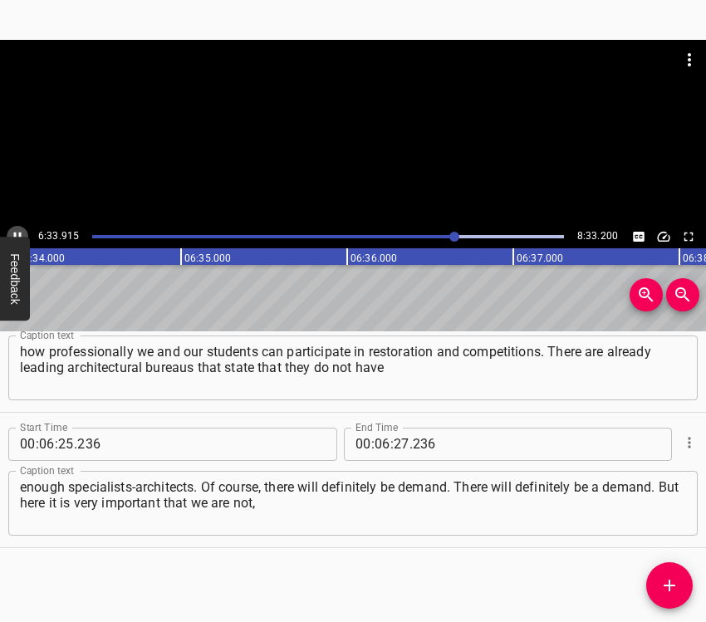
click at [18, 230] on icon "Play/Pause" at bounding box center [17, 236] width 15 height 15
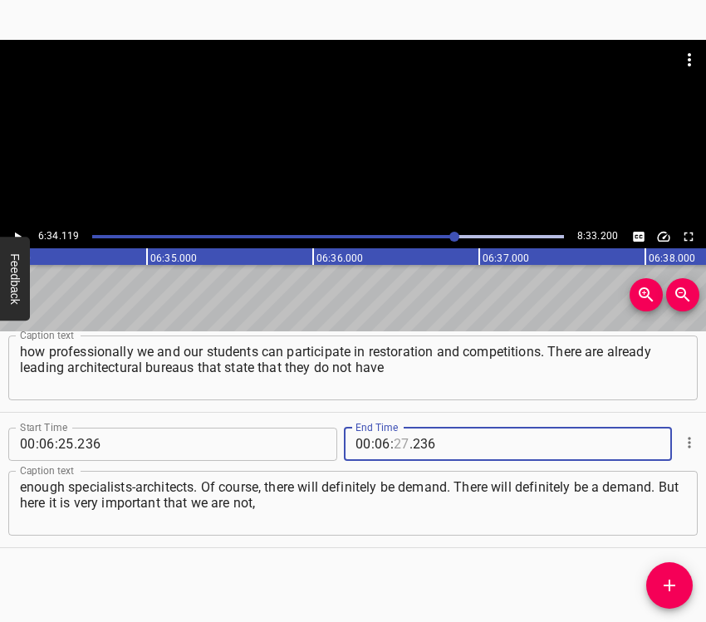
click at [396, 445] on input "number" at bounding box center [402, 444] width 16 height 33
type input "34"
type input "119"
click at [666, 583] on icon "Add Cue" at bounding box center [670, 586] width 20 height 20
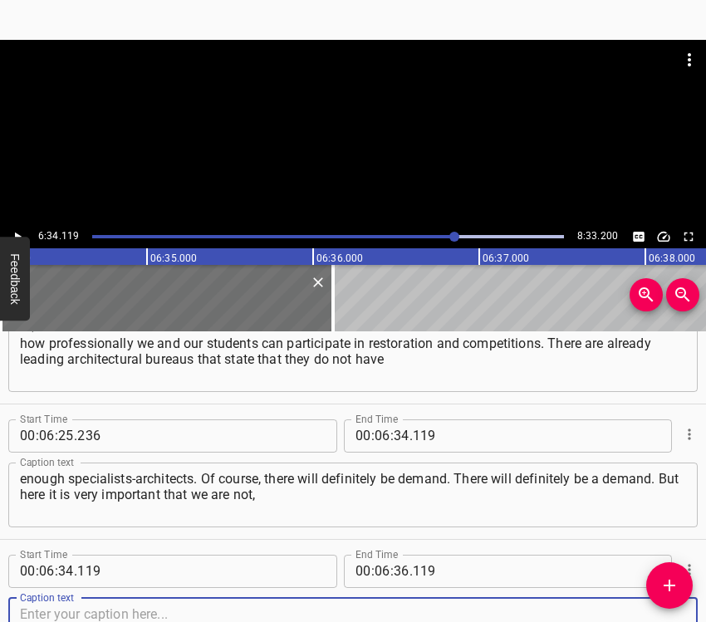
scroll to position [4663, 0]
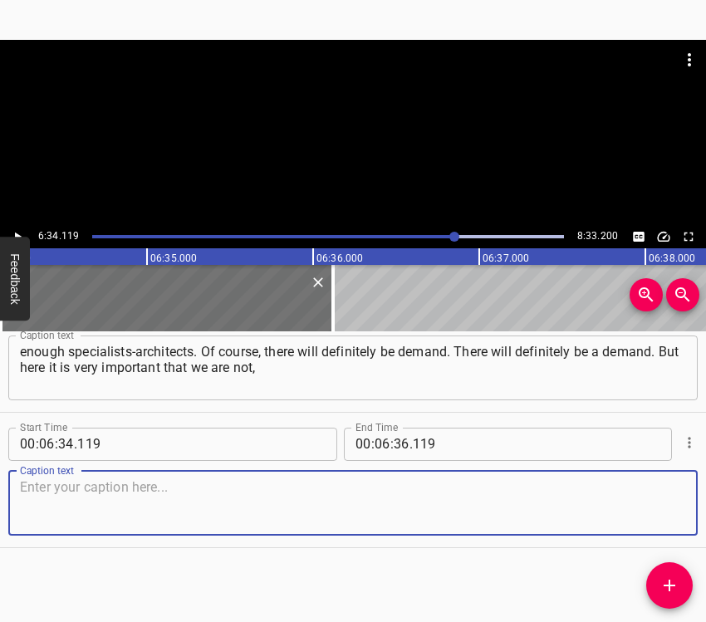
click at [652, 496] on textarea at bounding box center [353, 502] width 666 height 47
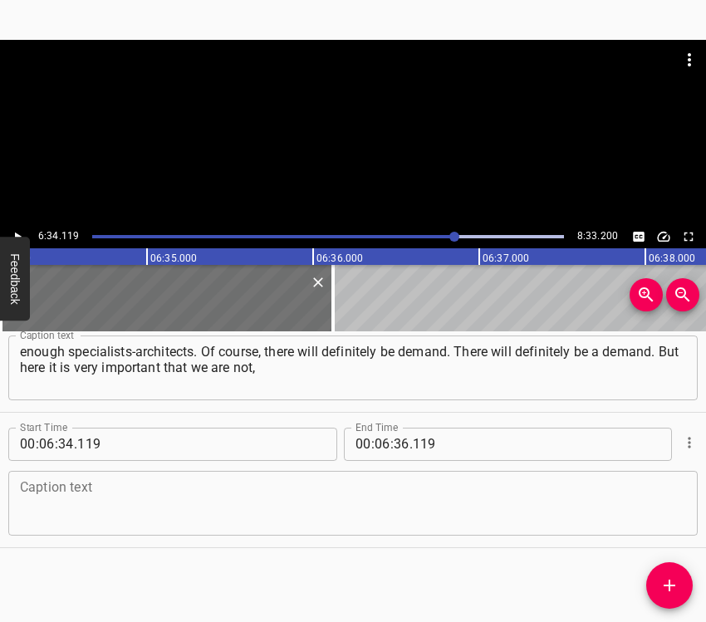
click at [106, 500] on textarea at bounding box center [353, 502] width 666 height 47
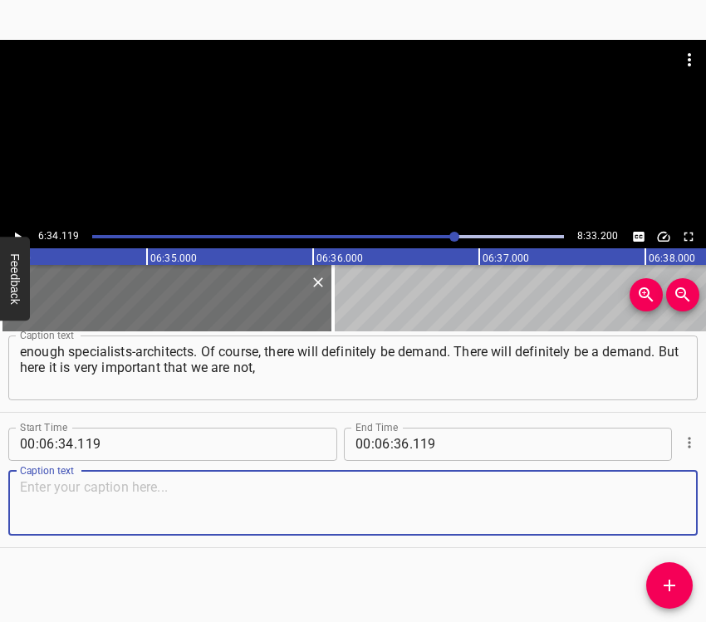
paste textarea "I will tell you honestly, just performers of some foreign specialists. We shoul…"
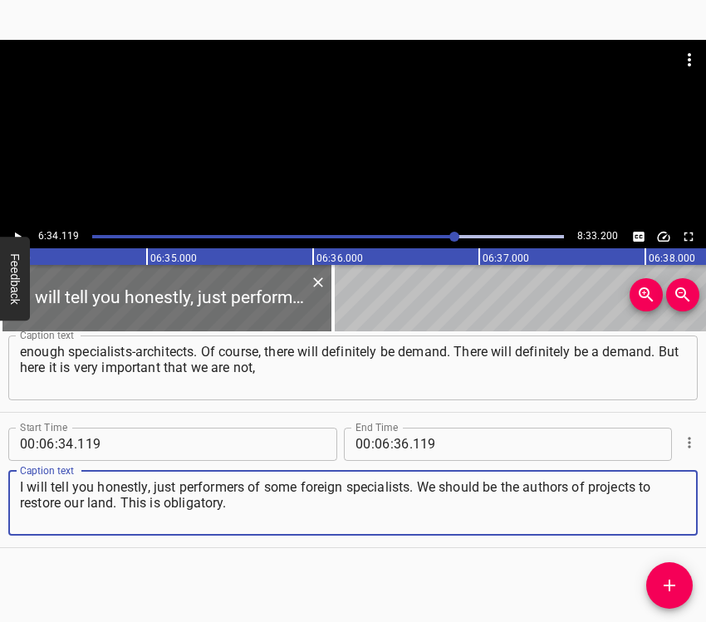
type textarea "I will tell you honestly, just performers of some foreign specialists. We shoul…"
click at [17, 230] on icon "Play/Pause" at bounding box center [17, 236] width 15 height 15
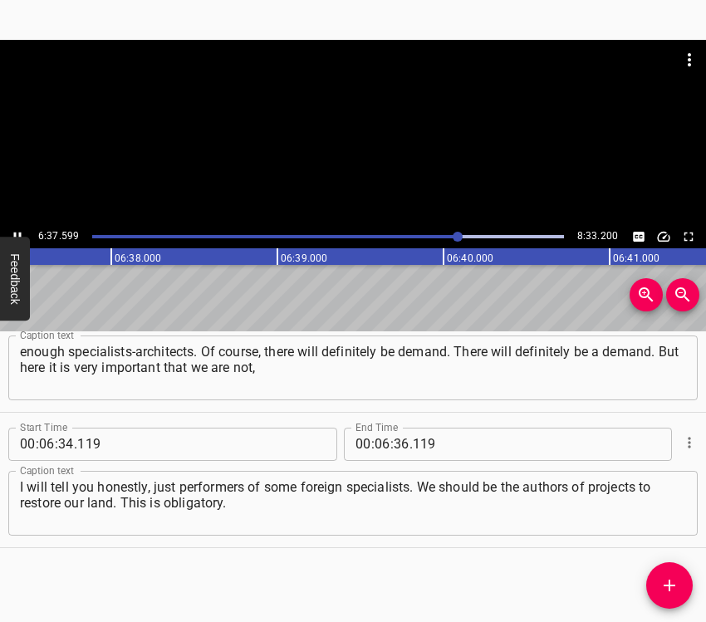
scroll to position [0, 66080]
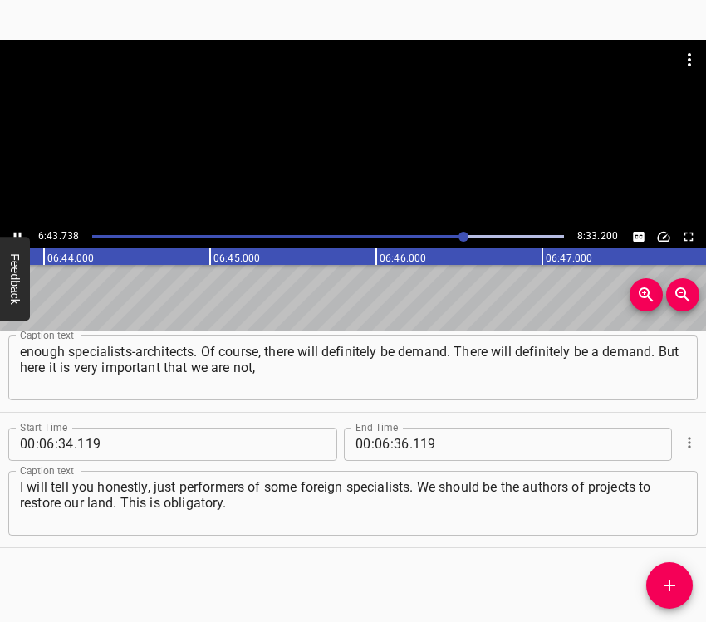
drag, startPoint x: 16, startPoint y: 232, endPoint x: 57, endPoint y: 247, distance: 43.4
click at [17, 229] on icon "Play/Pause" at bounding box center [17, 236] width 15 height 15
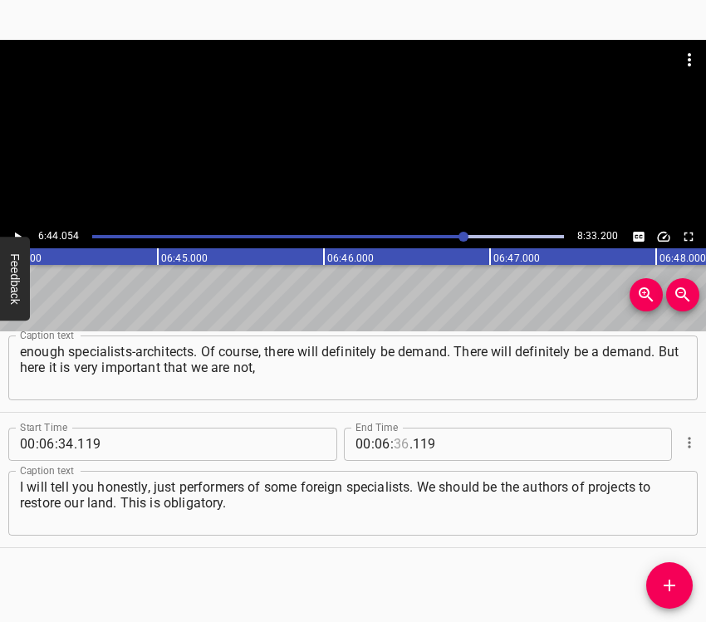
click at [394, 450] on input "number" at bounding box center [402, 444] width 16 height 33
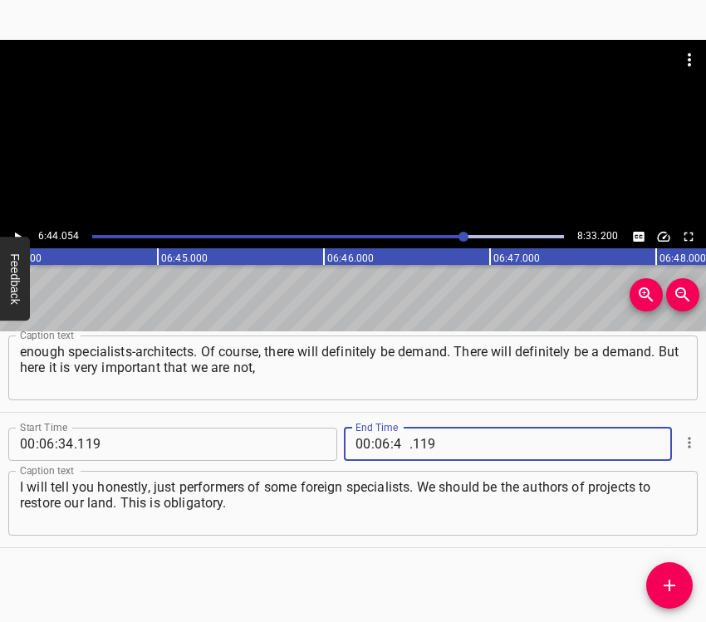
type input "44"
type input "054"
click at [673, 585] on icon "Add Cue" at bounding box center [670, 586] width 12 height 12
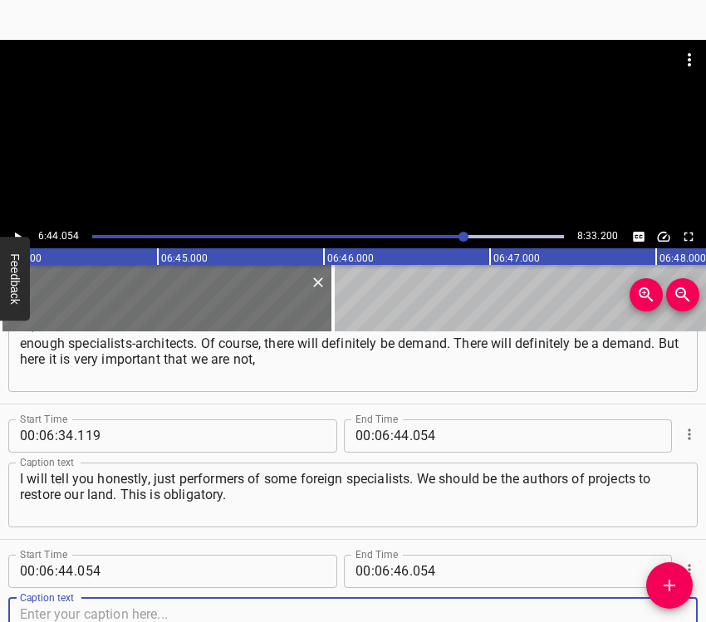
scroll to position [4798, 0]
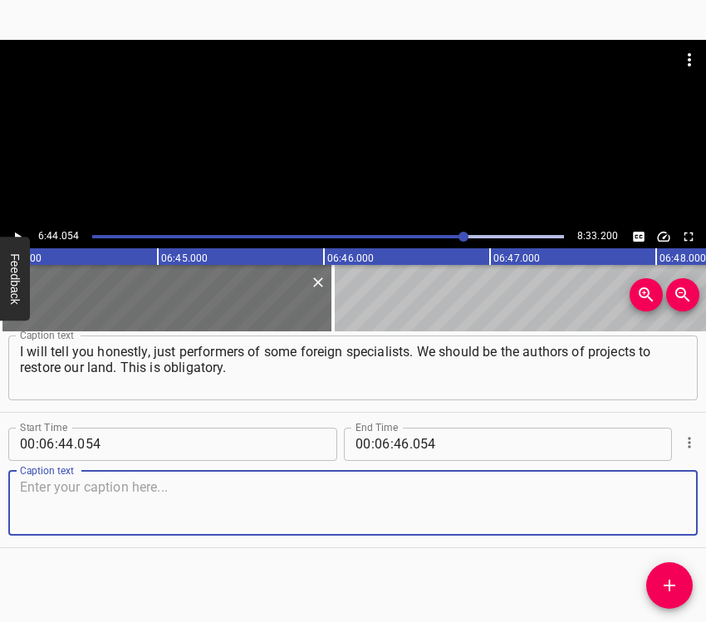
click at [663, 508] on textarea at bounding box center [353, 502] width 666 height 47
click at [46, 519] on textarea at bounding box center [353, 502] width 666 height 47
paste textarea "And we must be ready for this right now. We need to win with specific technique…"
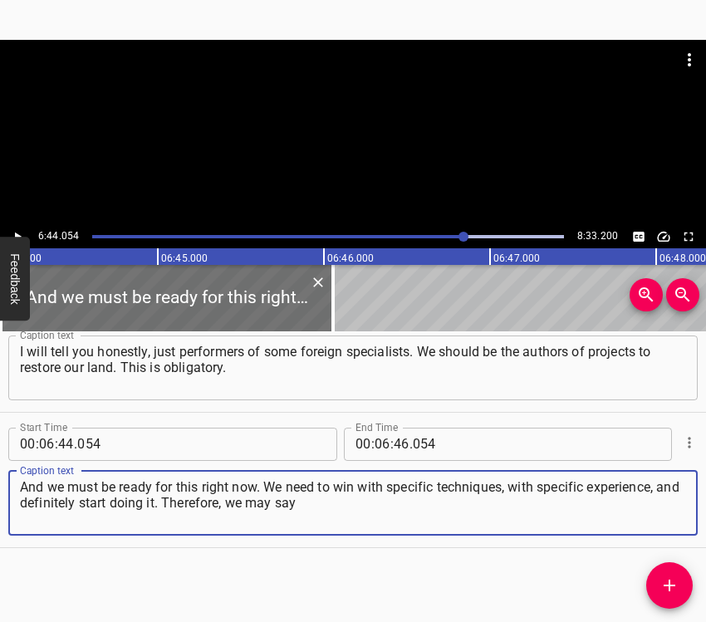
type textarea "And we must be ready for this right now. We need to win with specific technique…"
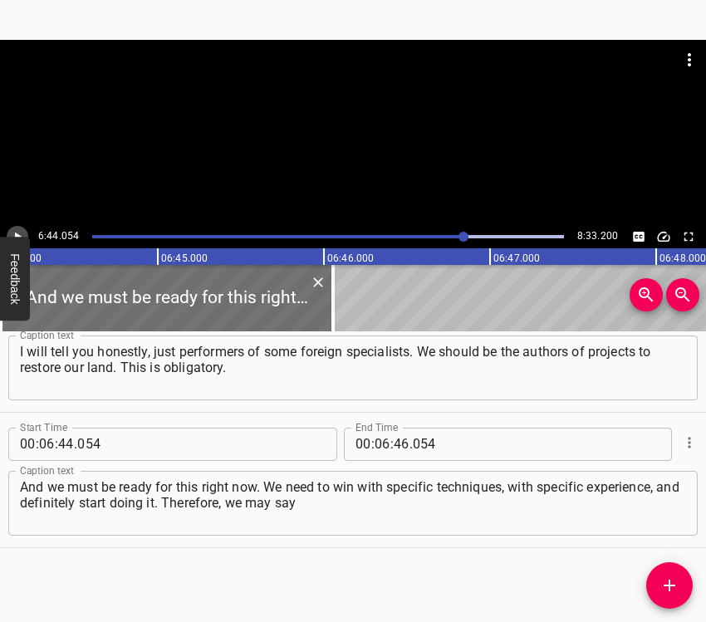
click at [19, 234] on icon "Play/Pause" at bounding box center [17, 236] width 15 height 15
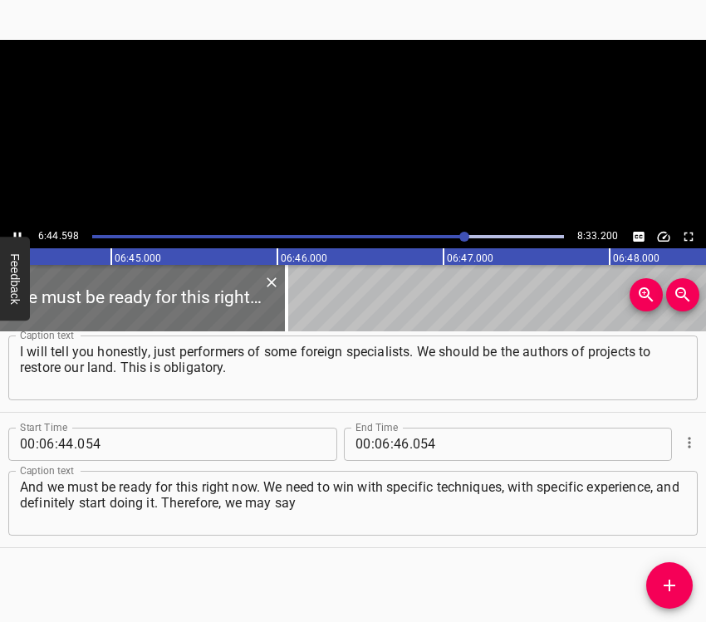
scroll to position [0, 67235]
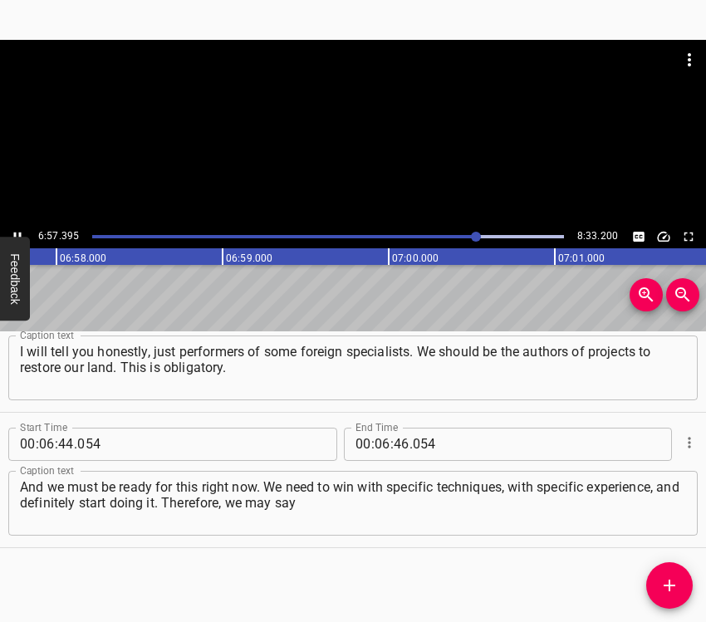
click at [16, 232] on icon "Play/Pause" at bounding box center [17, 236] width 15 height 15
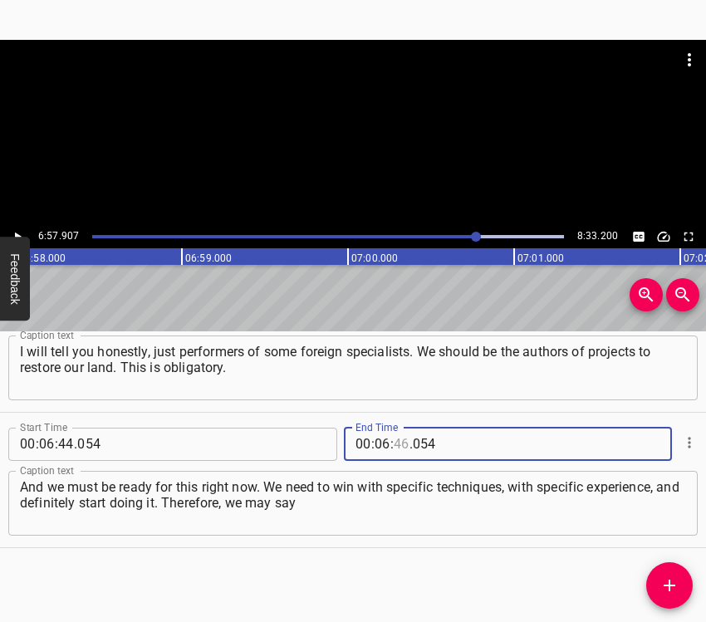
drag, startPoint x: 395, startPoint y: 443, endPoint x: 409, endPoint y: 437, distance: 15.3
click at [398, 446] on input "number" at bounding box center [402, 444] width 16 height 33
type input "57"
type input "907"
click at [671, 582] on icon "Add Cue" at bounding box center [670, 586] width 20 height 20
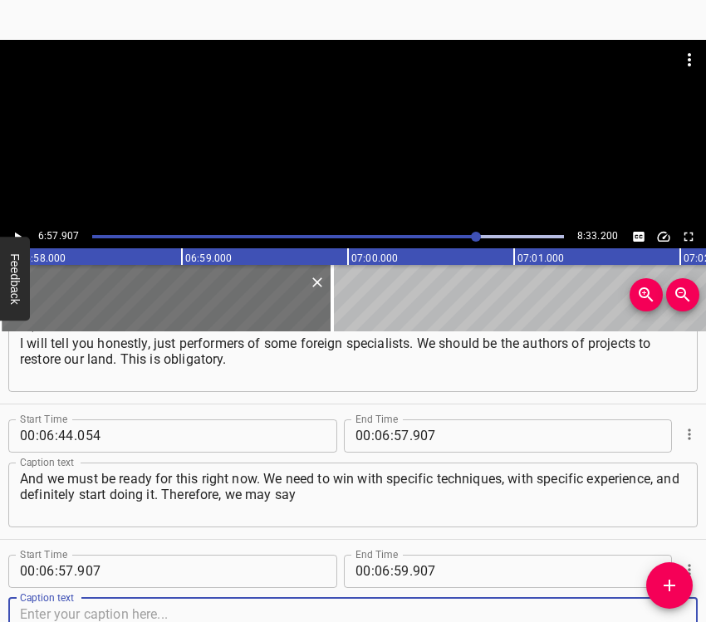
scroll to position [4934, 0]
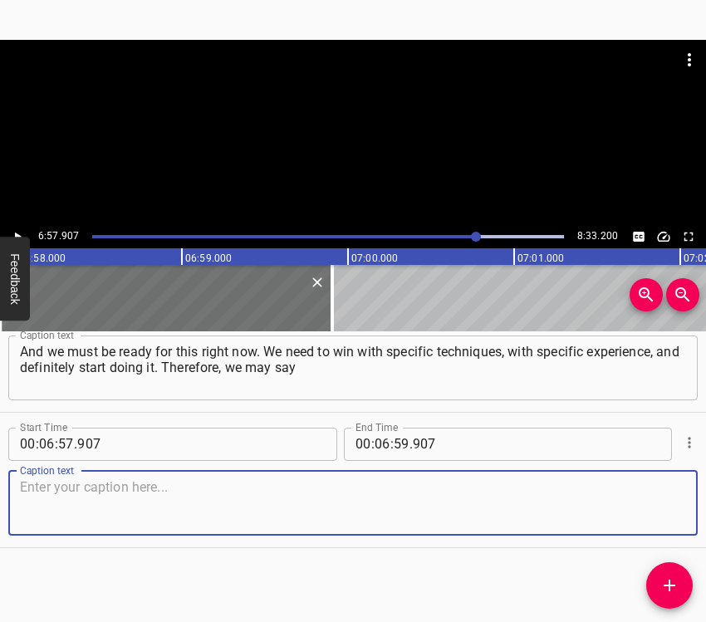
drag, startPoint x: 655, startPoint y: 514, endPoint x: 706, endPoint y: 487, distance: 57.2
click at [655, 512] on textarea at bounding box center [353, 502] width 666 height 47
click at [99, 499] on textarea at bounding box center [353, 502] width 666 height 47
paste textarea "that most projects should be created right now, and this is being done now. The…"
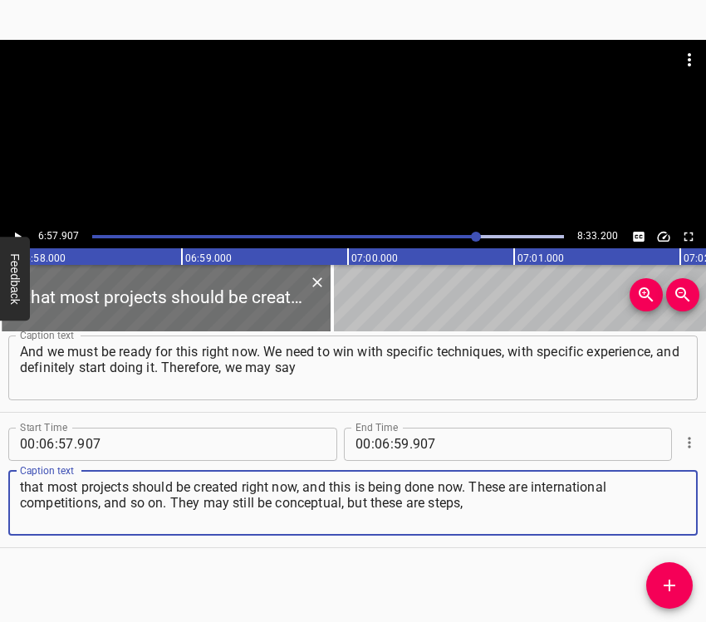
type textarea "that most projects should be created right now, and this is being done now. The…"
click at [14, 230] on icon "Play/Pause" at bounding box center [17, 236] width 15 height 15
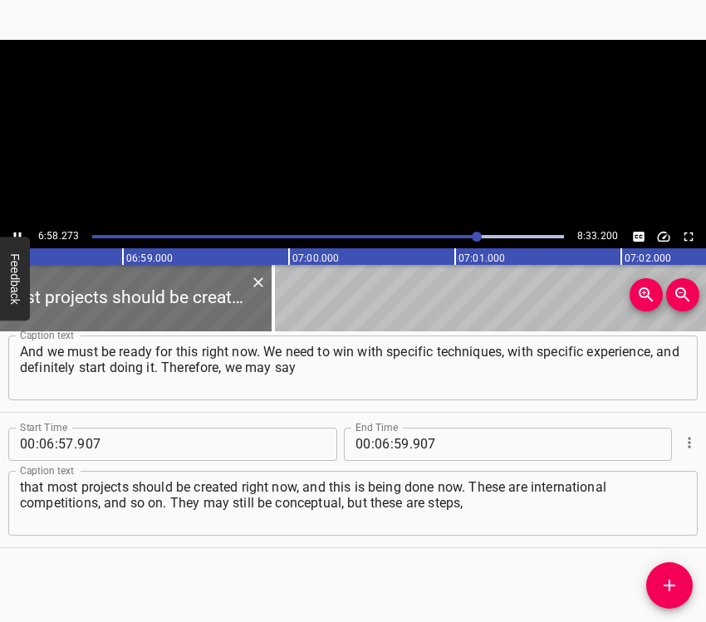
scroll to position [0, 69557]
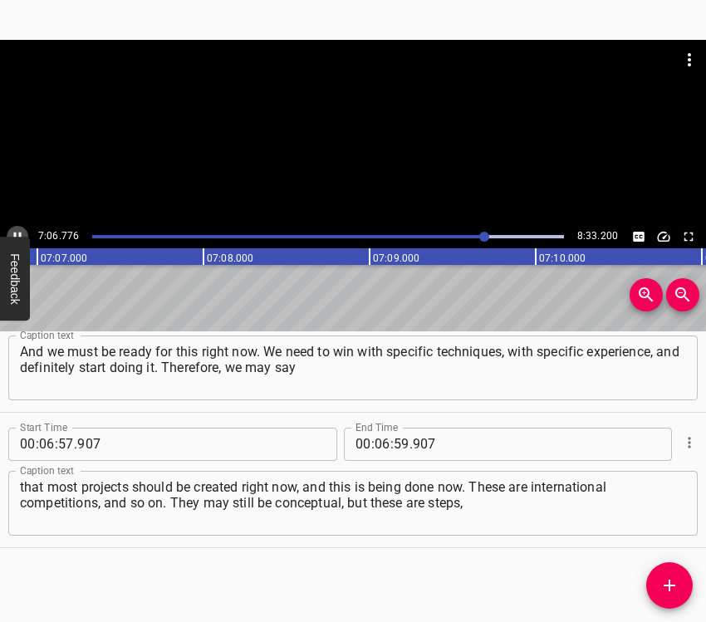
click at [16, 231] on icon "Play/Pause" at bounding box center [17, 236] width 15 height 15
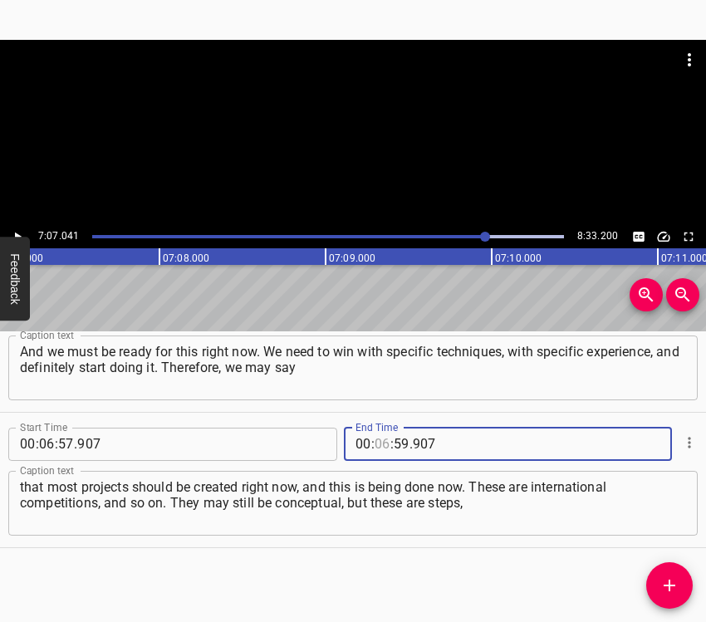
click at [380, 440] on input "number" at bounding box center [383, 444] width 16 height 33
type input "07"
type input "041"
click at [685, 579] on span "Add Cue" at bounding box center [670, 586] width 47 height 20
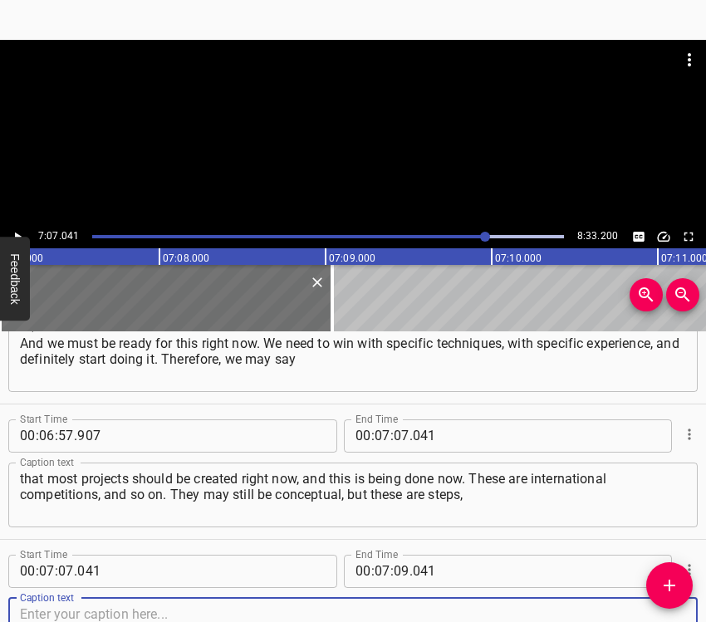
scroll to position [5069, 0]
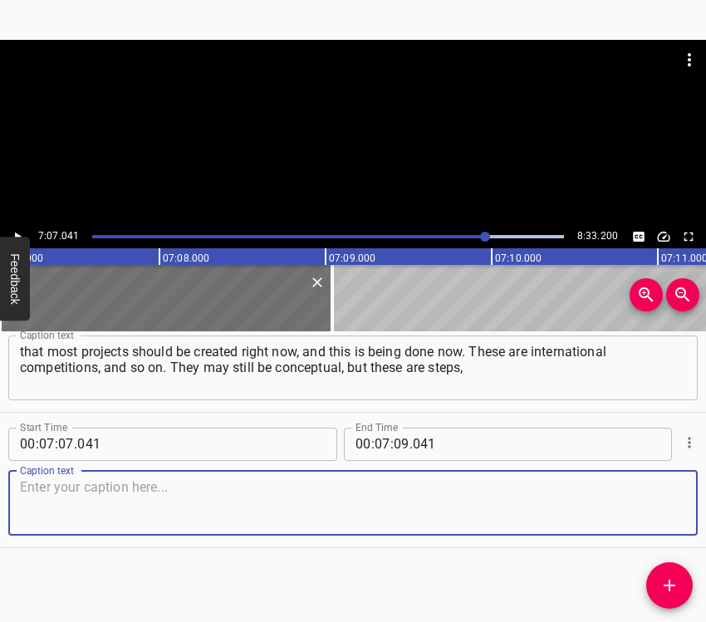
click at [642, 500] on textarea at bounding box center [353, 502] width 666 height 47
click at [200, 519] on textarea at bounding box center [353, 502] width 666 height 47
paste textarea "very powerful steps. And these are steps [together] with our young people, with…"
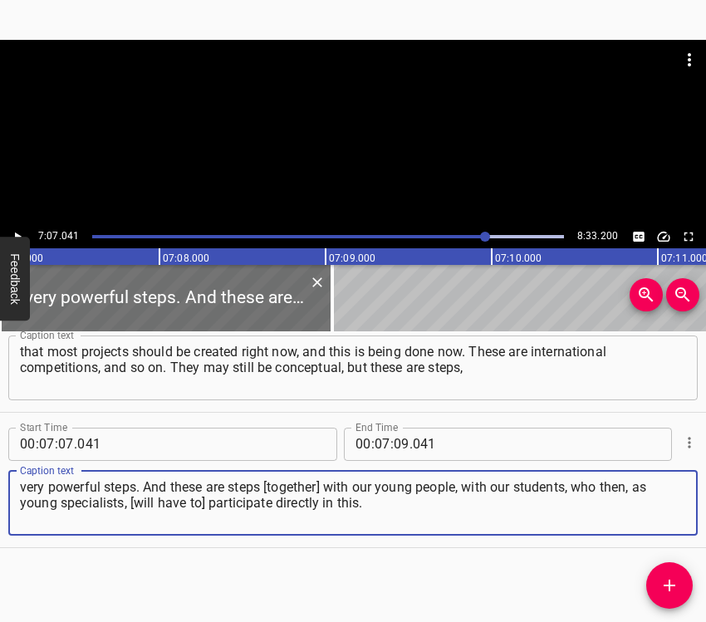
type textarea "very powerful steps. And these are steps [together] with our young people, with…"
click at [18, 234] on icon "Play/Pause" at bounding box center [17, 236] width 15 height 15
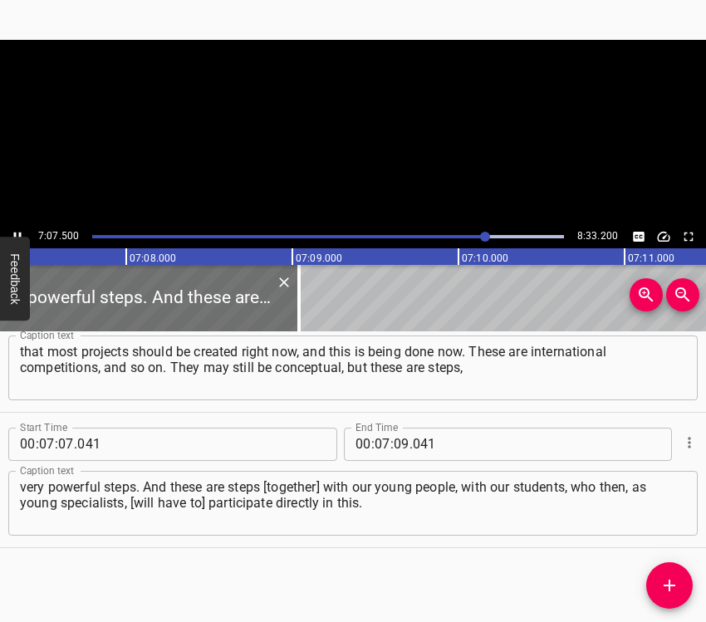
scroll to position [0, 71050]
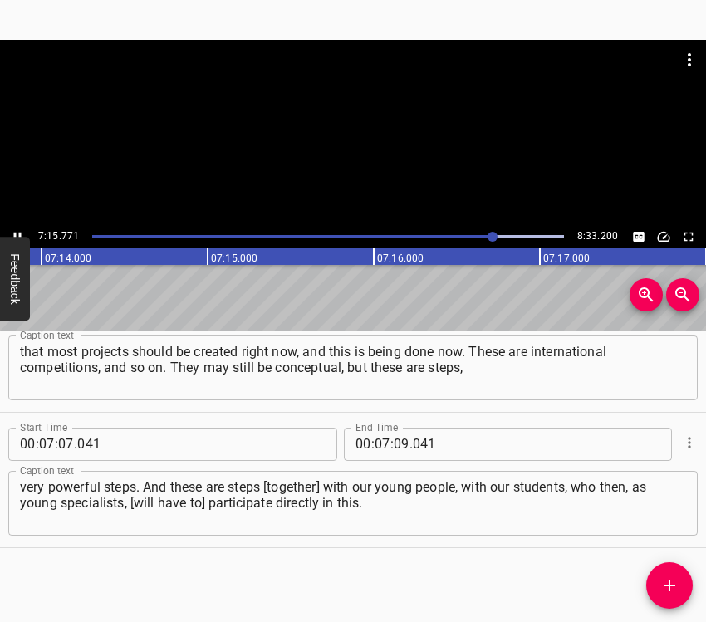
click at [13, 233] on icon "Play/Pause" at bounding box center [17, 236] width 15 height 15
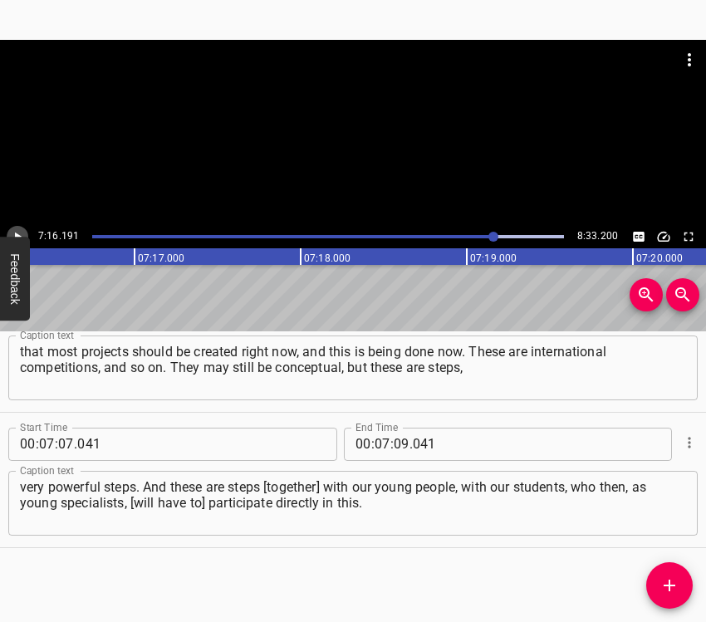
click at [13, 233] on icon "Play/Pause" at bounding box center [17, 236] width 15 height 15
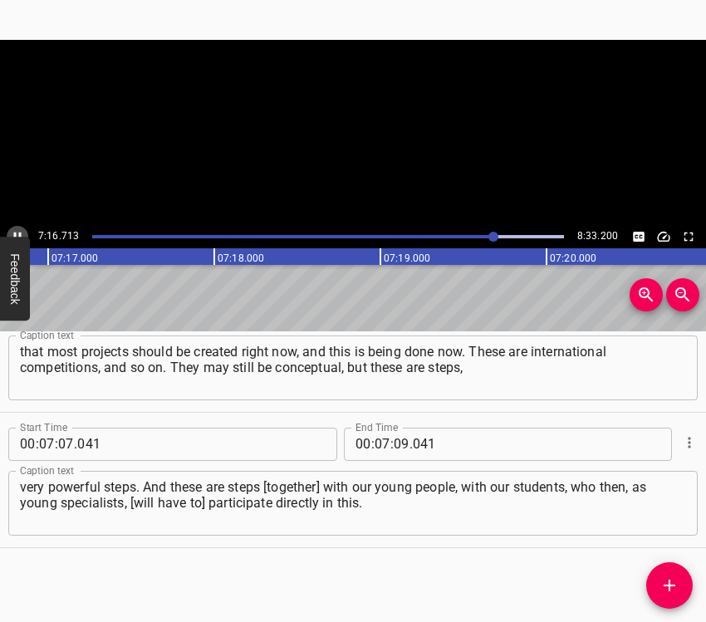
click at [13, 233] on icon "Play/Pause" at bounding box center [17, 236] width 15 height 15
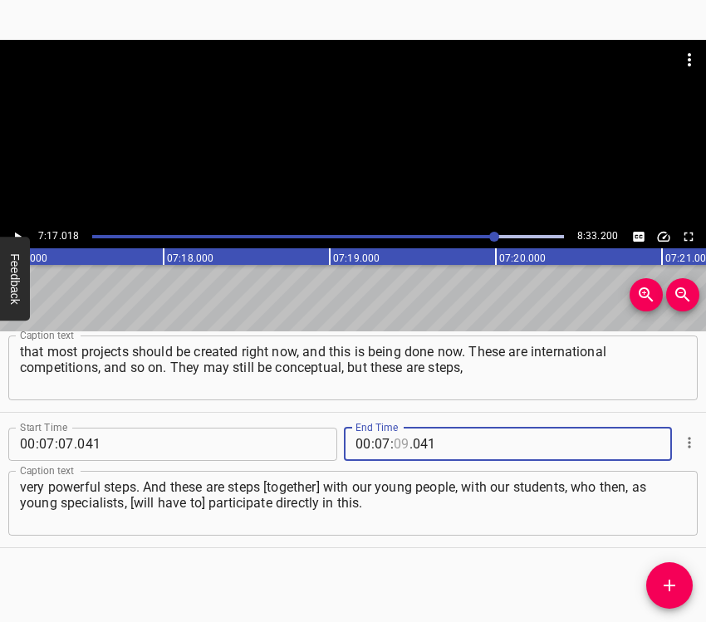
click at [394, 438] on input "number" at bounding box center [402, 444] width 16 height 33
type input "17"
type input "018"
click at [671, 578] on icon "Add Cue" at bounding box center [670, 586] width 20 height 20
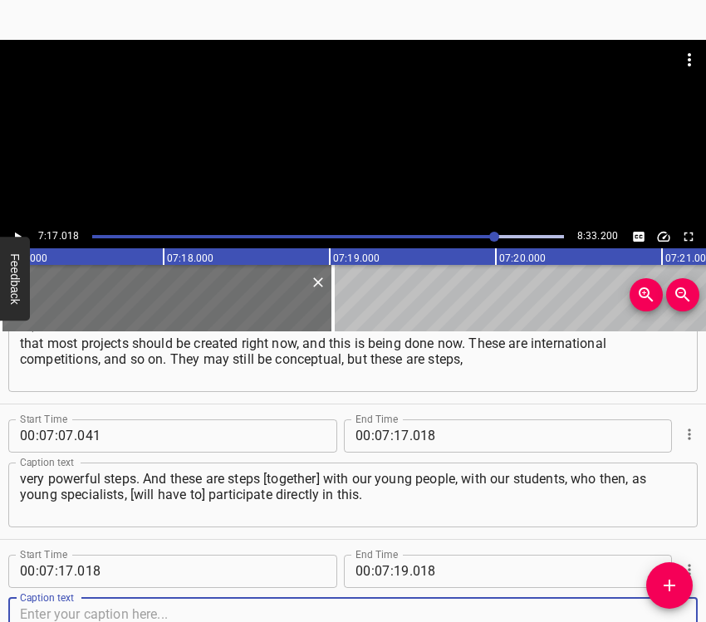
scroll to position [5205, 0]
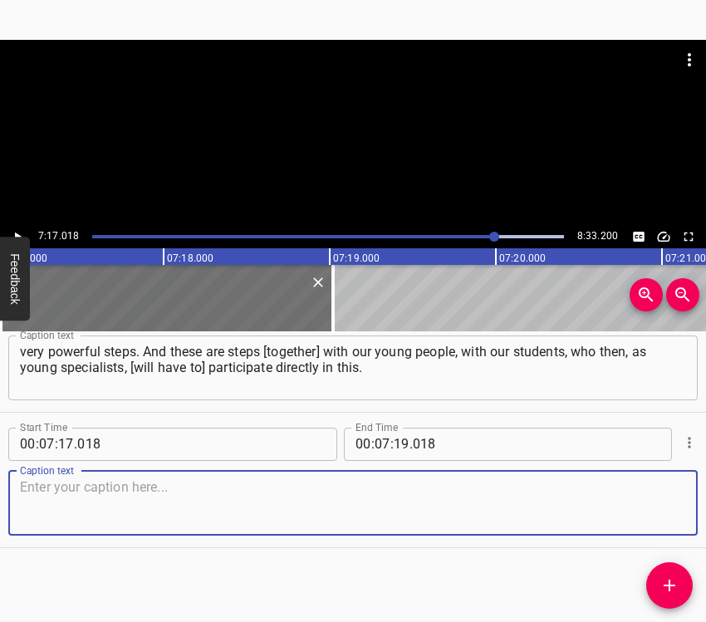
drag, startPoint x: 660, startPoint y: 507, endPoint x: 684, endPoint y: 494, distance: 27.1
click at [660, 504] on textarea at bounding box center [353, 502] width 666 height 47
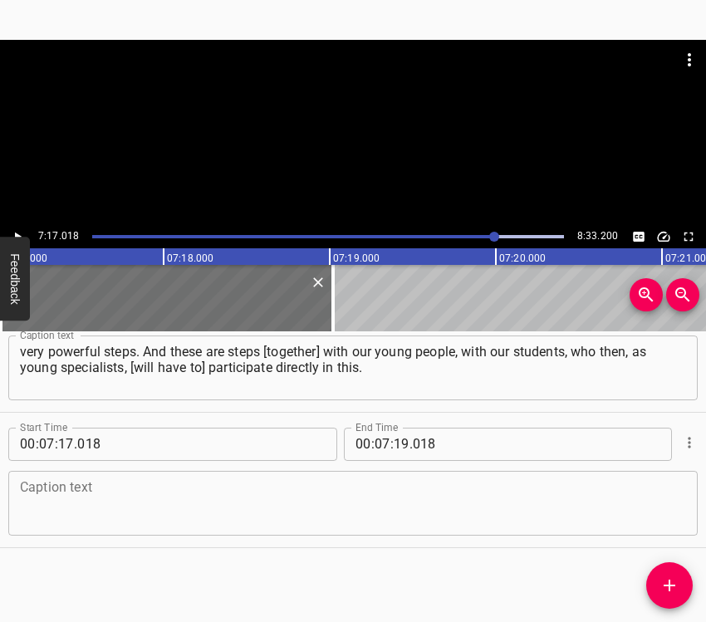
click at [113, 485] on textarea at bounding box center [353, 502] width 666 height 47
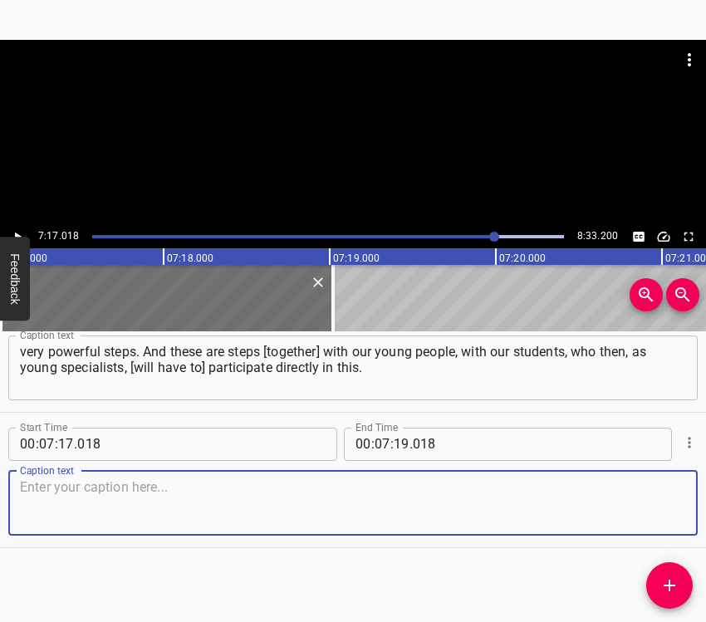
paste textarea "Yes, we must win with ready-made solutions. But, in addition to the fact that w…"
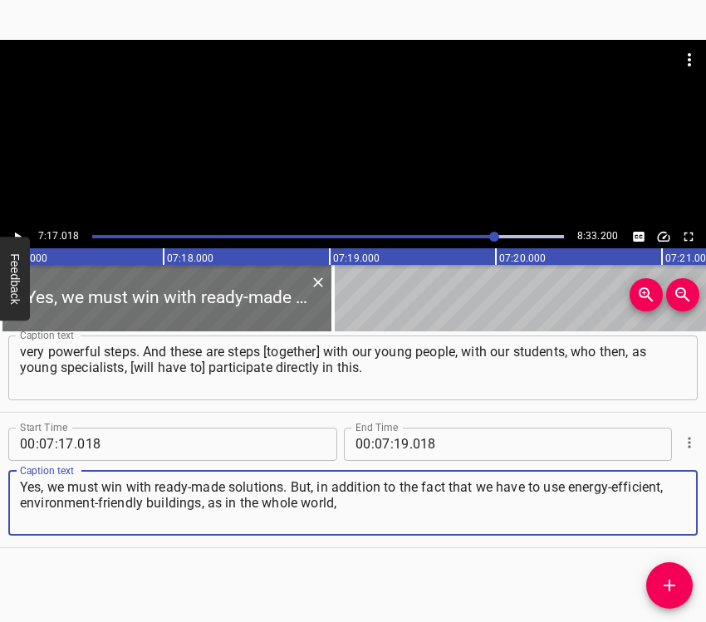
type textarea "Yes, we must win with ready-made solutions. But, in addition to the fact that w…"
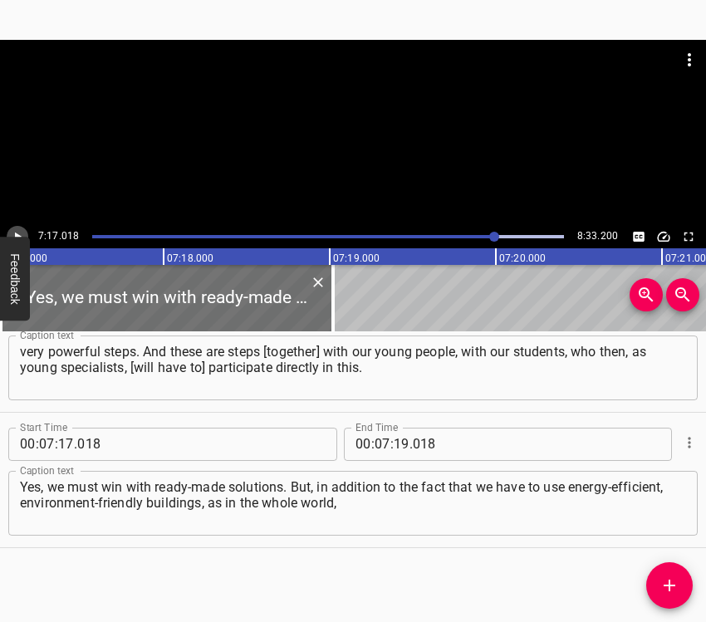
click at [22, 234] on icon "Play/Pause" at bounding box center [17, 236] width 15 height 15
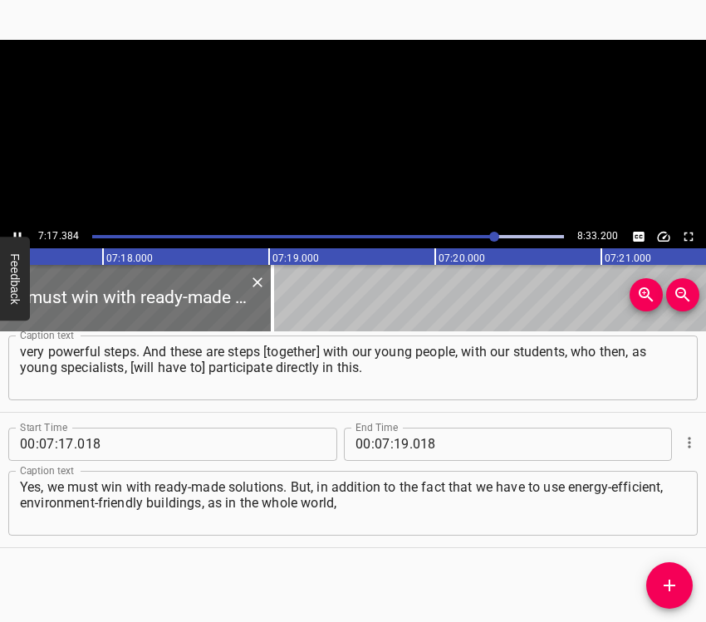
scroll to position [0, 72734]
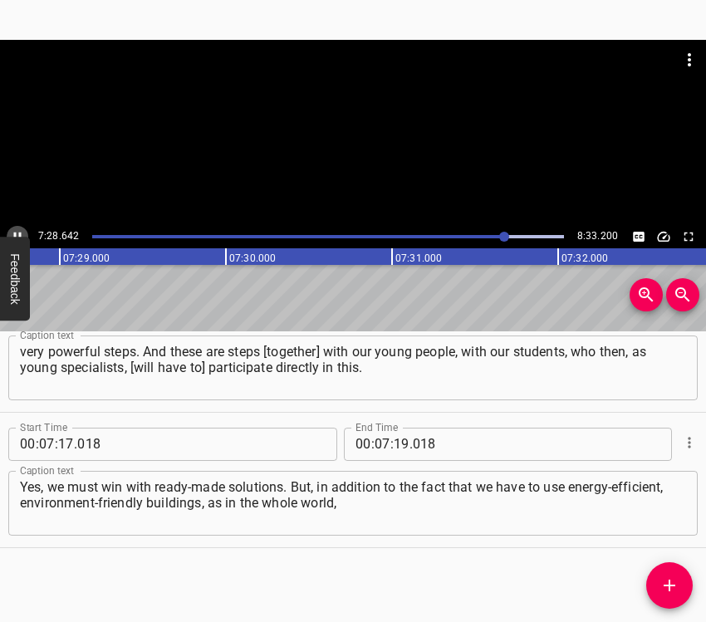
click at [17, 235] on icon "Play/Pause" at bounding box center [17, 236] width 15 height 15
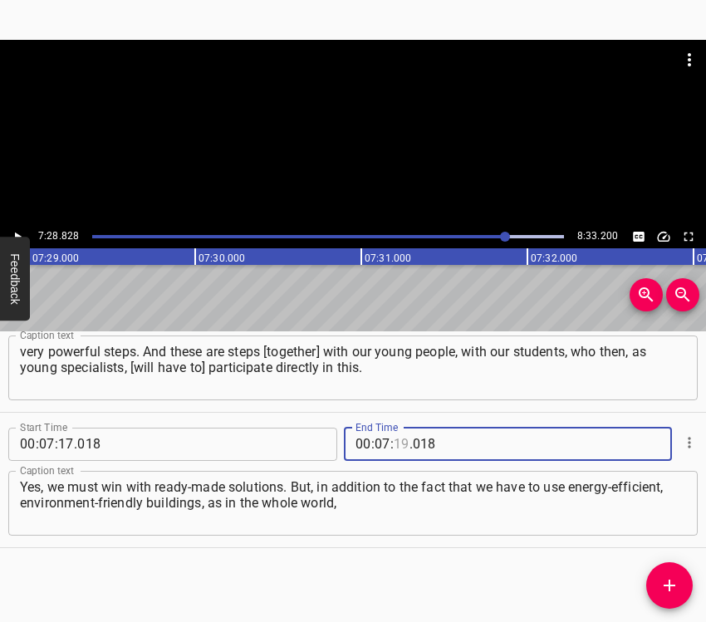
click at [398, 441] on input "number" at bounding box center [402, 444] width 16 height 33
type input "28"
type input "828"
click at [673, 585] on icon "Add Cue" at bounding box center [670, 586] width 12 height 12
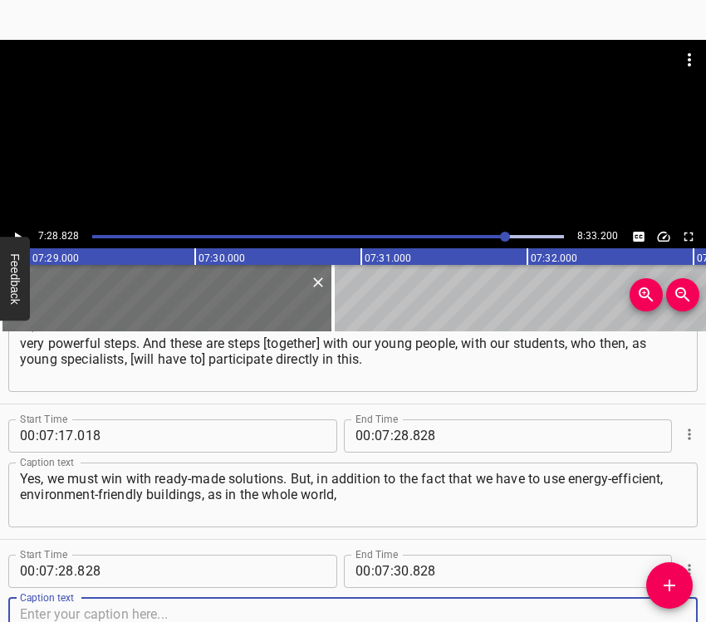
scroll to position [5340, 0]
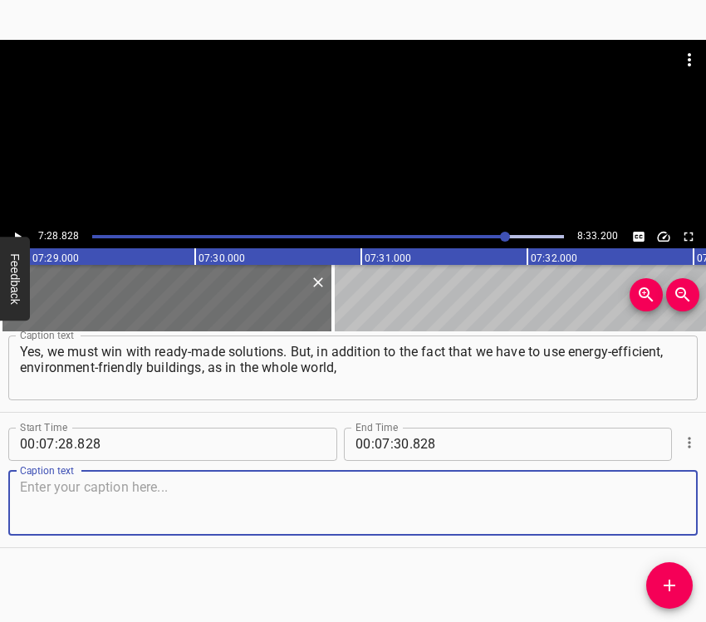
click at [653, 499] on textarea at bounding box center [353, 502] width 666 height 47
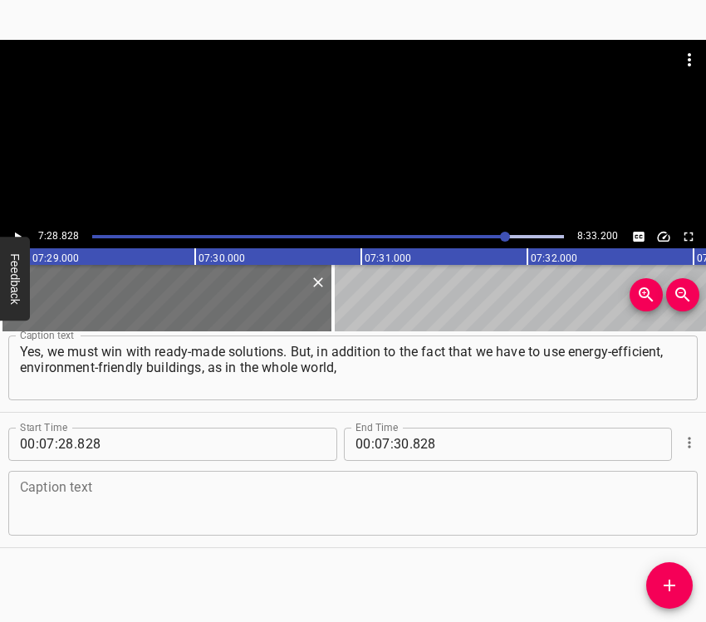
click at [253, 495] on textarea at bounding box center [353, 502] width 666 height 47
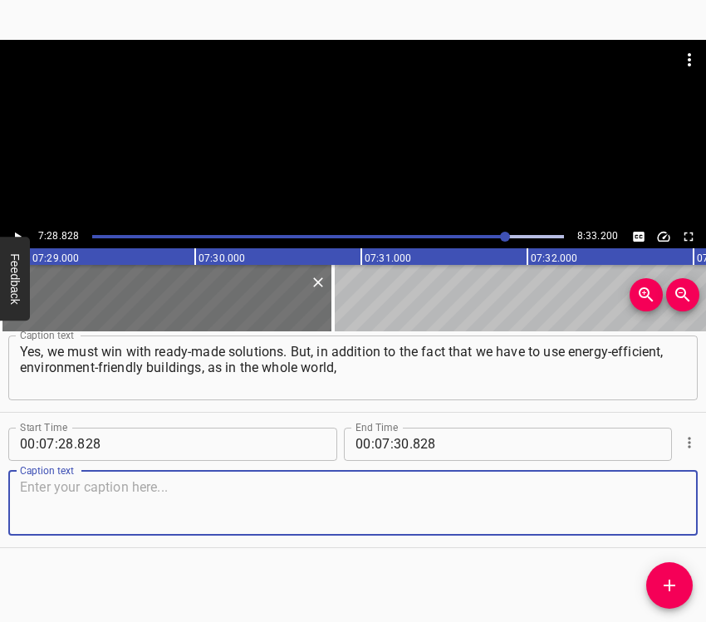
paste textarea "we will have a very big problem with the recycling of materials, with the recyc…"
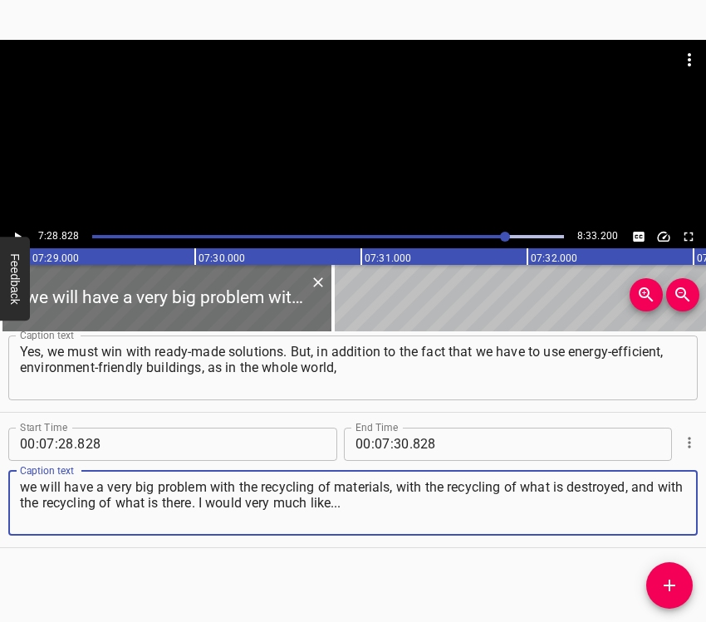
type textarea "we will have a very big problem with the recycling of materials, with the recyc…"
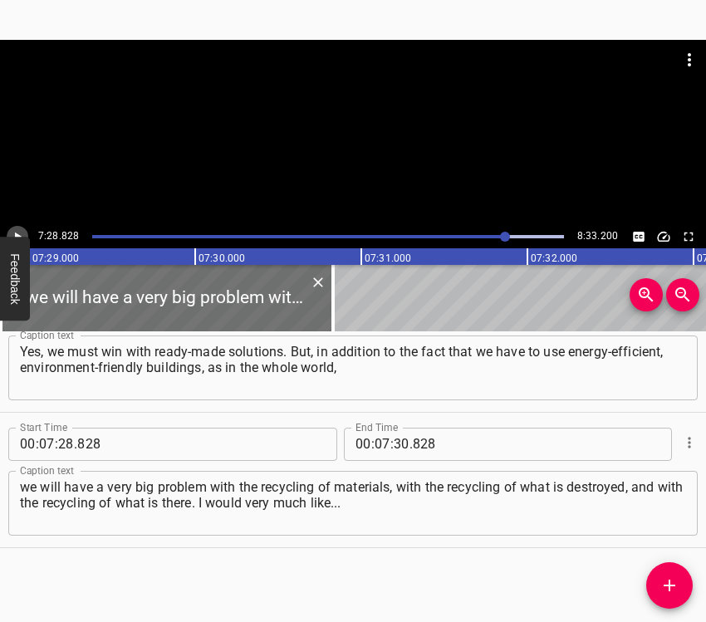
click at [21, 233] on icon "Play/Pause" at bounding box center [17, 236] width 15 height 15
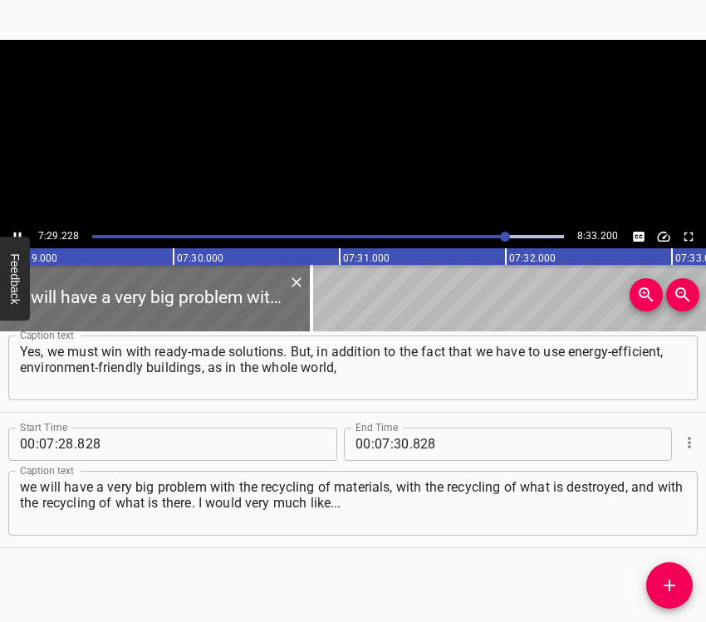
scroll to position [0, 74661]
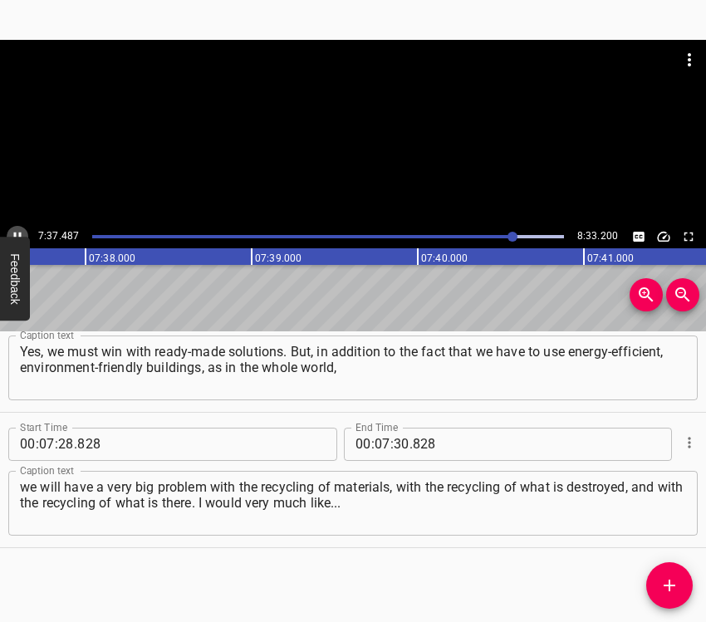
click at [17, 230] on icon "Play/Pause" at bounding box center [17, 236] width 15 height 15
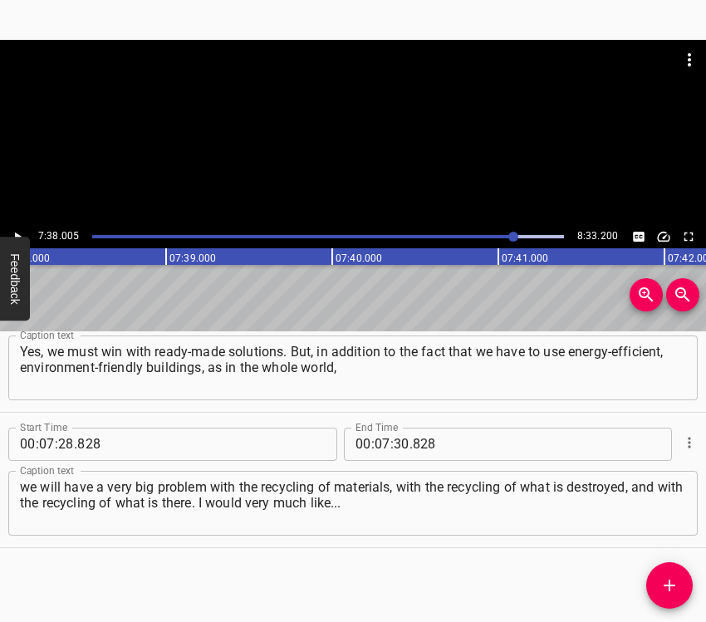
scroll to position [0, 76120]
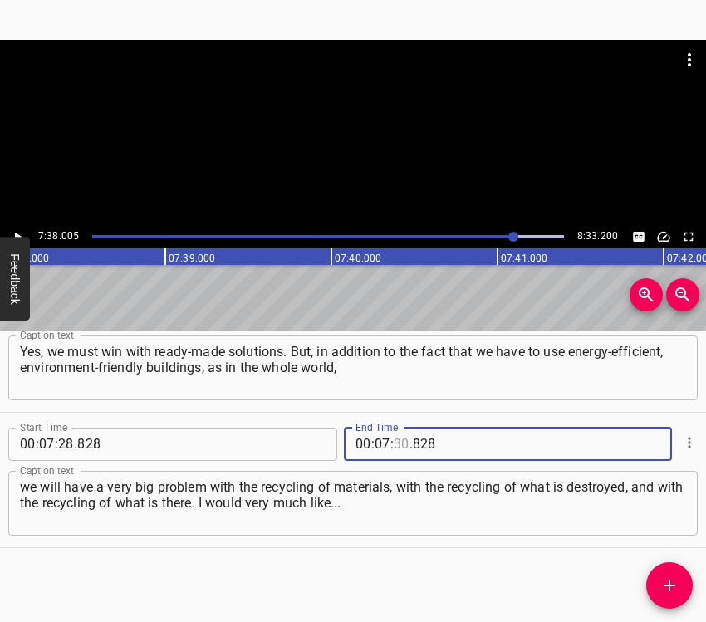
click at [395, 443] on input "number" at bounding box center [402, 444] width 16 height 33
type input "38"
type input "005"
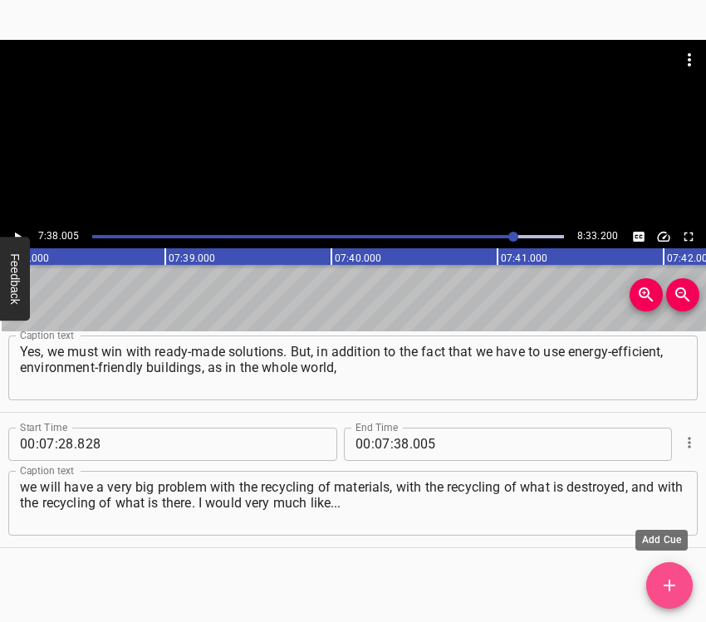
click at [671, 588] on icon "Add Cue" at bounding box center [670, 586] width 20 height 20
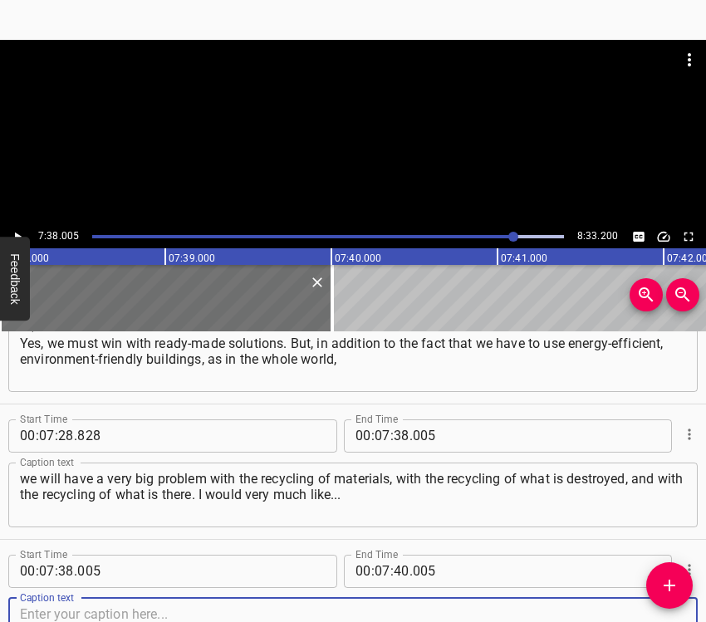
scroll to position [5475, 0]
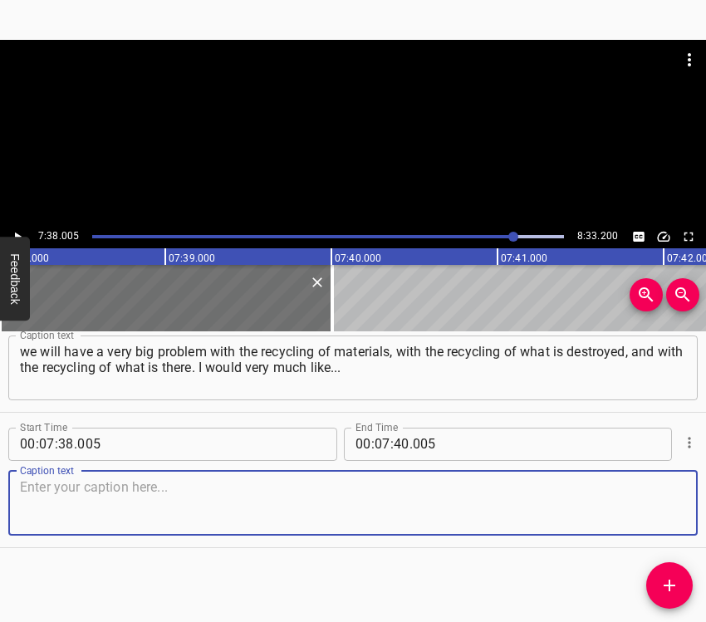
drag, startPoint x: 656, startPoint y: 509, endPoint x: 701, endPoint y: 484, distance: 52.1
click at [656, 508] on textarea at bounding box center [353, 502] width 666 height 47
click at [101, 491] on textarea at bounding box center [353, 502] width 666 height 47
paste textarea "We can say that we would even dream of clearing our territory as soon as possib…"
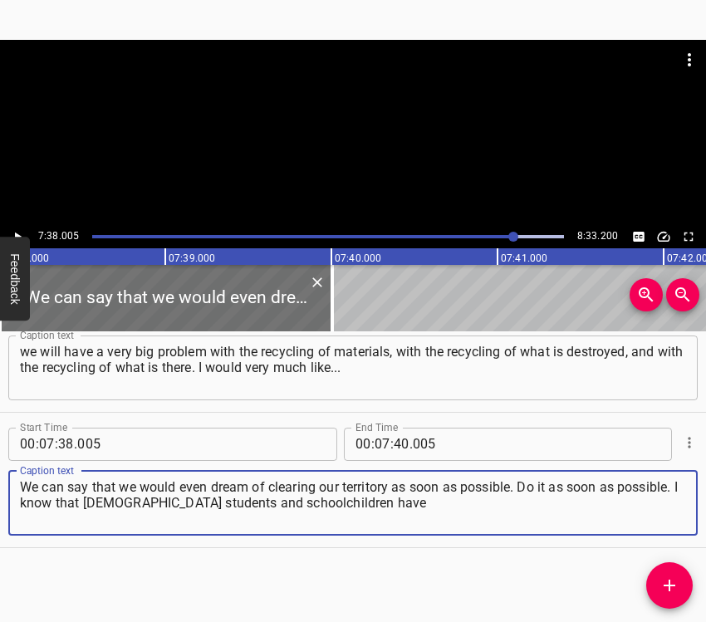
type textarea "We can say that we would even dream of clearing our territory as soon as possib…"
click at [19, 232] on icon "Play/Pause" at bounding box center [17, 236] width 15 height 15
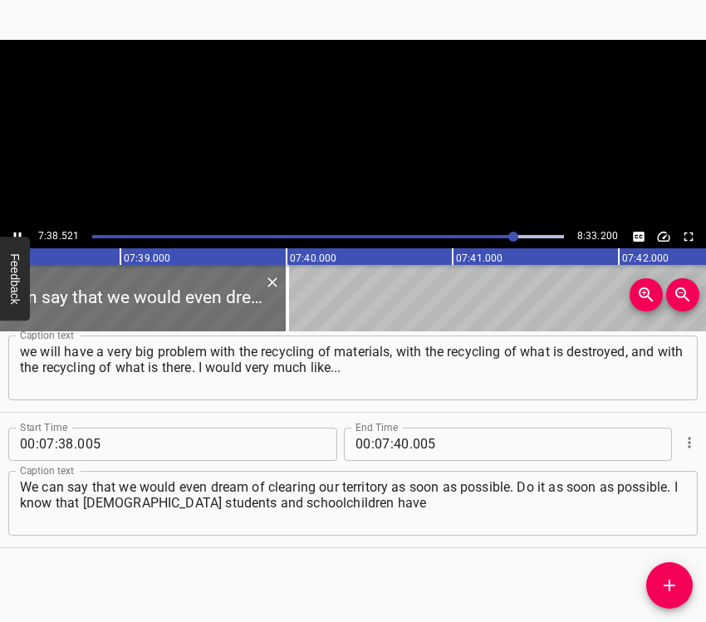
scroll to position [0, 76206]
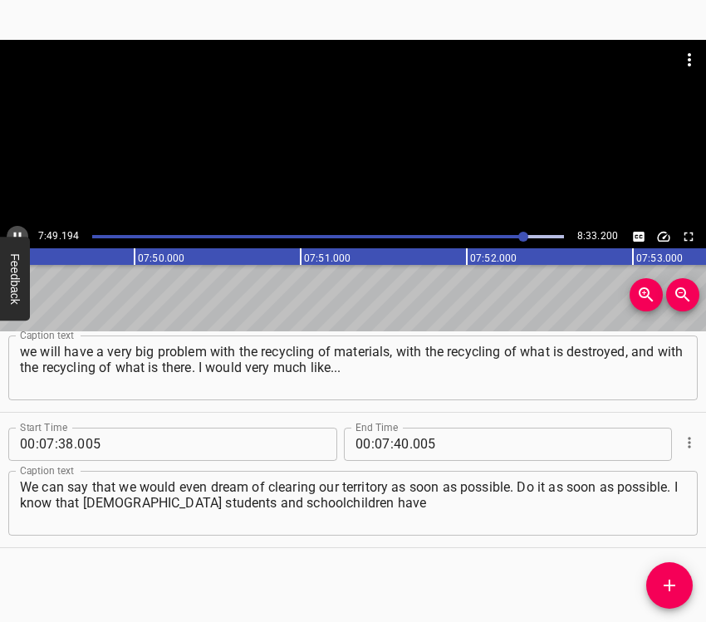
click at [16, 227] on button "Play/Pause" at bounding box center [18, 237] width 22 height 22
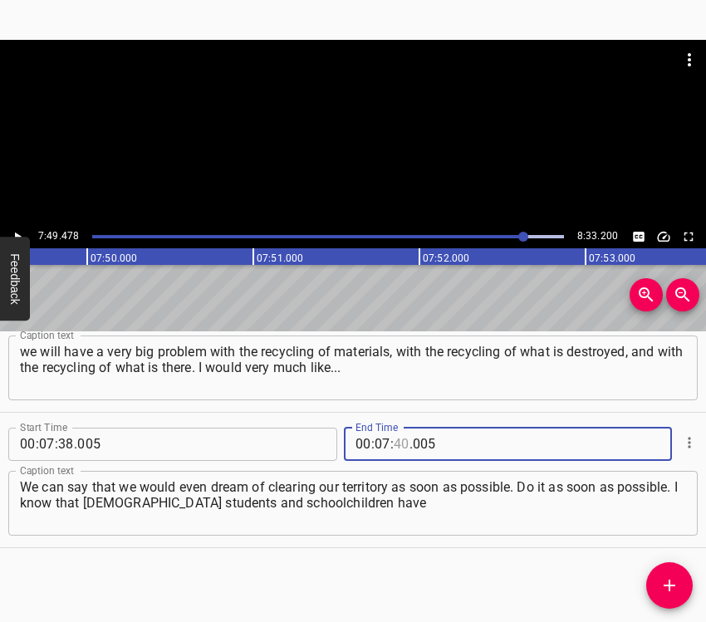
click at [398, 440] on input "number" at bounding box center [402, 444] width 16 height 33
type input "49"
type input "478"
click at [663, 592] on icon "Add Cue" at bounding box center [670, 586] width 20 height 20
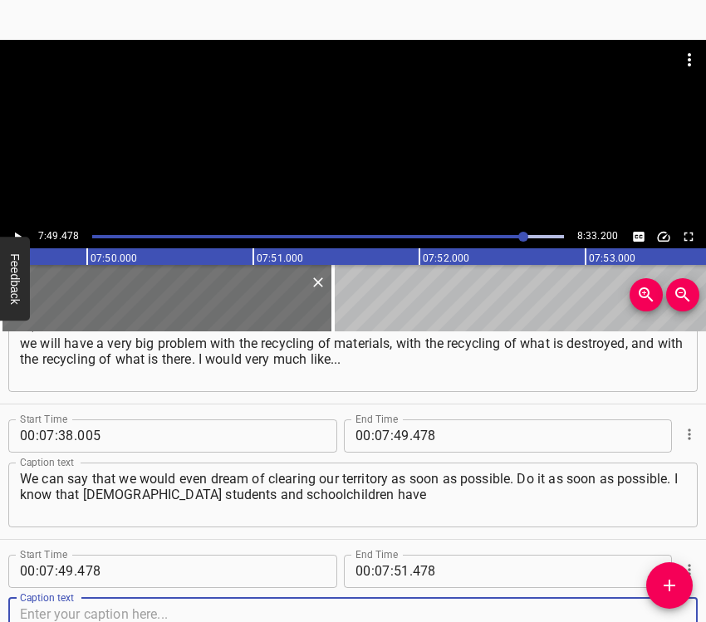
scroll to position [5611, 0]
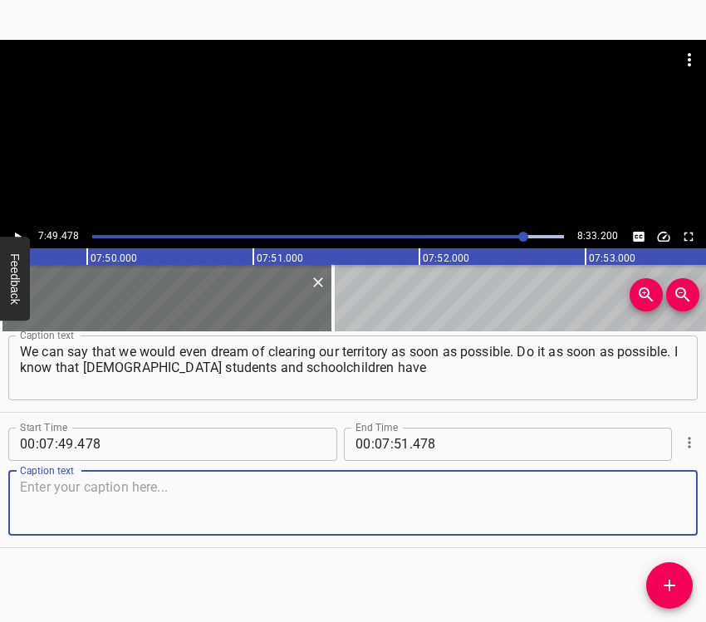
click at [663, 513] on textarea at bounding box center [353, 502] width 666 height 47
click at [101, 501] on textarea at bounding box center [353, 502] width 666 height 47
paste textarea "world-class developments. Children create robots that clear all this, but it's …"
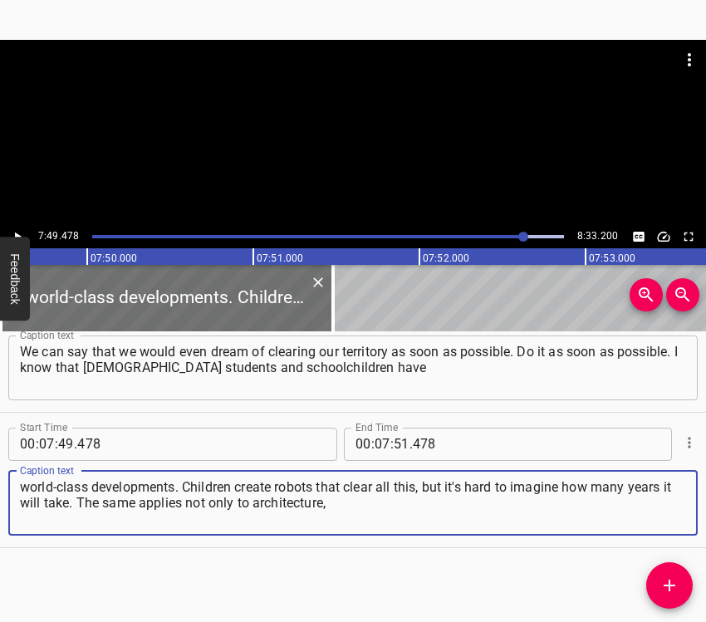
type textarea "world-class developments. Children create robots that clear all this, but it's …"
click at [17, 232] on icon "Play/Pause" at bounding box center [17, 236] width 15 height 15
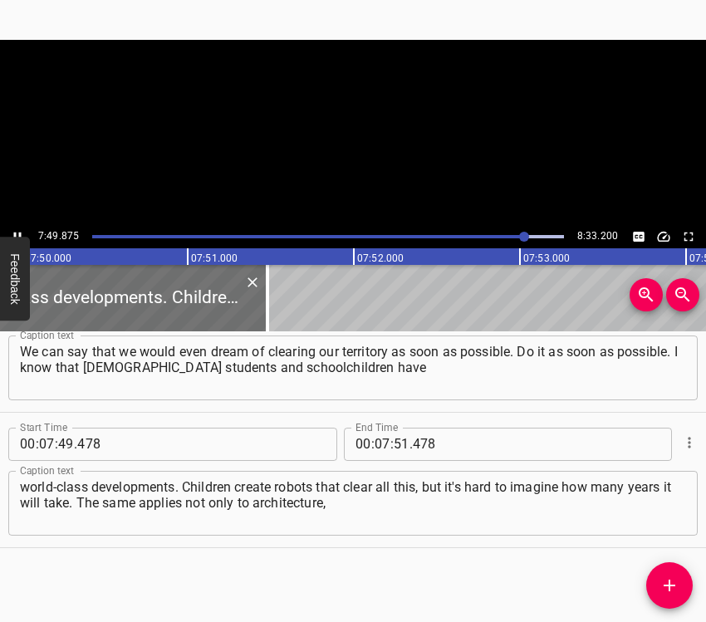
scroll to position [0, 78135]
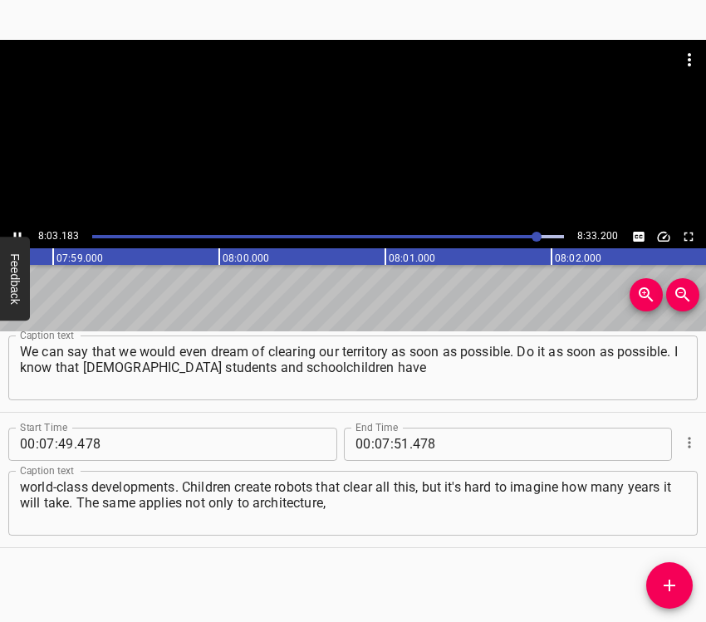
click at [15, 228] on button "Play/Pause" at bounding box center [18, 237] width 22 height 22
click at [380, 437] on input "number" at bounding box center [383, 444] width 16 height 33
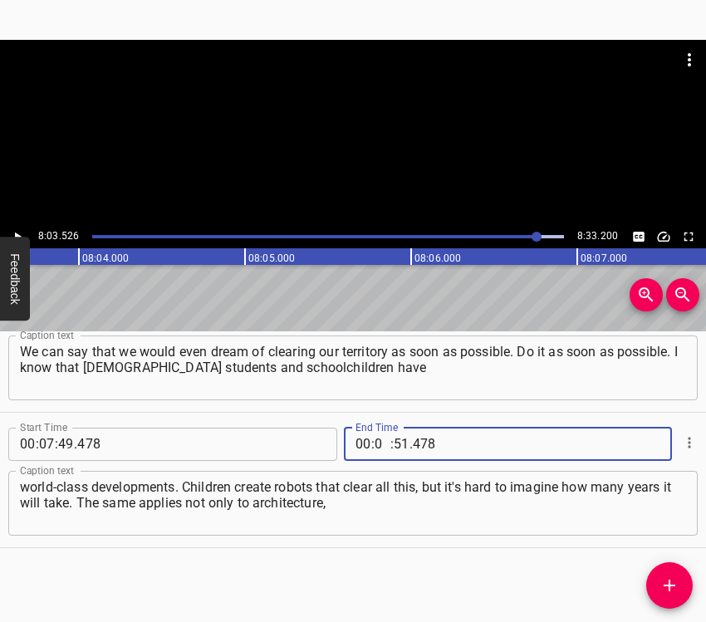
type input "08"
type input "03"
type input "526"
click at [666, 571] on button "Add Cue" at bounding box center [670, 586] width 47 height 47
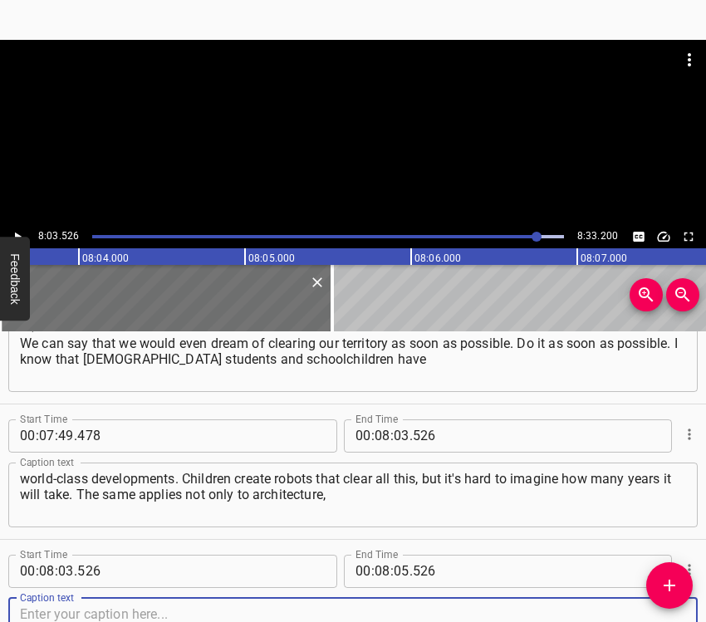
scroll to position [5746, 0]
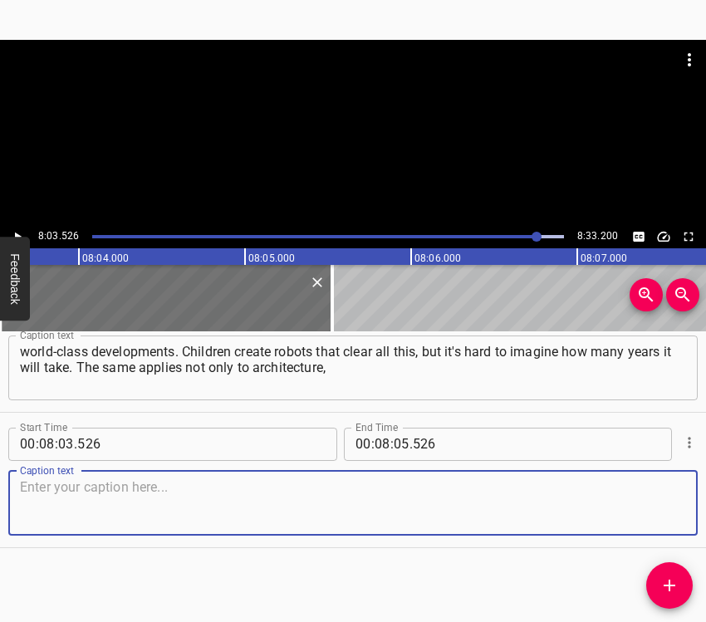
drag, startPoint x: 648, startPoint y: 497, endPoint x: 668, endPoint y: 479, distance: 26.5
click at [649, 496] on textarea at bounding box center [353, 502] width 666 height 47
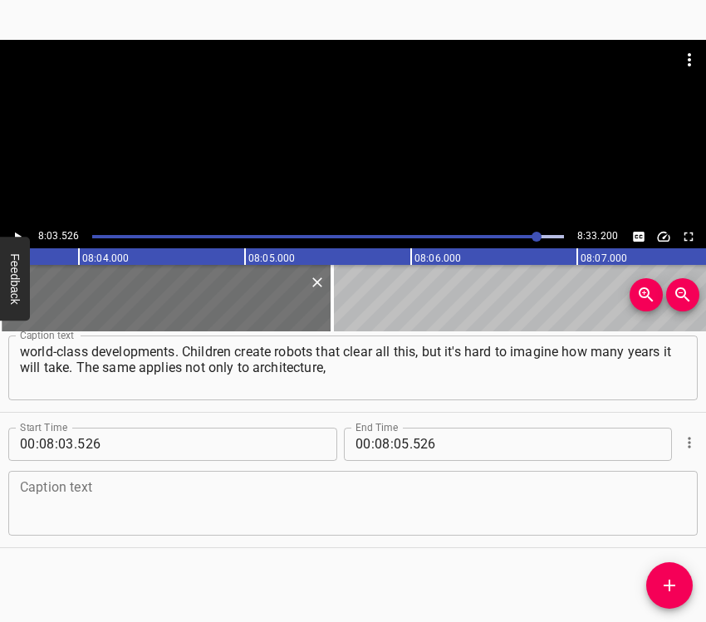
click at [88, 498] on textarea at bounding box center [353, 502] width 666 height 47
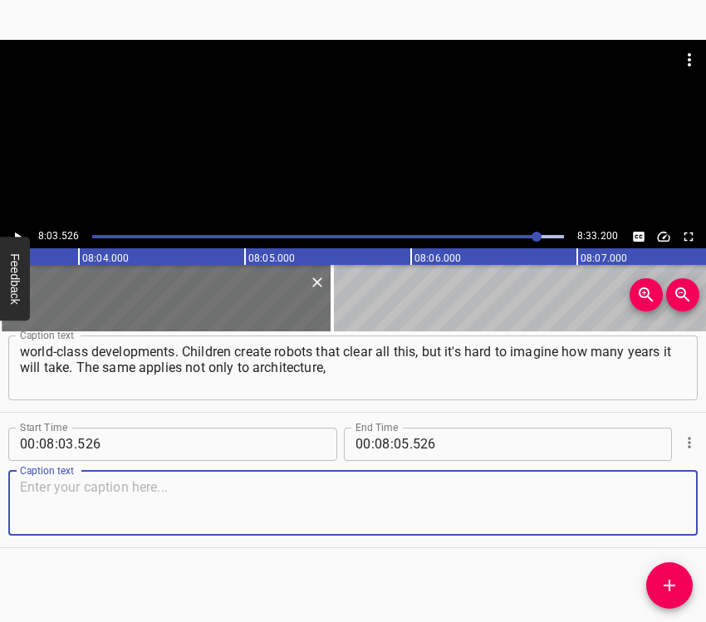
paste textarea "but also to agricultural land. We can't do anything new where everything is min…"
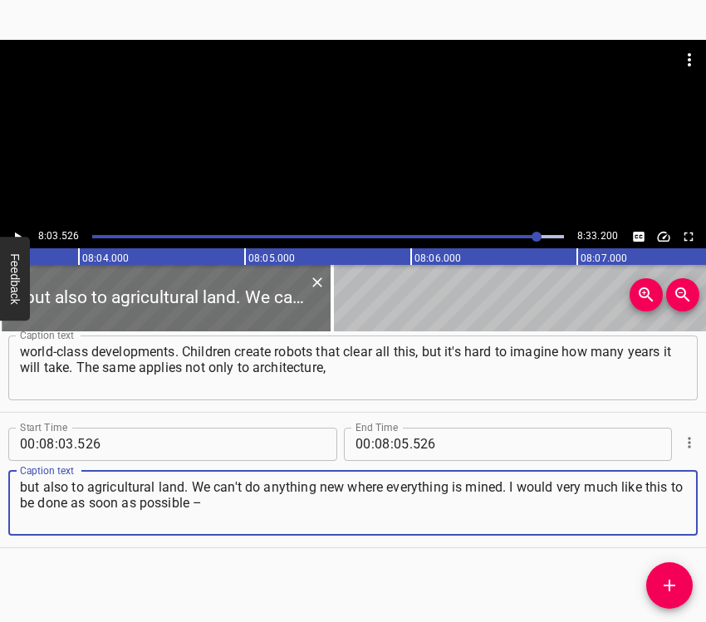
type textarea "but also to agricultural land. We can't do anything new where everything is min…"
click at [23, 232] on icon "Play/Pause" at bounding box center [17, 236] width 15 height 15
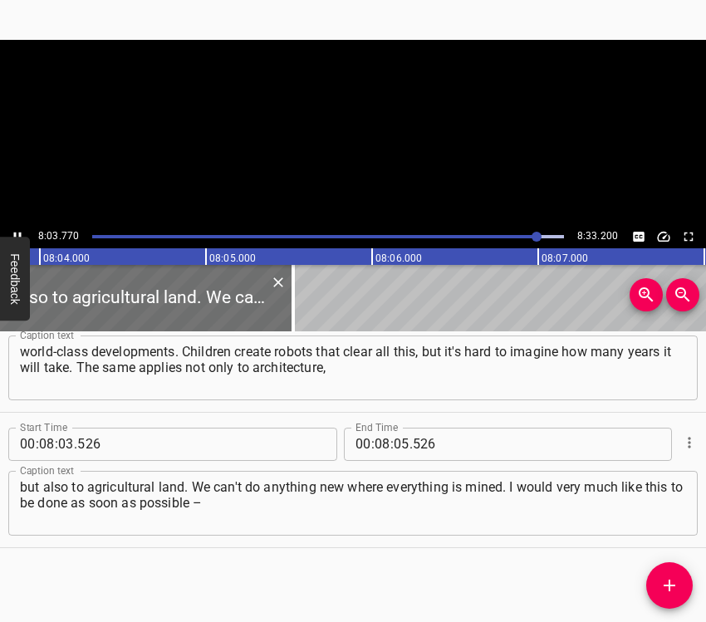
scroll to position [0, 80445]
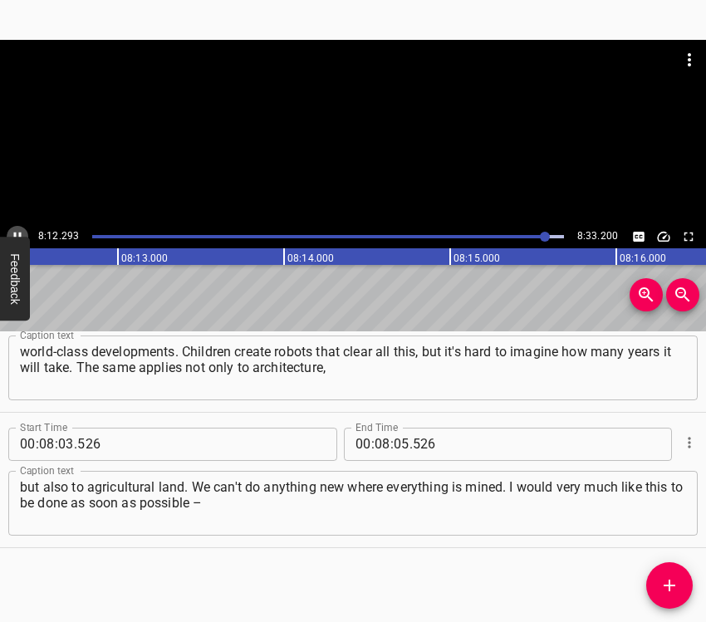
click at [16, 230] on icon "Play/Pause" at bounding box center [17, 236] width 15 height 15
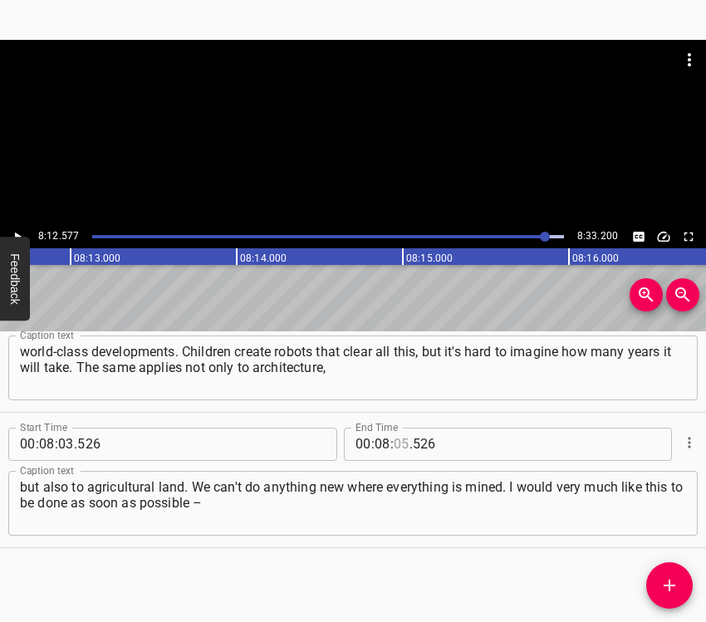
click at [396, 445] on input "number" at bounding box center [402, 444] width 16 height 33
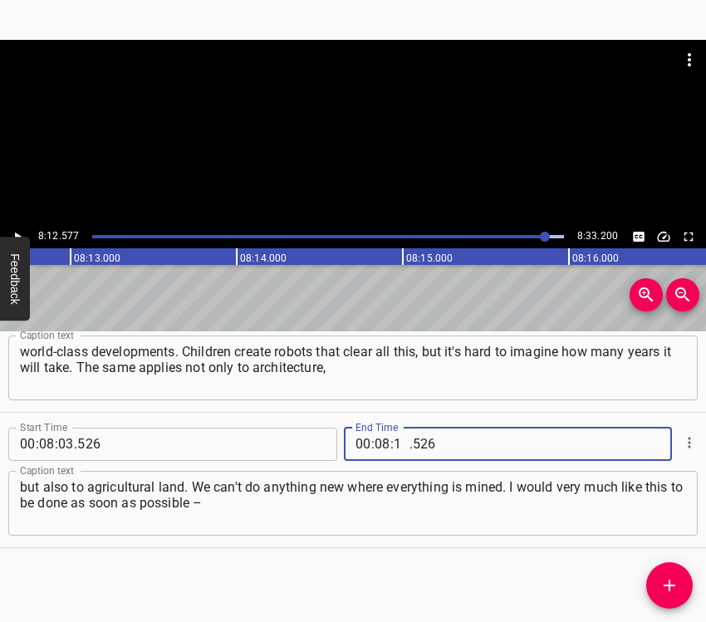
type input "12"
type input "577"
click at [672, 583] on icon "Add Cue" at bounding box center [670, 586] width 20 height 20
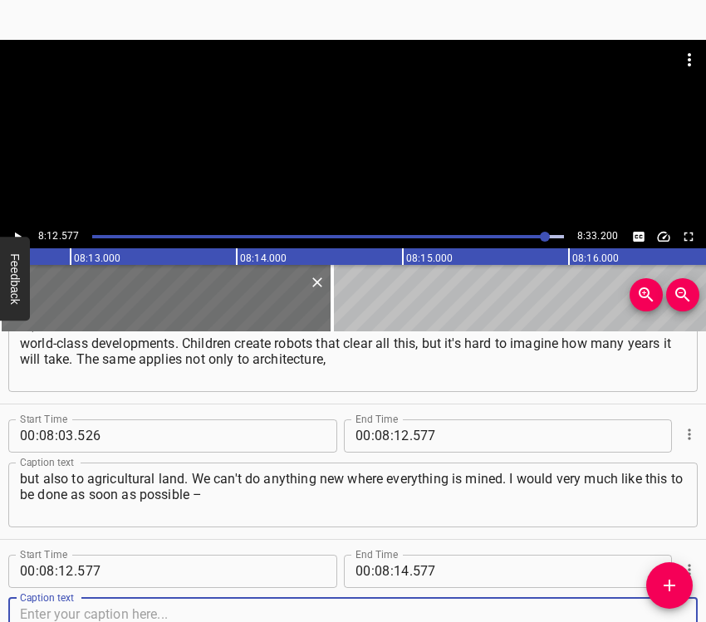
scroll to position [5882, 0]
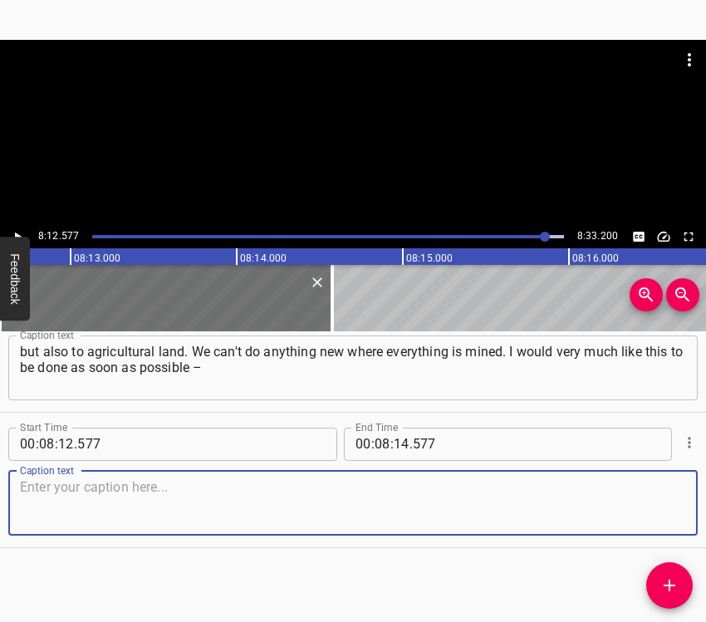
click at [656, 484] on textarea at bounding box center [353, 502] width 666 height 47
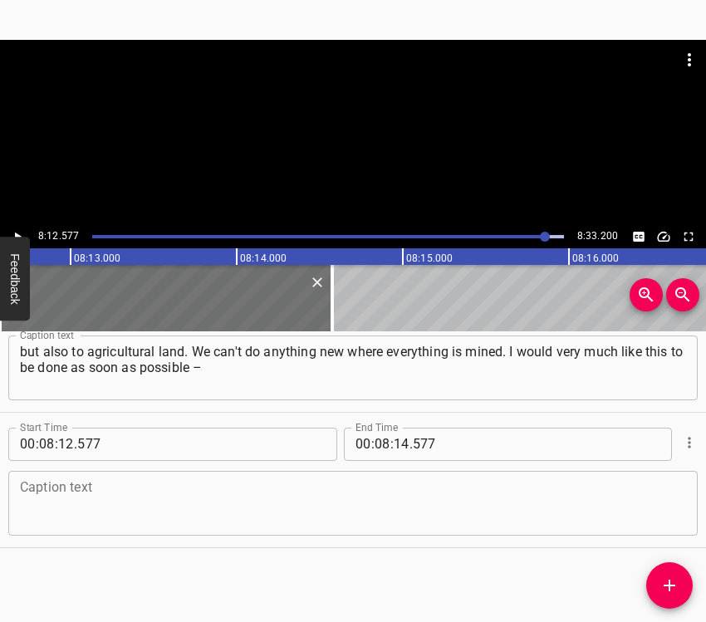
click at [111, 492] on textarea at bounding box center [353, 502] width 666 height 47
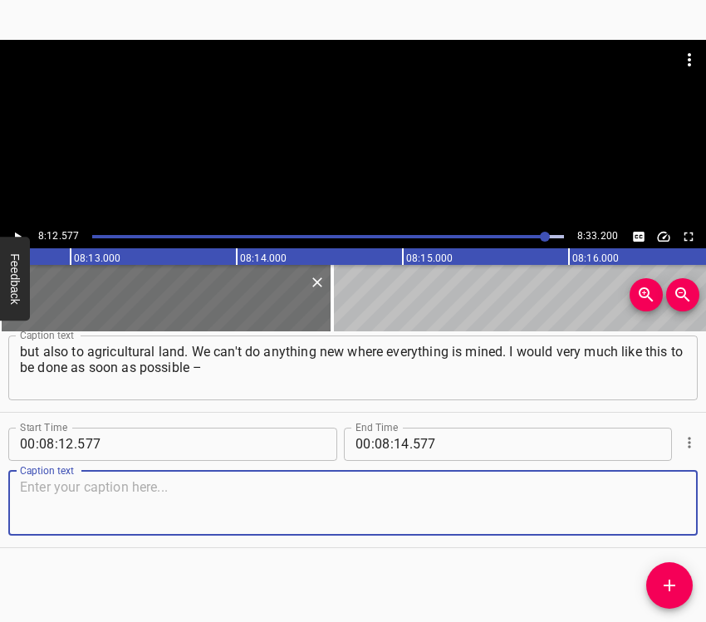
paste textarea "mine clearance of territories. And then everything will increase, because we ha…"
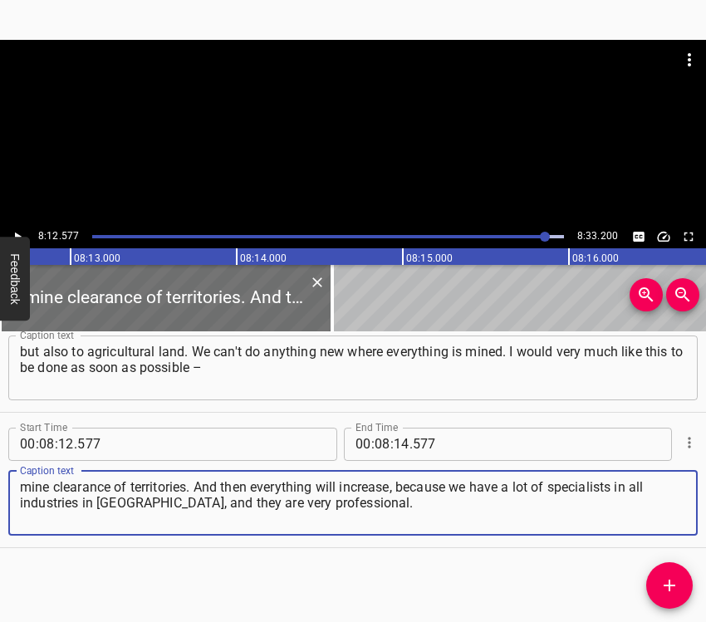
type textarea "mine clearance of territories. And then everything will increase, because we ha…"
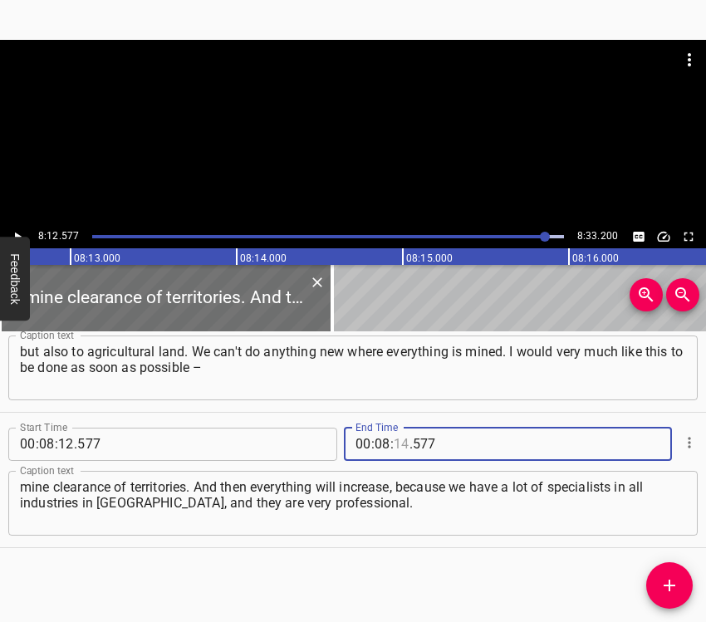
click at [394, 439] on input "number" at bounding box center [402, 444] width 16 height 33
type input "23"
type input "200"
click at [16, 231] on icon "Play/Pause" at bounding box center [17, 236] width 15 height 15
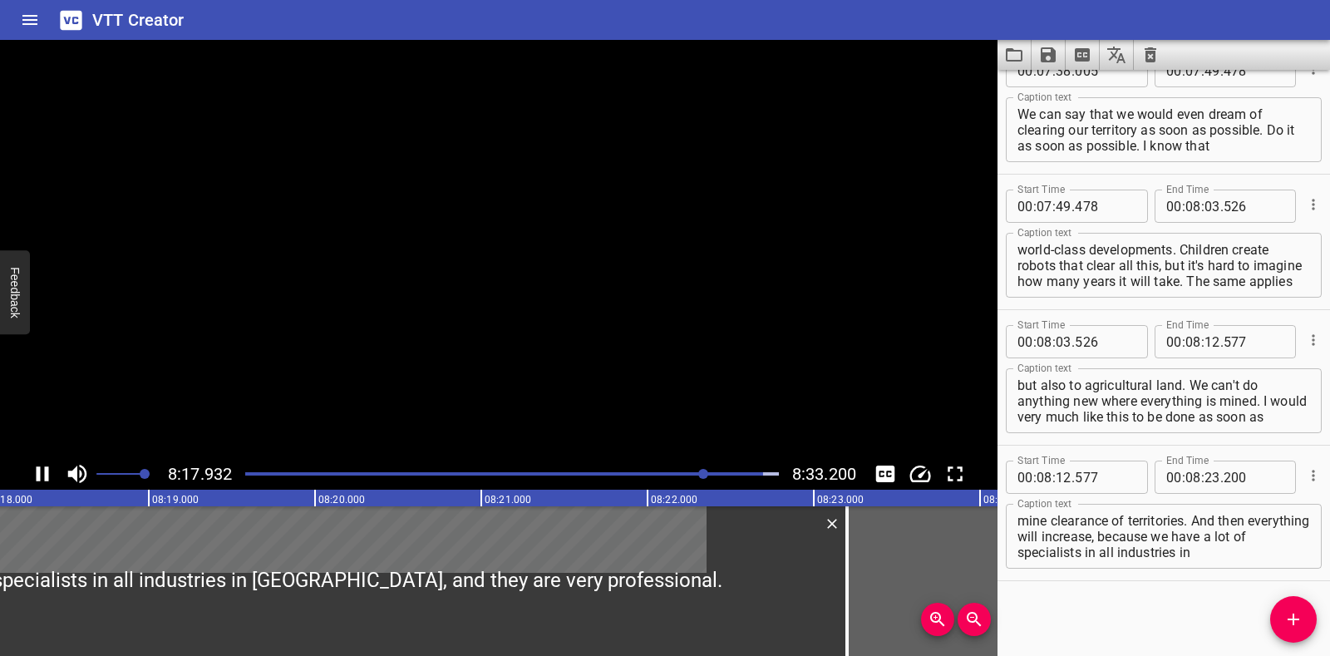
scroll to position [5588, 0]
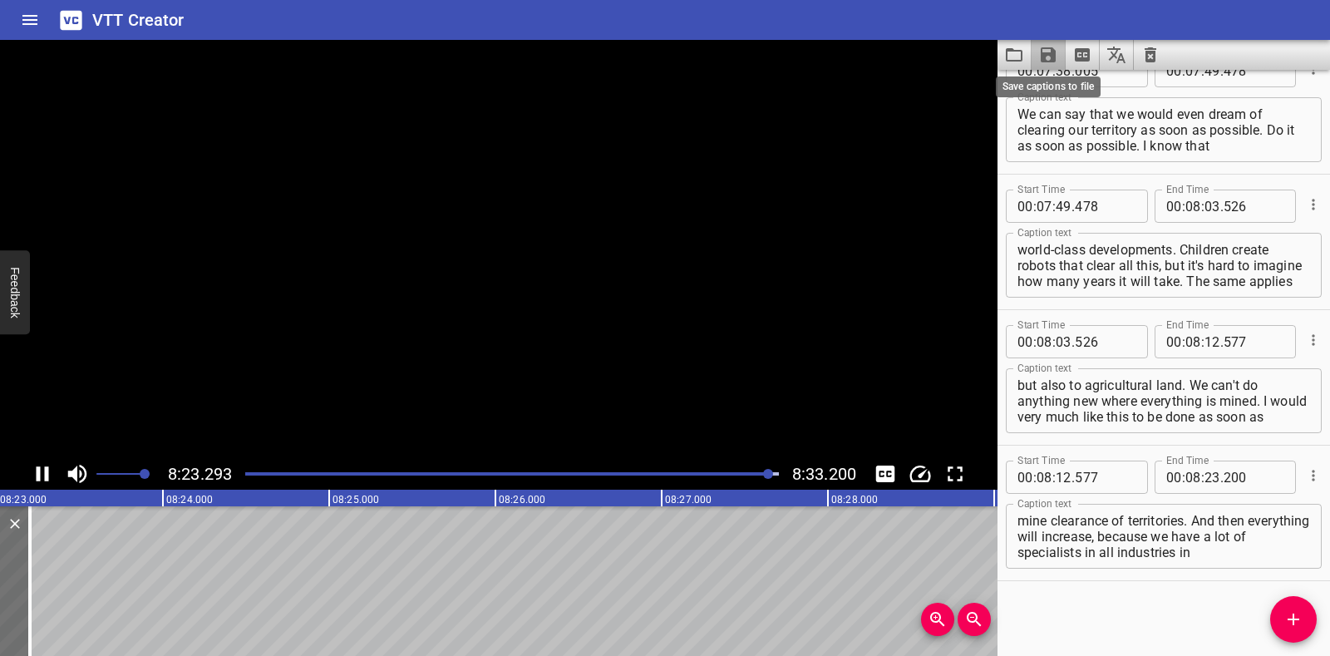
click at [706, 49] on icon "Save captions to file" at bounding box center [1047, 54] width 15 height 15
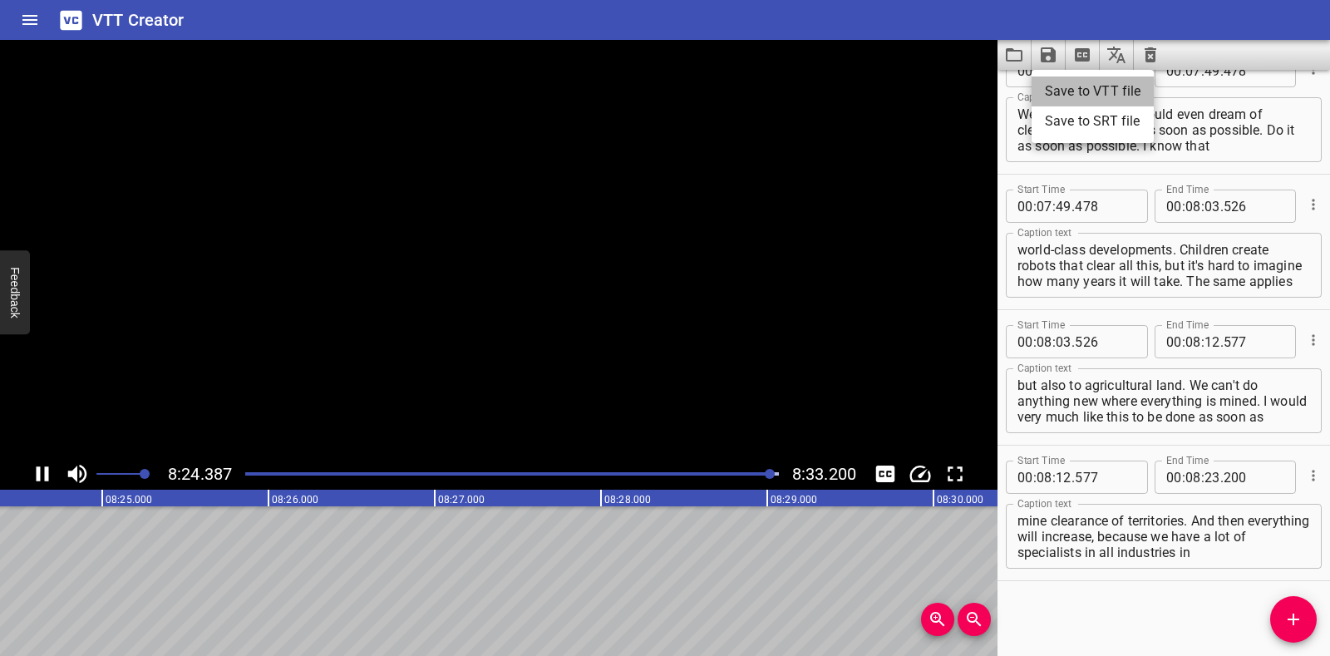
click at [706, 87] on li "Save to VTT file" at bounding box center [1092, 91] width 122 height 30
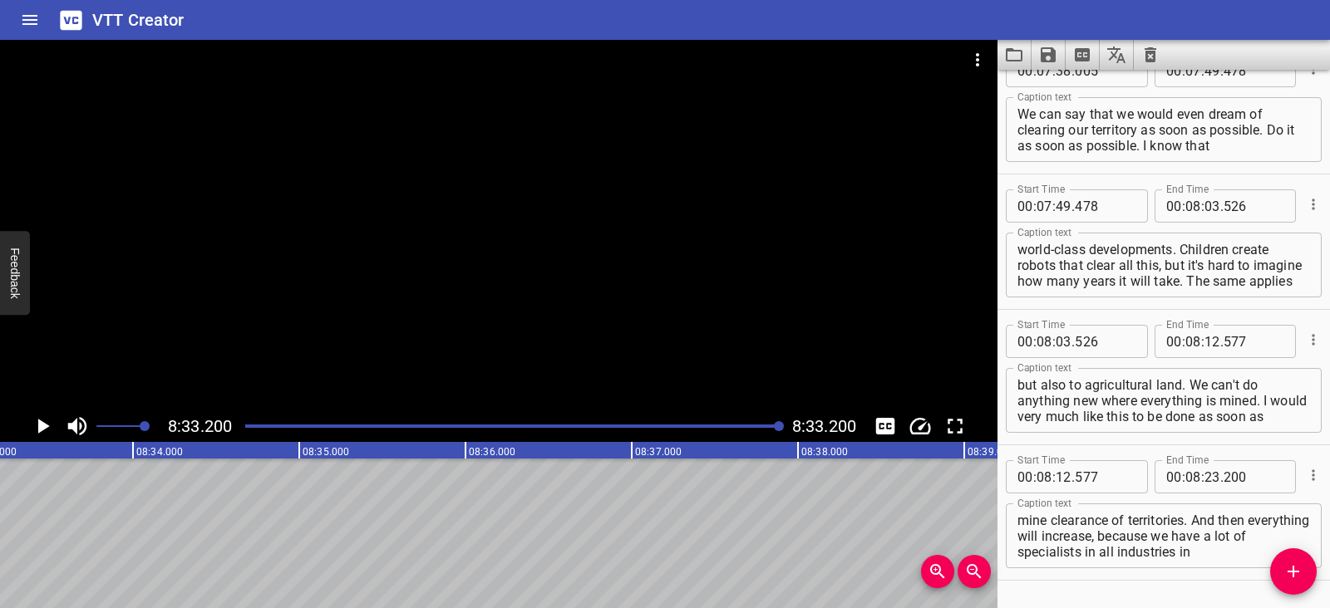
scroll to position [5635, 0]
